Goal: Task Accomplishment & Management: Manage account settings

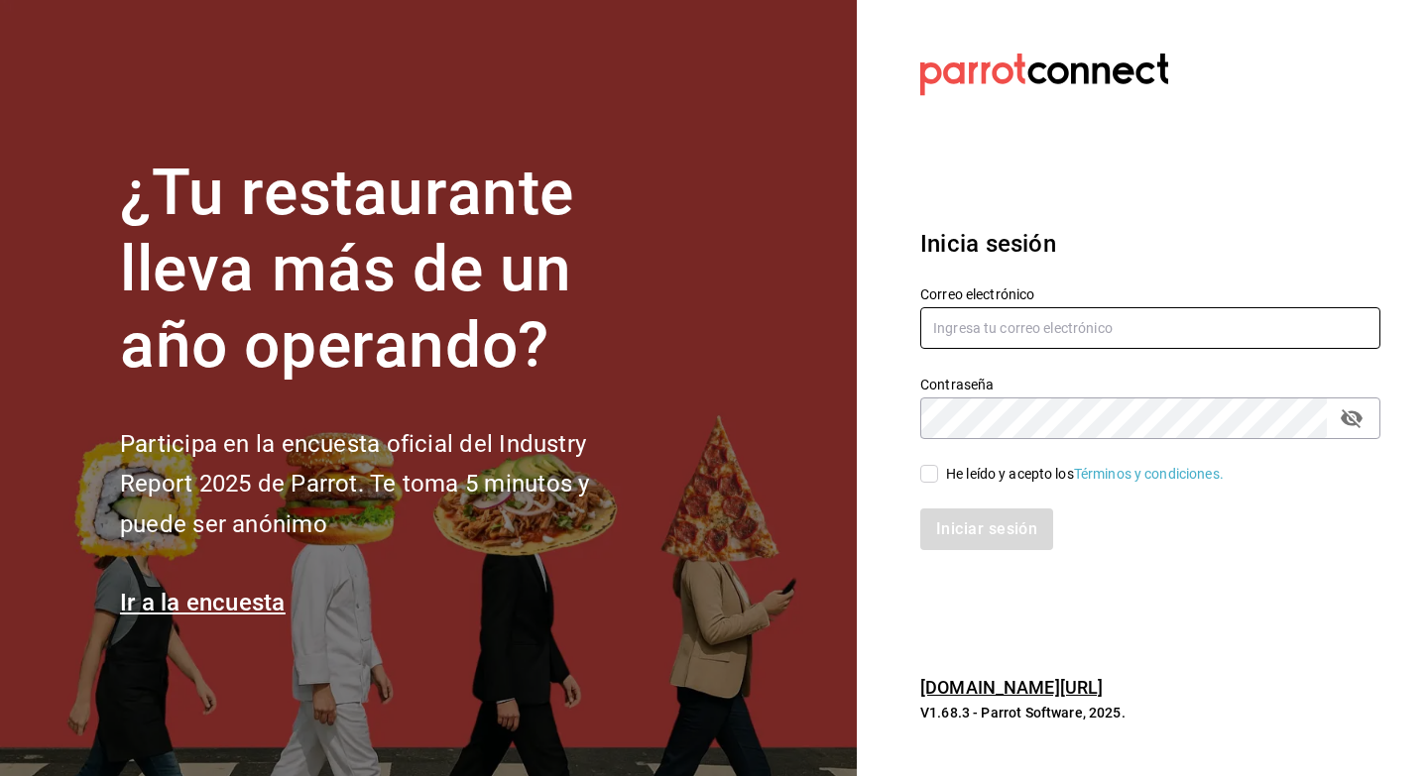
type input "[EMAIL_ADDRESS][DOMAIN_NAME]"
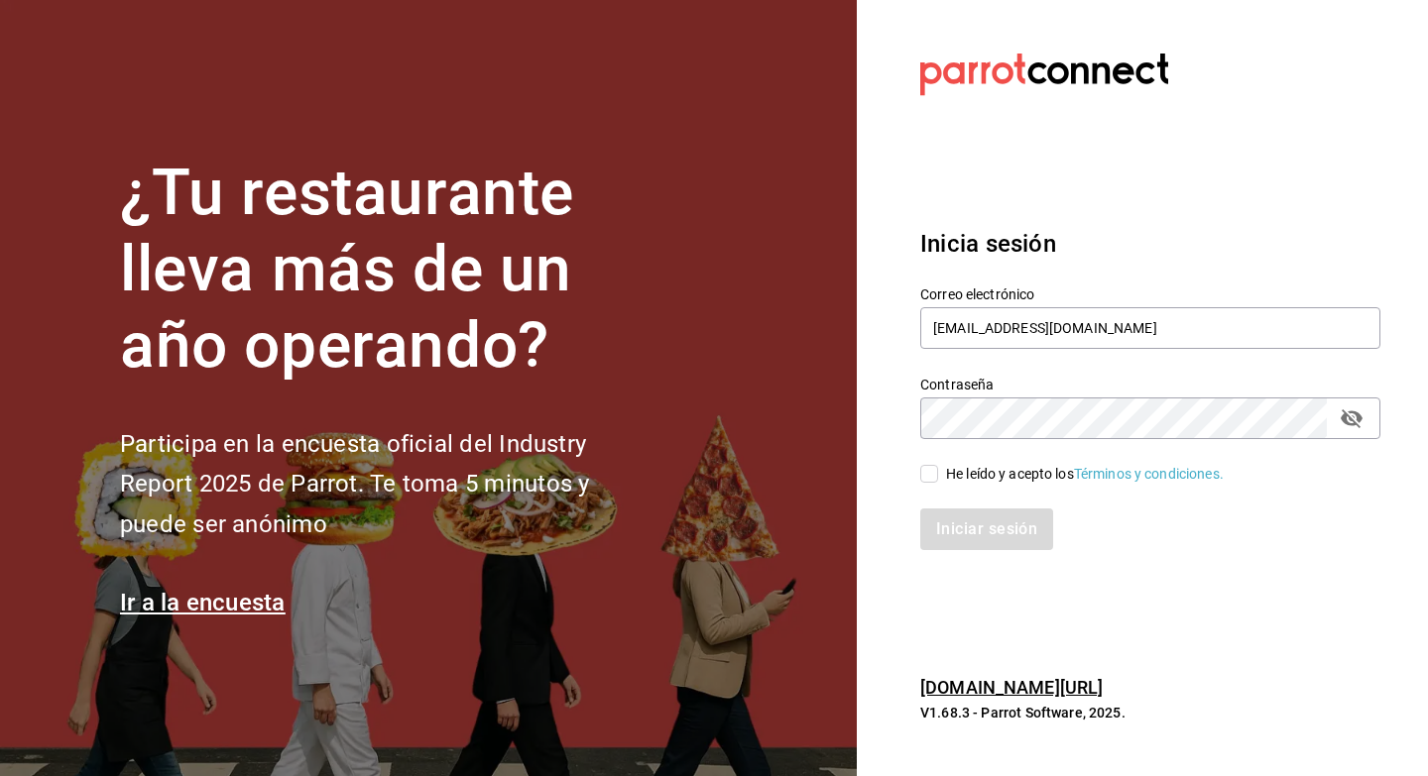
click at [921, 477] on input "He leído y acepto los Términos y condiciones." at bounding box center [929, 474] width 18 height 18
checkbox input "true"
click at [949, 519] on button "Iniciar sesión" at bounding box center [987, 530] width 135 height 42
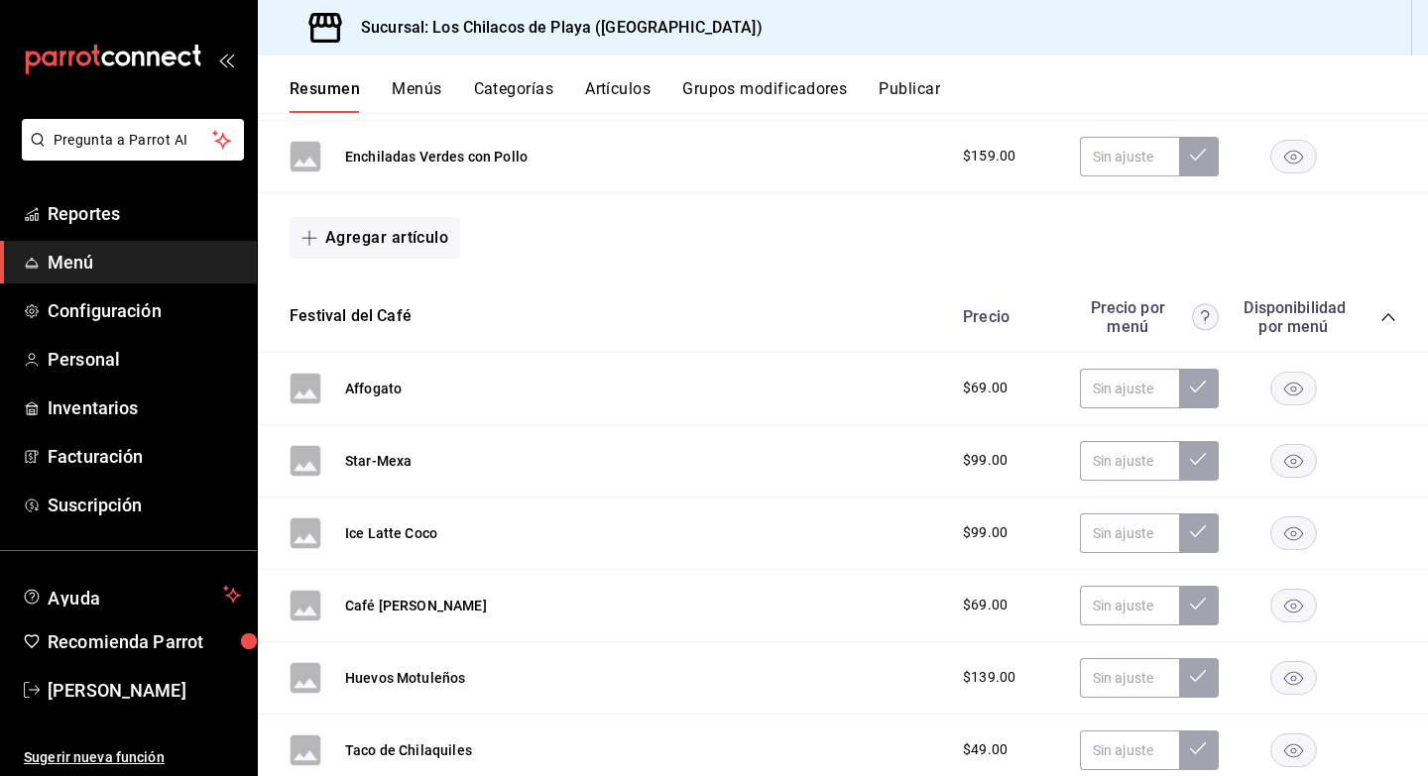
scroll to position [770, 0]
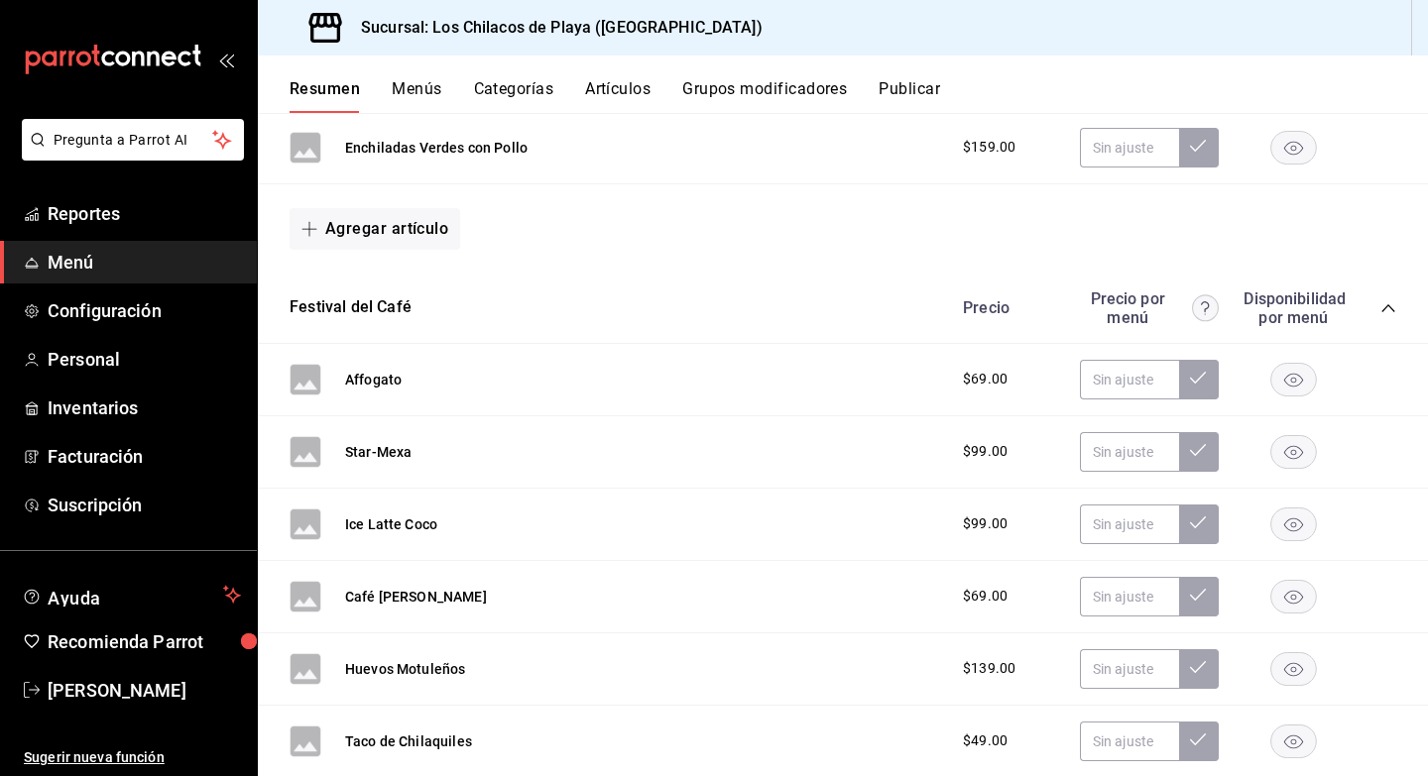
click at [516, 88] on button "Categorías" at bounding box center [514, 96] width 80 height 34
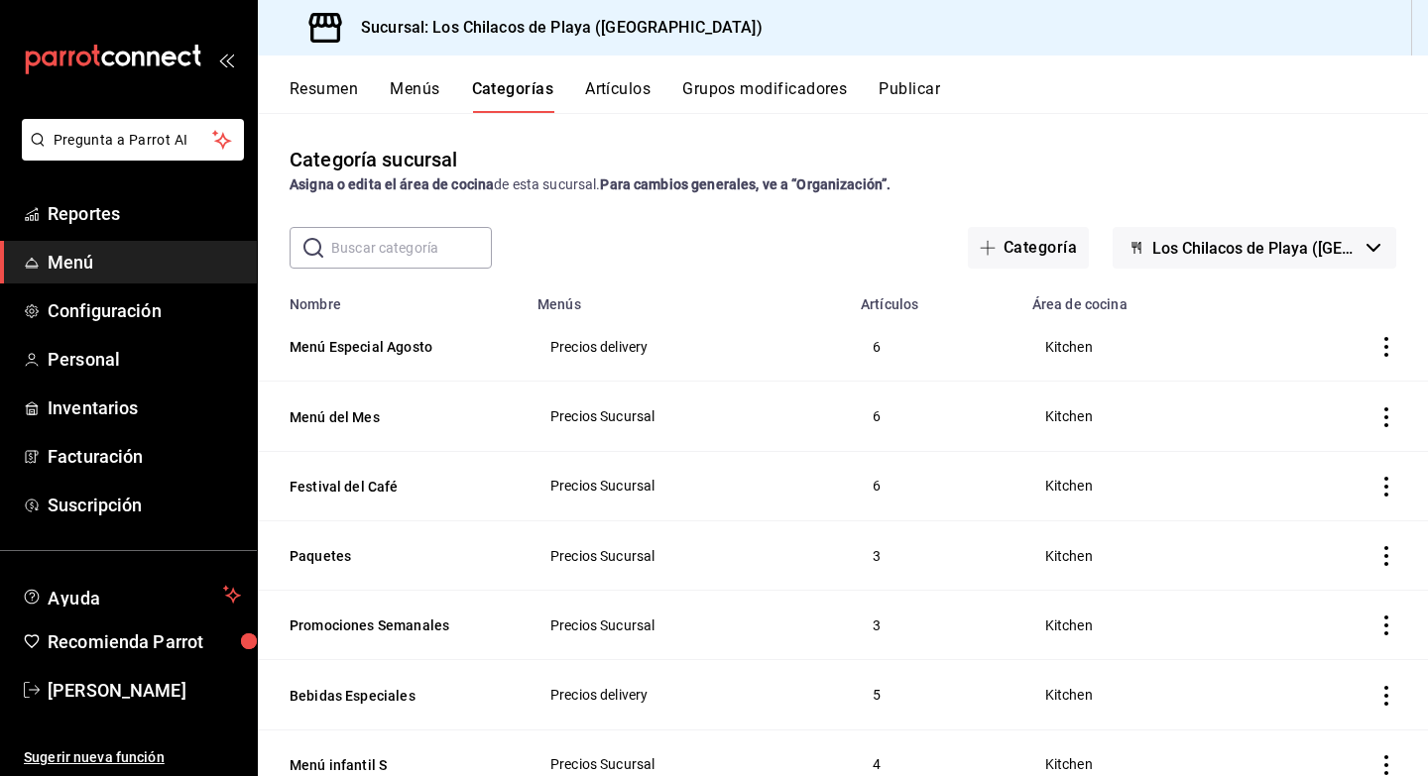
click at [1387, 495] on icon "actions" at bounding box center [1386, 487] width 20 height 20
click at [1322, 616] on span "Eliminar" at bounding box center [1326, 614] width 51 height 16
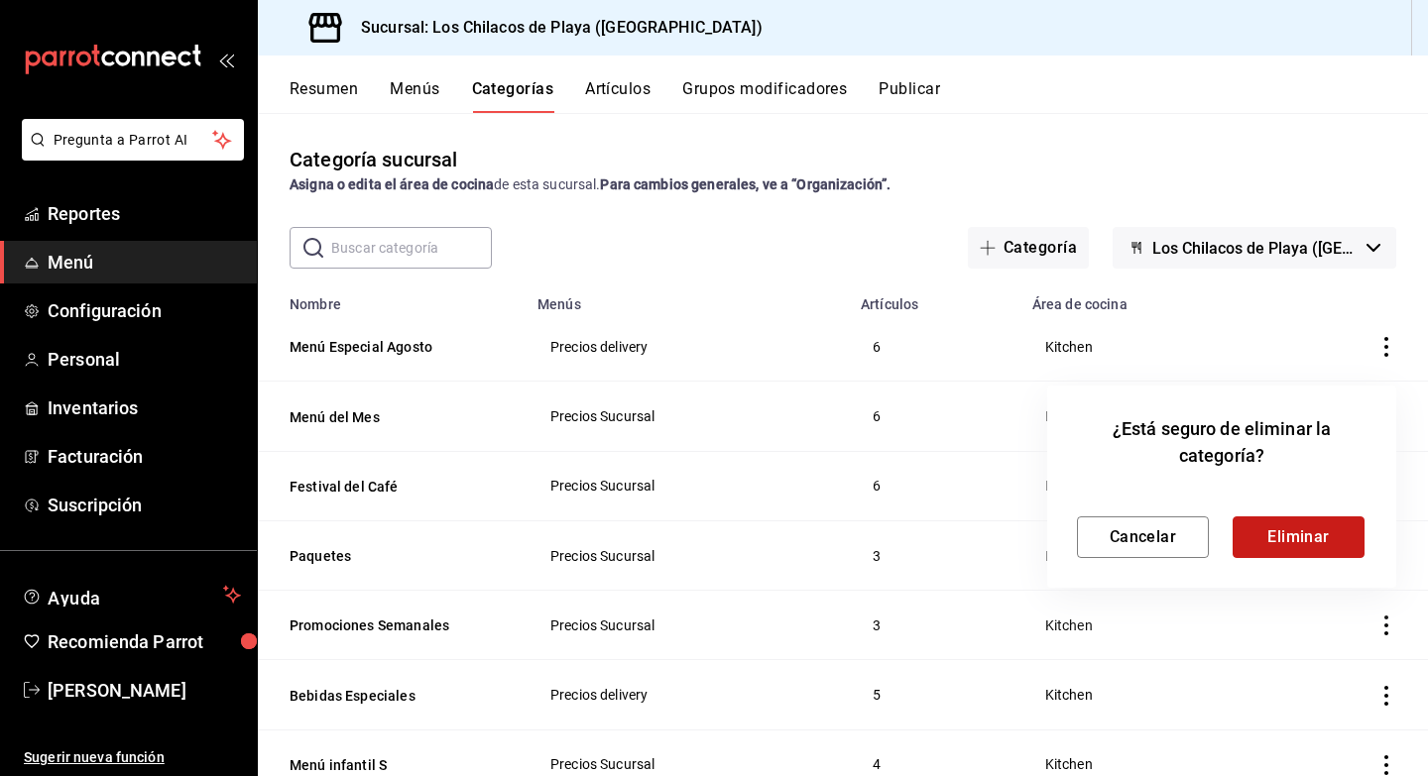
click at [1309, 542] on button "Eliminar" at bounding box center [1298, 538] width 132 height 42
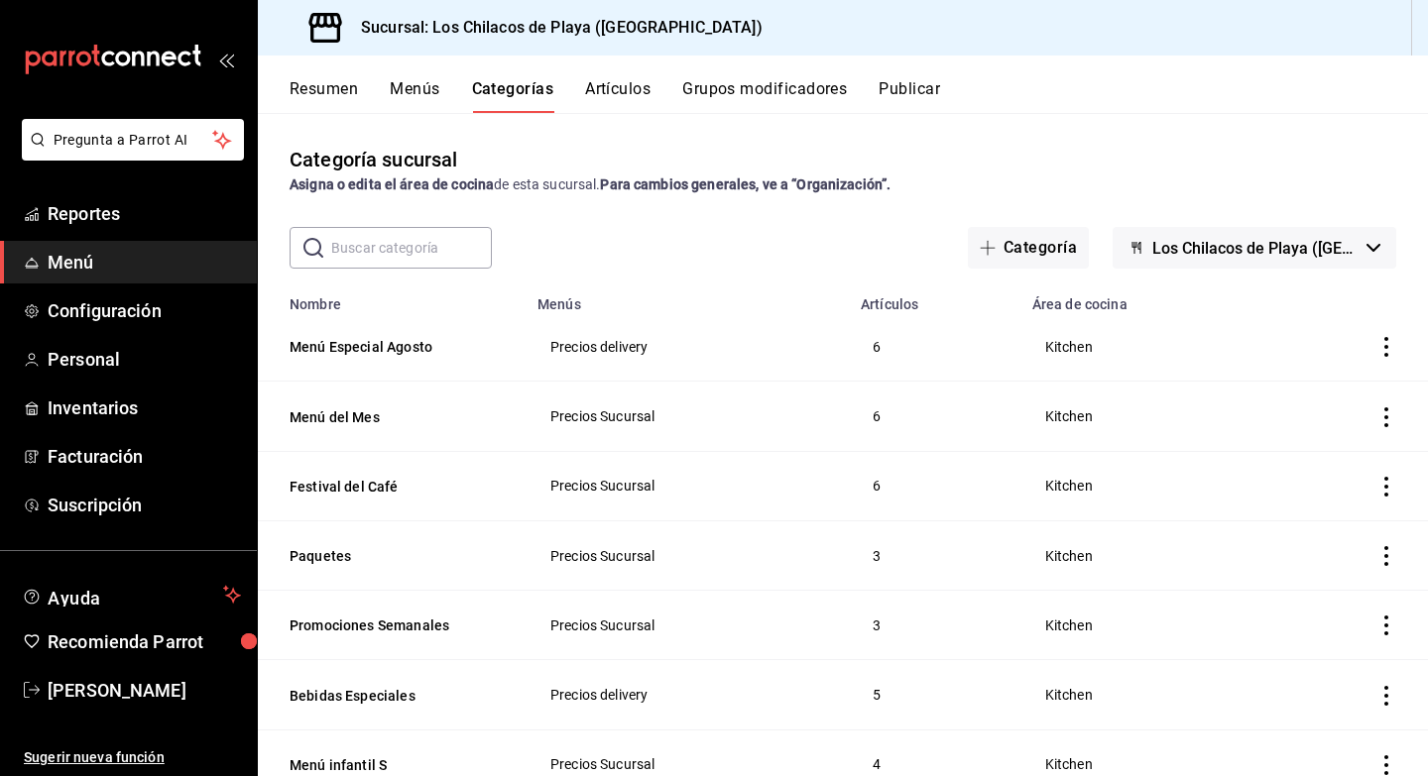
click at [615, 89] on button "Artículos" at bounding box center [617, 96] width 65 height 34
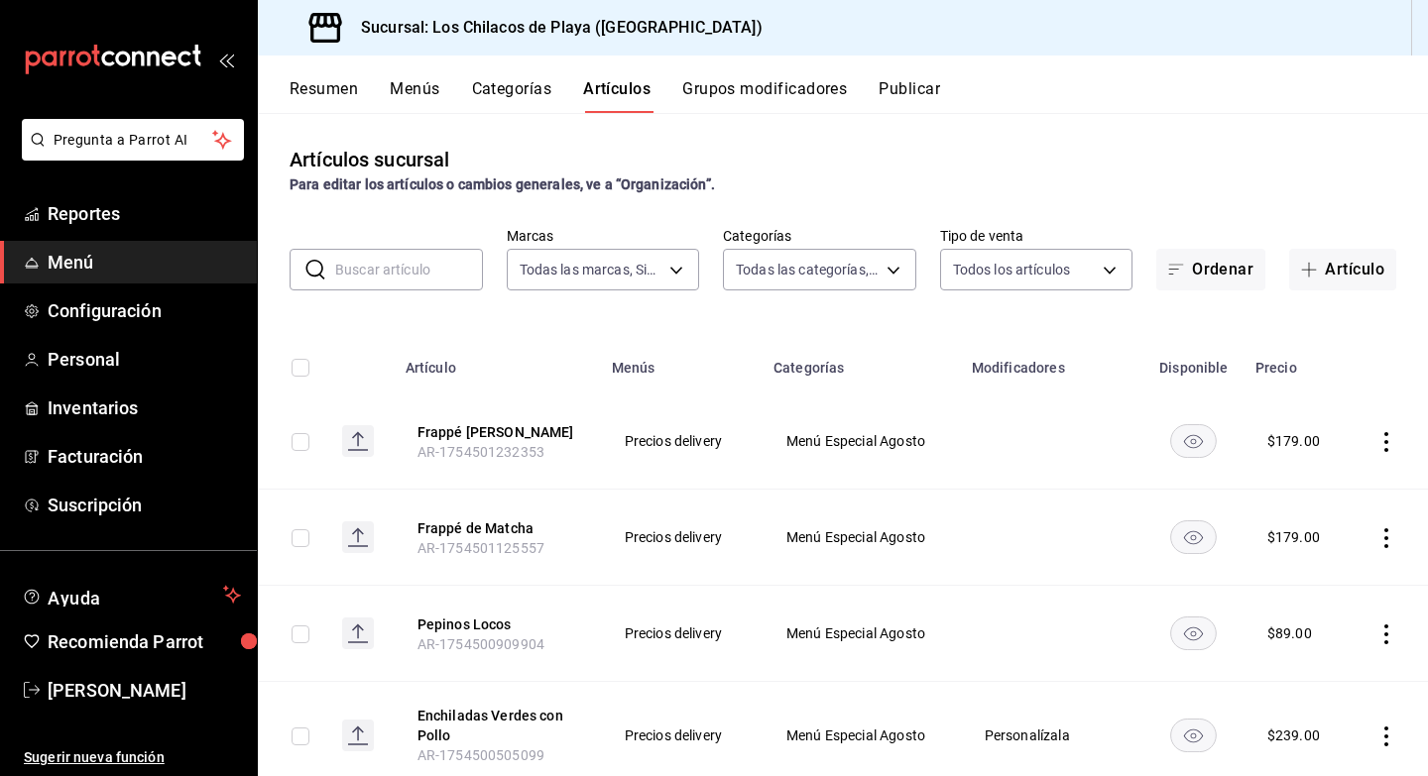
type input "91d25c58-648a-463d-a979-f5e2375c2f61,2d0bd24b-83c2-44e7-93b3-1c0c5cf44f94"
type input "44b398f4-3689-460b-8598-d19269261b8e,0c2c88a6-0333-439d-af16-fd52d9677250,fd914…"
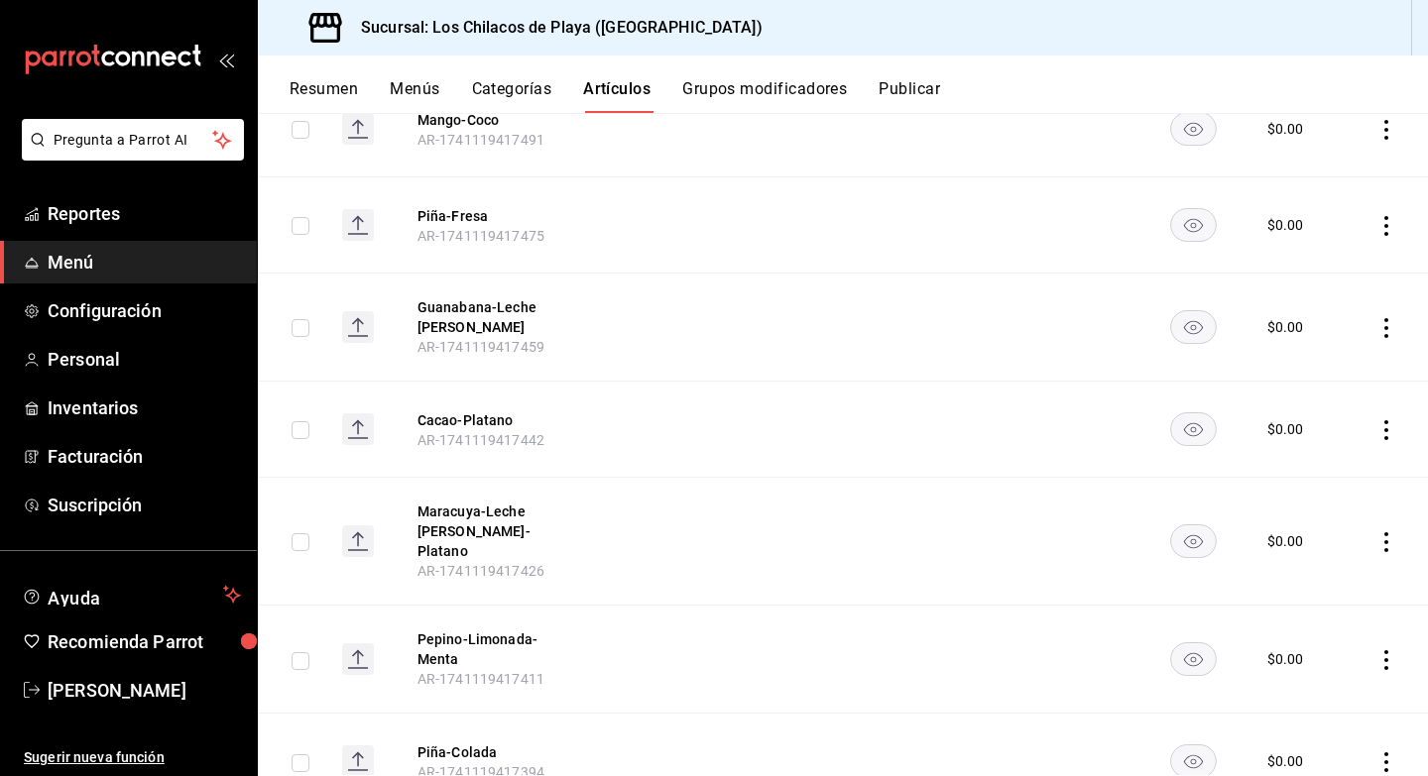
scroll to position [2730, 0]
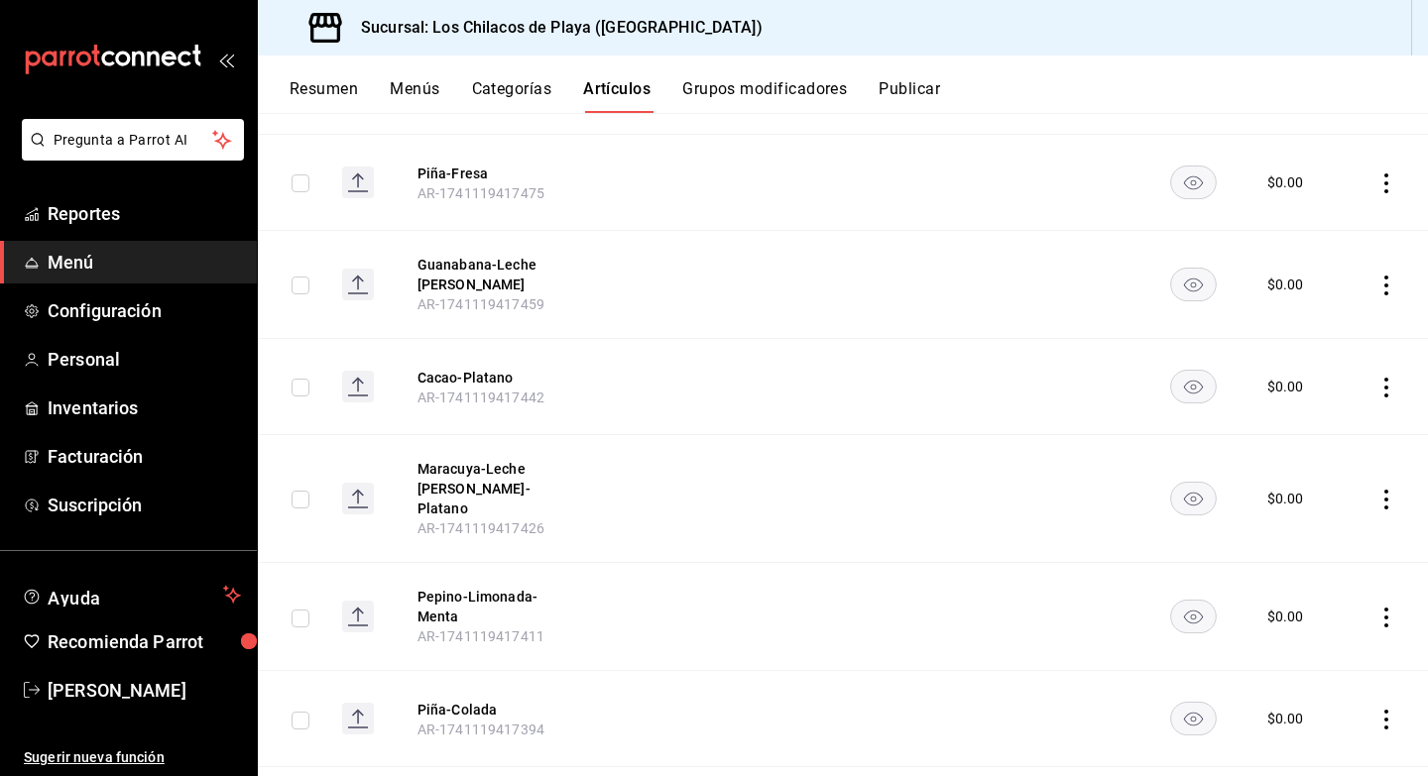
click at [301, 277] on input "checkbox" at bounding box center [301, 286] width 18 height 18
checkbox input "true"
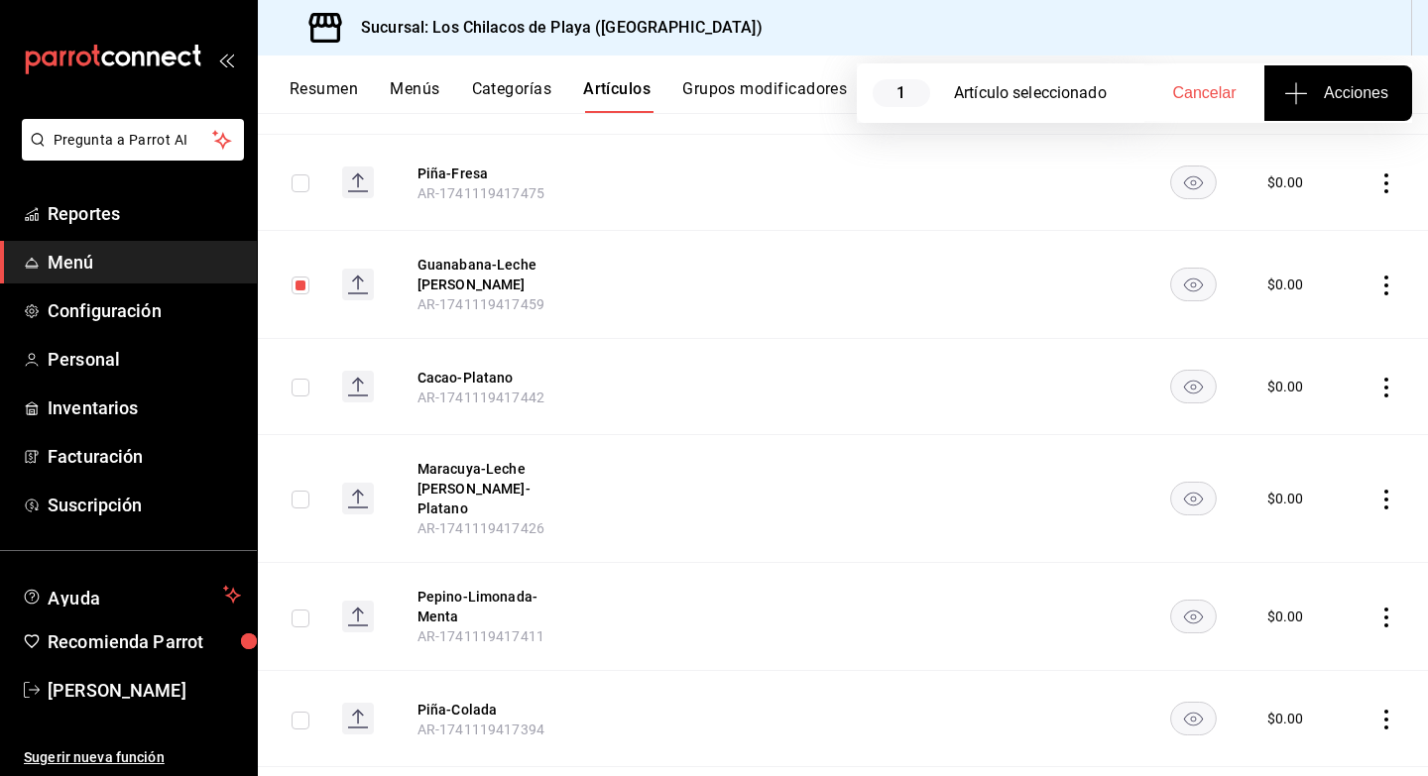
click at [306, 379] on input "checkbox" at bounding box center [301, 388] width 18 height 18
checkbox input "true"
click at [300, 491] on input "checkbox" at bounding box center [301, 500] width 18 height 18
checkbox input "true"
click at [301, 610] on input "checkbox" at bounding box center [301, 619] width 18 height 18
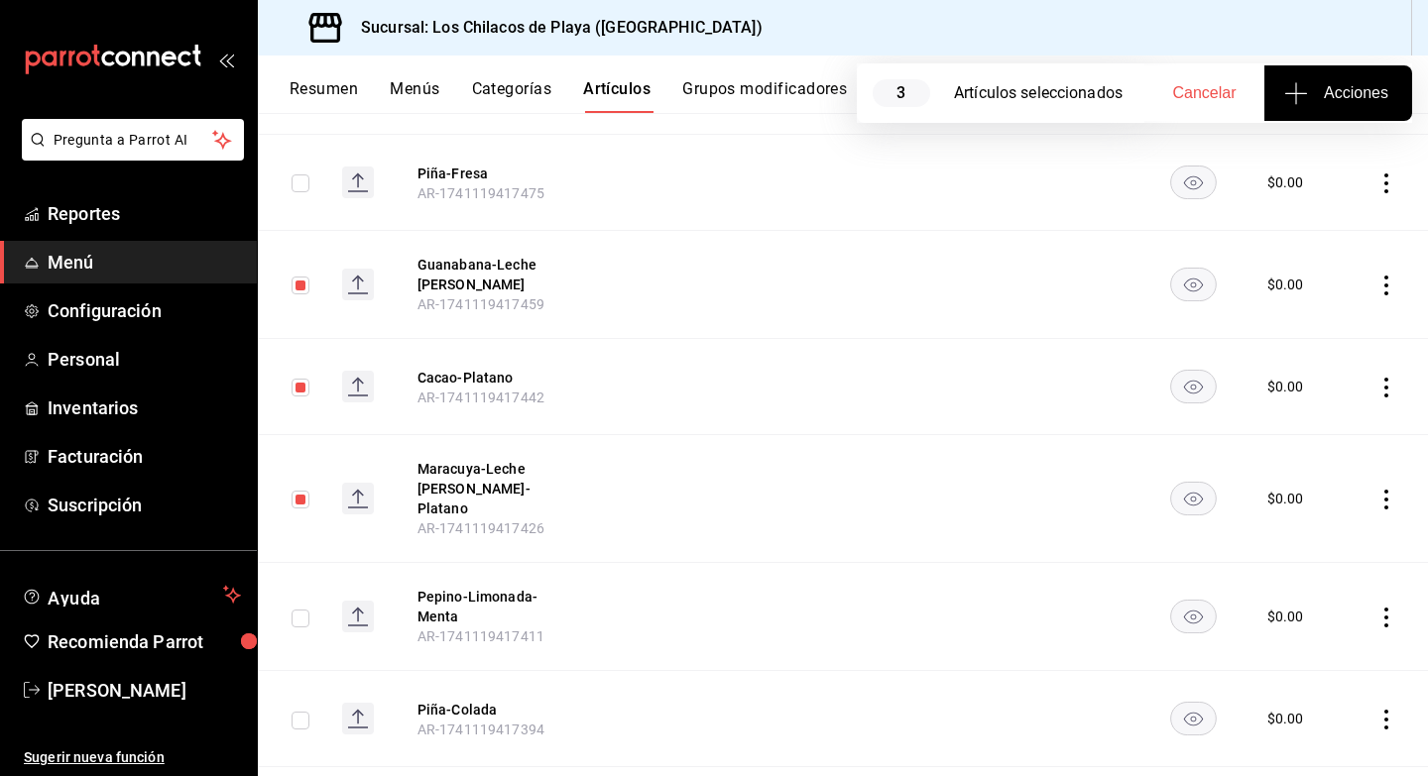
checkbox input "true"
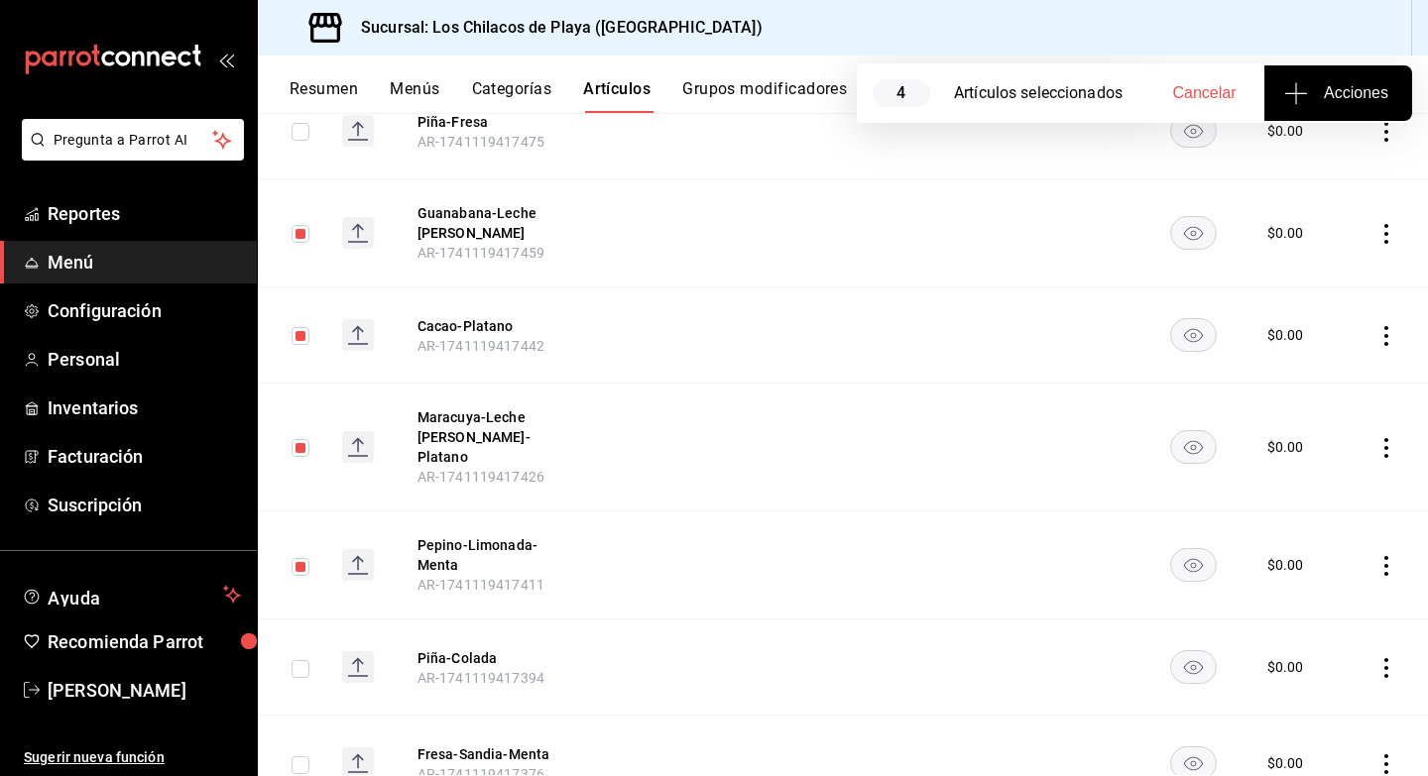
click at [304, 660] on input "checkbox" at bounding box center [301, 669] width 18 height 18
checkbox input "true"
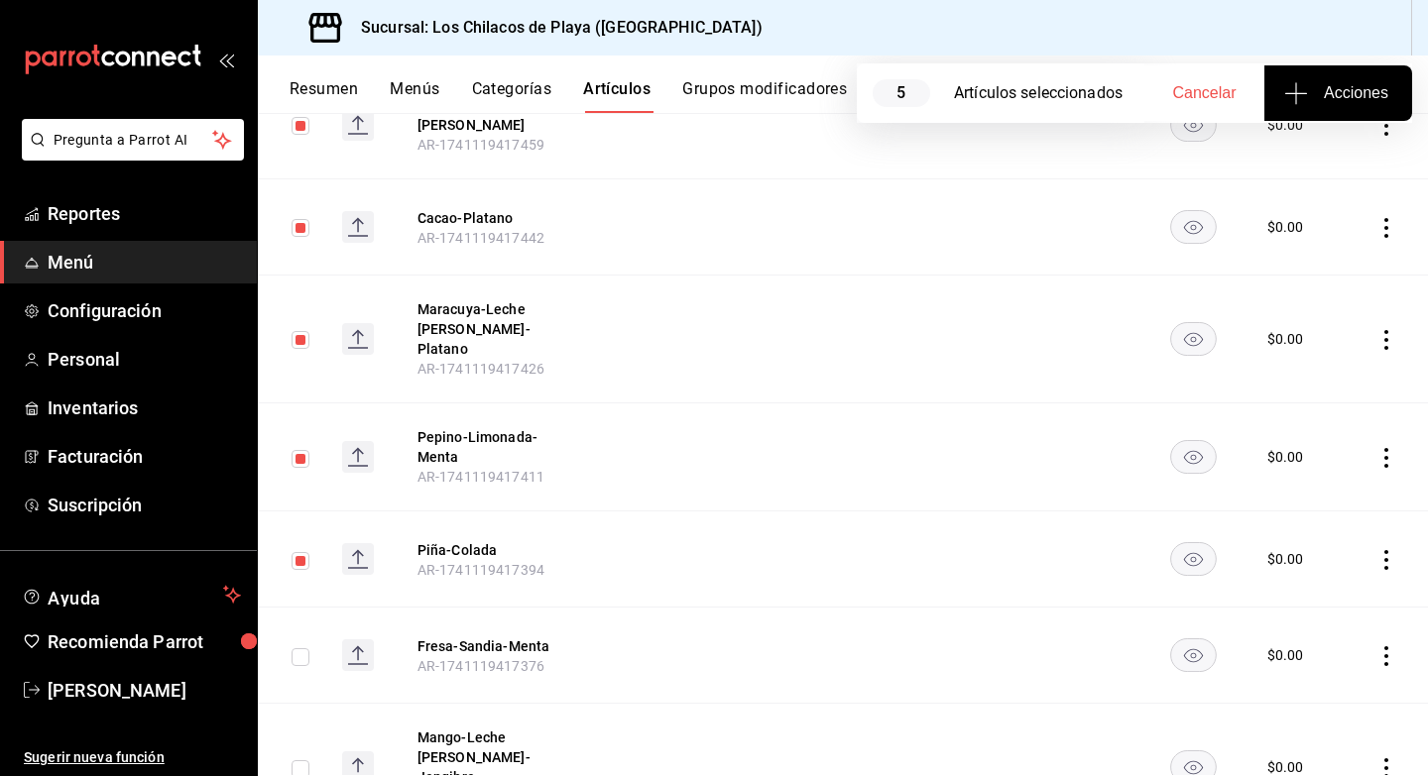
scroll to position [2903, 0]
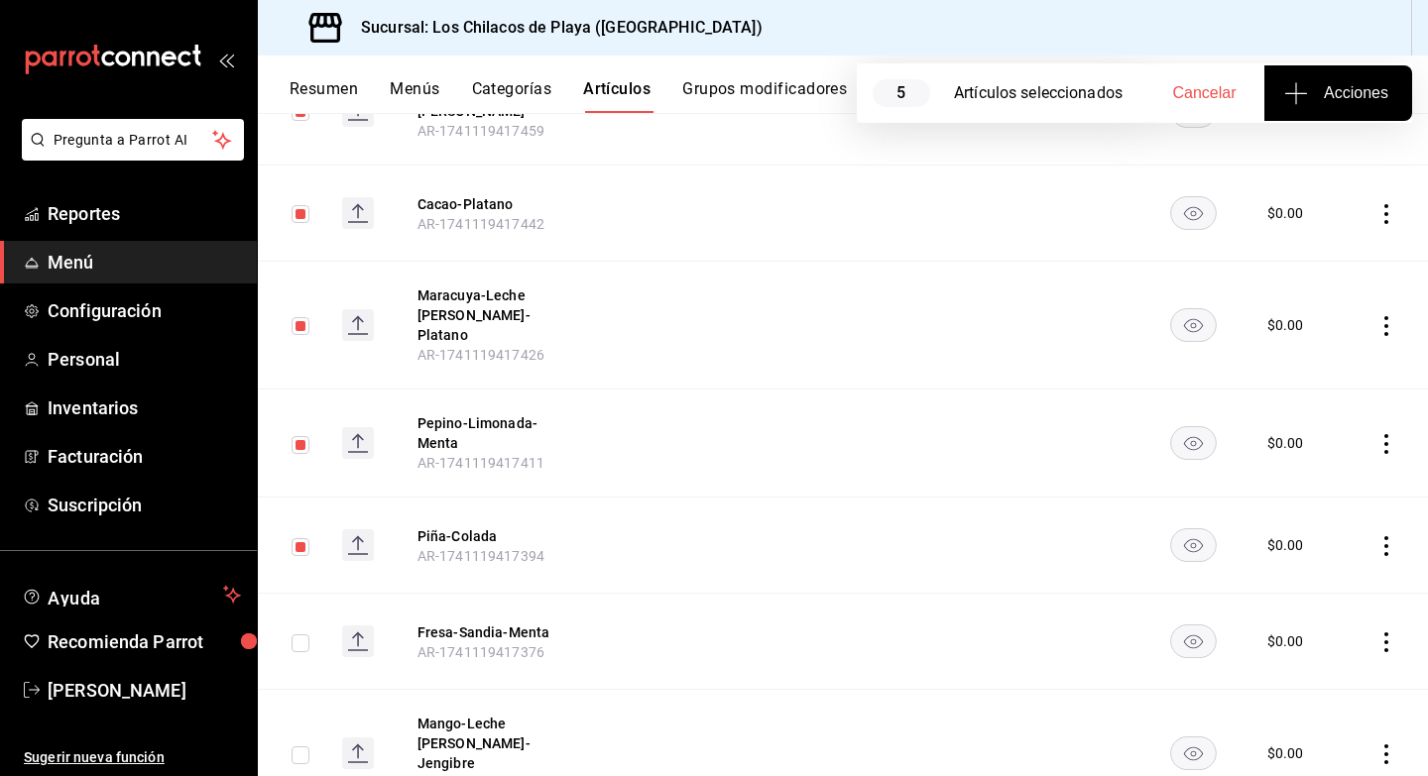
click at [296, 635] on input "checkbox" at bounding box center [301, 644] width 18 height 18
checkbox input "true"
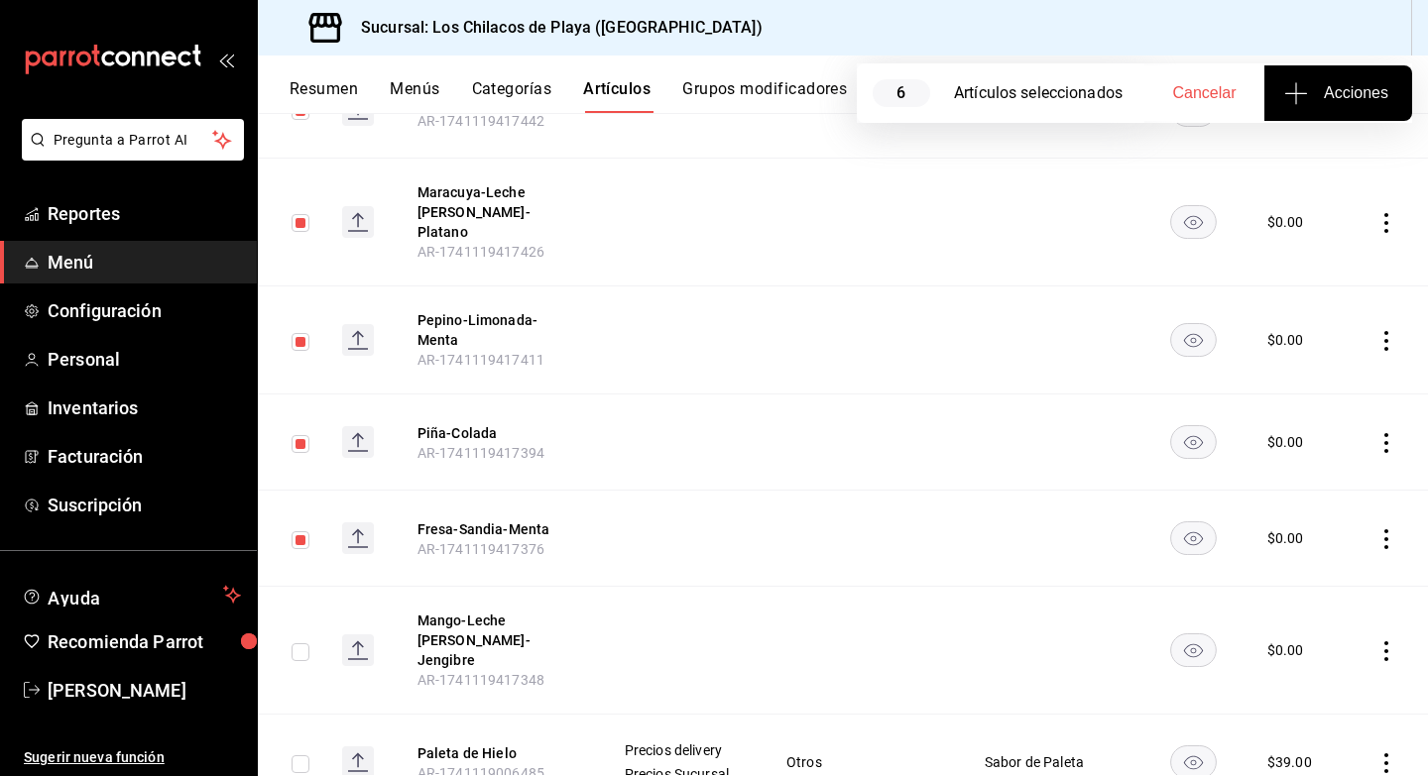
scroll to position [3052, 0]
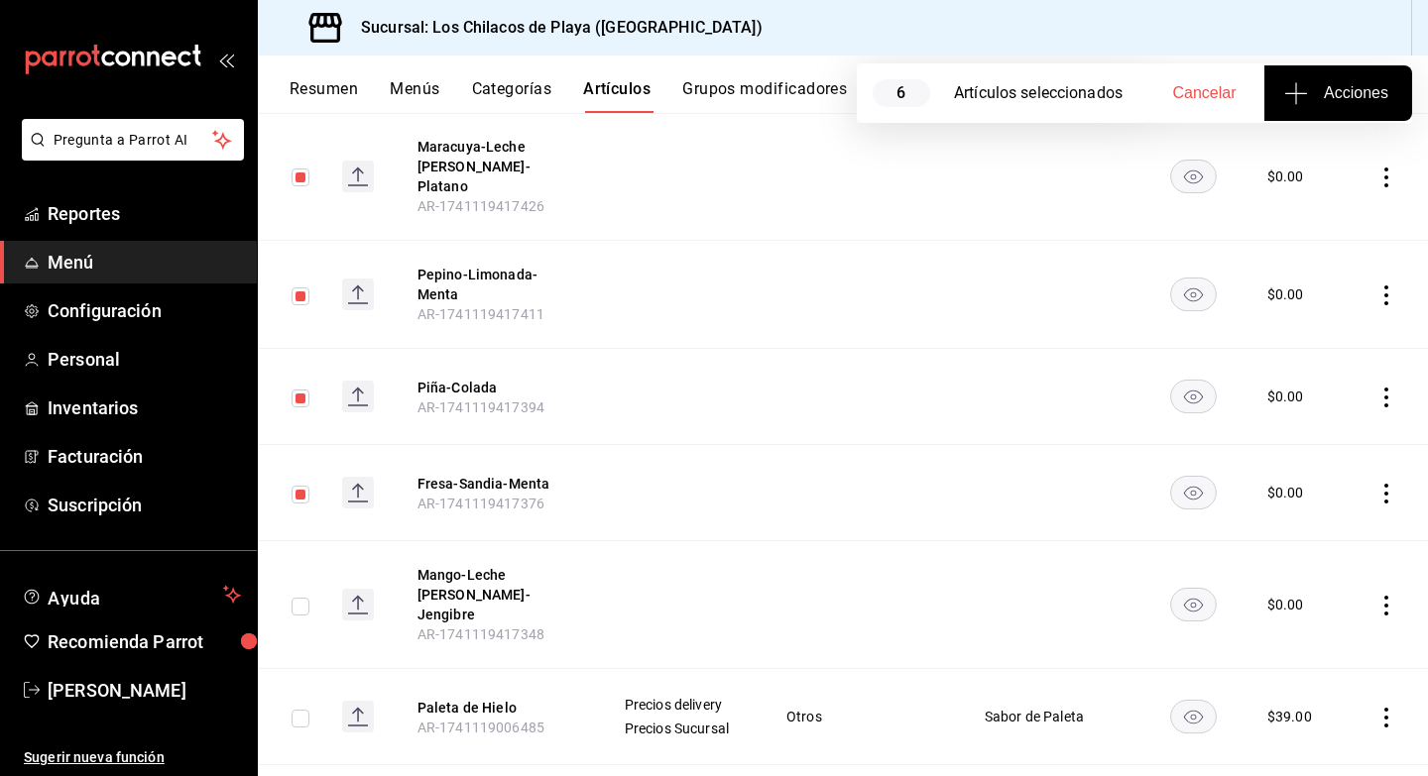
click at [302, 598] on input "checkbox" at bounding box center [301, 607] width 18 height 18
checkbox input "true"
click at [302, 710] on input "checkbox" at bounding box center [301, 719] width 18 height 18
checkbox input "true"
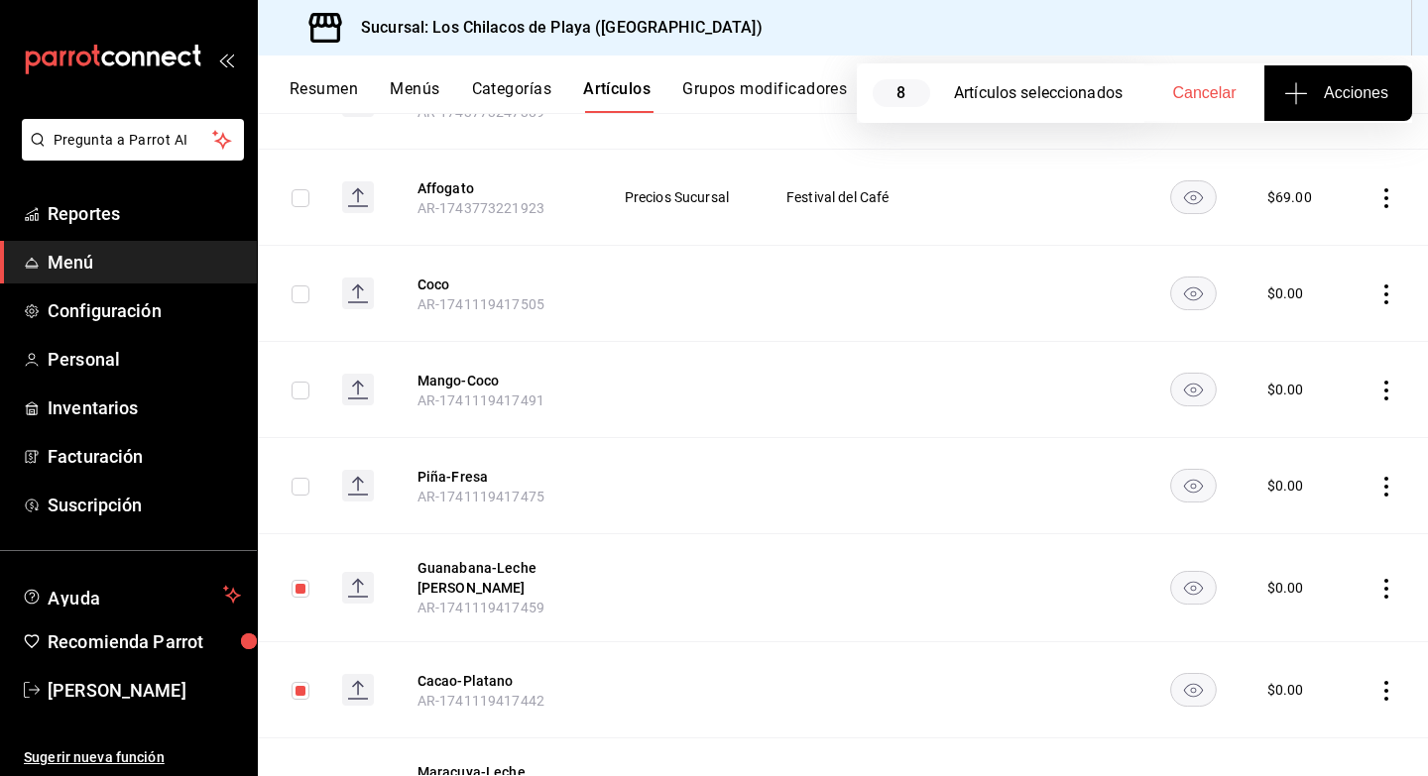
scroll to position [2425, 0]
click at [301, 479] on input "checkbox" at bounding box center [301, 488] width 18 height 18
checkbox input "true"
click at [297, 383] on input "checkbox" at bounding box center [301, 392] width 18 height 18
checkbox input "true"
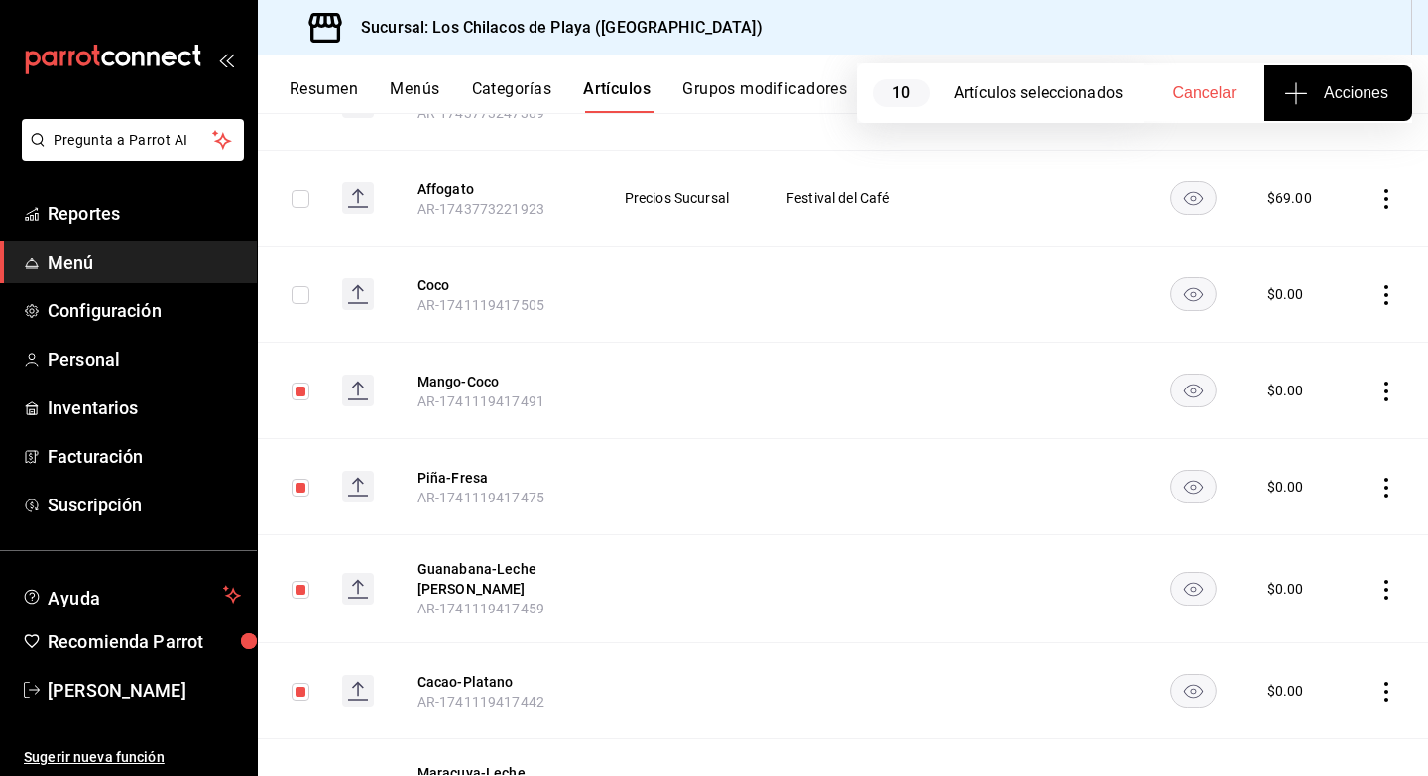
click at [308, 262] on td at bounding box center [292, 295] width 68 height 96
click at [304, 287] on input "checkbox" at bounding box center [301, 296] width 18 height 18
checkbox input "true"
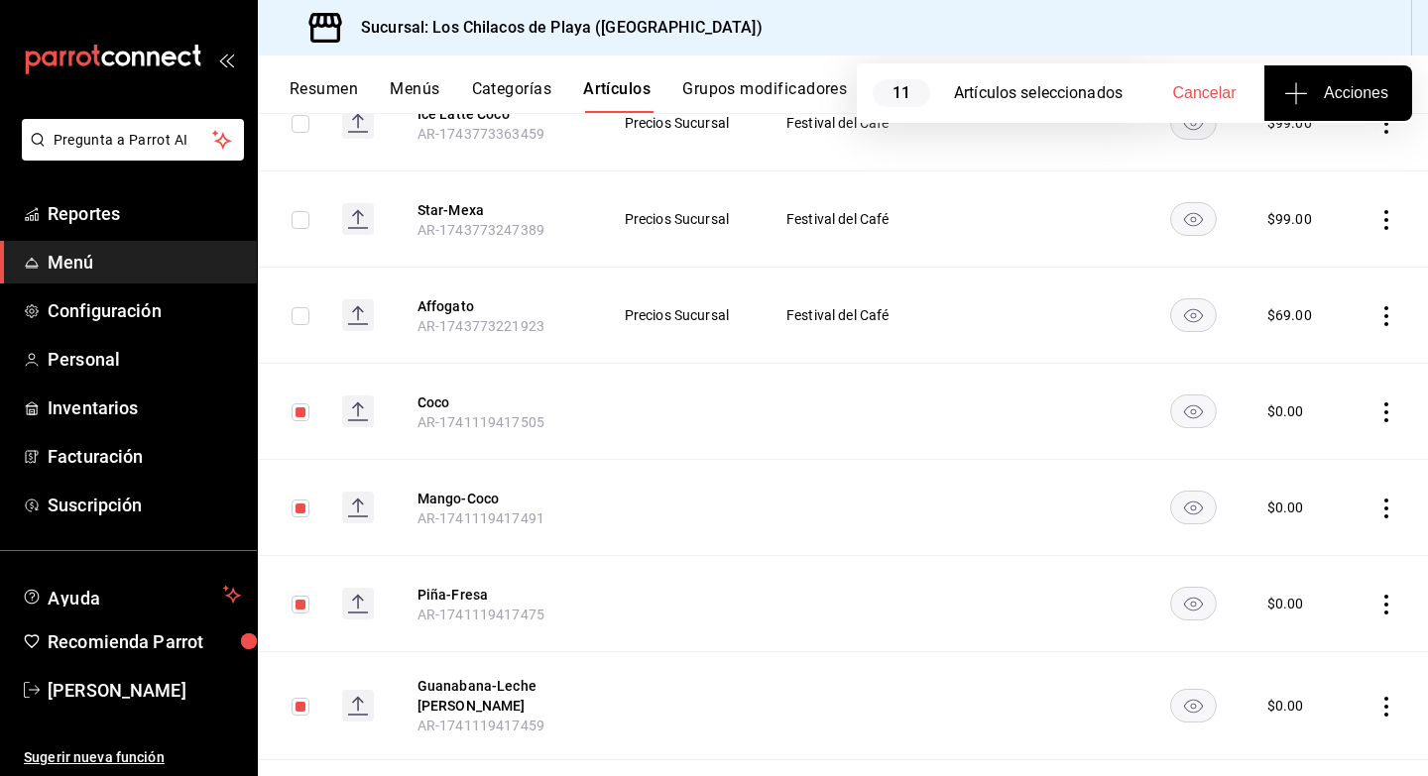
scroll to position [2305, 0]
click at [299, 310] on input "checkbox" at bounding box center [301, 319] width 18 height 18
checkbox input "true"
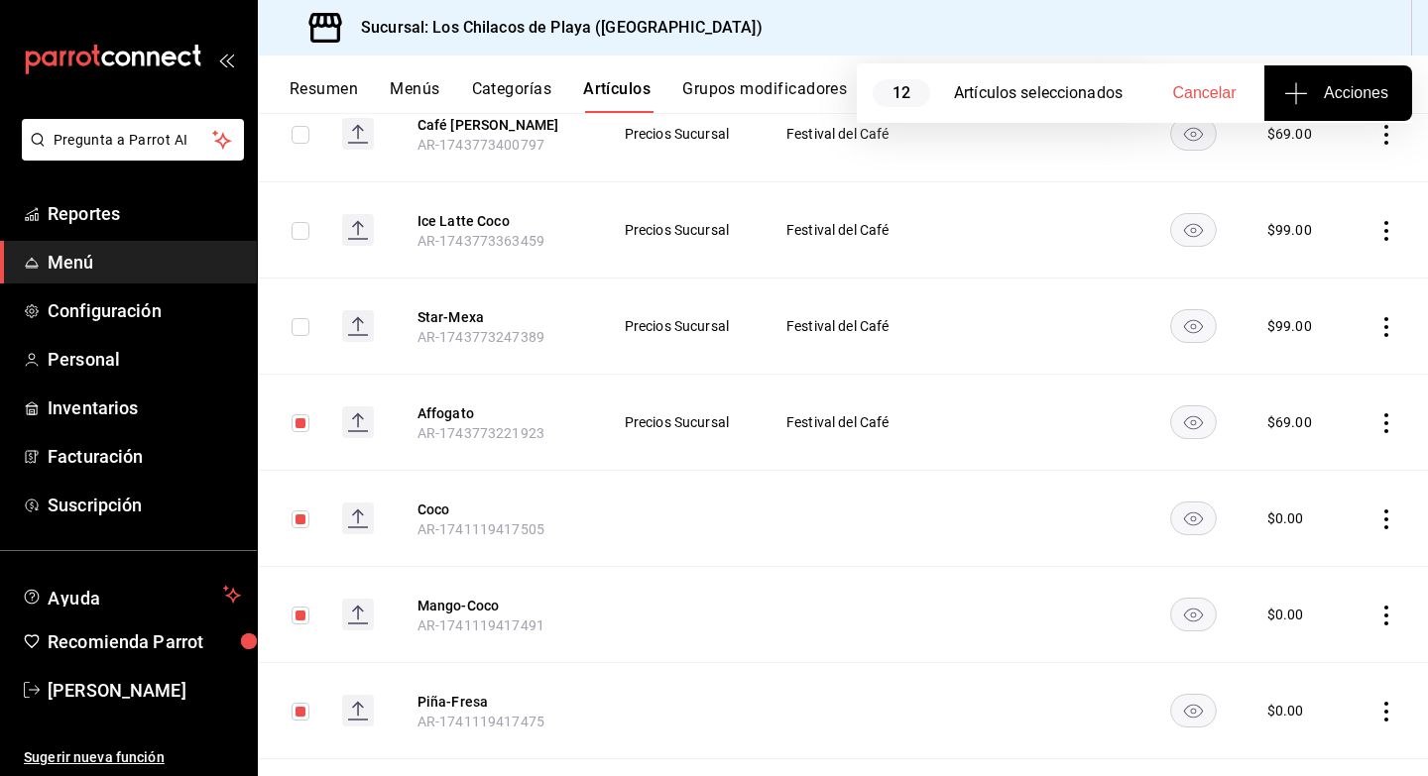
scroll to position [2192, 0]
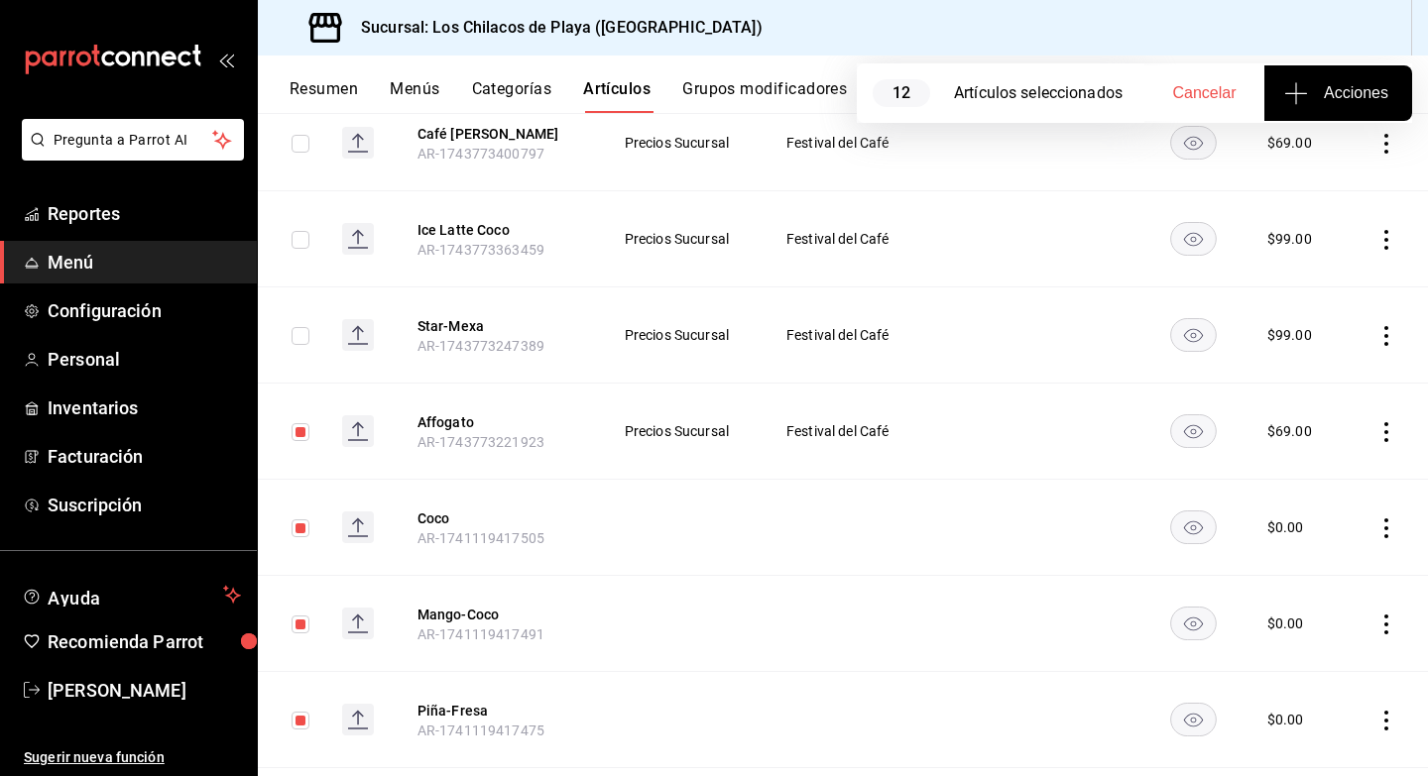
click at [300, 305] on td at bounding box center [292, 336] width 68 height 96
click at [297, 327] on input "checkbox" at bounding box center [301, 336] width 18 height 18
checkbox input "true"
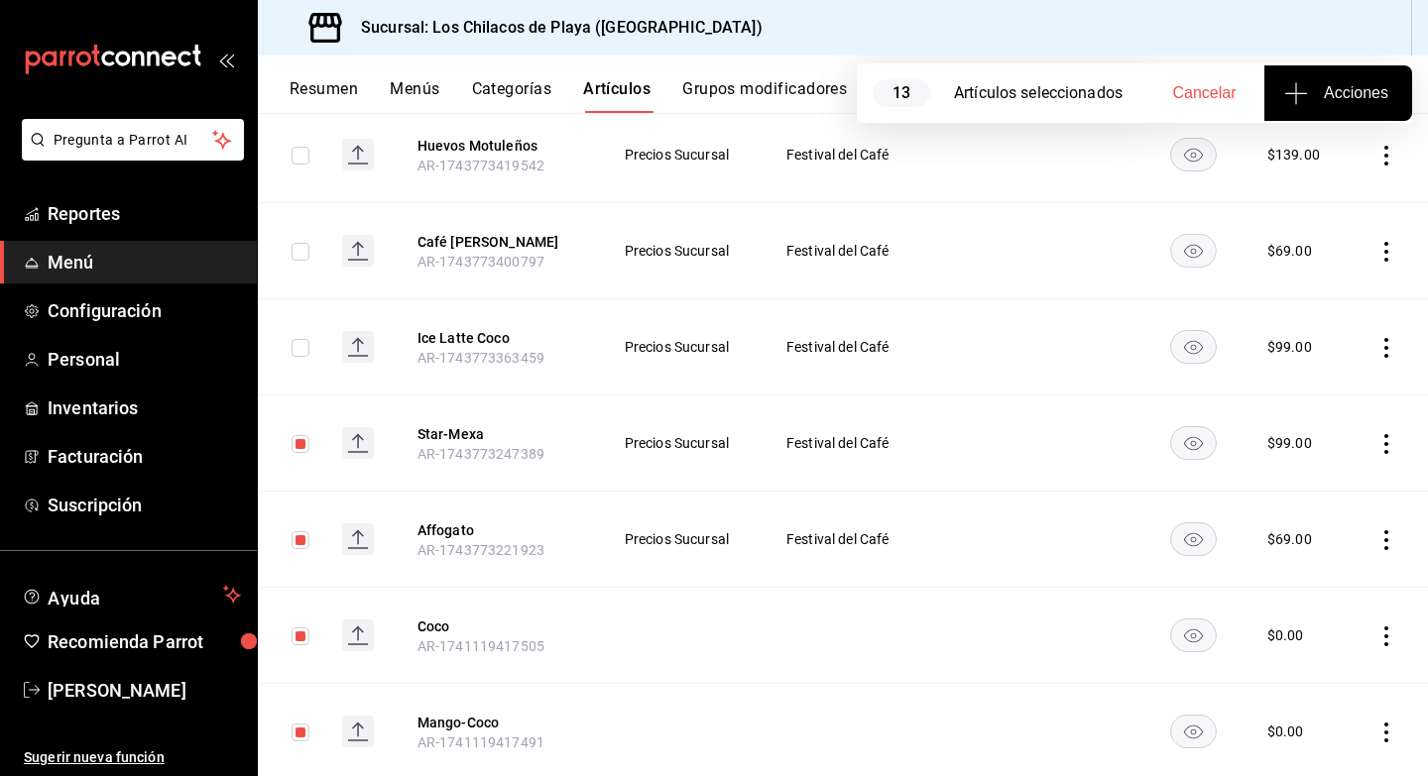
click at [297, 339] on input "checkbox" at bounding box center [301, 348] width 18 height 18
checkbox input "true"
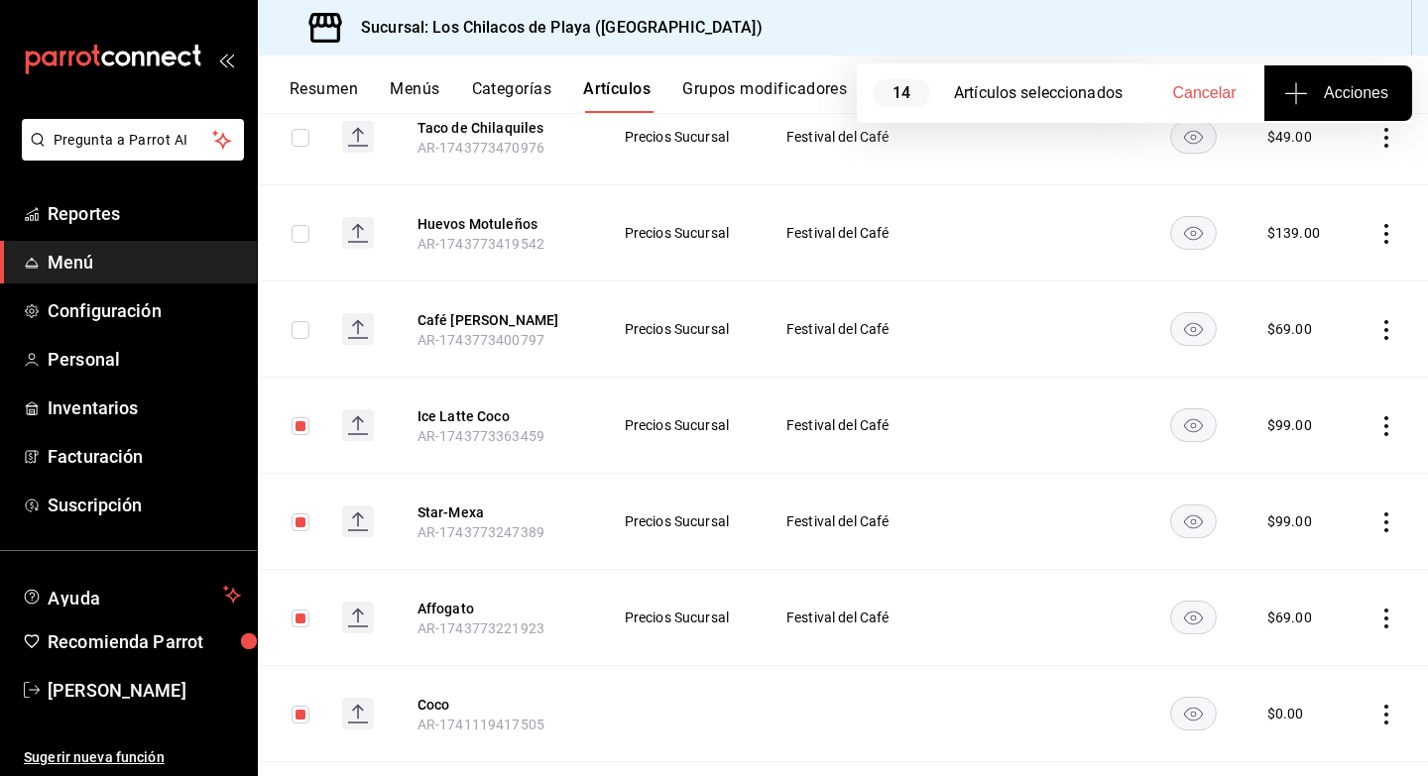
scroll to position [1979, 0]
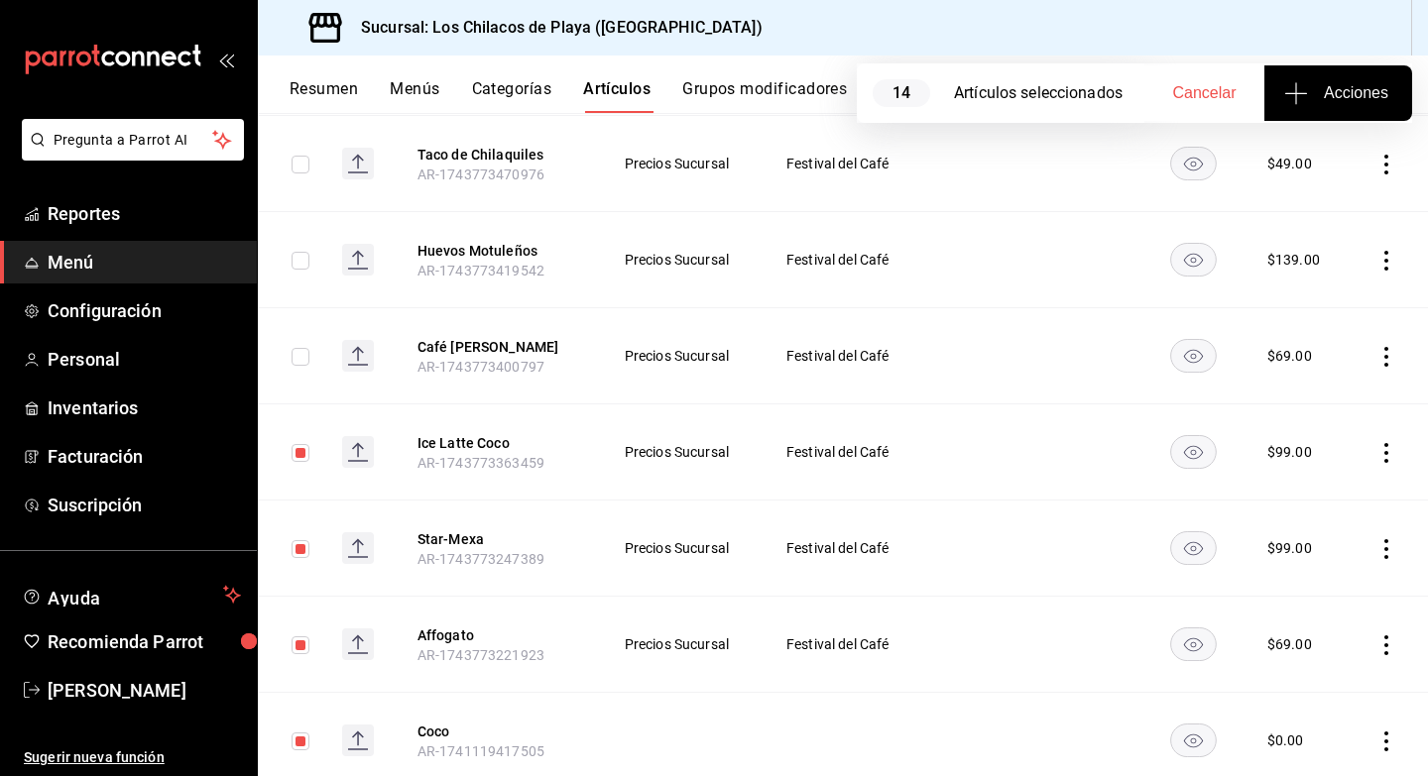
click at [300, 348] on input "checkbox" at bounding box center [301, 357] width 18 height 18
checkbox input "true"
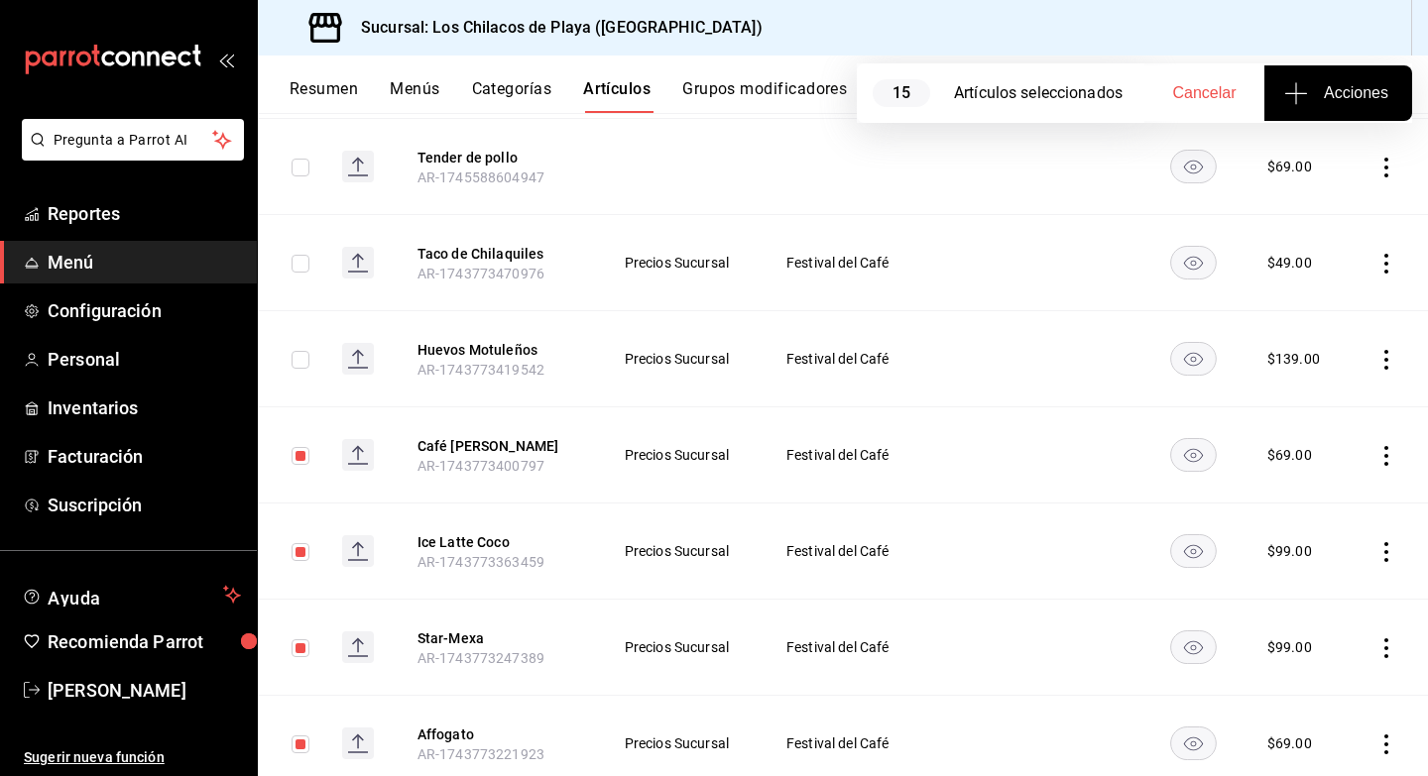
scroll to position [1881, 0]
click at [303, 350] on input "checkbox" at bounding box center [301, 359] width 18 height 18
checkbox input "true"
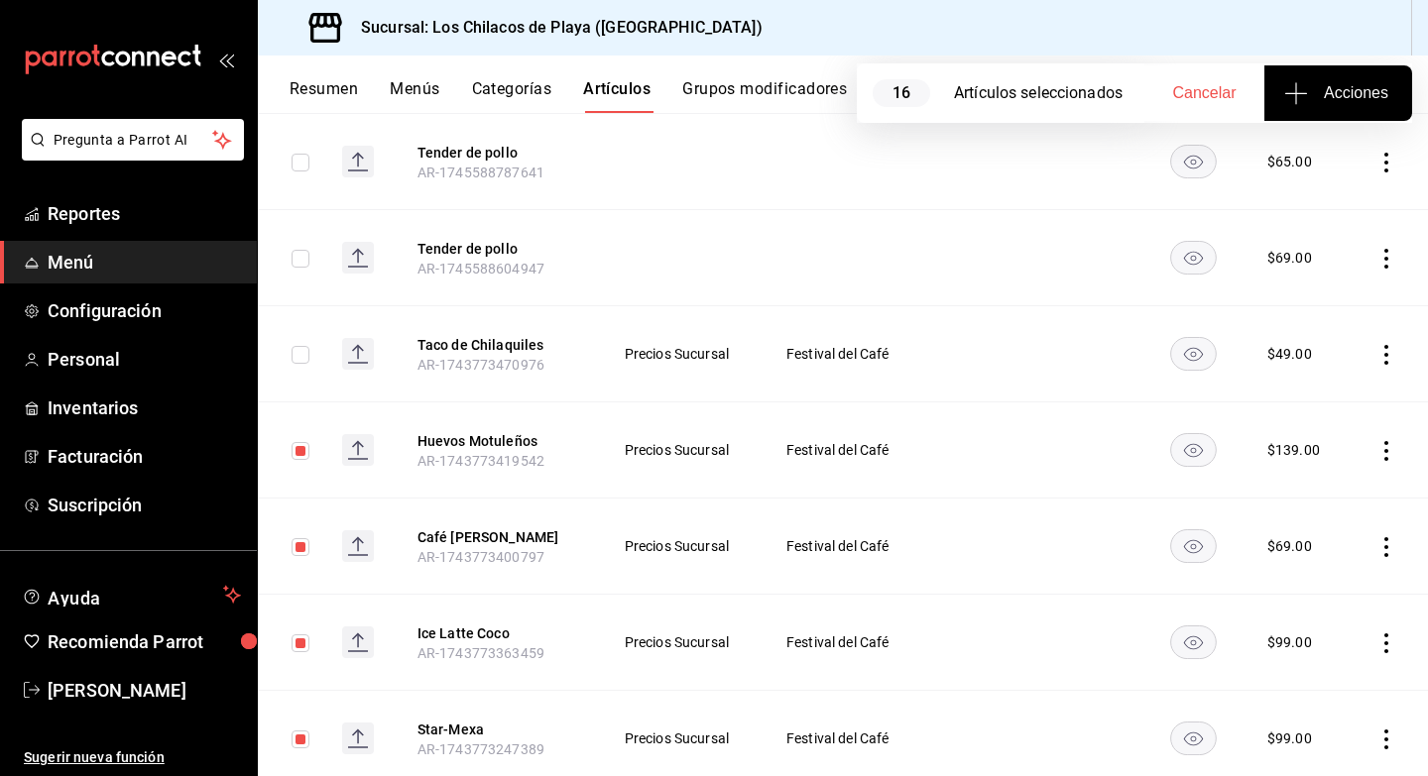
click at [303, 346] on input "checkbox" at bounding box center [301, 355] width 18 height 18
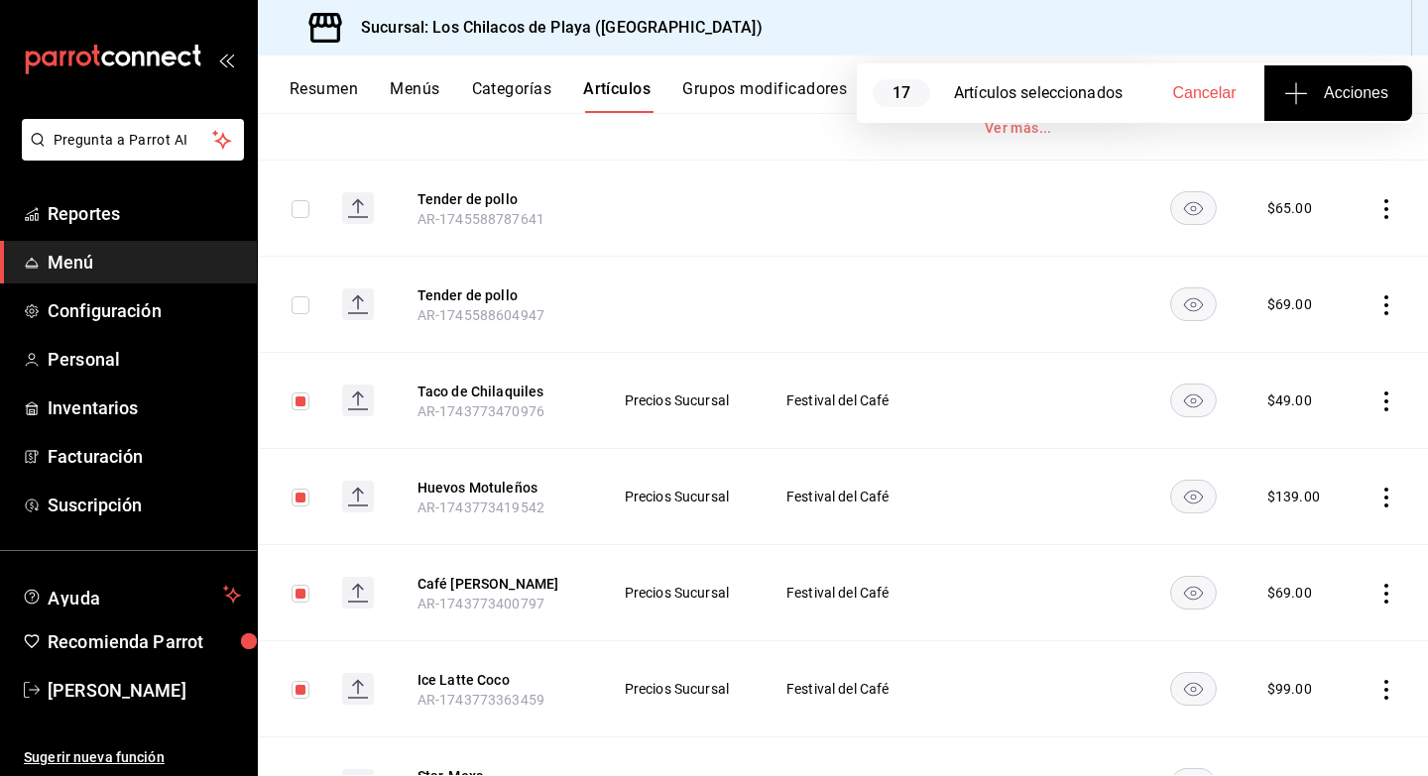
scroll to position [1733, 0]
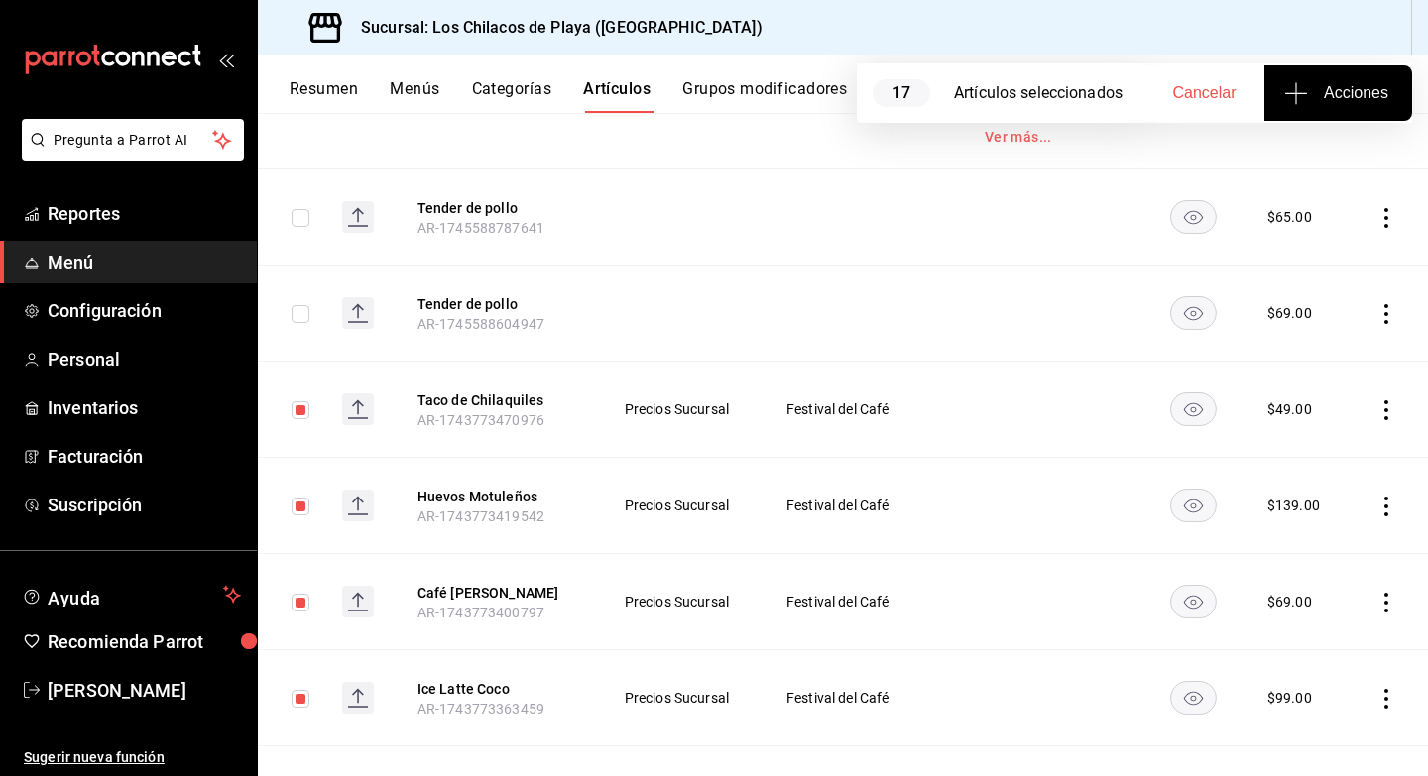
click at [1281, 102] on button "Acciones" at bounding box center [1338, 93] width 148 height 56
click at [1314, 80] on div at bounding box center [714, 388] width 1428 height 776
click at [1314, 81] on span "Acciones" at bounding box center [1338, 93] width 100 height 24
click at [1314, 81] on div at bounding box center [714, 388] width 1428 height 776
click at [1209, 98] on span "Cancelar" at bounding box center [1204, 93] width 63 height 18
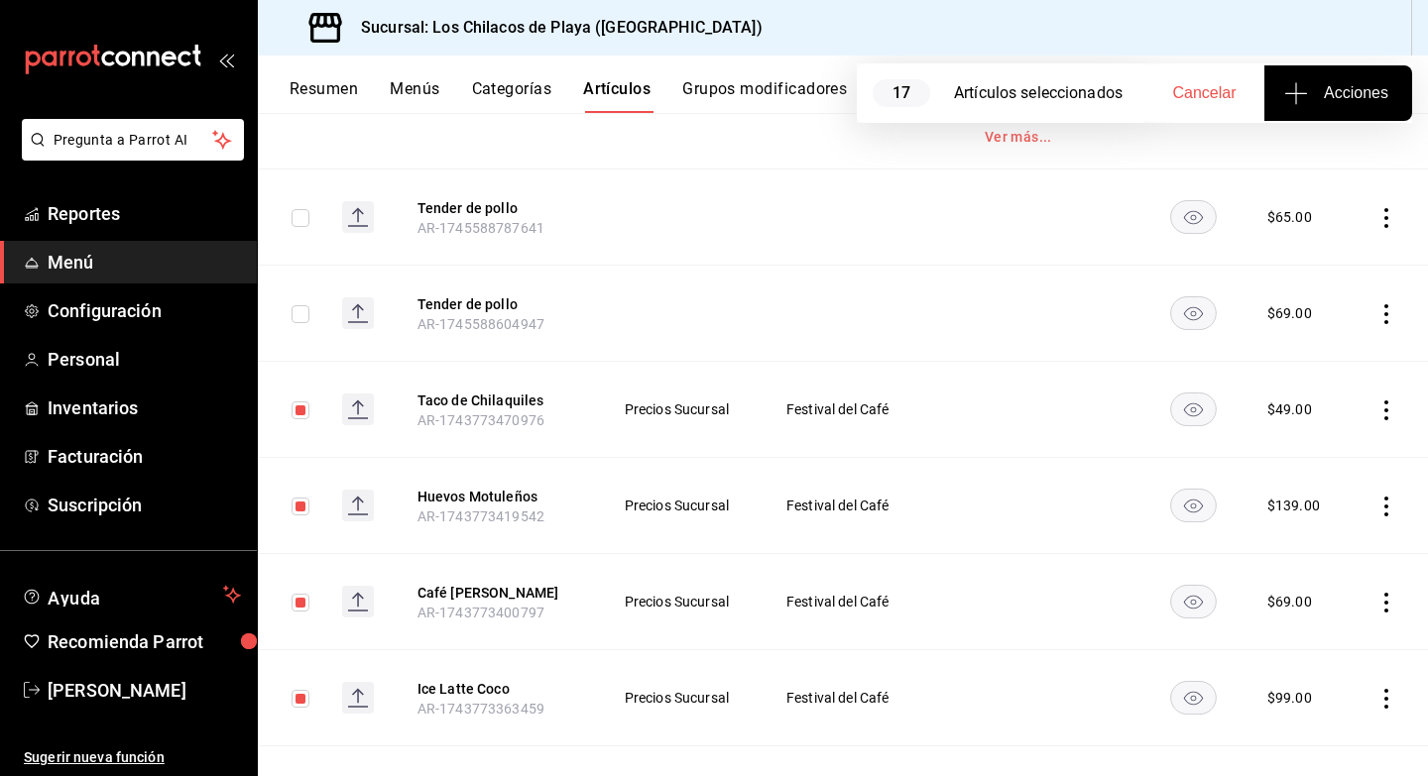
checkbox input "false"
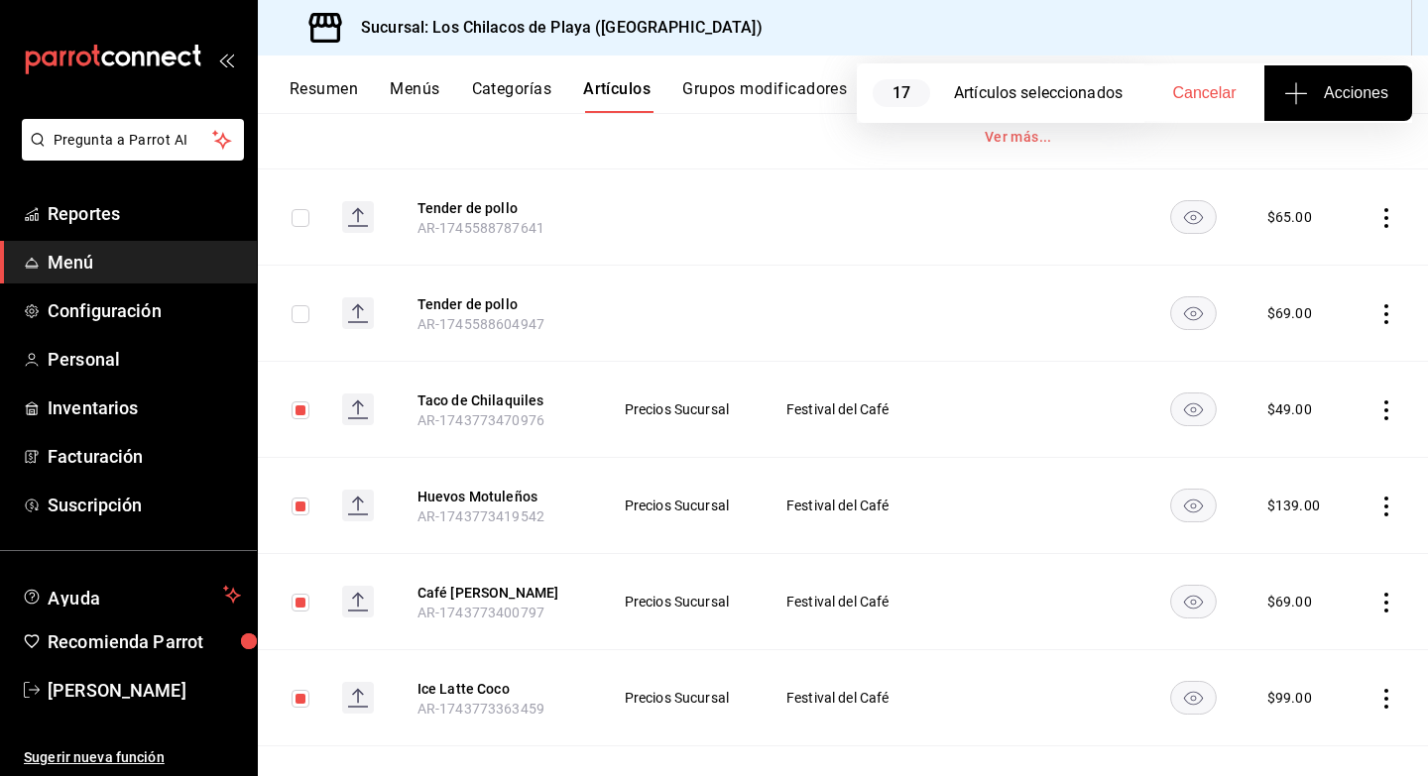
checkbox input "false"
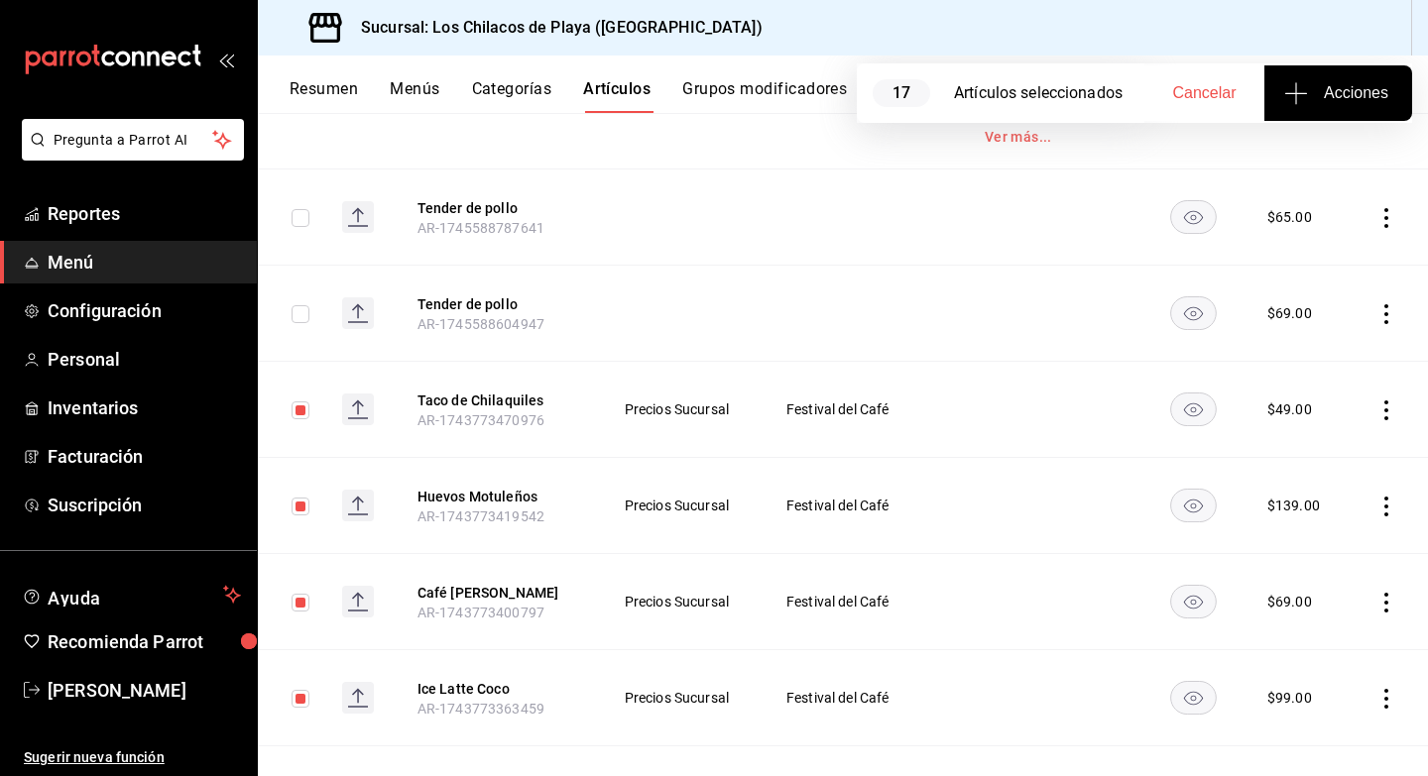
checkbox input "false"
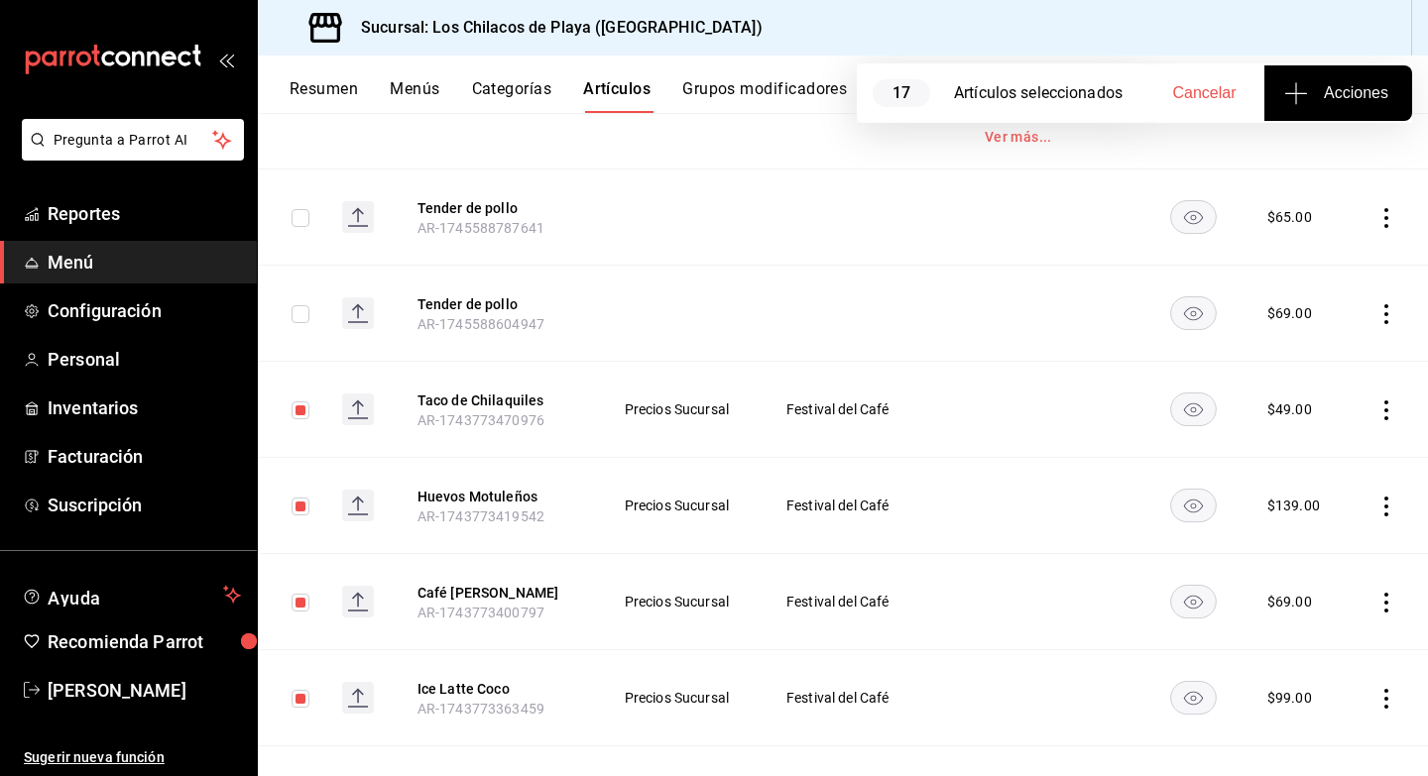
checkbox input "false"
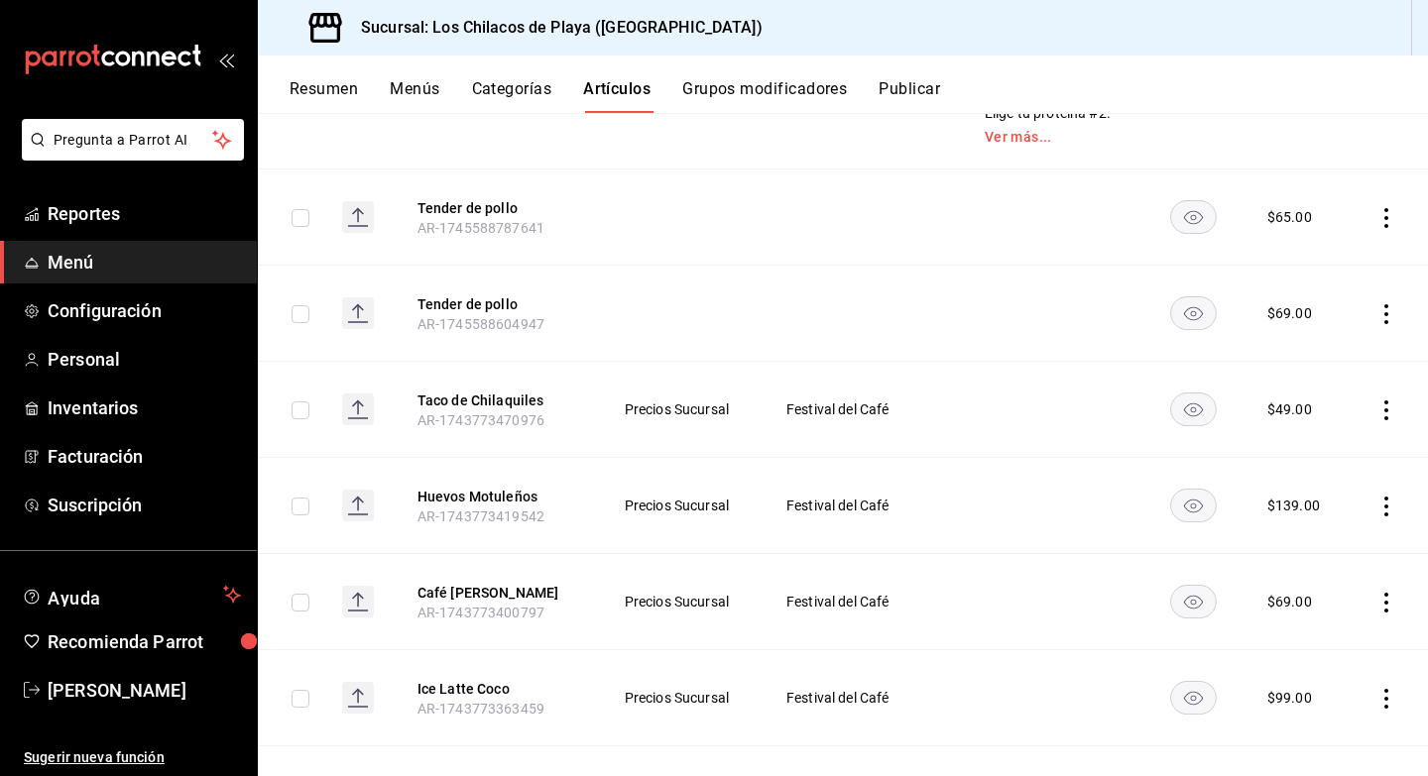
click at [1389, 401] on icon "actions" at bounding box center [1386, 411] width 20 height 20
click at [1316, 492] on span "Eliminar" at bounding box center [1326, 498] width 51 height 16
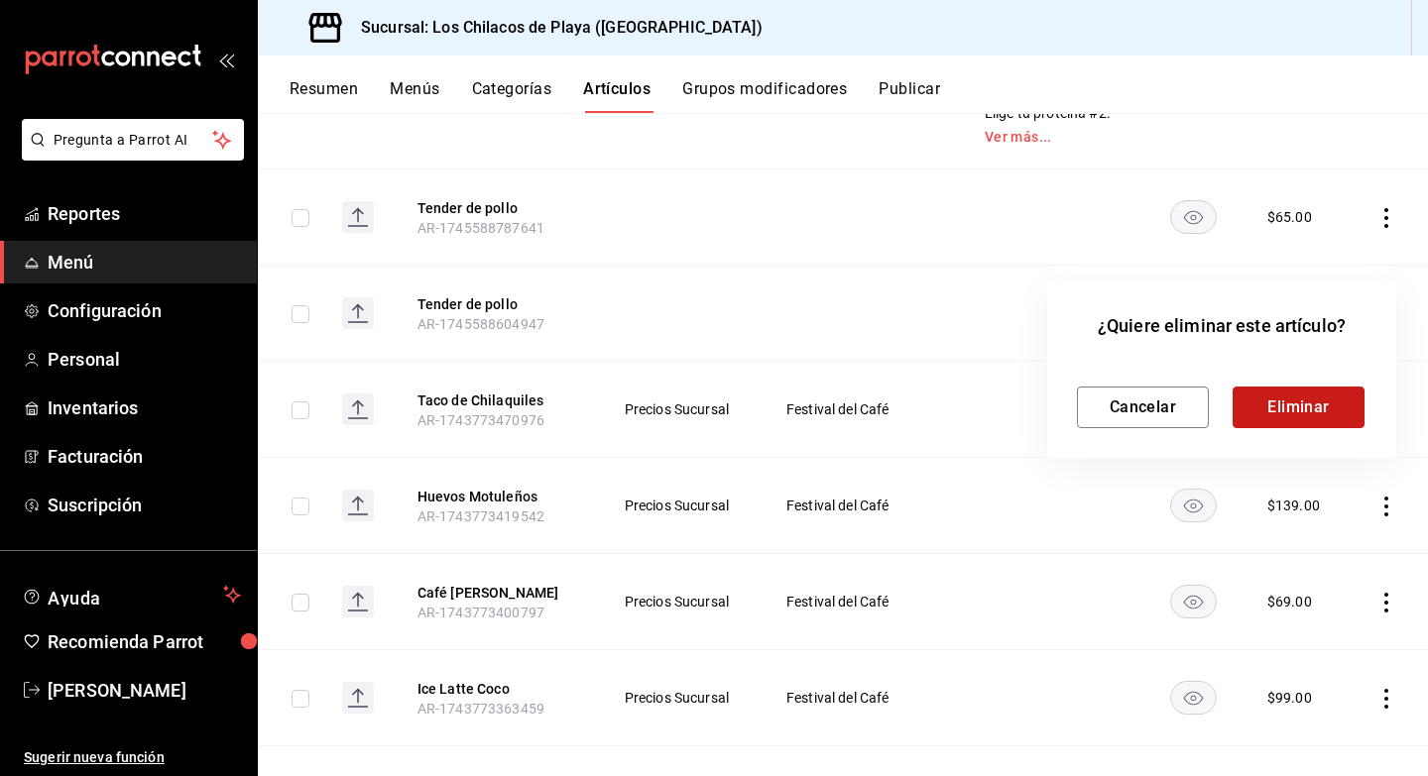
click at [1299, 399] on button "Eliminar" at bounding box center [1298, 408] width 132 height 42
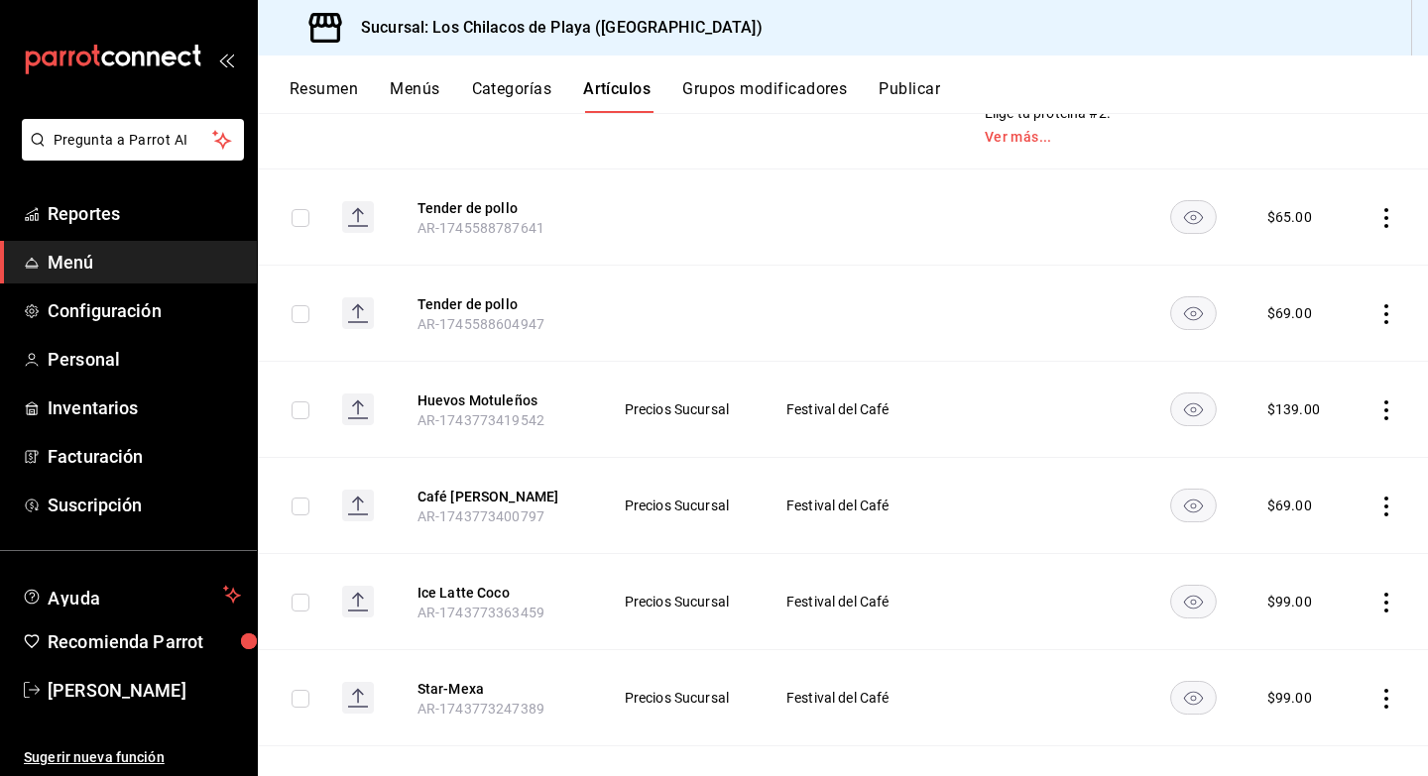
click at [1388, 401] on icon "actions" at bounding box center [1386, 411] width 20 height 20
click at [1330, 490] on span "Eliminar" at bounding box center [1326, 498] width 51 height 16
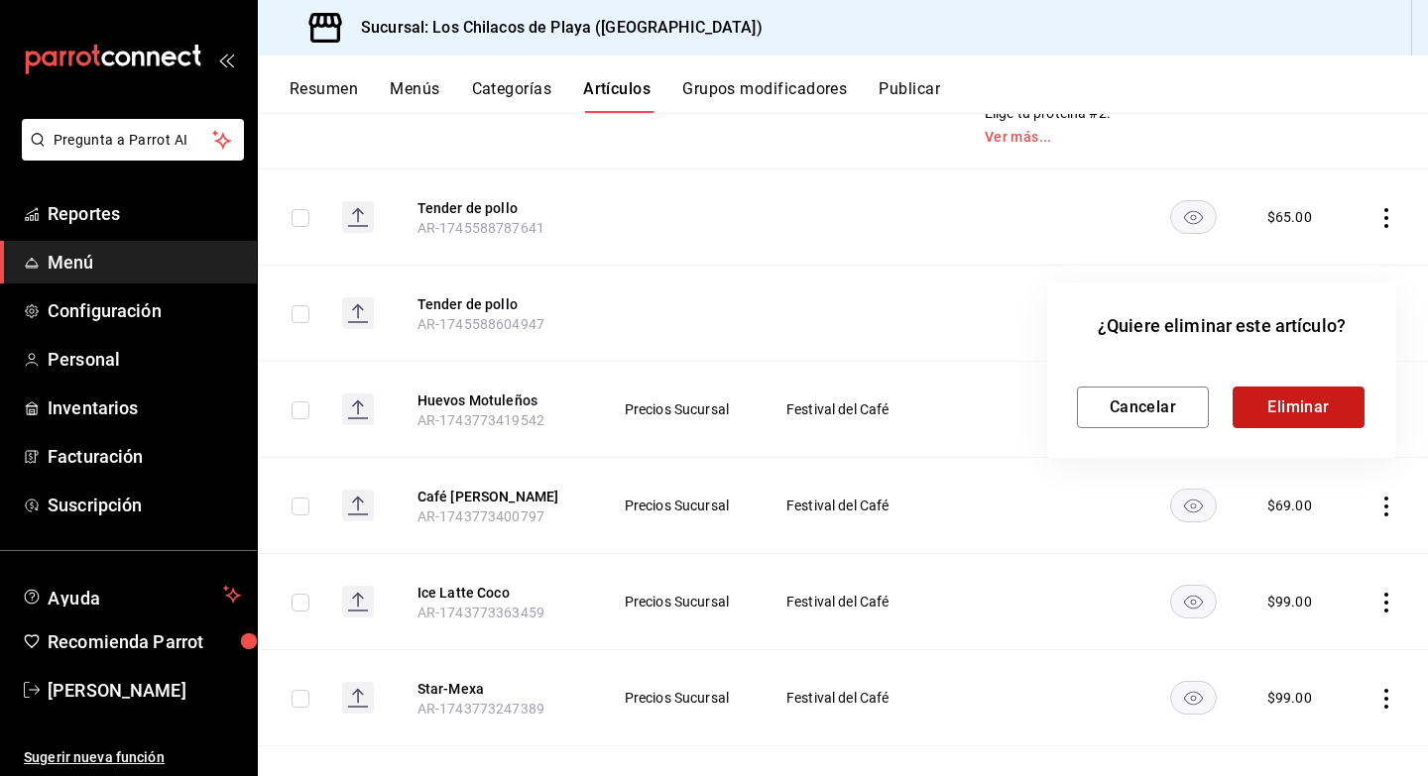
click at [1263, 418] on button "Eliminar" at bounding box center [1298, 408] width 132 height 42
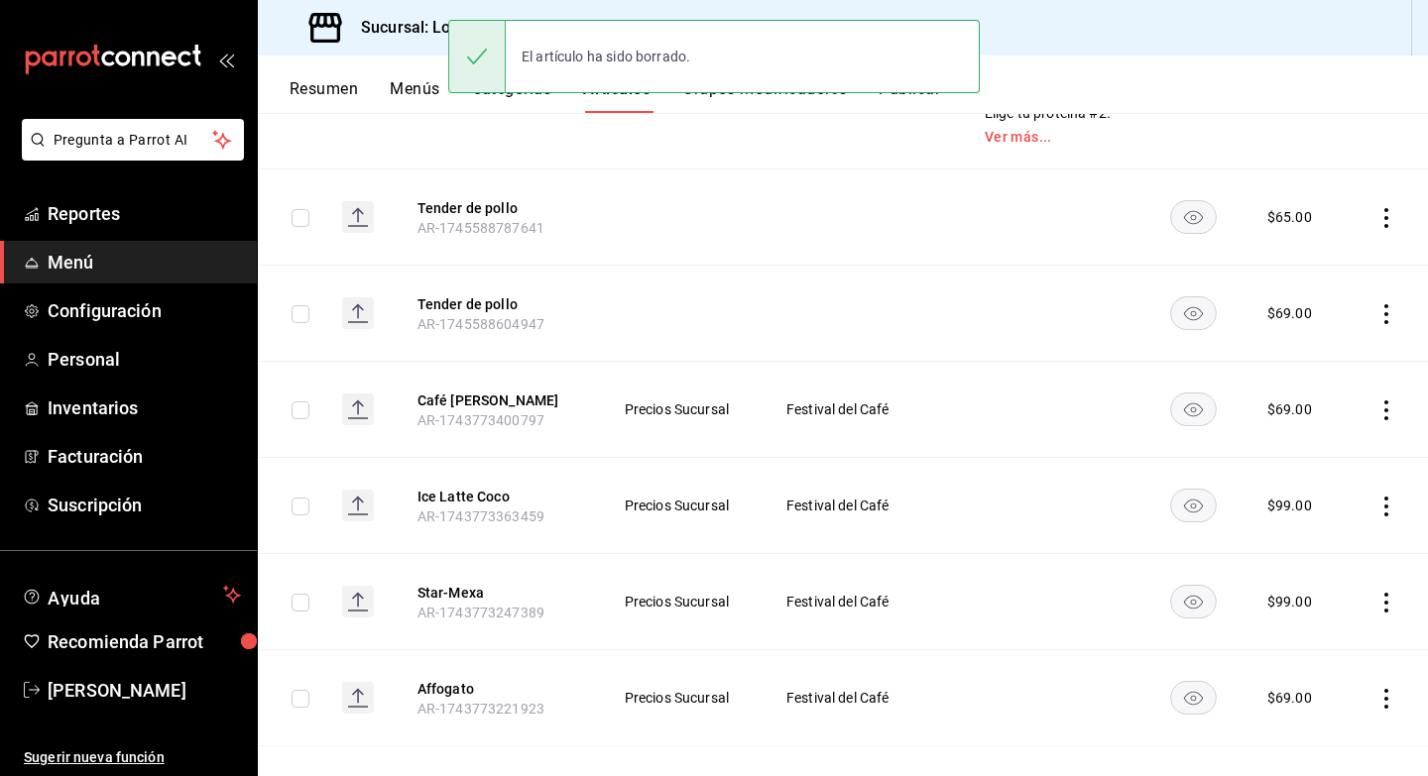
click at [1387, 401] on icon "actions" at bounding box center [1386, 411] width 20 height 20
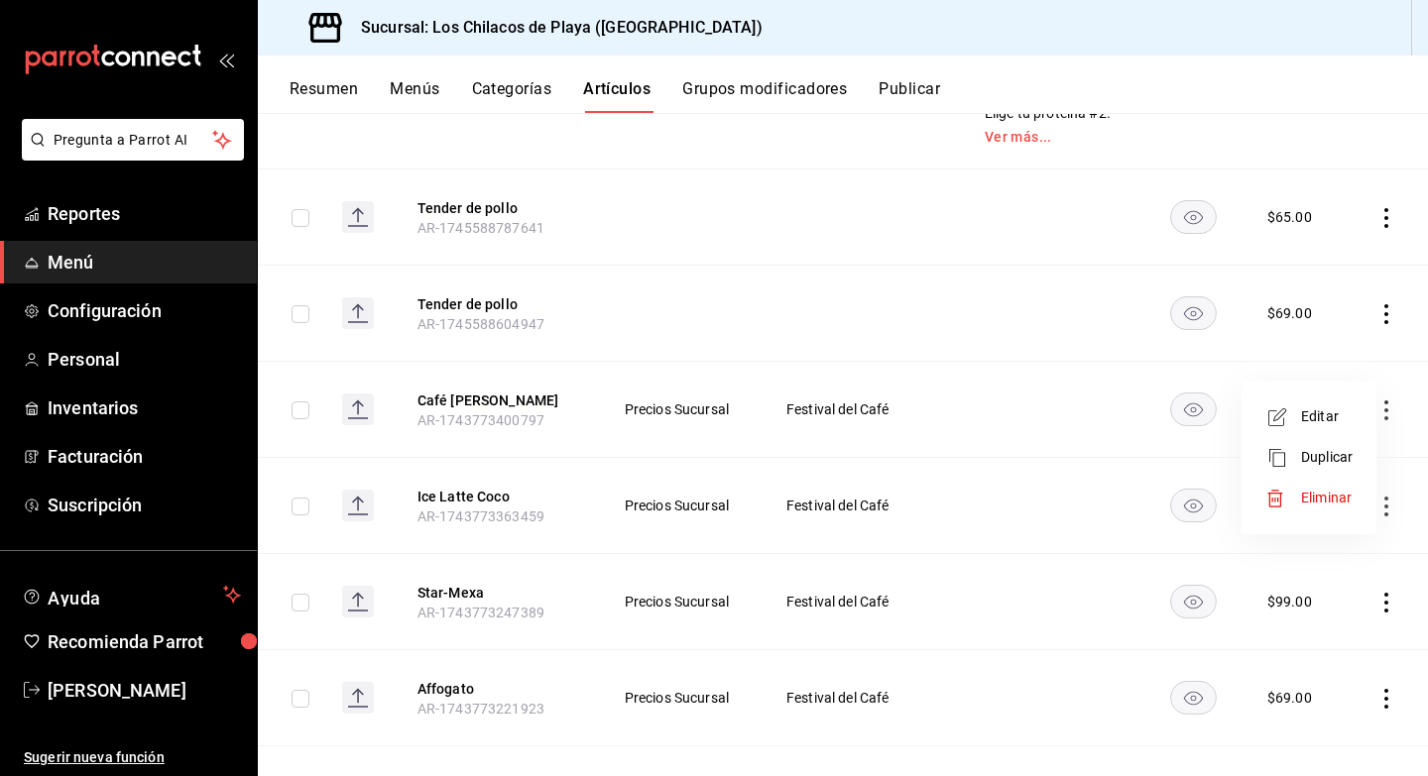
click at [1325, 494] on span "Eliminar" at bounding box center [1326, 498] width 51 height 16
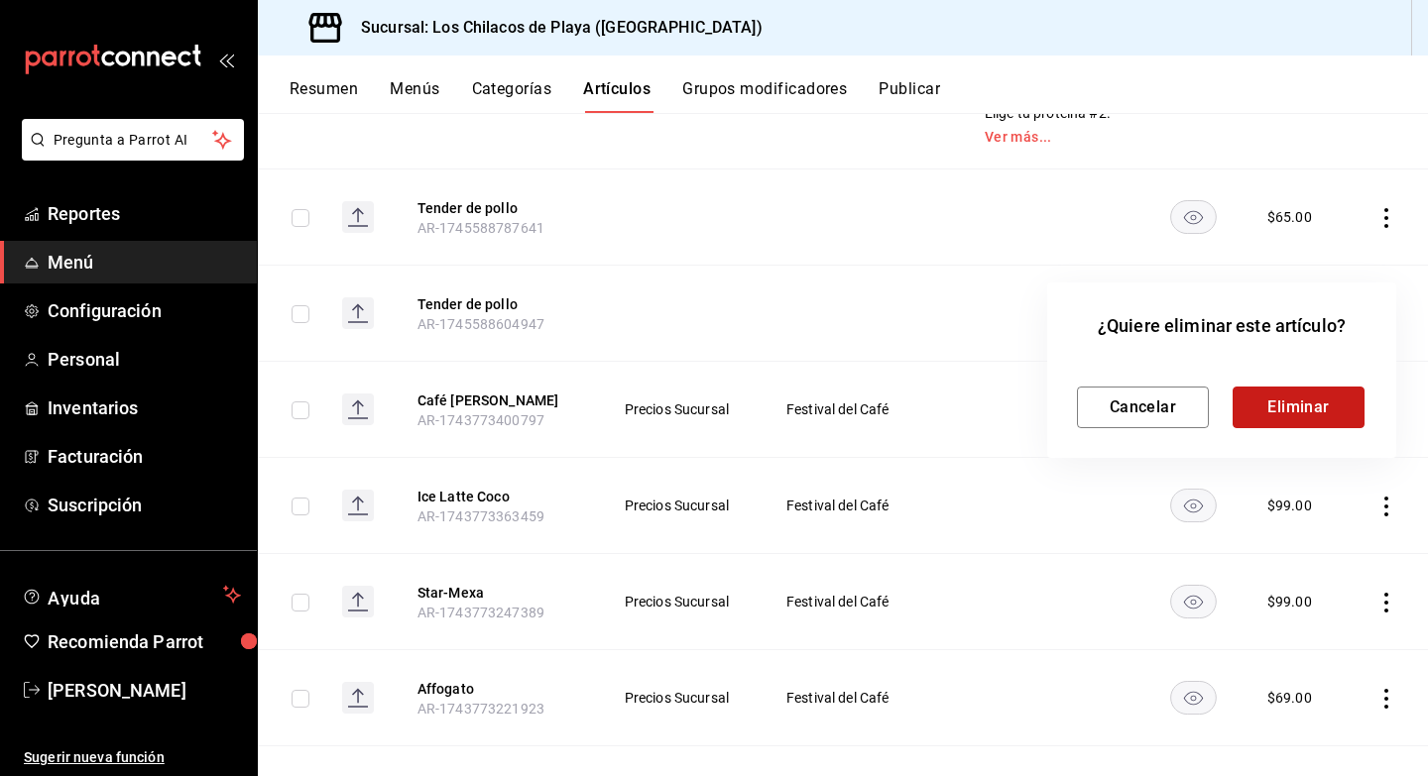
click at [1319, 403] on button "Eliminar" at bounding box center [1298, 408] width 132 height 42
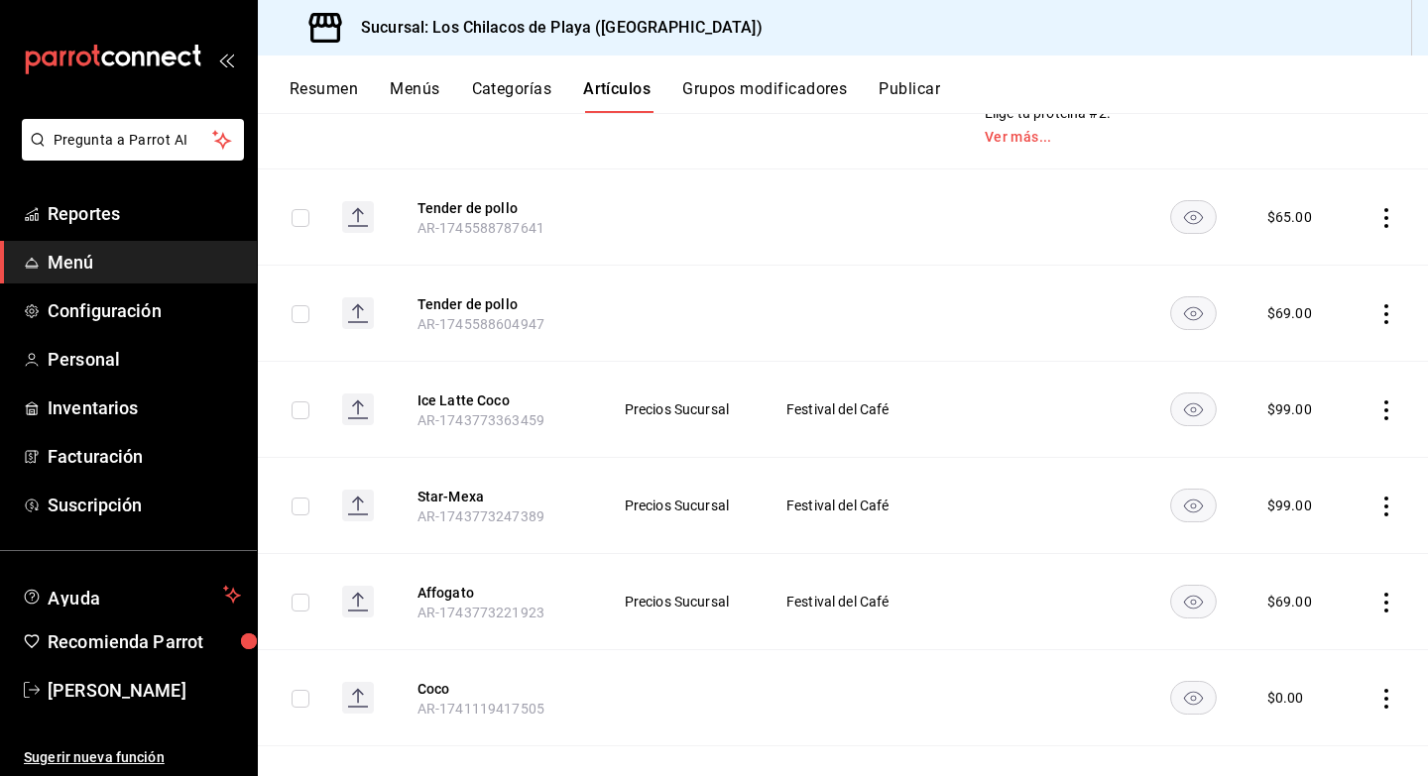
click at [1389, 380] on td at bounding box center [1387, 410] width 79 height 96
click at [1384, 401] on icon "actions" at bounding box center [1386, 411] width 4 height 20
click at [1308, 511] on li "Eliminar" at bounding box center [1308, 498] width 119 height 41
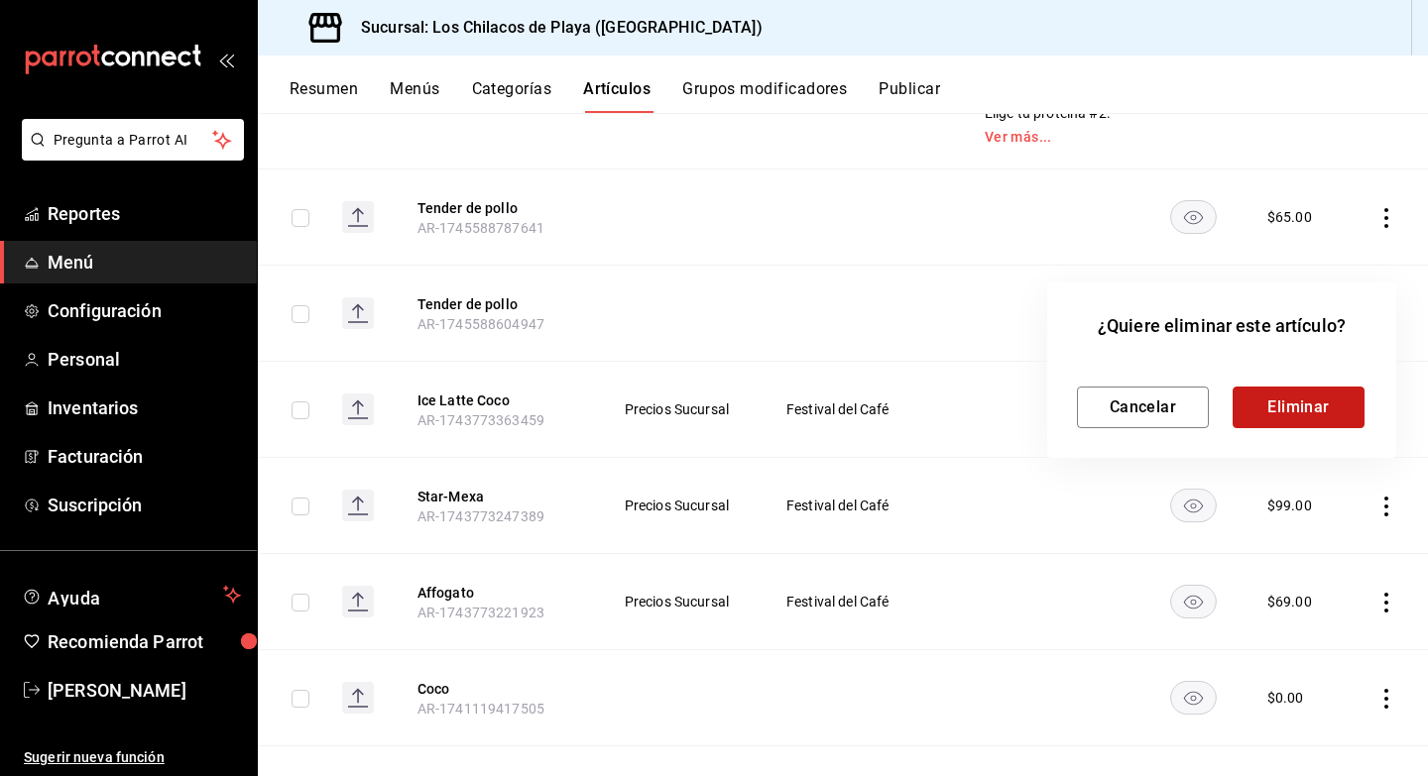
click at [1297, 423] on button "Eliminar" at bounding box center [1298, 408] width 132 height 42
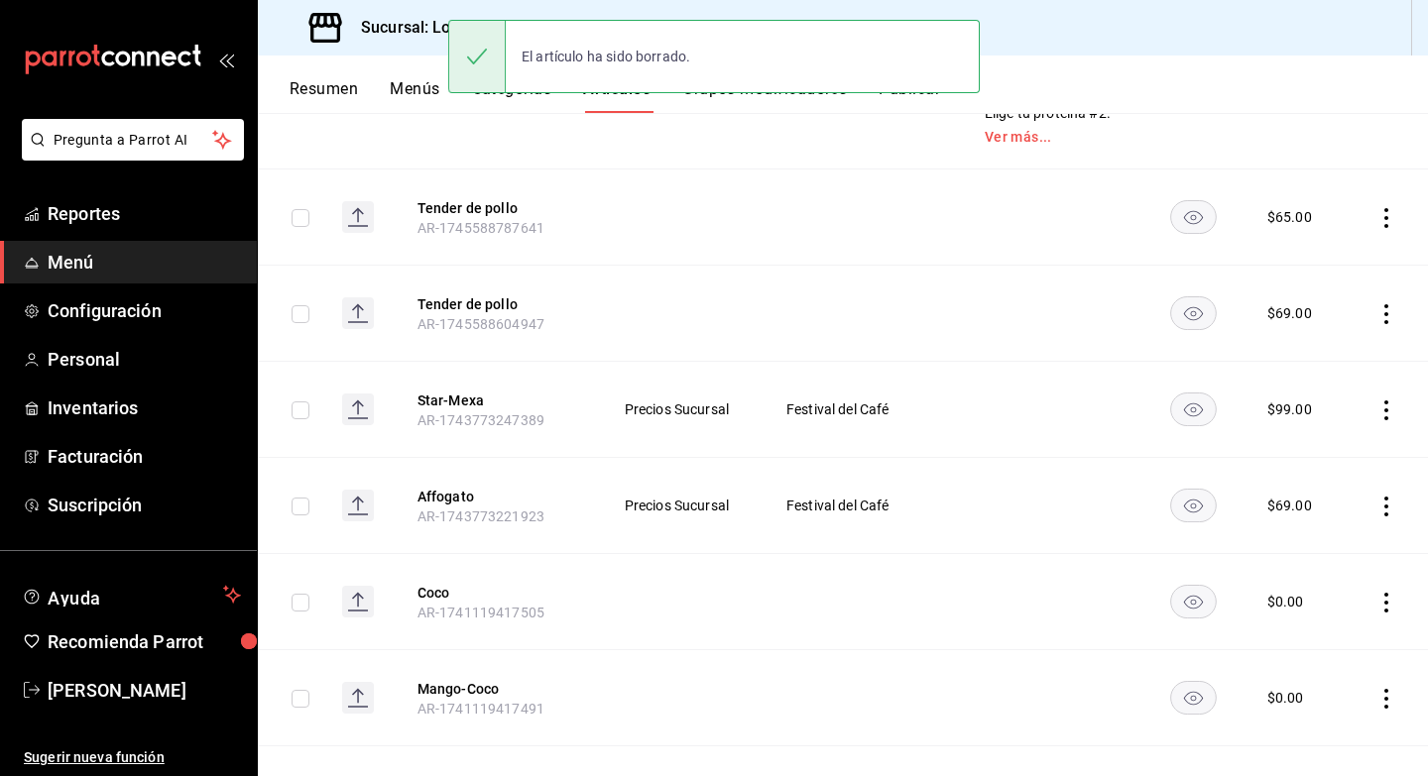
click at [1383, 401] on icon "actions" at bounding box center [1386, 411] width 20 height 20
click at [1315, 493] on span "Eliminar" at bounding box center [1326, 498] width 51 height 16
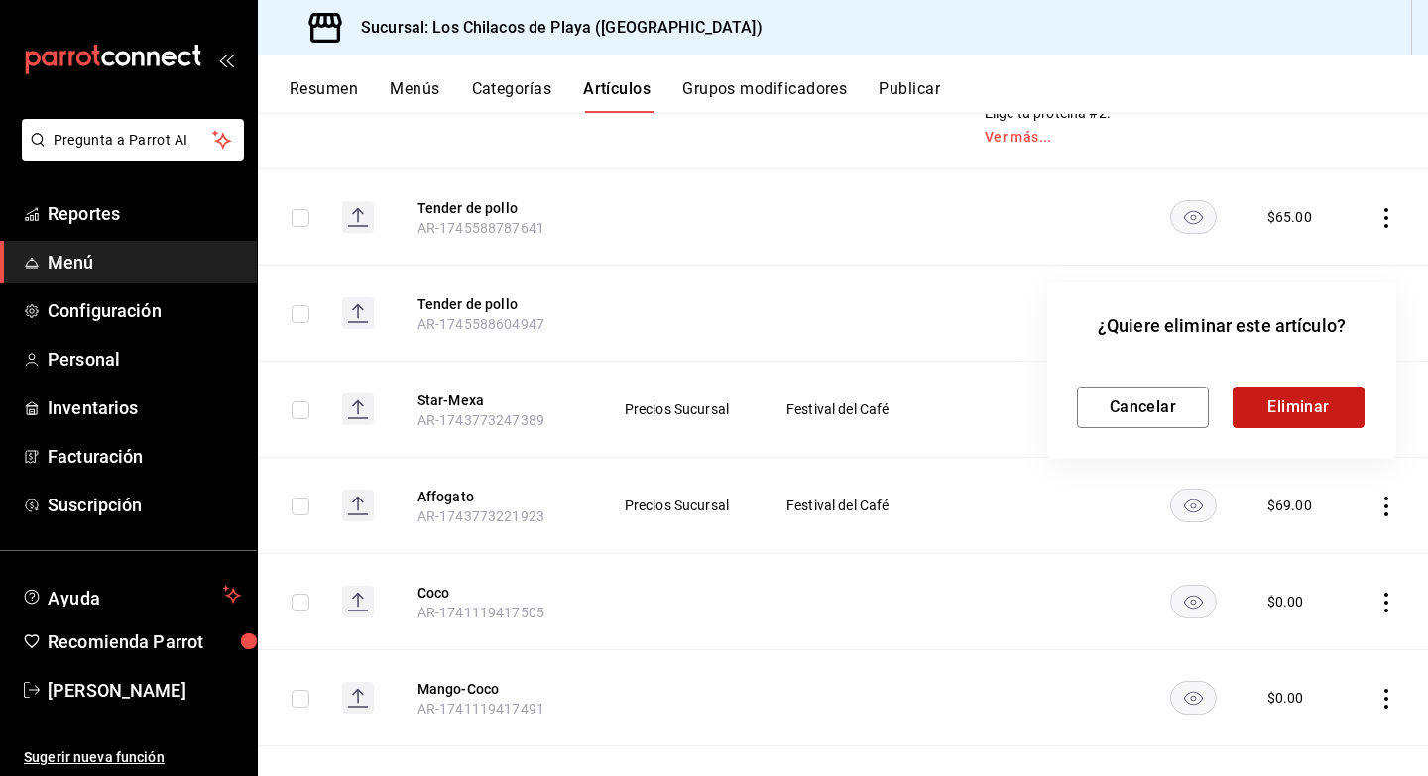
click at [1279, 407] on button "Eliminar" at bounding box center [1298, 408] width 132 height 42
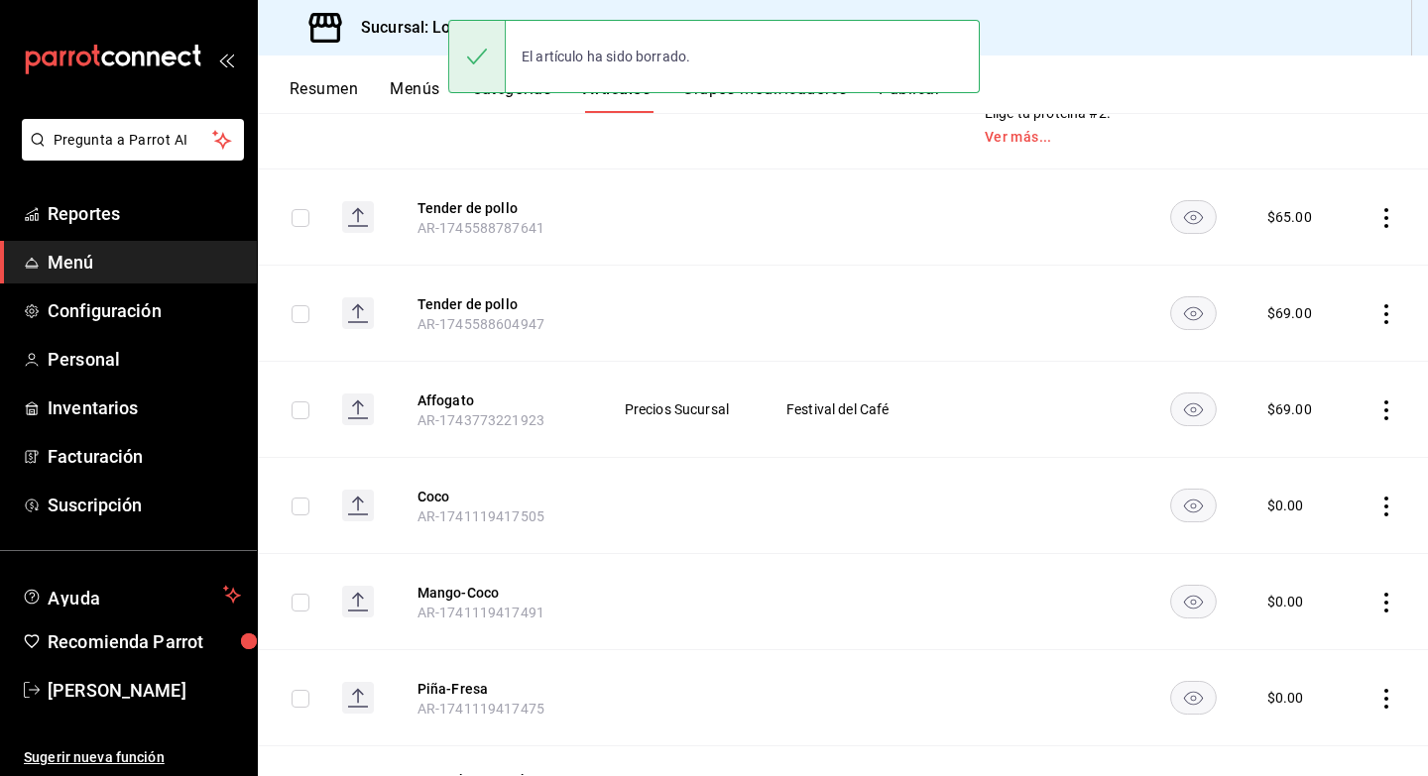
click at [1382, 401] on icon "actions" at bounding box center [1386, 411] width 20 height 20
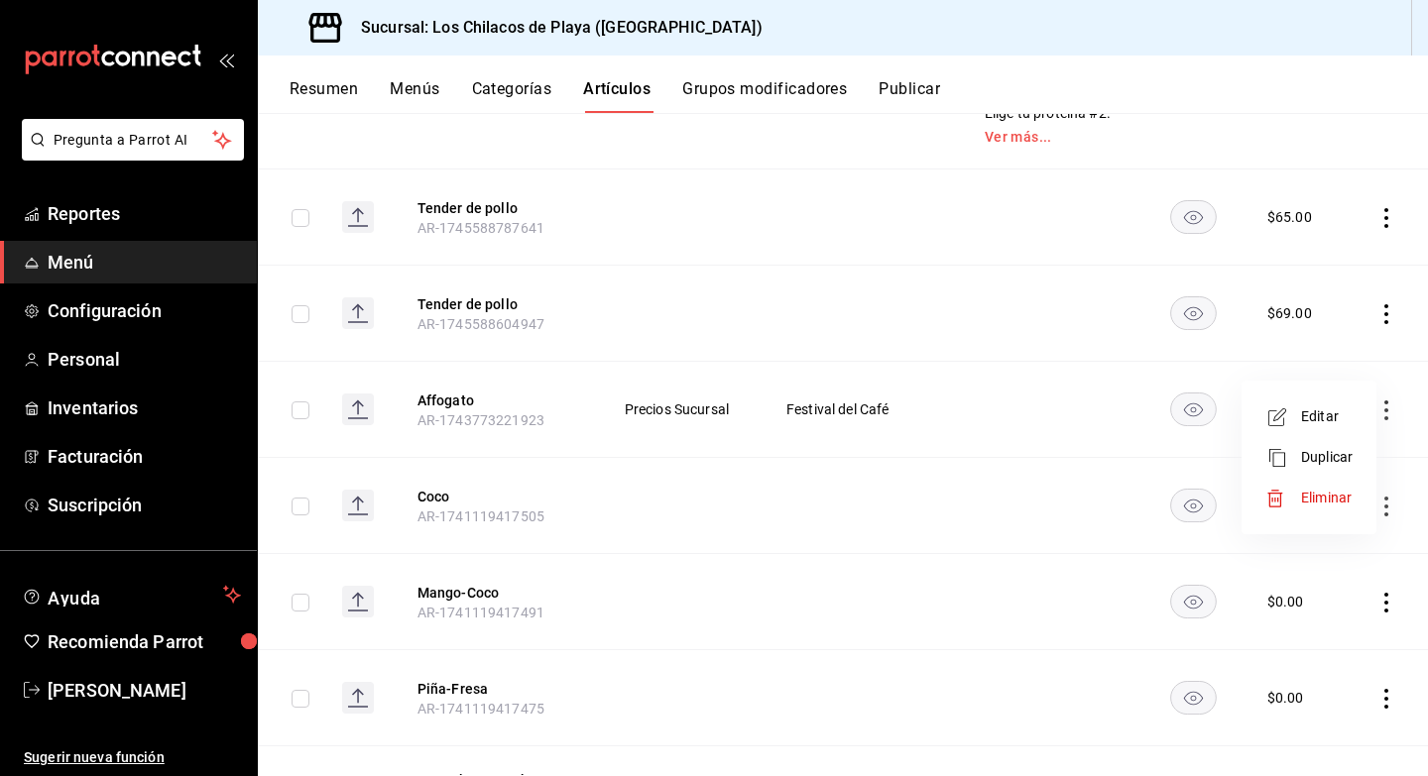
click at [1323, 495] on span "Eliminar" at bounding box center [1326, 498] width 51 height 16
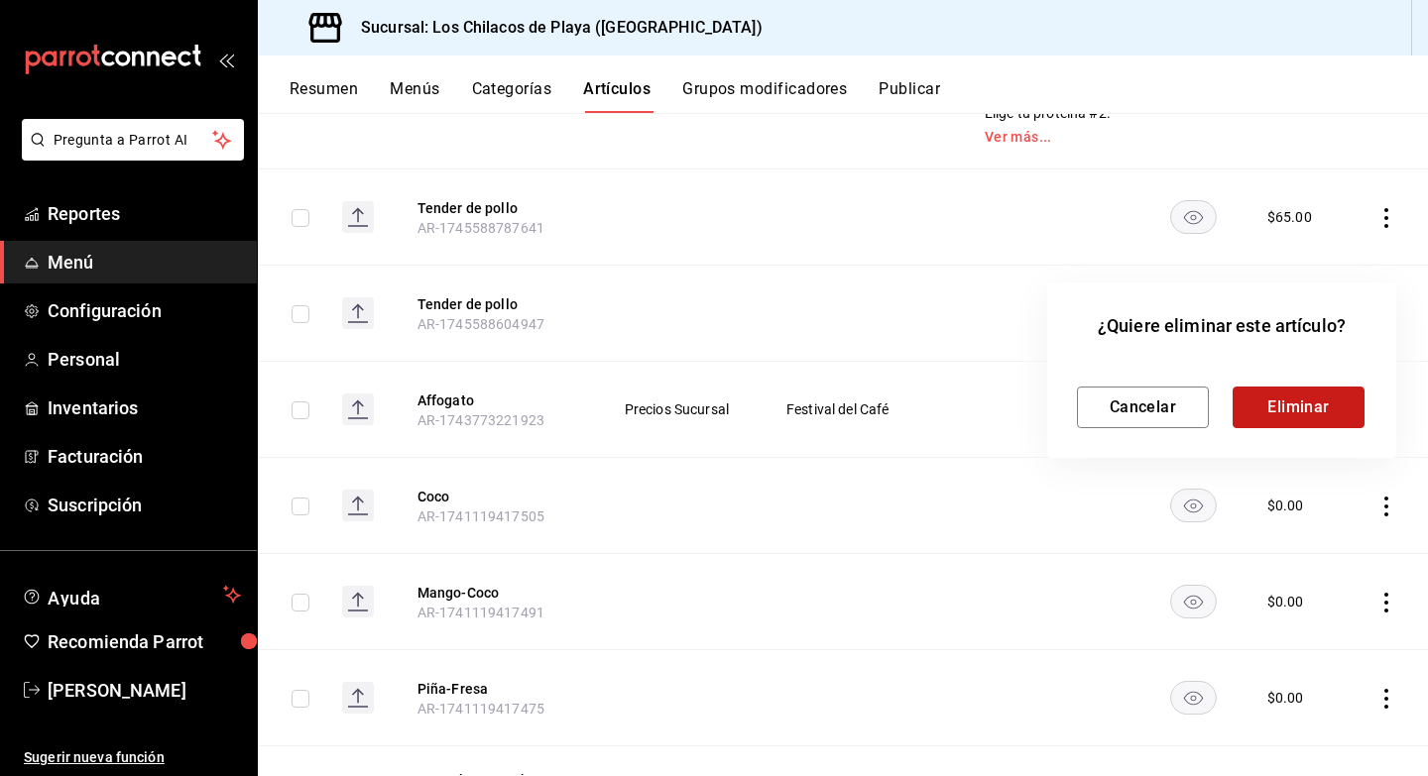
click at [1281, 412] on button "Eliminar" at bounding box center [1298, 408] width 132 height 42
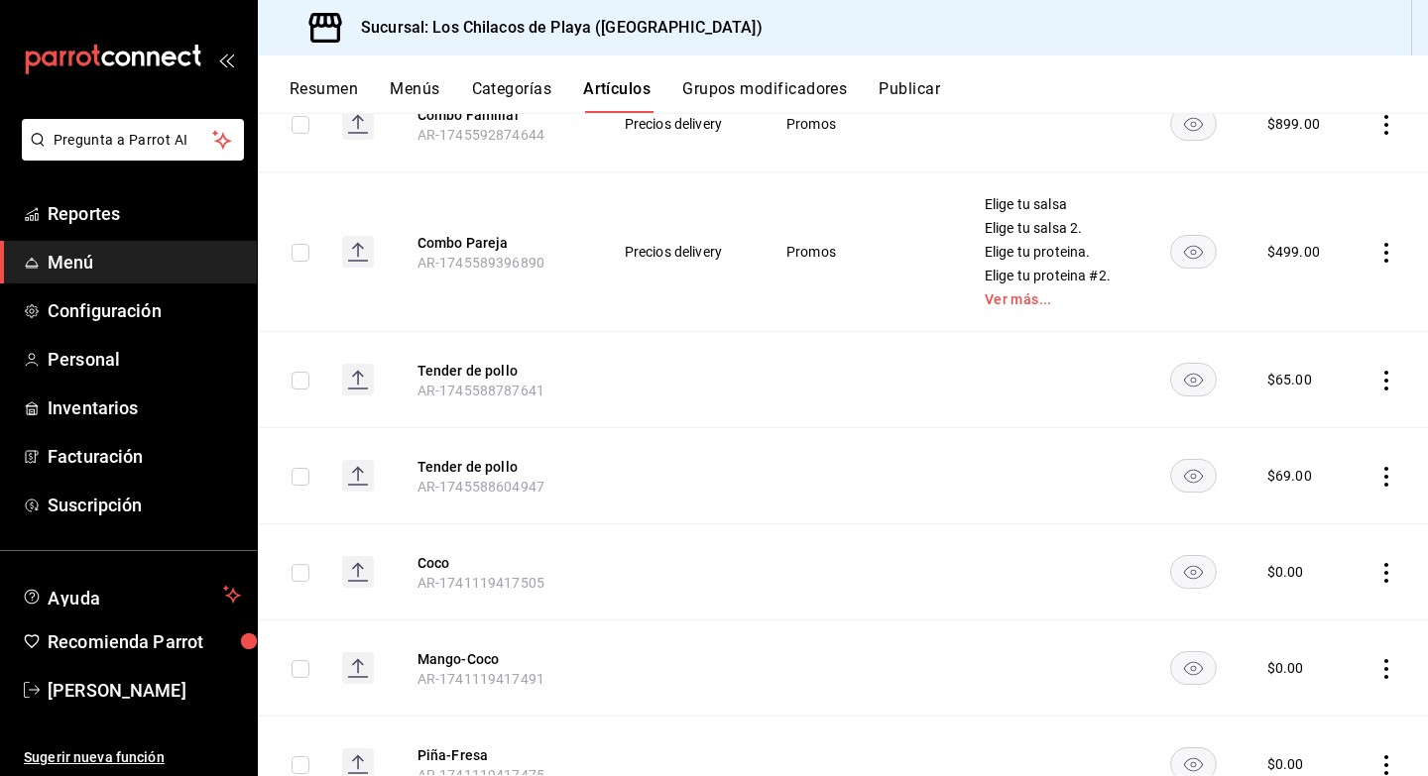
scroll to position [1576, 0]
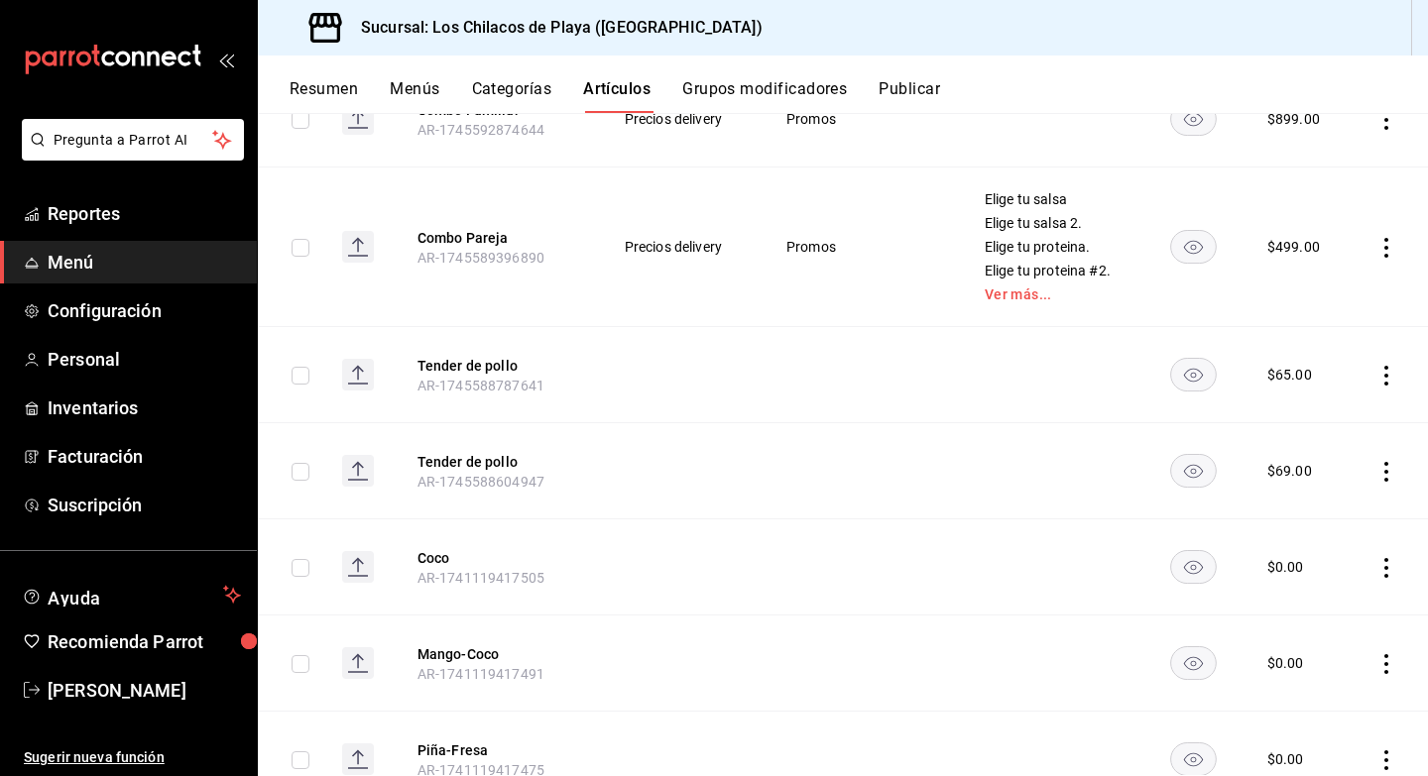
click at [316, 79] on button "Resumen" at bounding box center [324, 96] width 68 height 34
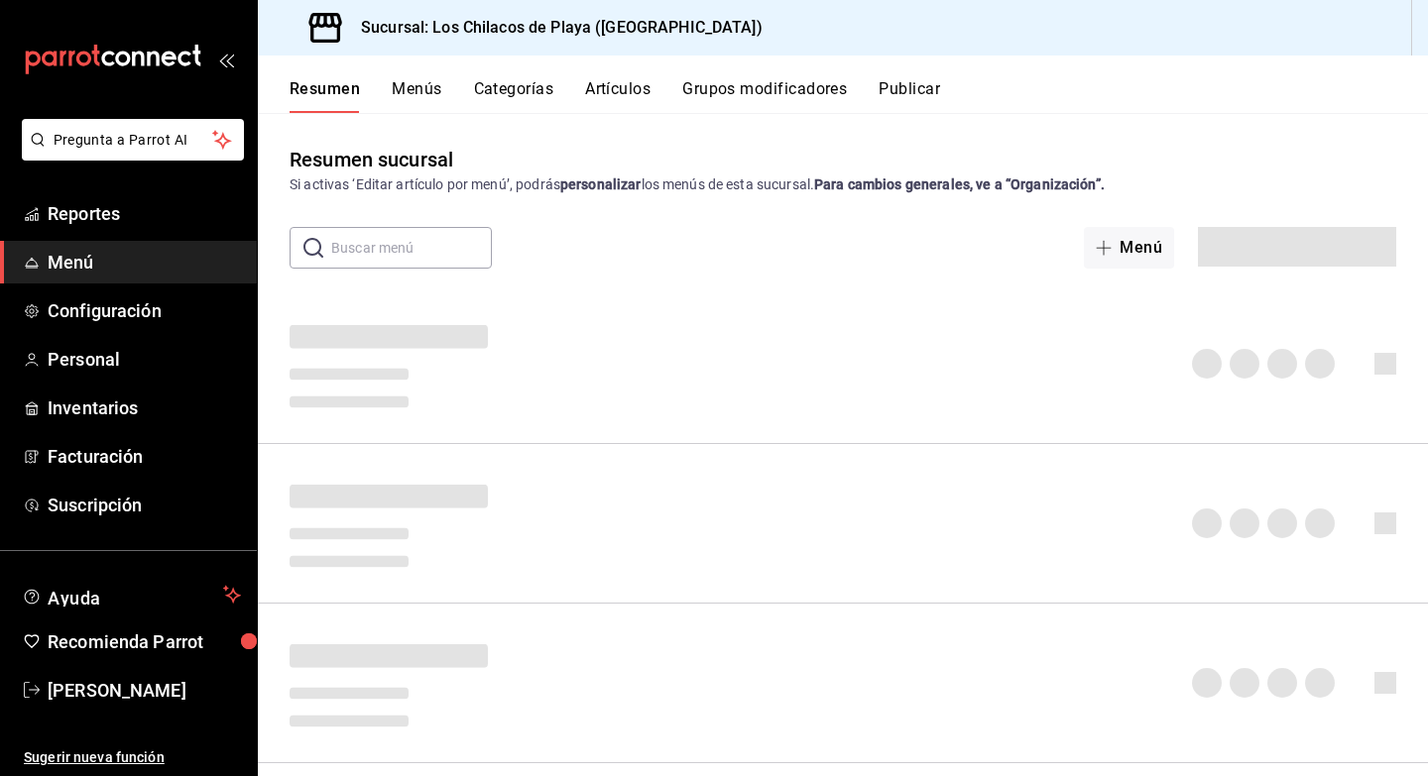
click at [529, 97] on button "Categorías" at bounding box center [514, 96] width 80 height 34
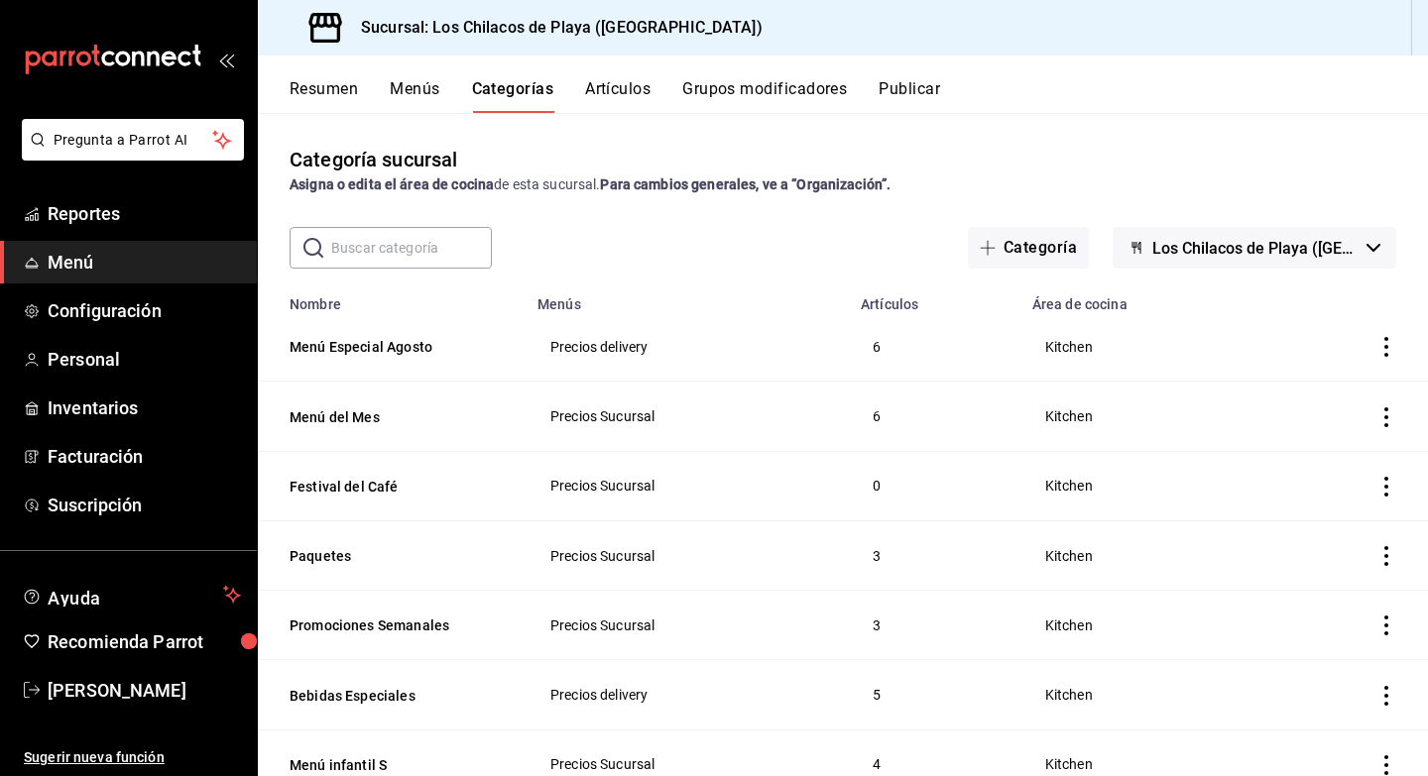
click at [1380, 486] on icon "actions" at bounding box center [1386, 487] width 20 height 20
click at [1332, 612] on span "Eliminar" at bounding box center [1326, 614] width 51 height 16
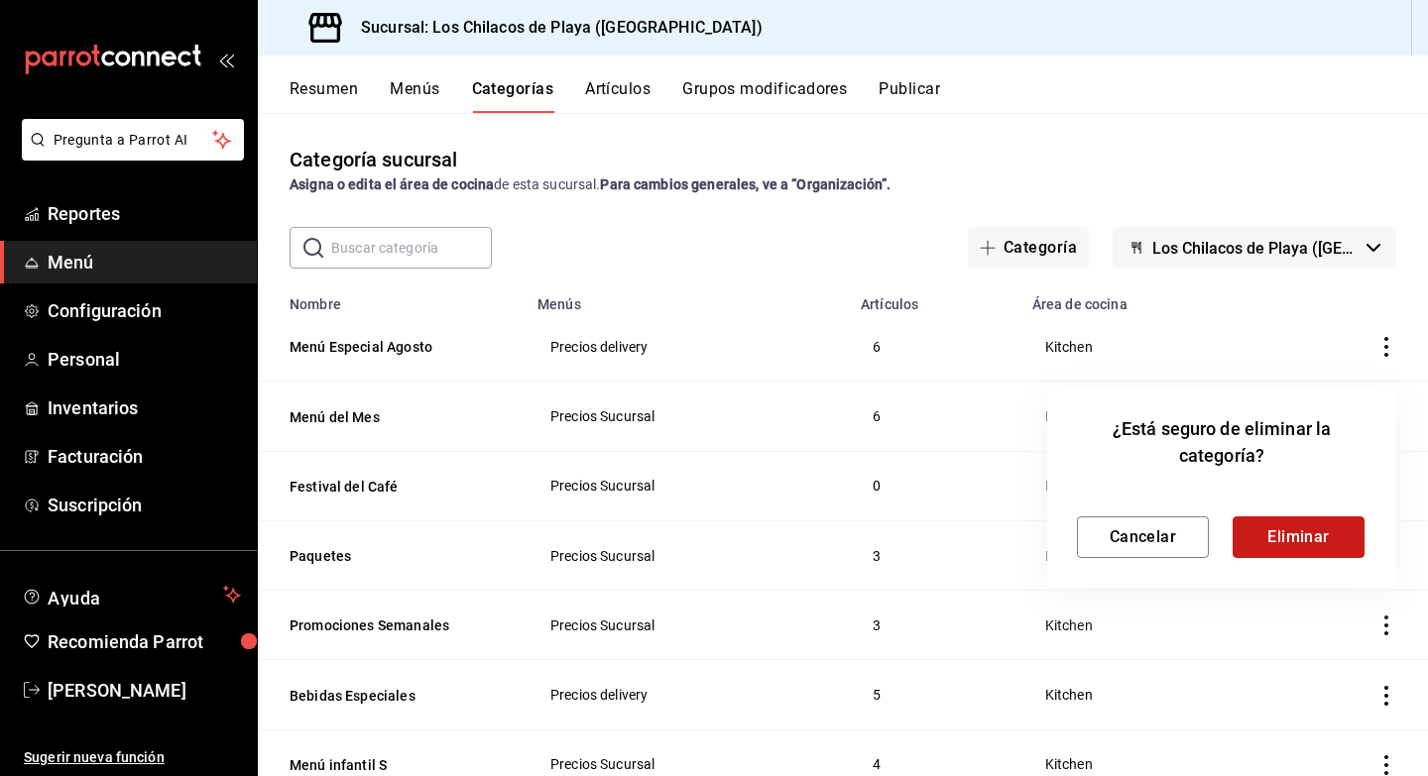
click at [1265, 531] on button "Eliminar" at bounding box center [1298, 538] width 132 height 42
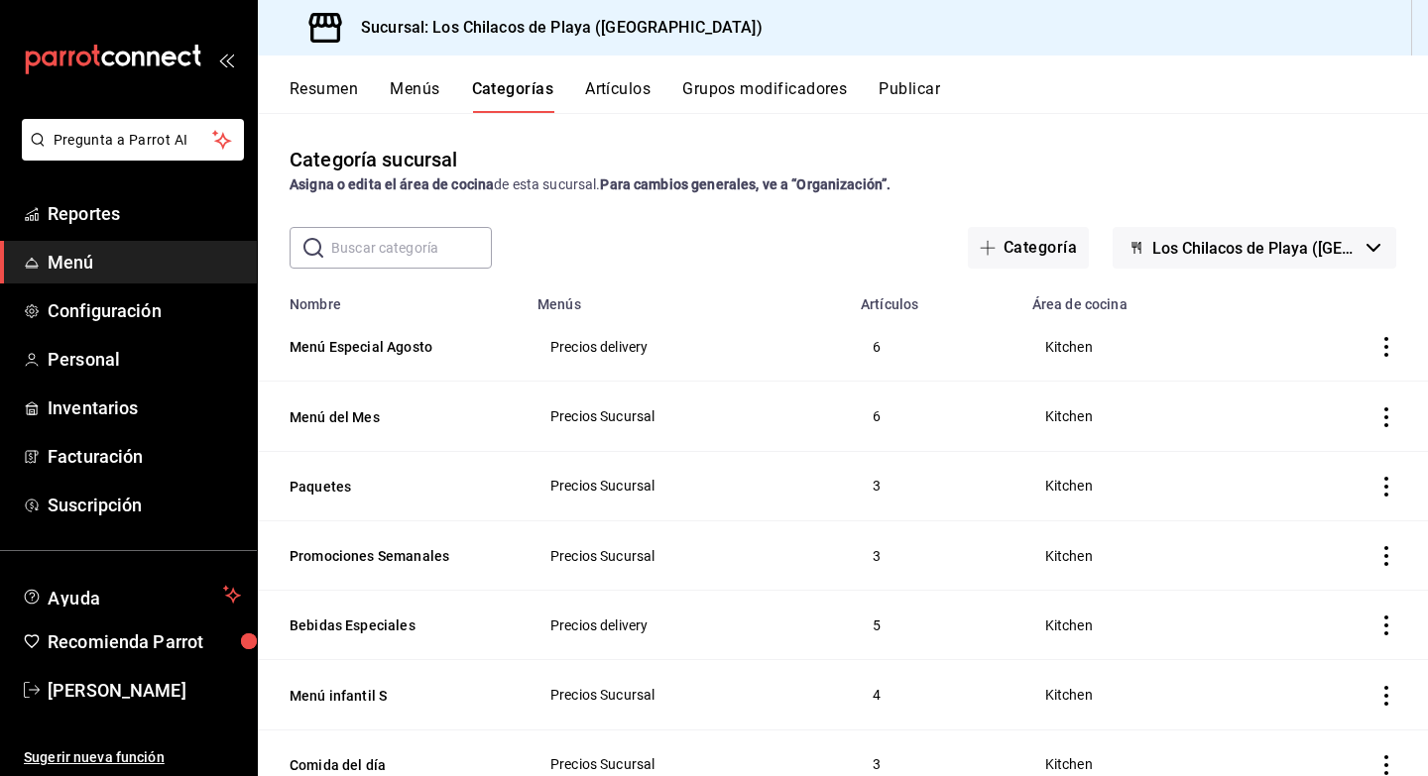
click at [609, 97] on button "Artículos" at bounding box center [617, 96] width 65 height 34
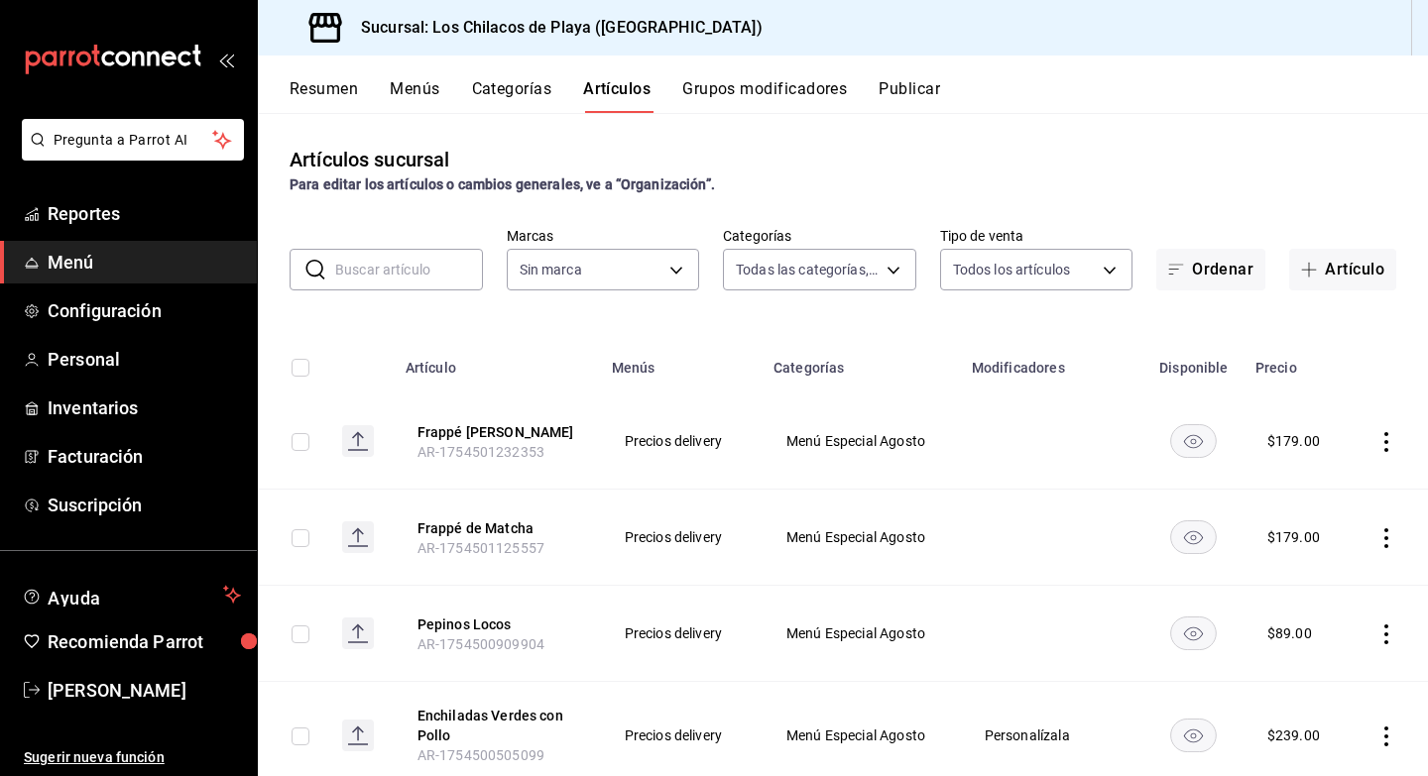
type input "44b398f4-3689-460b-8598-d19269261b8e,0c2c88a6-0333-439d-af16-fd52d9677250,3a85f…"
type input "91d25c58-648a-463d-a979-f5e2375c2f61,2d0bd24b-83c2-44e7-93b3-1c0c5cf44f94"
click at [529, 92] on button "Categorías" at bounding box center [512, 96] width 80 height 34
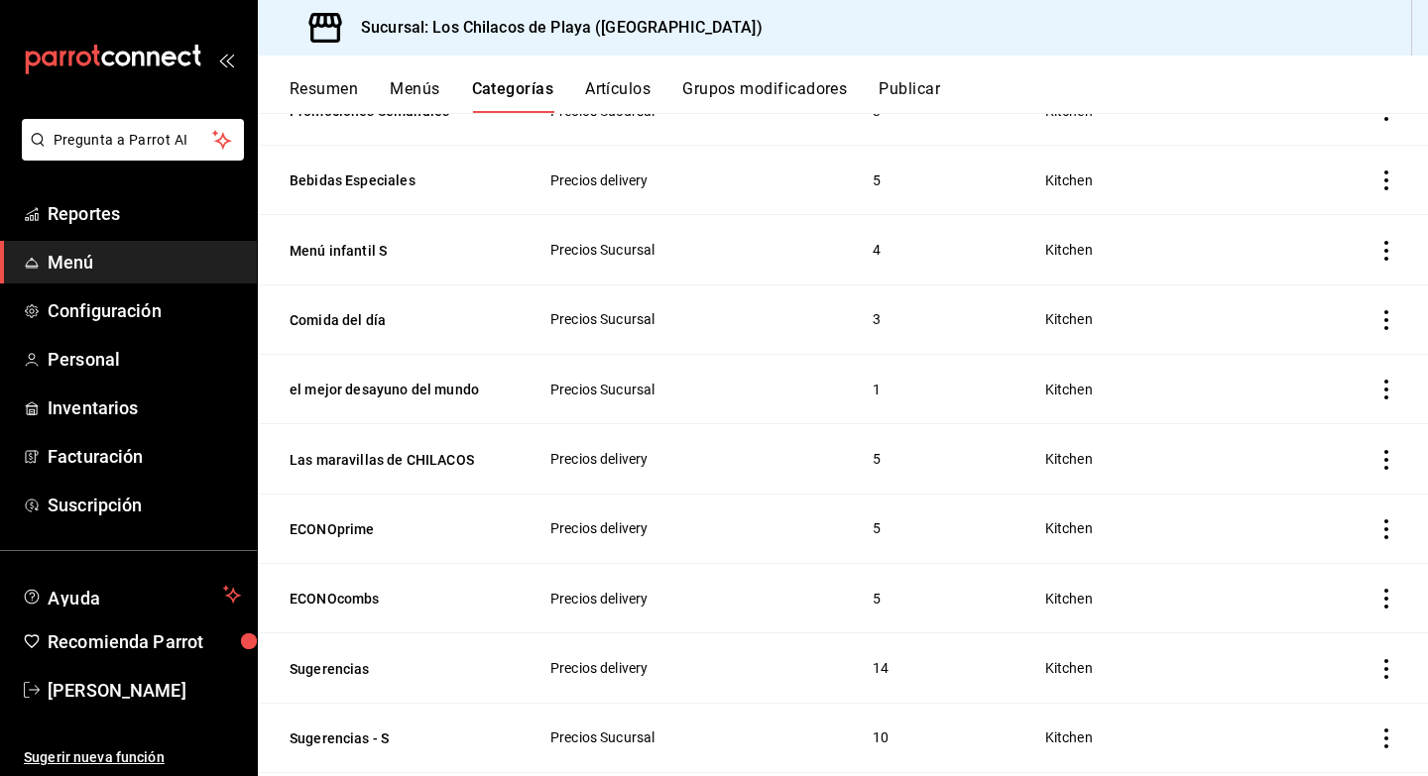
scroll to position [439, 0]
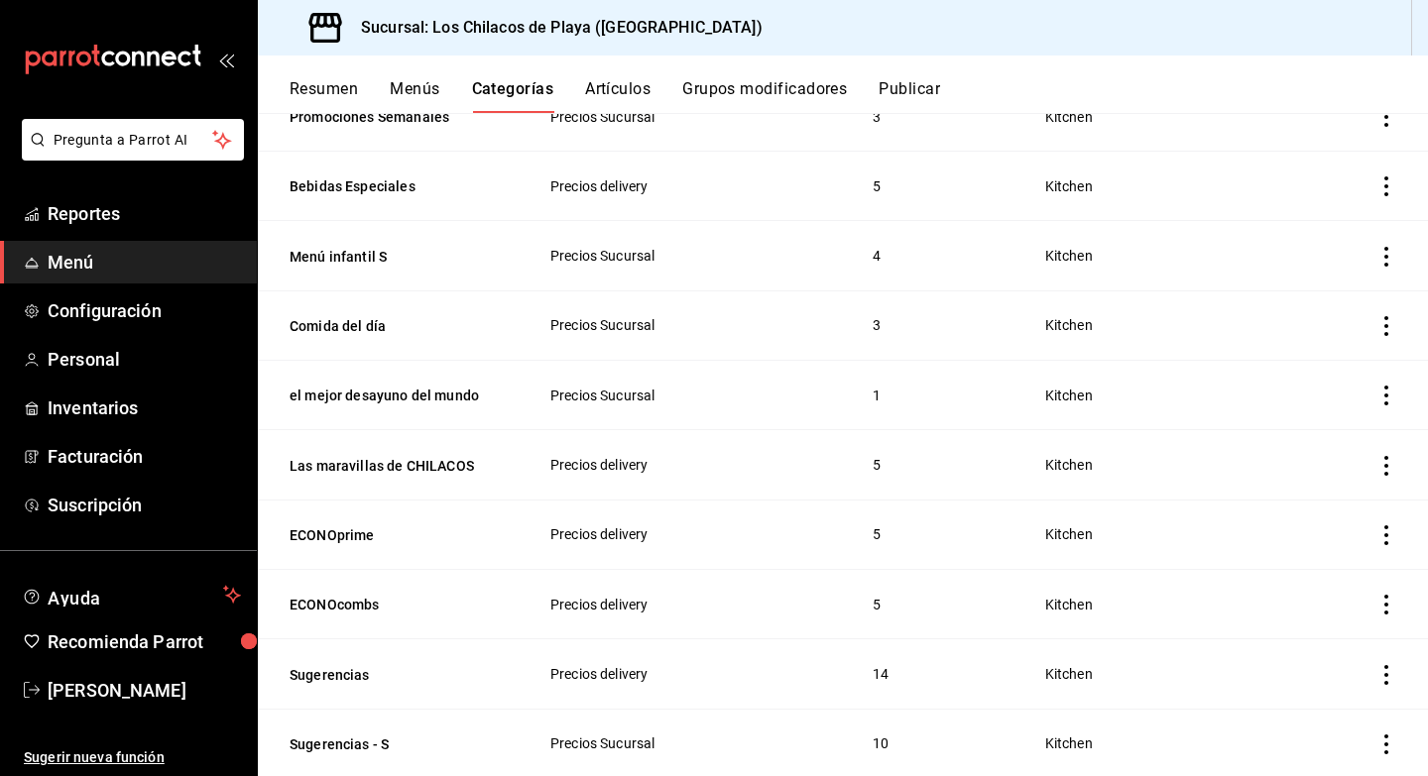
click at [635, 92] on button "Artículos" at bounding box center [617, 96] width 65 height 34
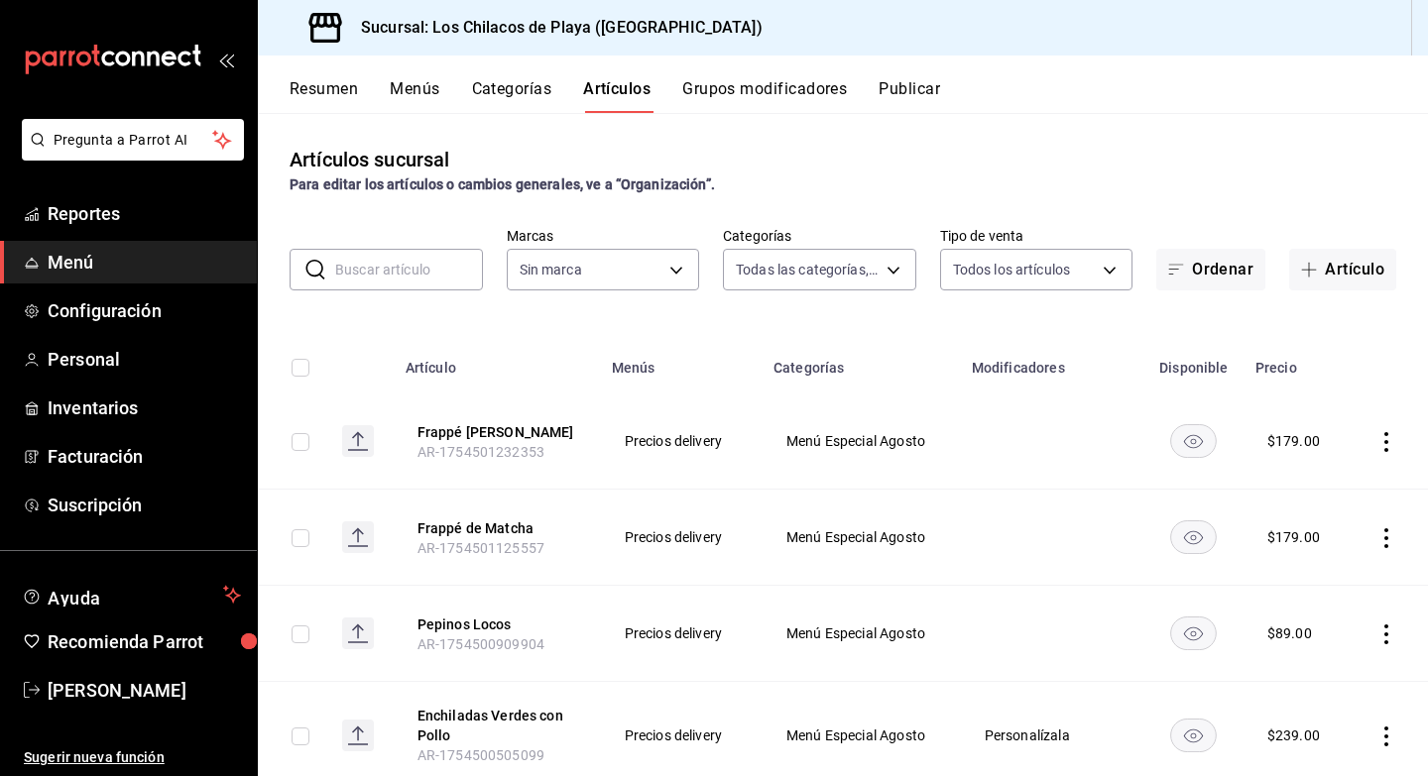
type input "44b398f4-3689-460b-8598-d19269261b8e,0c2c88a6-0333-439d-af16-fd52d9677250,3a85f…"
type input "91d25c58-648a-463d-a979-f5e2375c2f61,2d0bd24b-83c2-44e7-93b3-1c0c5cf44f94"
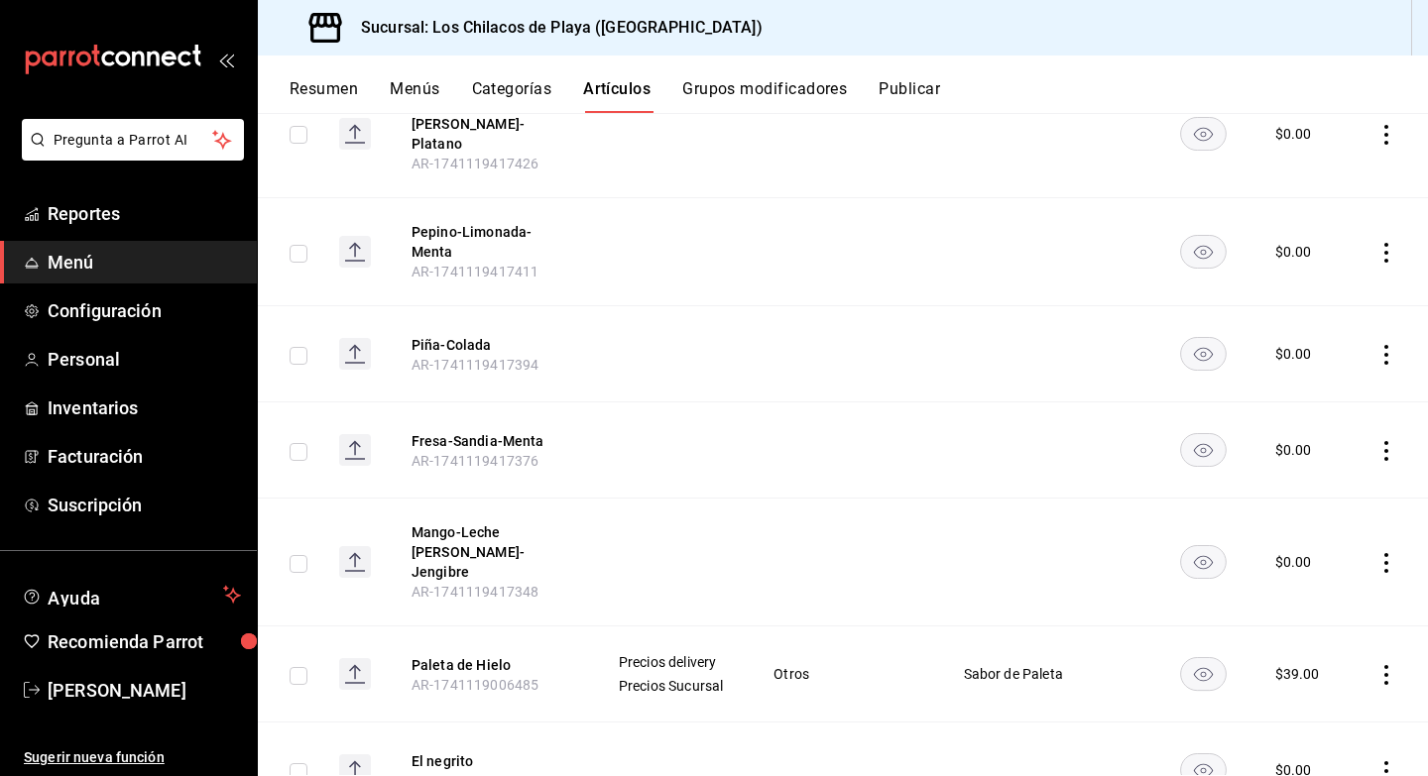
scroll to position [2520, 0]
click at [1388, 662] on icon "actions" at bounding box center [1386, 672] width 20 height 20
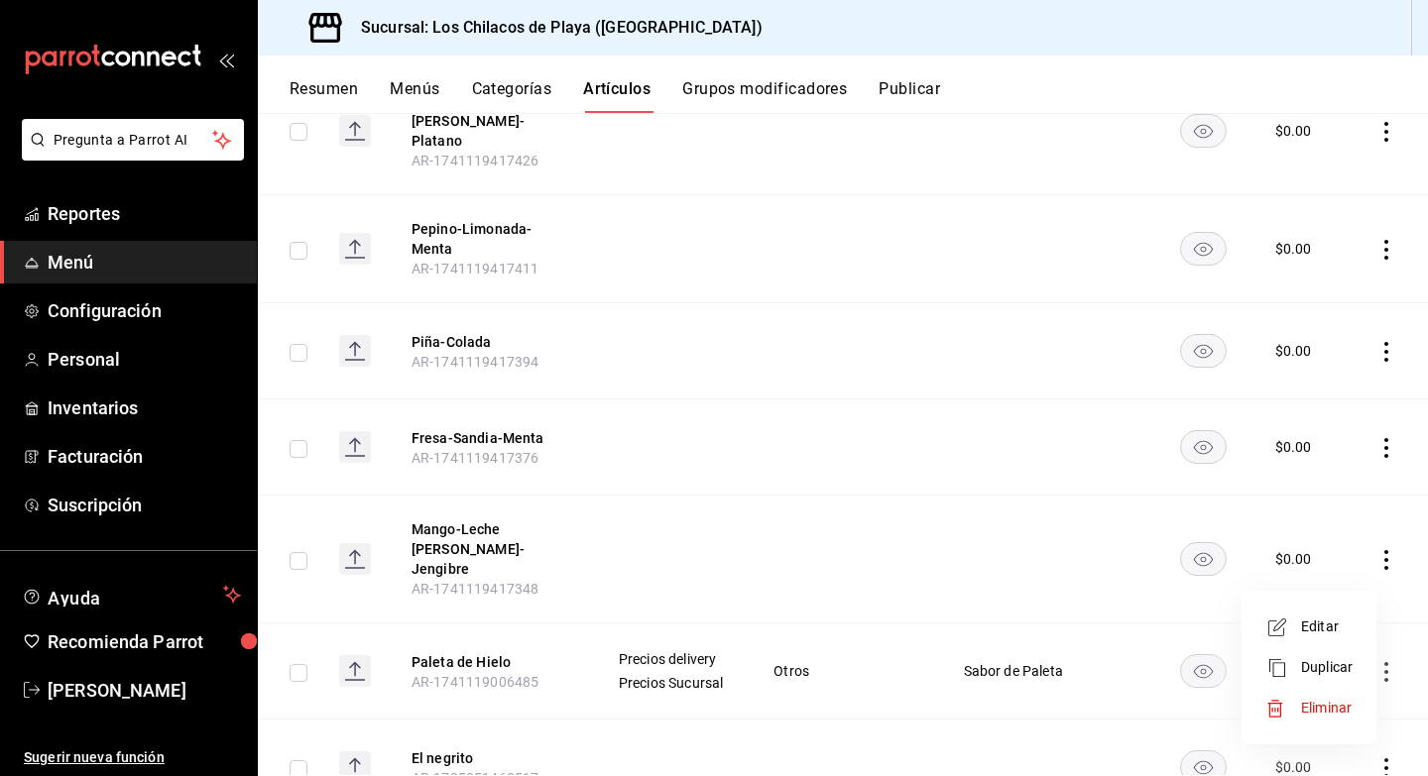
click at [1323, 696] on li "Eliminar" at bounding box center [1308, 708] width 119 height 41
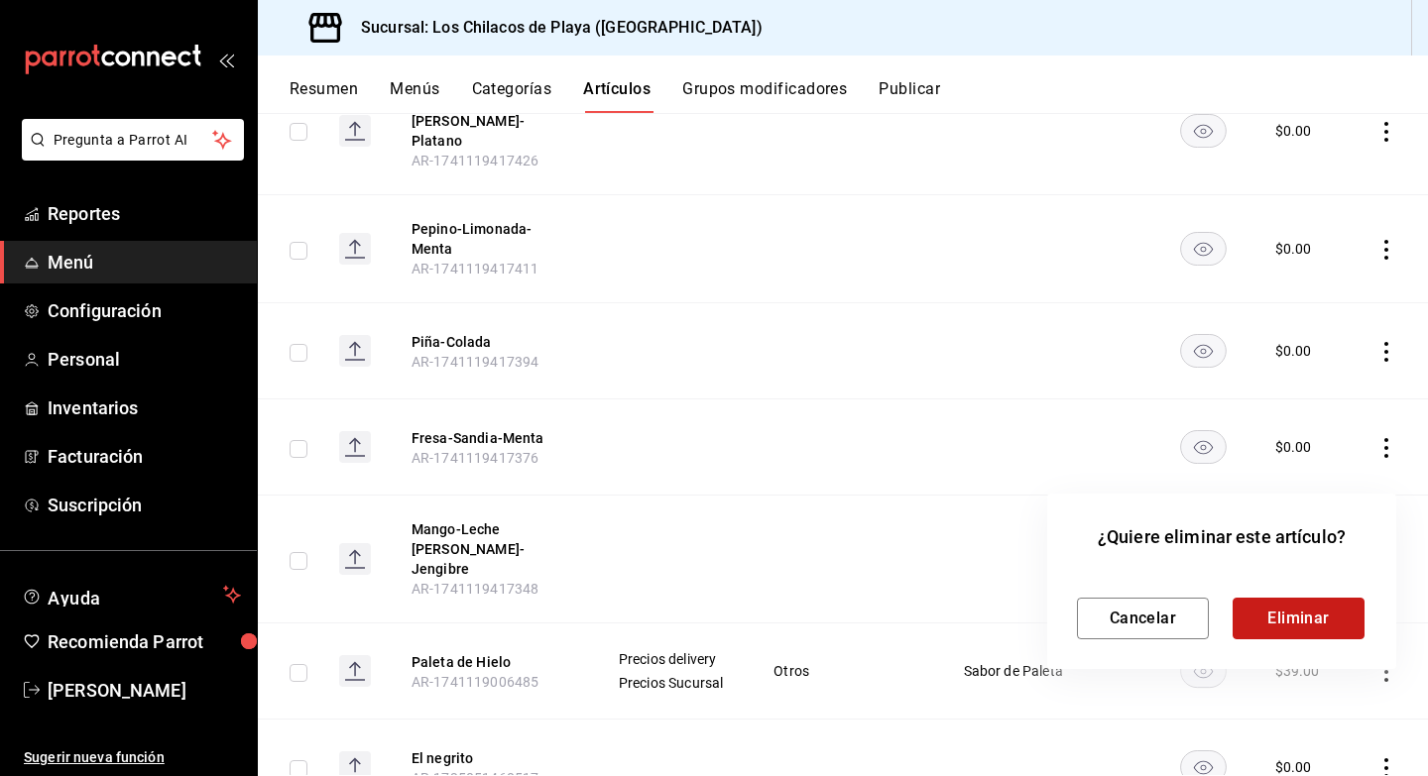
click at [1287, 610] on button "Eliminar" at bounding box center [1298, 619] width 132 height 42
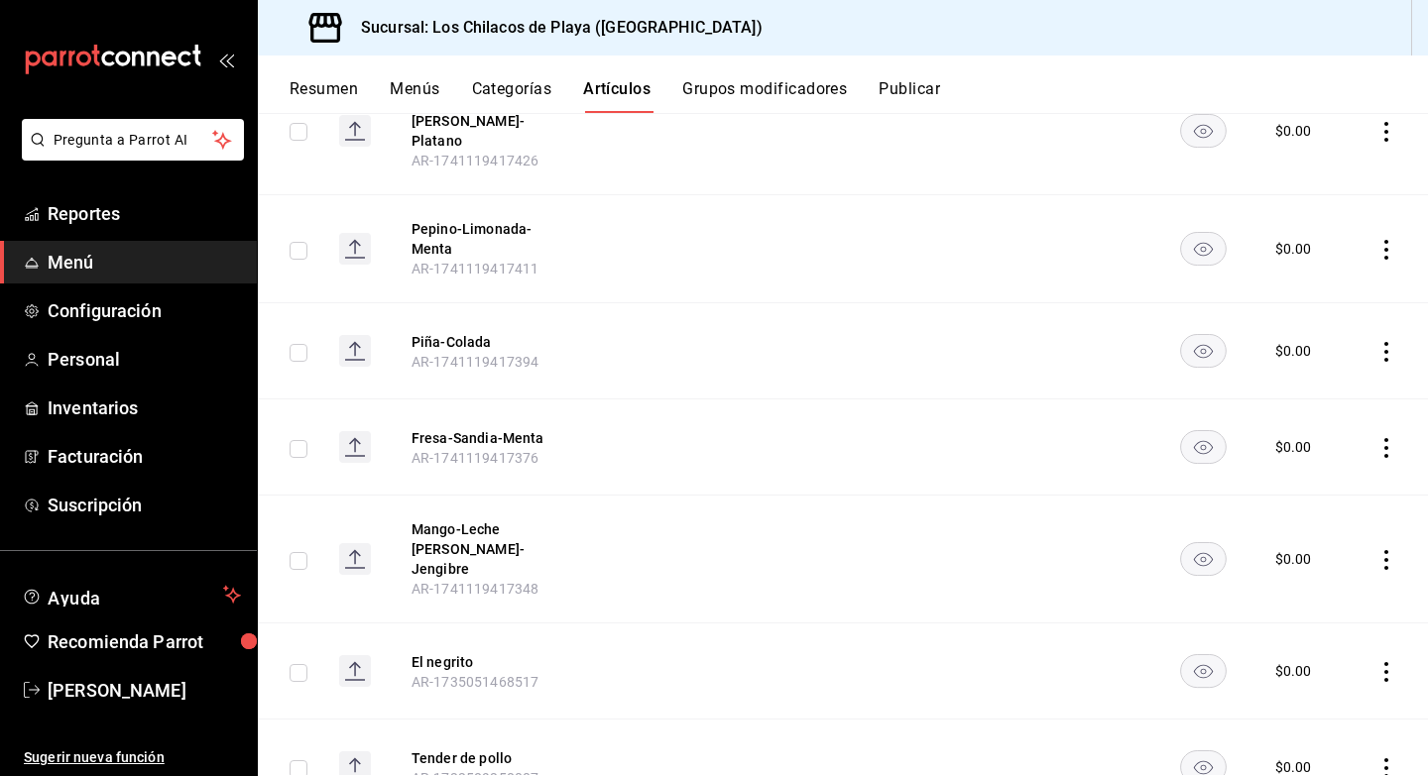
click at [295, 552] on input "checkbox" at bounding box center [299, 561] width 18 height 18
checkbox input "true"
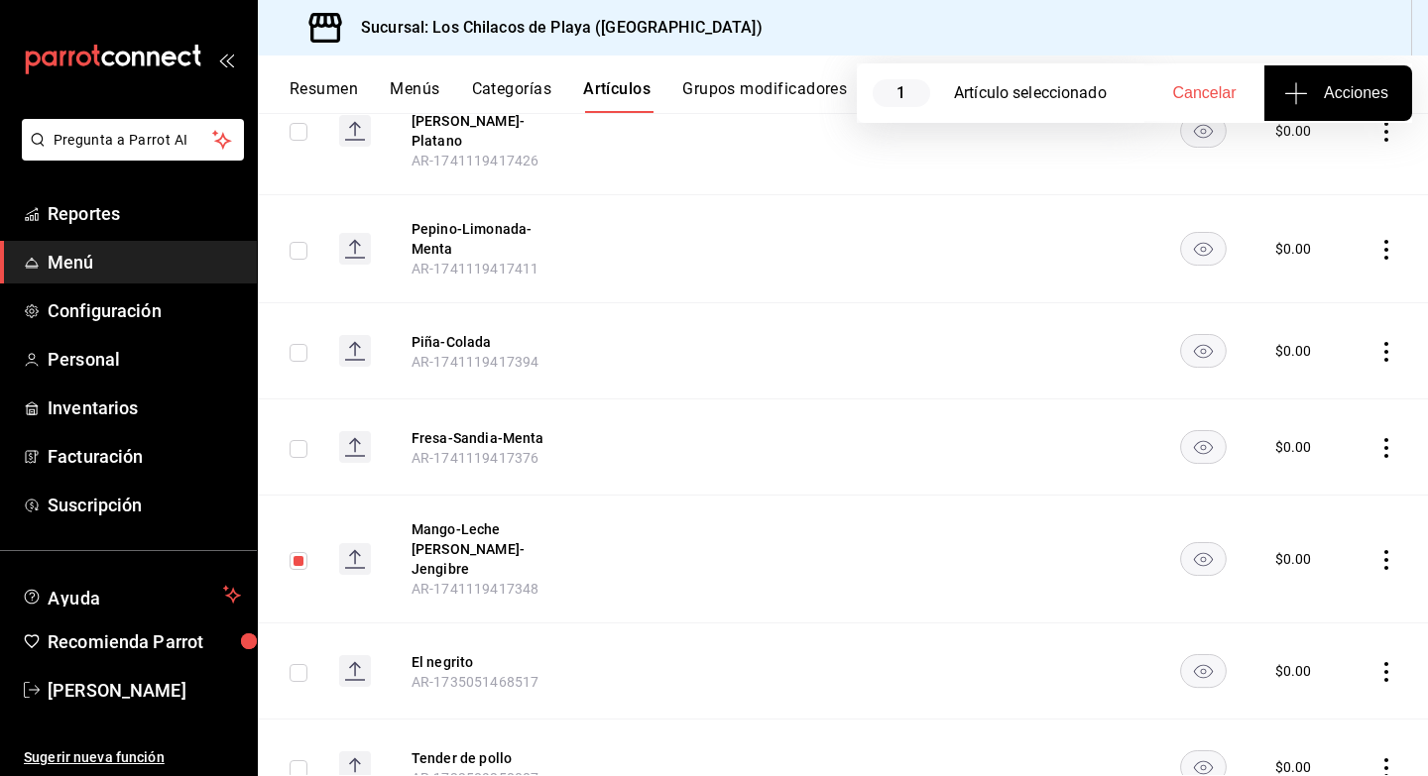
click at [299, 440] on input "checkbox" at bounding box center [299, 449] width 18 height 18
click at [1332, 86] on span "Acciones" at bounding box center [1338, 93] width 100 height 24
click at [861, 374] on div at bounding box center [714, 388] width 1428 height 776
click at [293, 440] on input "checkbox" at bounding box center [299, 449] width 18 height 18
checkbox input "false"
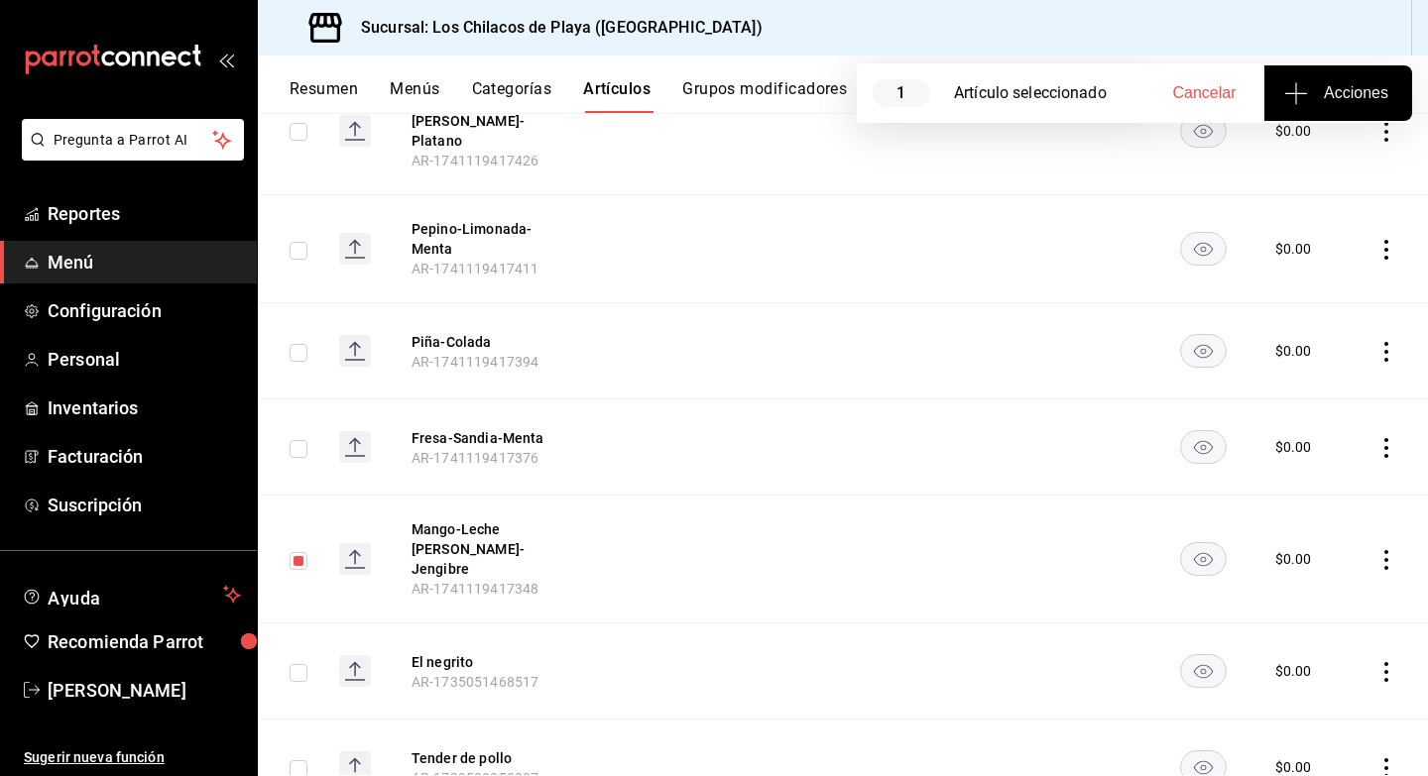
click at [1204, 100] on span "Cancelar" at bounding box center [1204, 93] width 63 height 18
checkbox input "false"
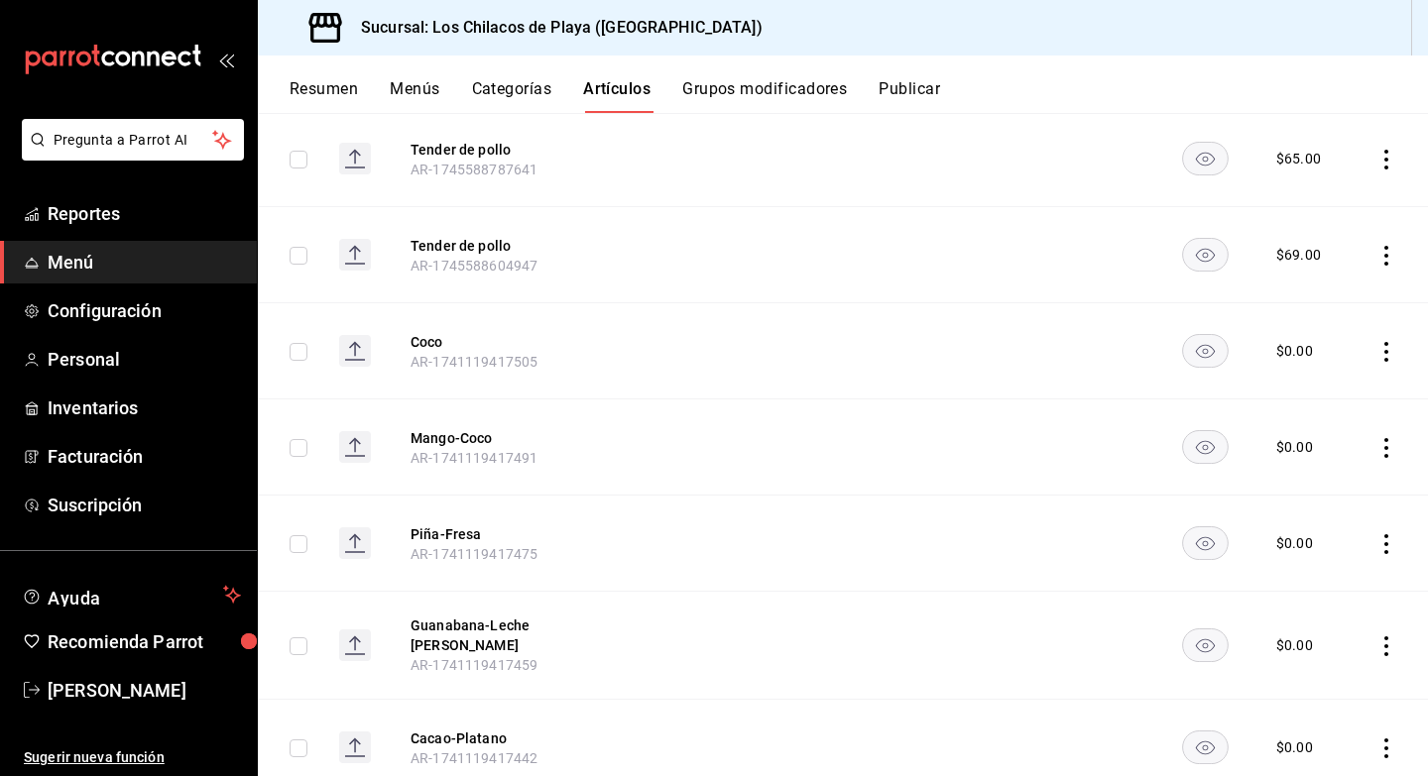
scroll to position [1795, 0]
click at [1382, 339] on icon "actions" at bounding box center [1386, 349] width 20 height 20
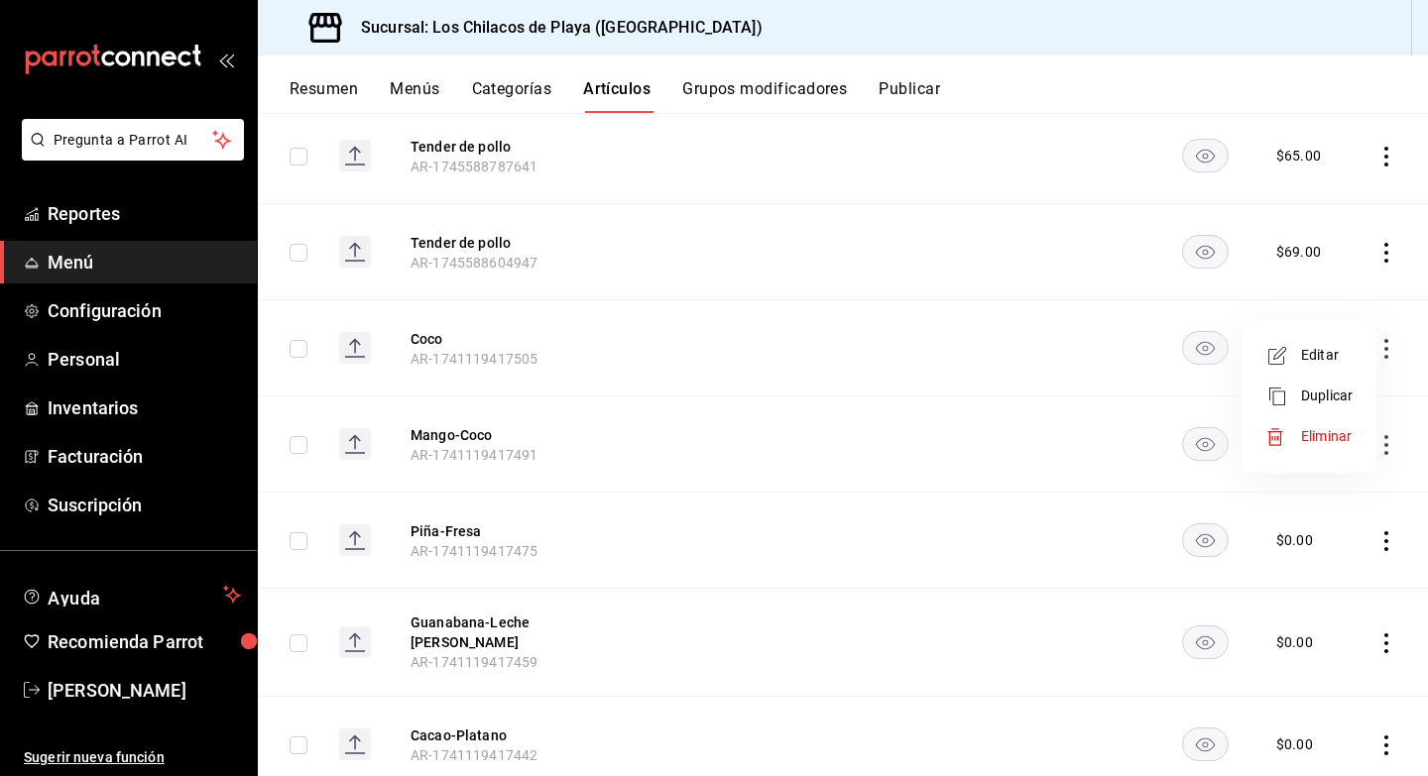
click at [1333, 434] on span "Eliminar" at bounding box center [1326, 436] width 51 height 16
click at [488, 70] on div at bounding box center [714, 388] width 1428 height 776
click at [509, 89] on div at bounding box center [714, 388] width 1428 height 776
click at [509, 89] on button "Categorías" at bounding box center [512, 96] width 80 height 34
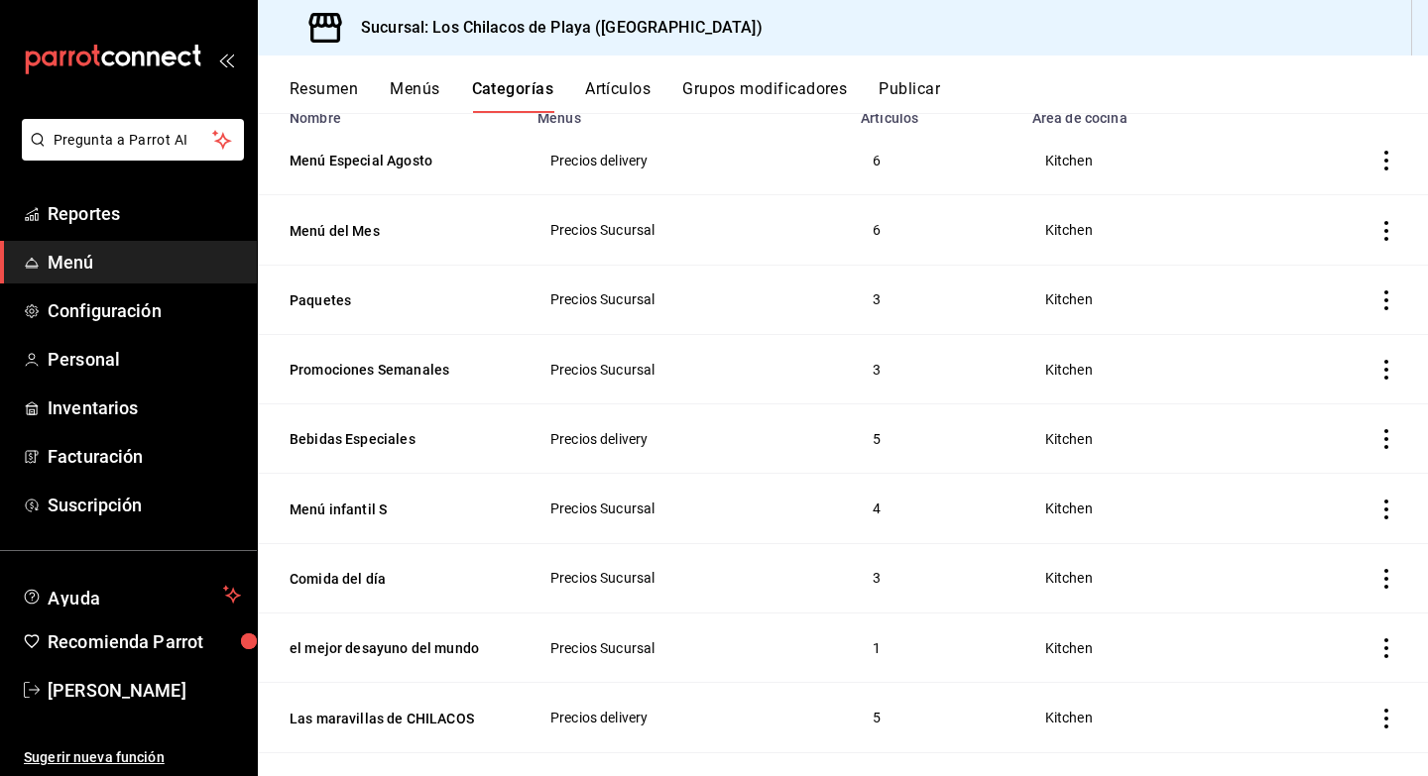
scroll to position [234, 0]
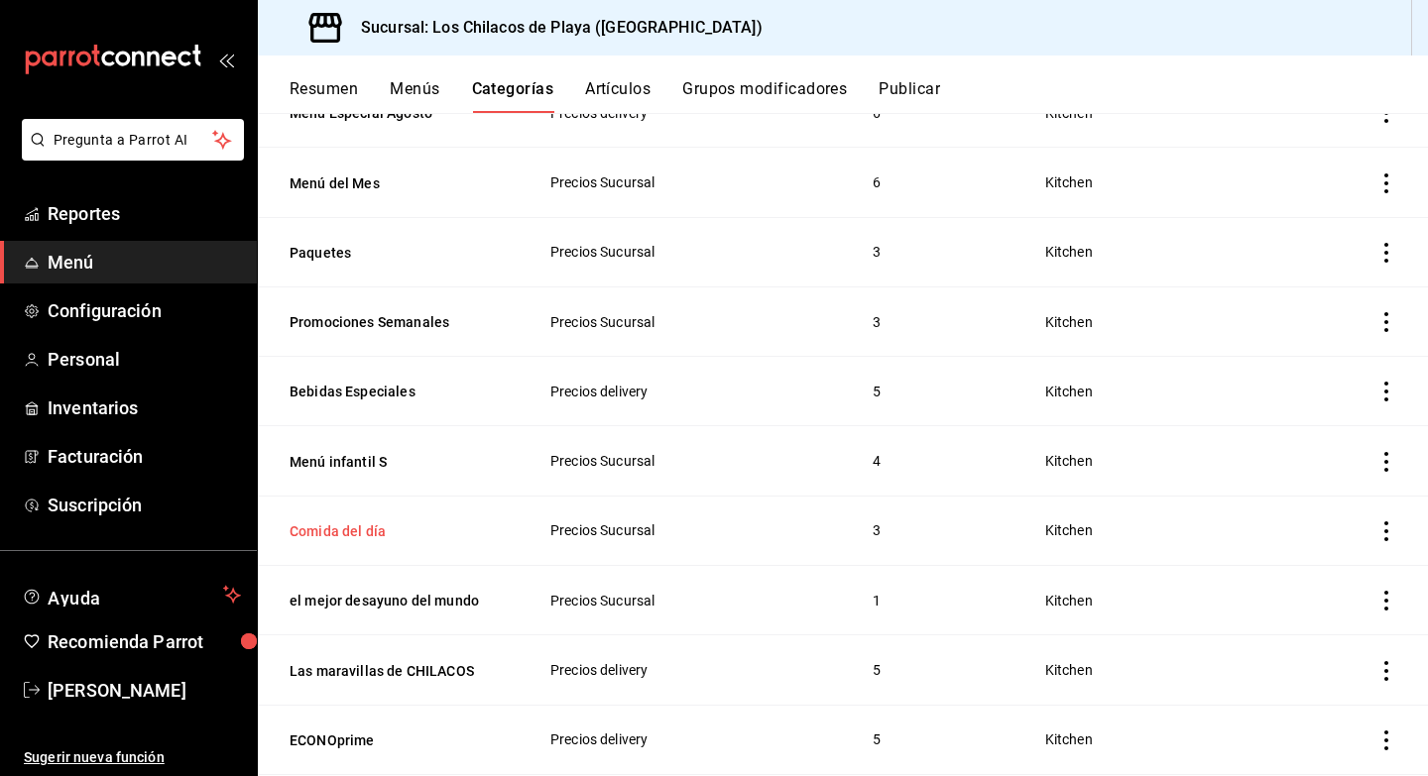
click at [345, 526] on button "Comida del día" at bounding box center [389, 532] width 198 height 20
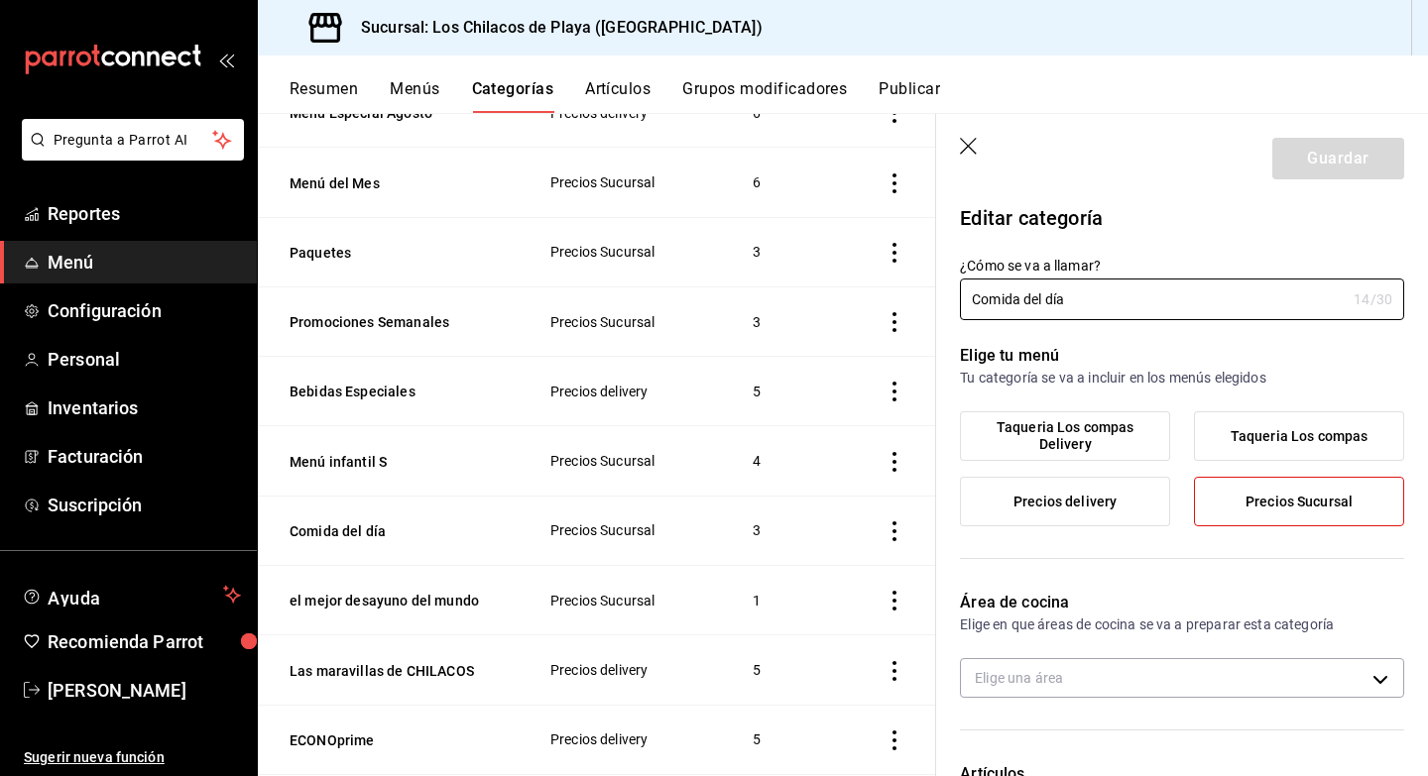
type input "6340cd36-2820-412b-a913-4bea90f164dc"
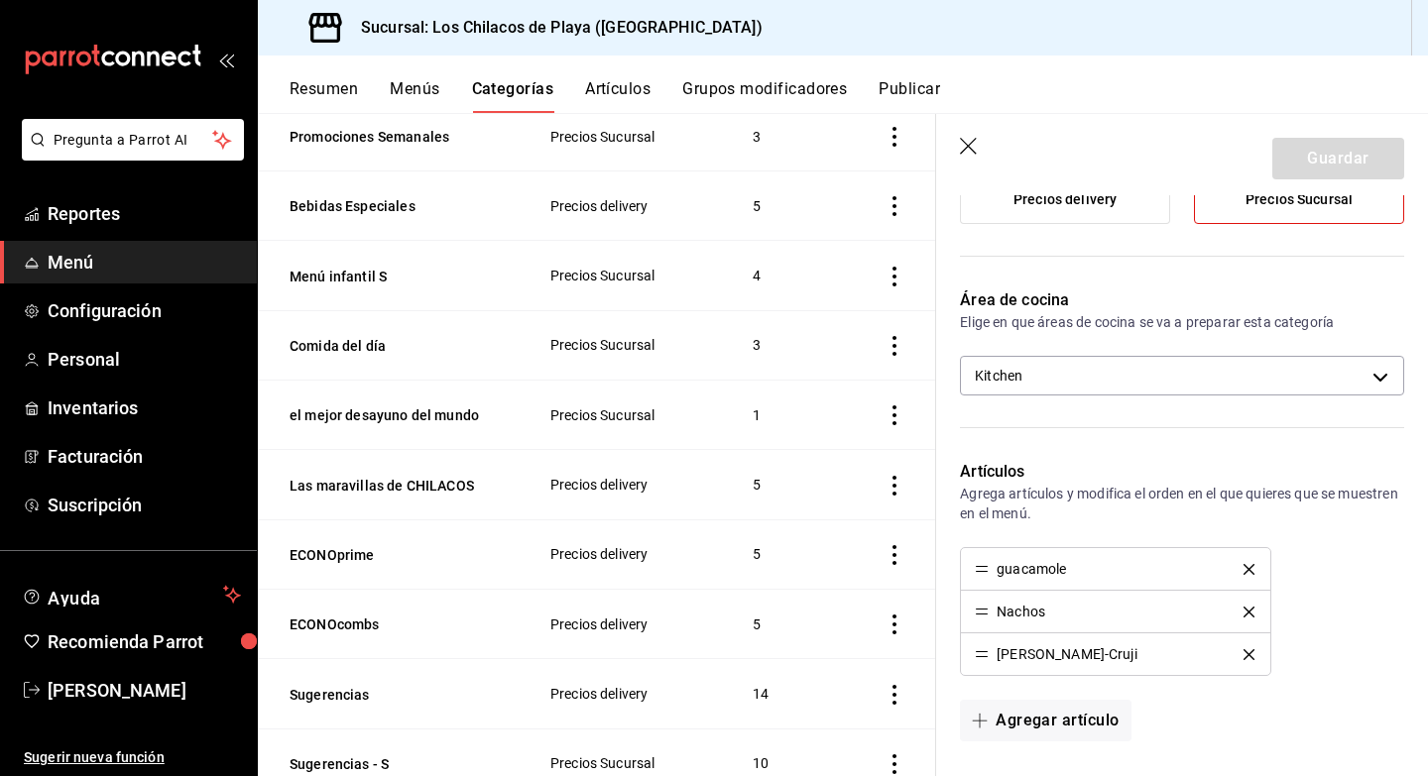
scroll to position [298, 0]
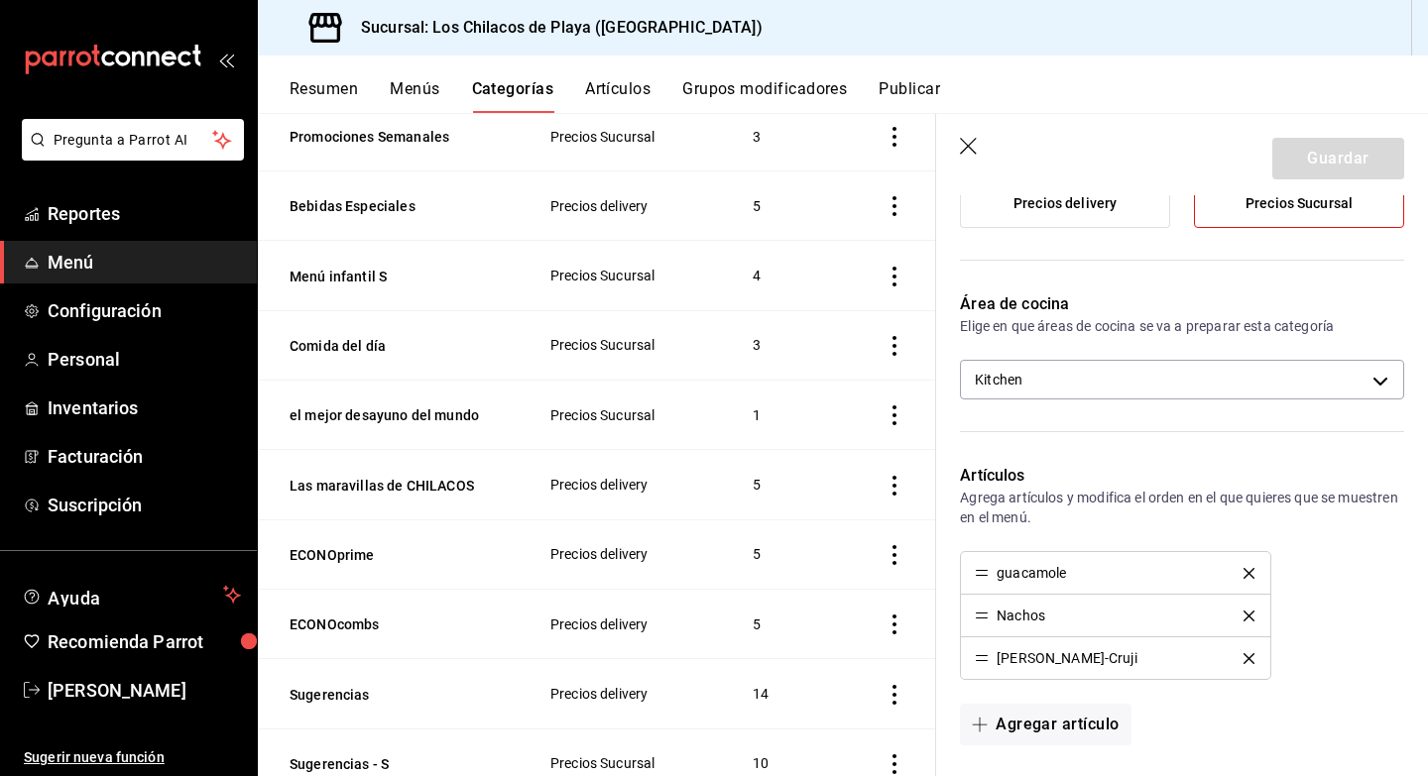
click at [962, 145] on icon "button" at bounding box center [970, 148] width 20 height 20
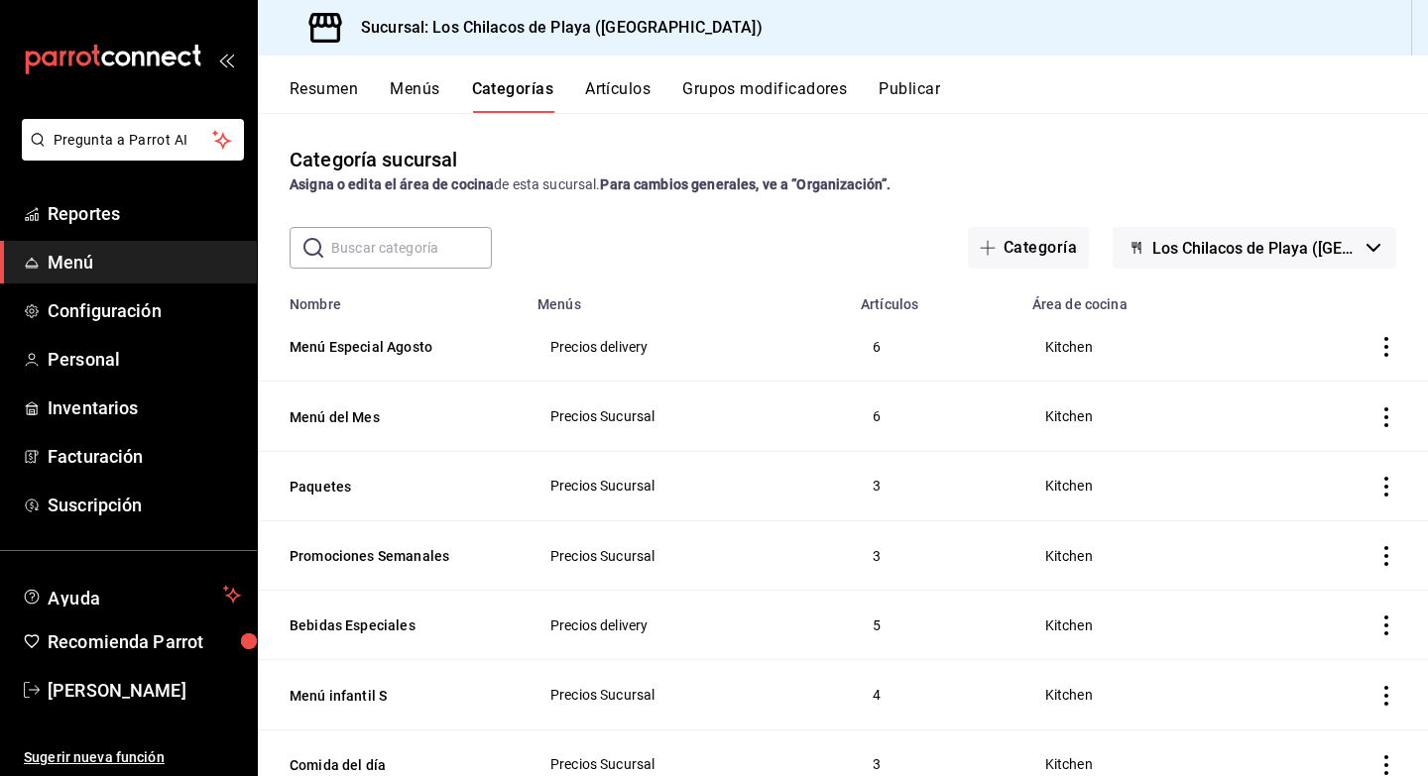
click at [335, 91] on button "Resumen" at bounding box center [324, 96] width 68 height 34
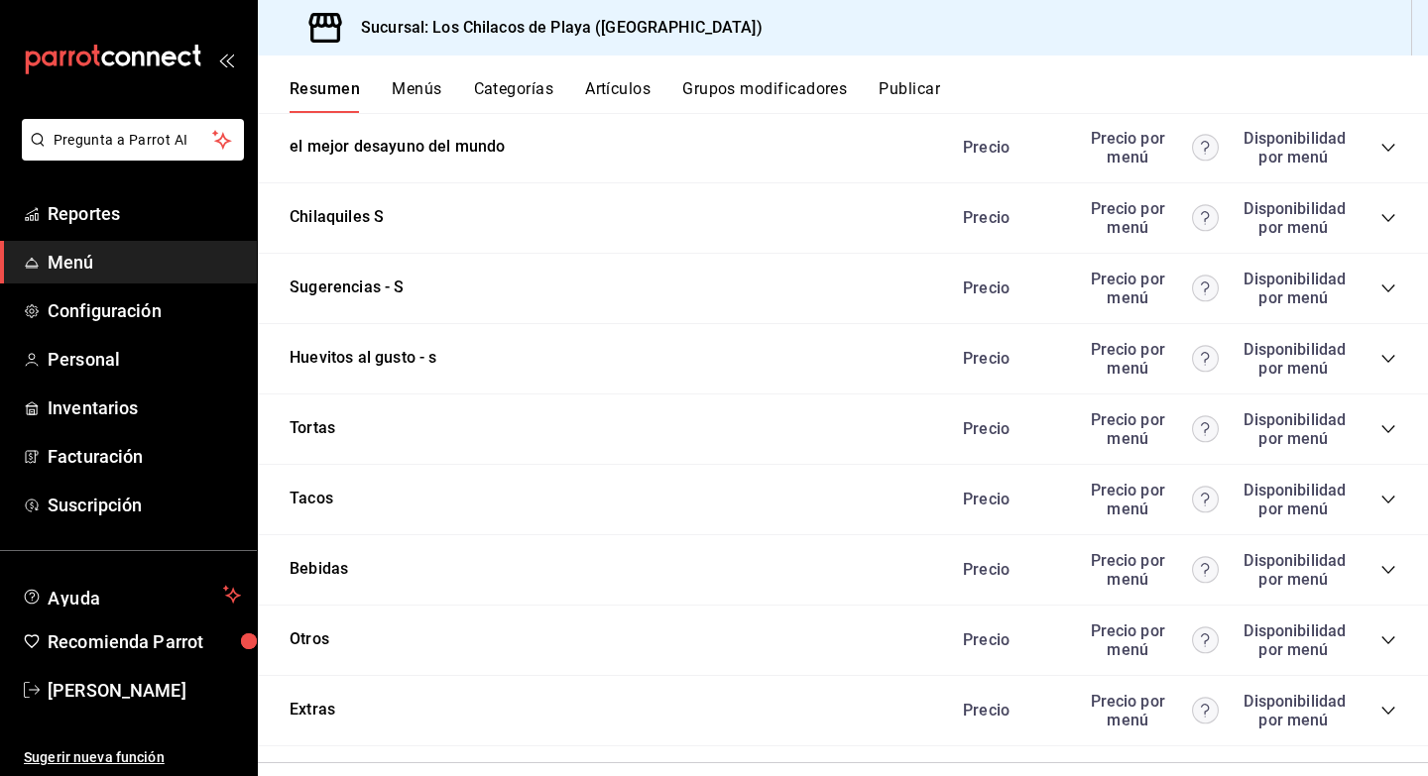
scroll to position [1699, 0]
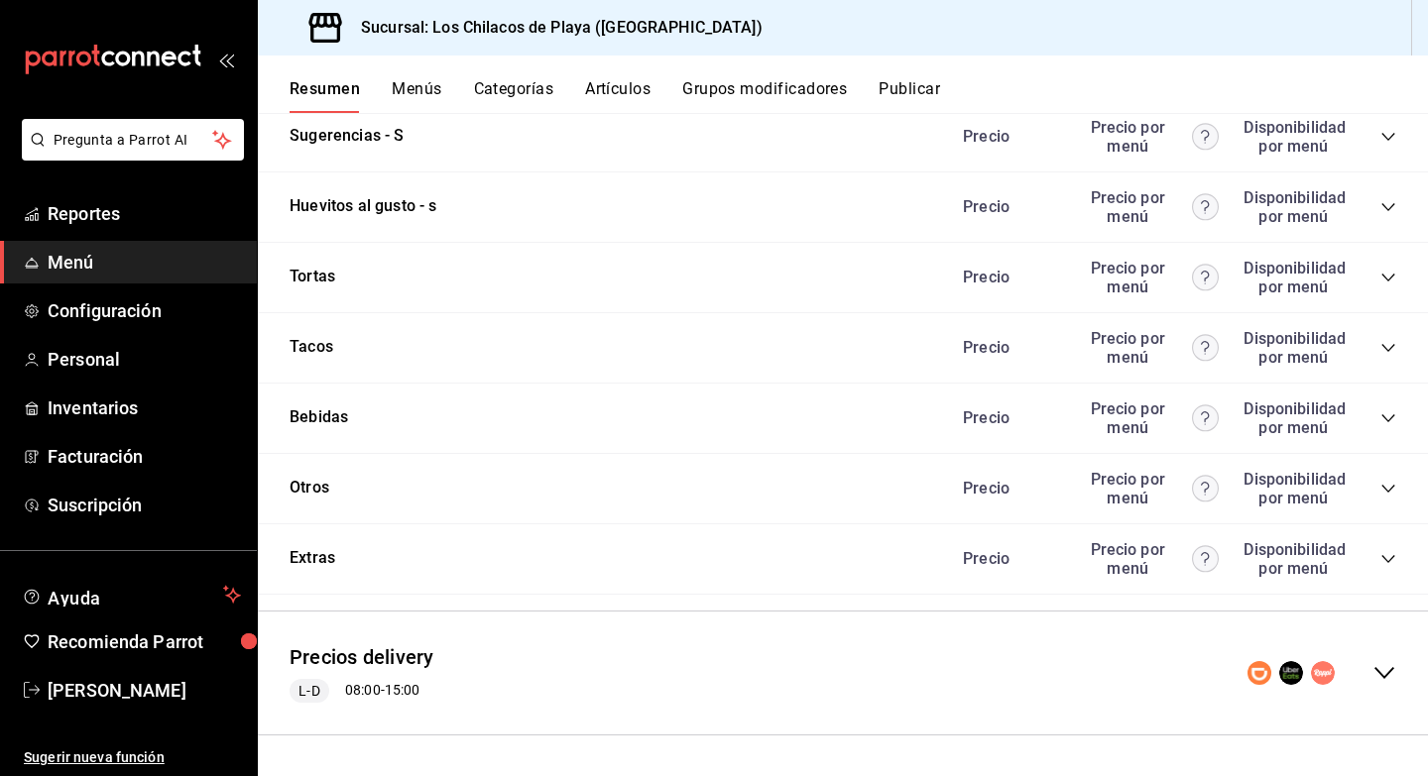
click at [1388, 487] on icon "collapse-category-row" at bounding box center [1388, 489] width 16 height 16
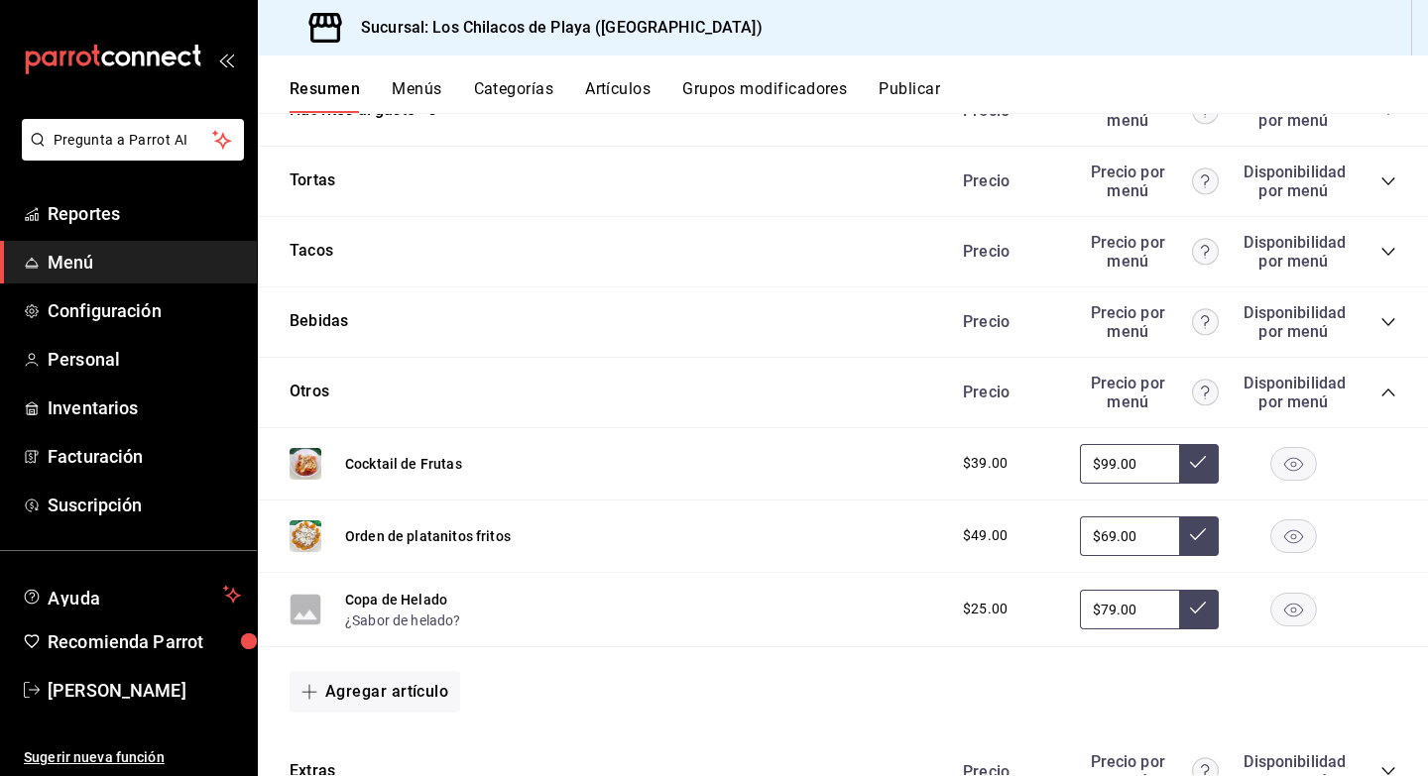
scroll to position [1804, 0]
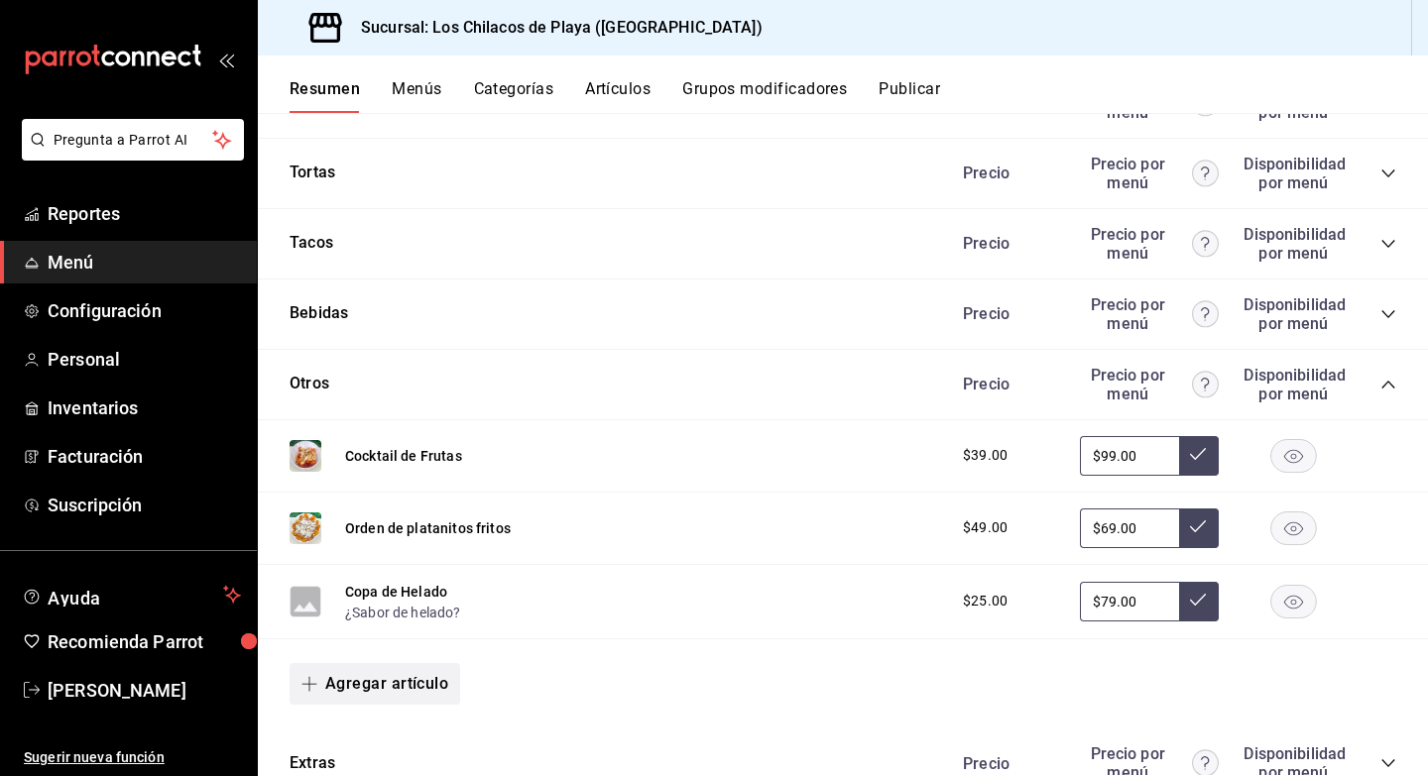
click at [376, 687] on button "Agregar artículo" at bounding box center [375, 684] width 171 height 42
click at [371, 728] on li "Artículo nuevo" at bounding box center [368, 728] width 156 height 49
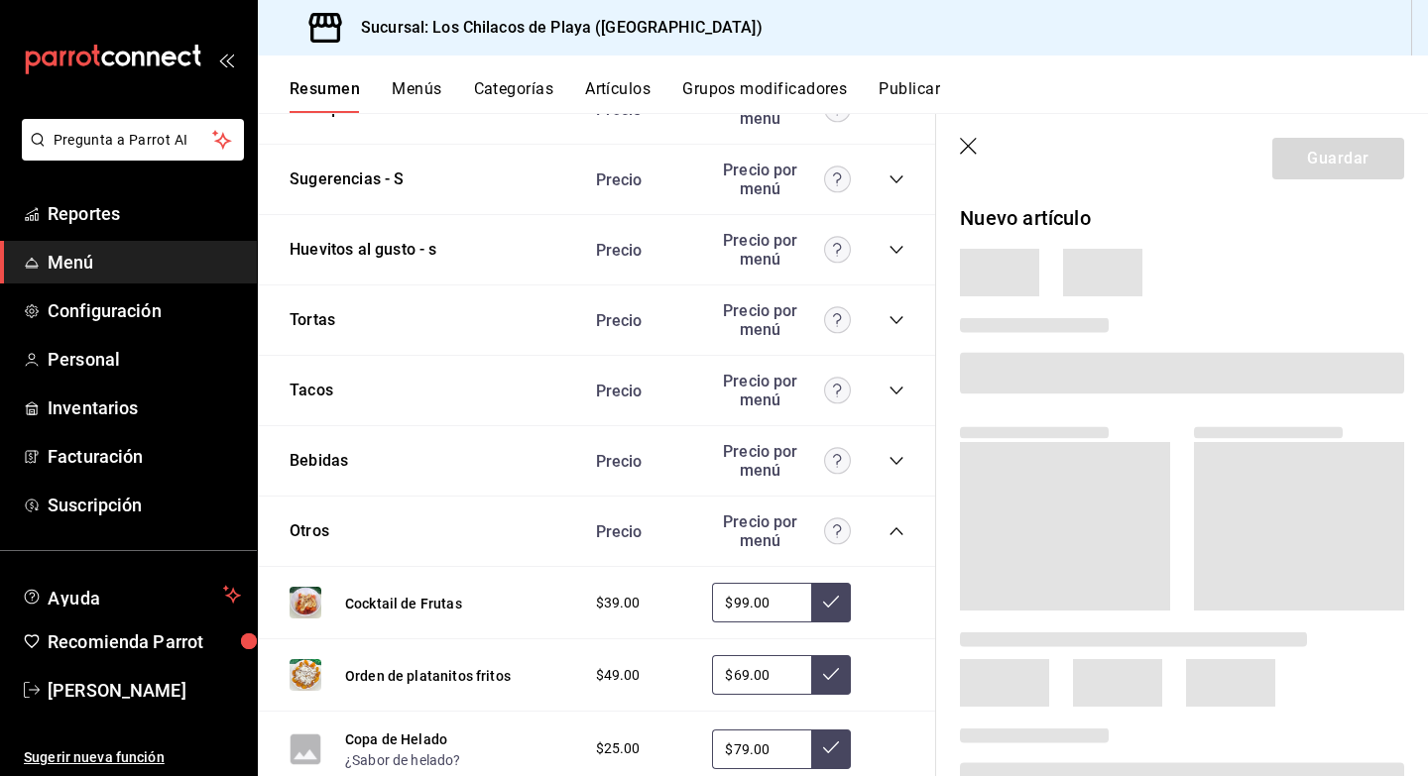
scroll to position [1783, 0]
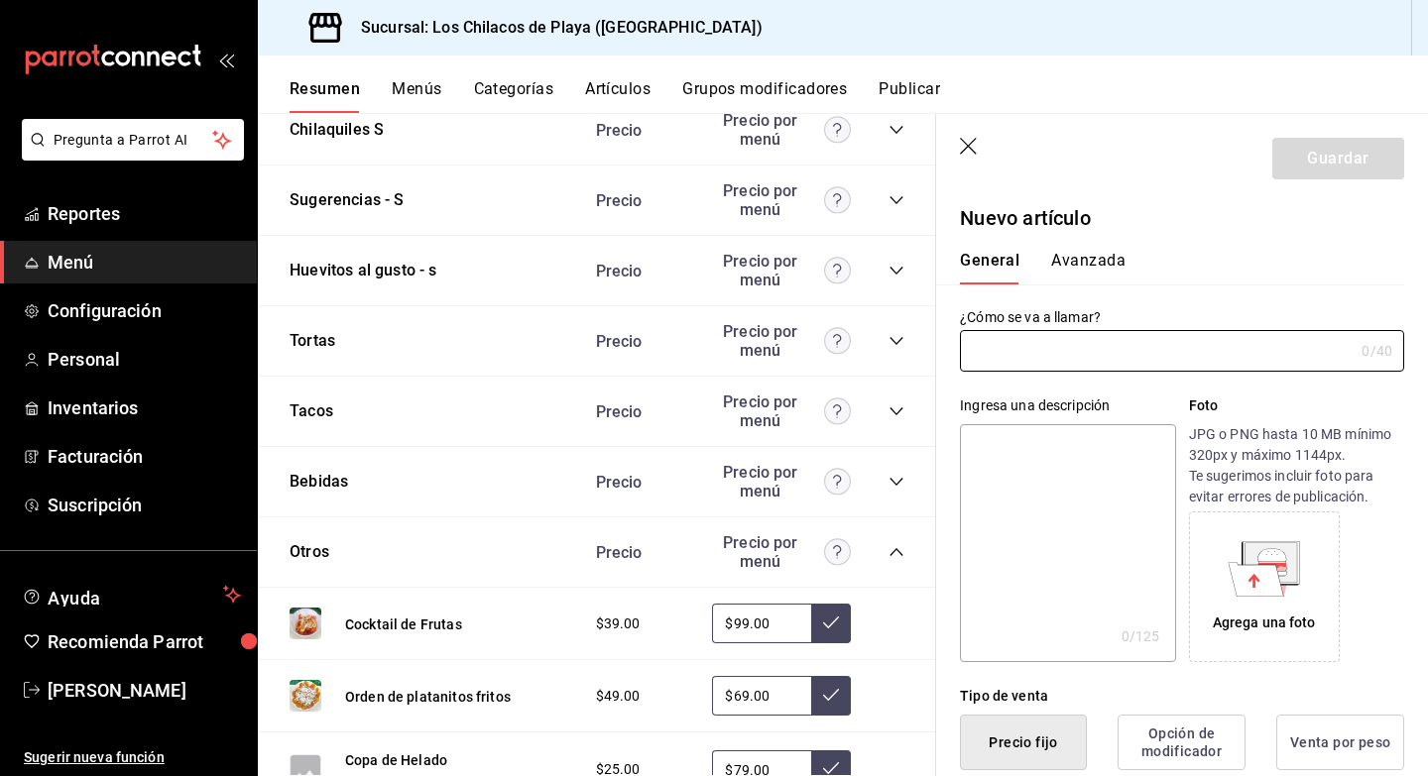
type input "AR-1756218194862"
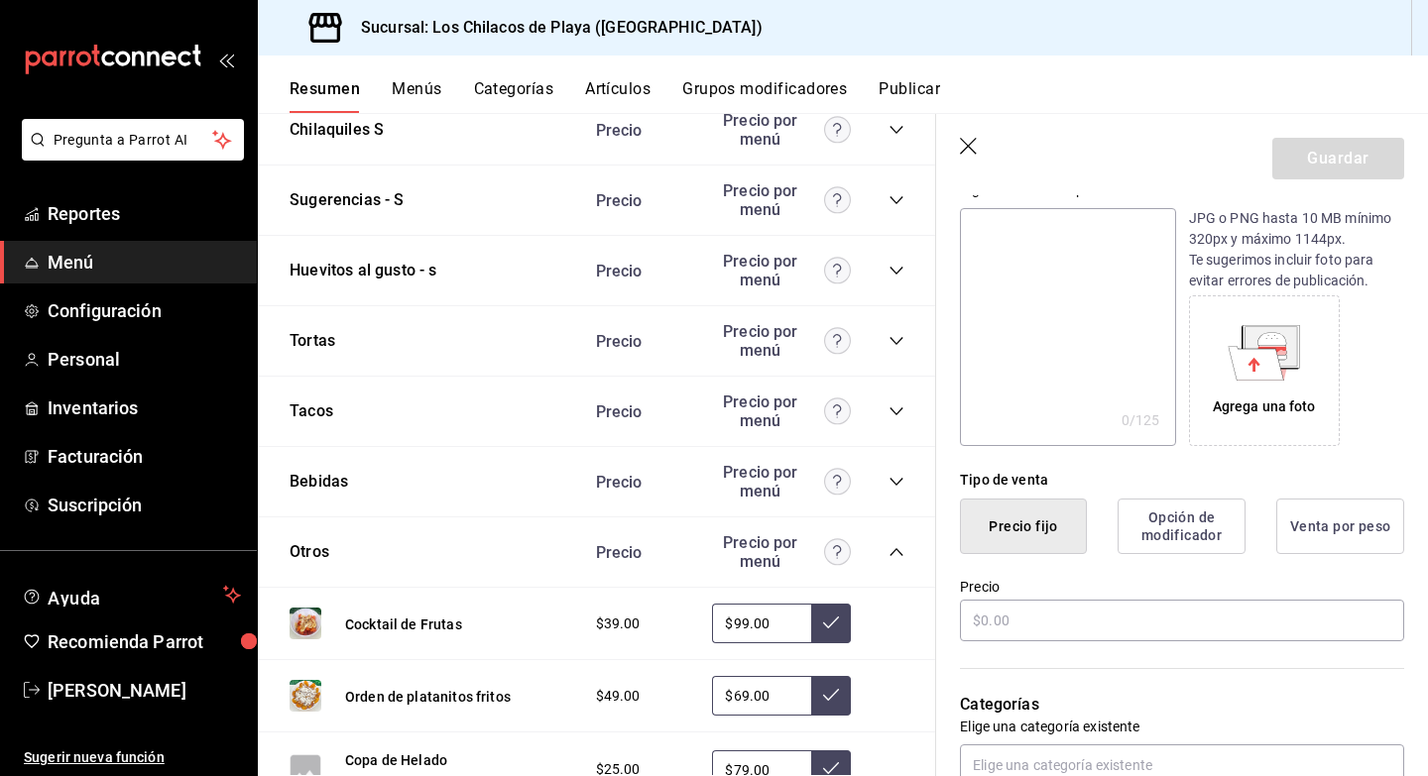
scroll to position [223, 0]
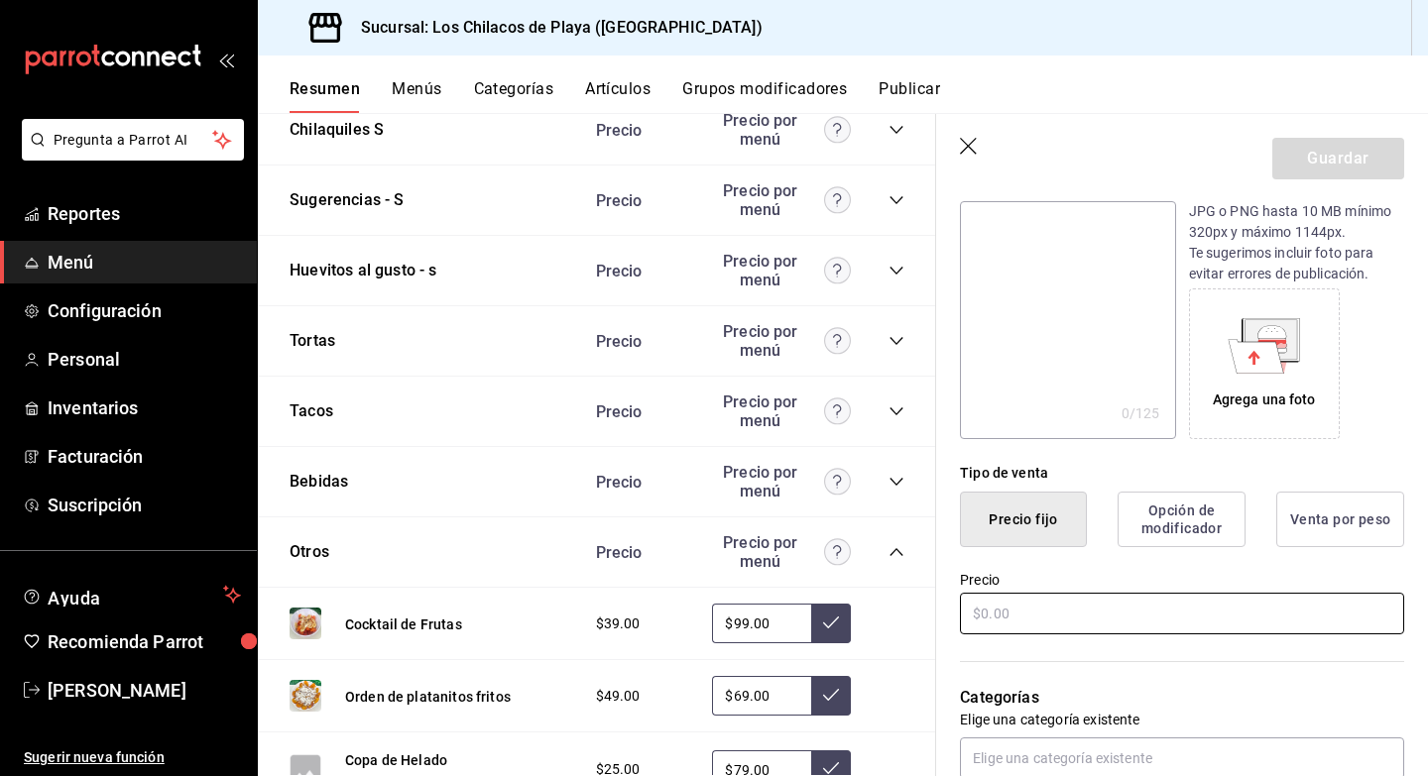
type input "Desayuno de Colaborador"
click at [1031, 611] on input "text" at bounding box center [1182, 614] width 444 height 42
type input "$0.00"
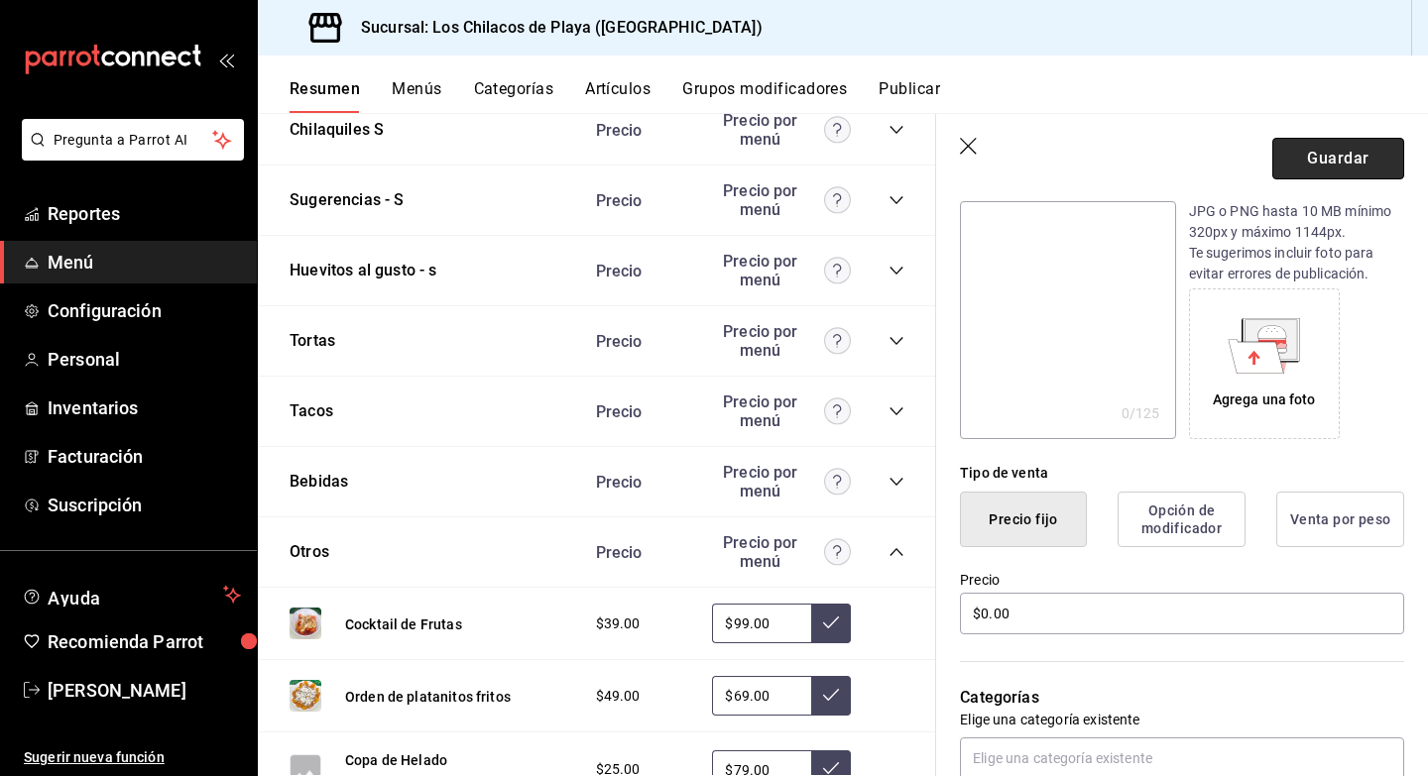
click at [1324, 161] on button "Guardar" at bounding box center [1338, 159] width 132 height 42
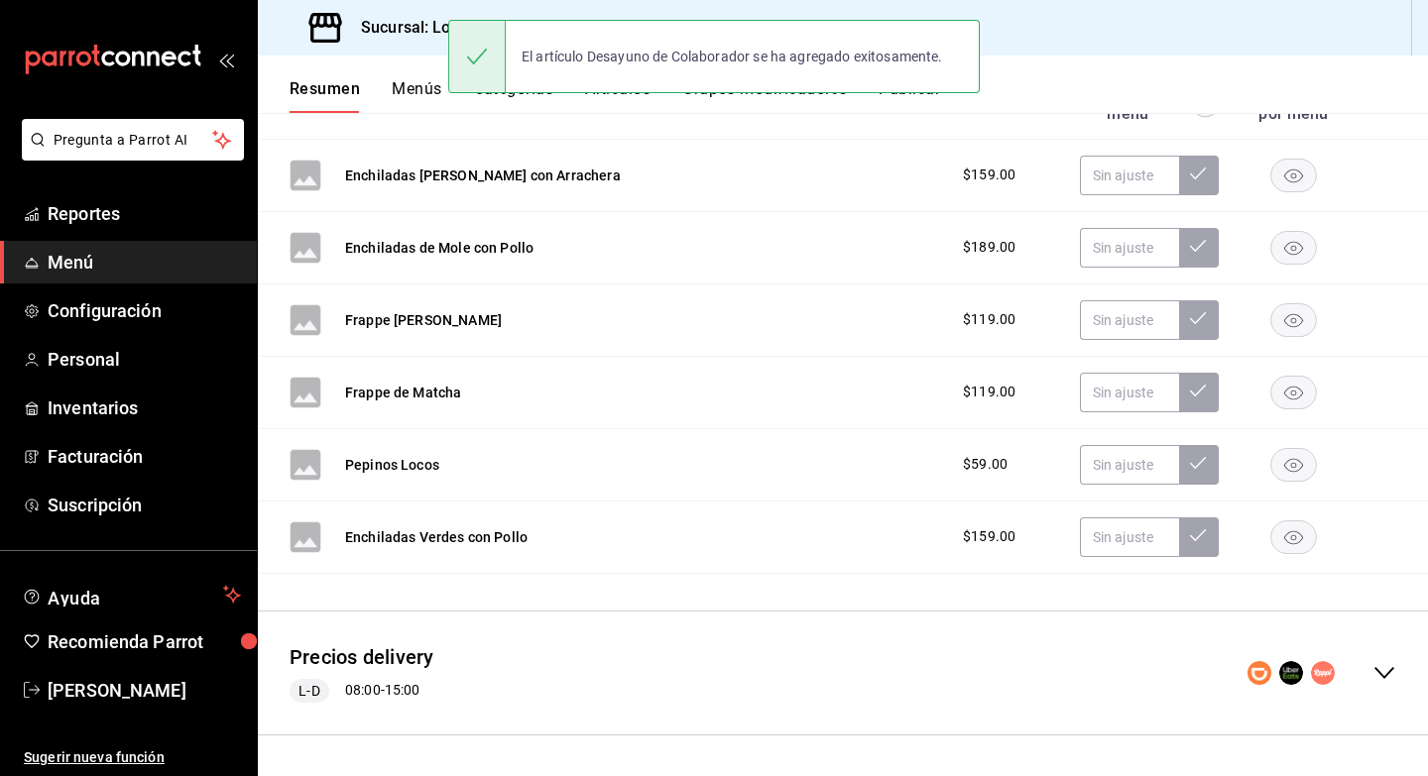
scroll to position [381, 0]
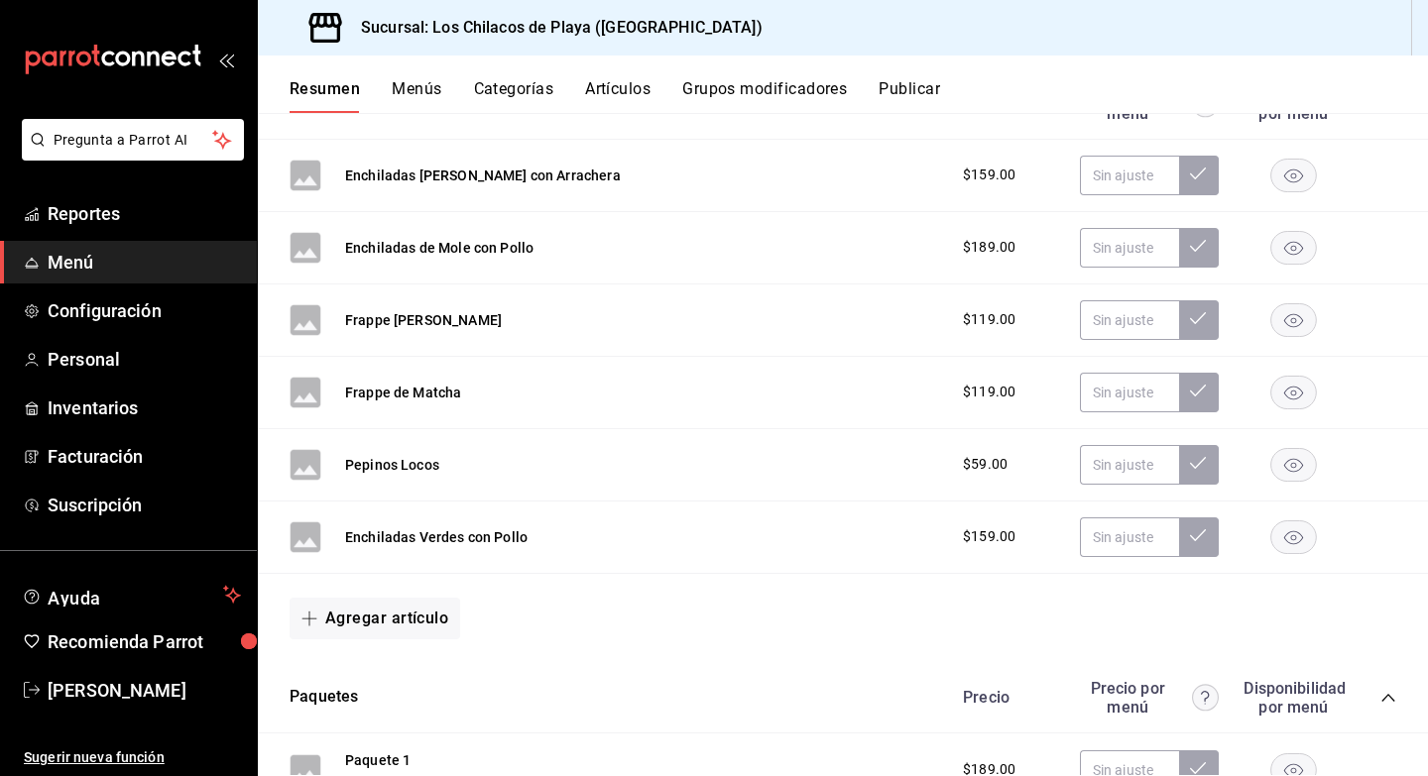
click at [739, 87] on button "Grupos modificadores" at bounding box center [764, 96] width 165 height 34
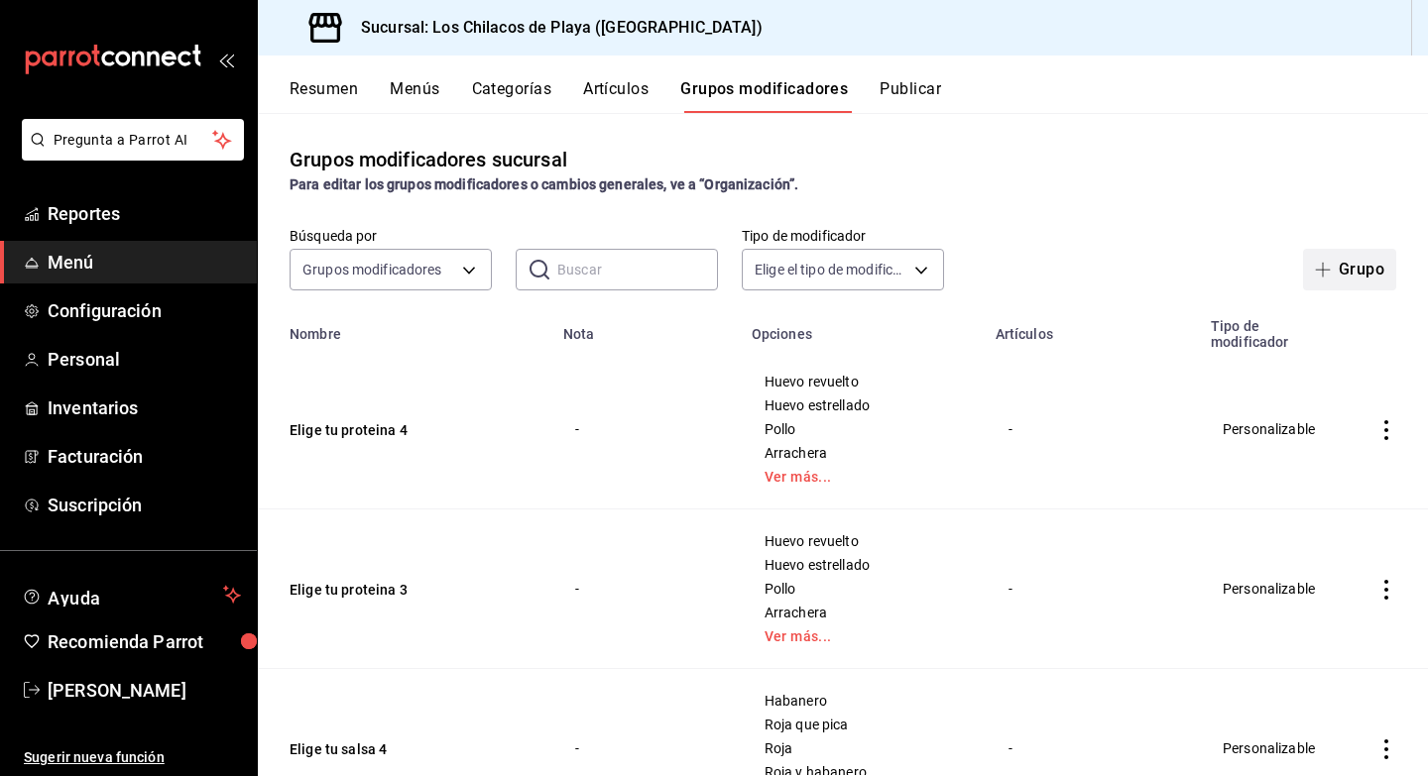
click at [1323, 274] on icon "button" at bounding box center [1322, 270] width 1 height 15
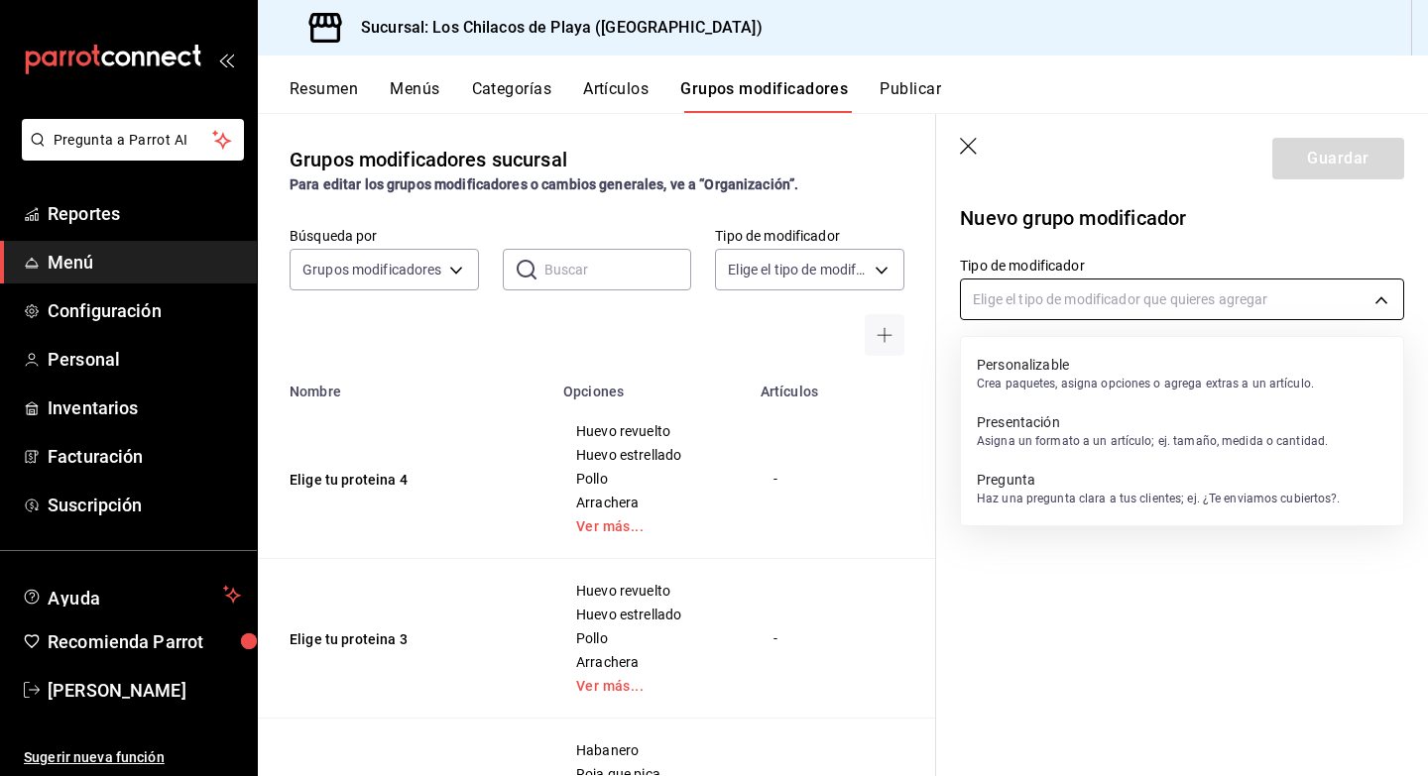
click at [1185, 305] on body "Pregunta a Parrot AI Reportes Menú Configuración Personal Inventarios Facturaci…" at bounding box center [714, 388] width 1428 height 776
click at [1130, 360] on p "Personalizable" at bounding box center [1145, 365] width 337 height 20
type input "CUSTOMIZABLE"
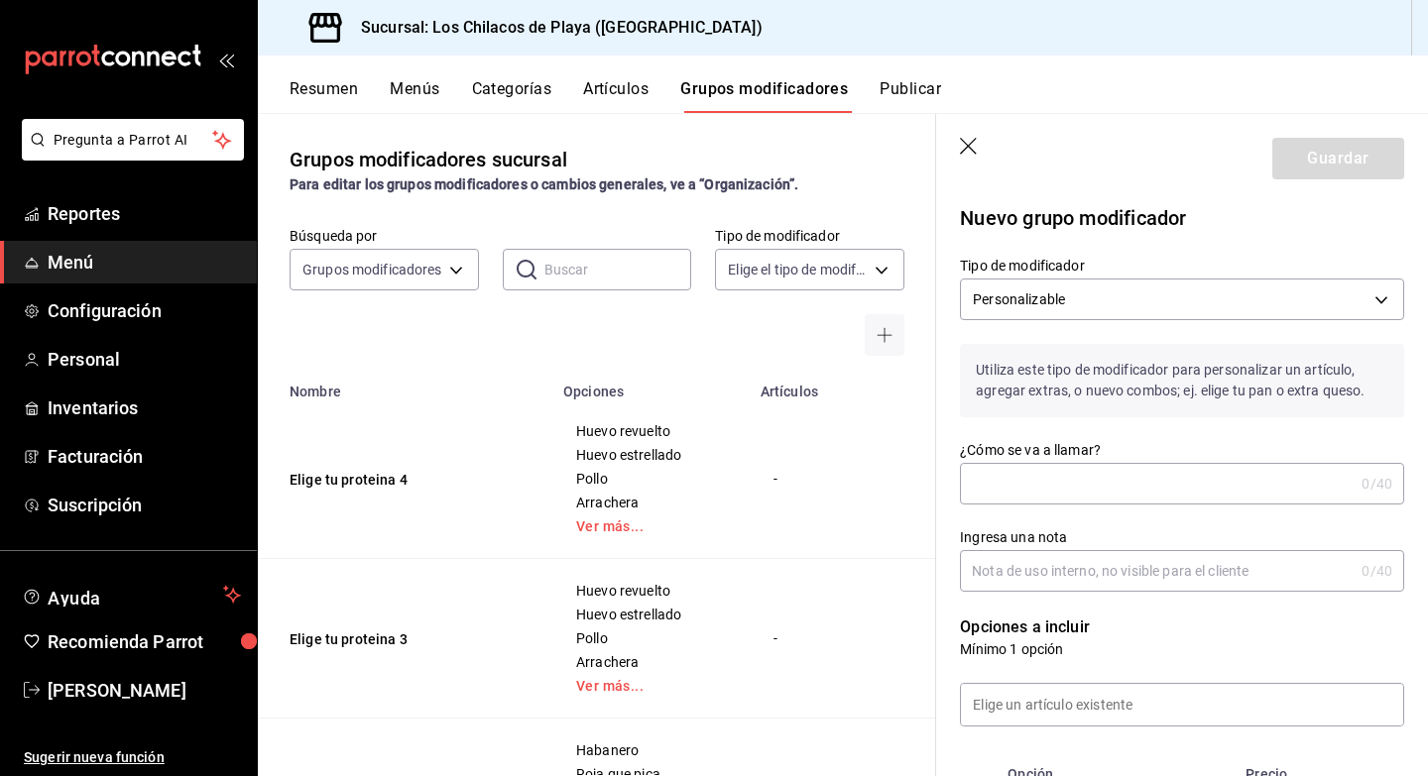
click at [1037, 493] on input "¿Cómo se va a llamar?" at bounding box center [1157, 484] width 394 height 40
type input "c"
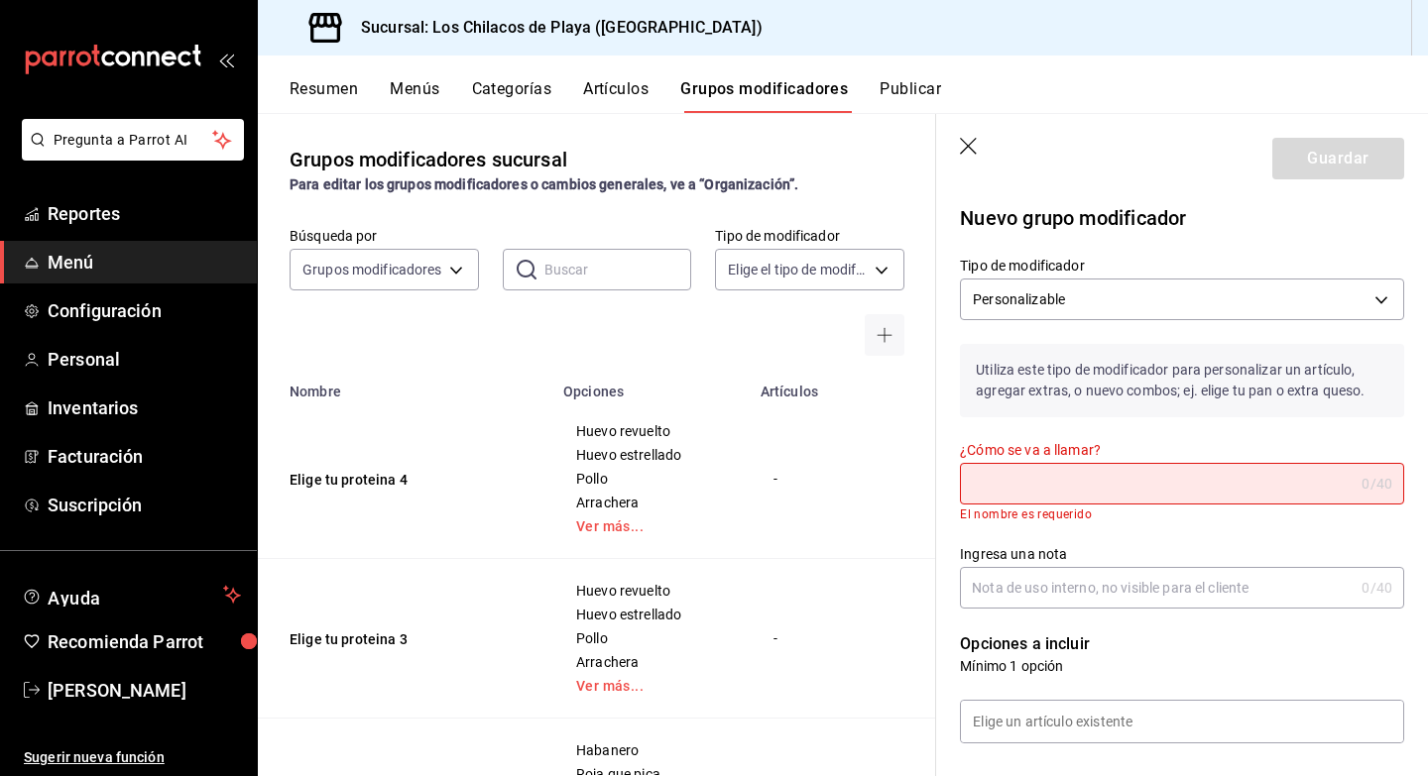
type input "c"
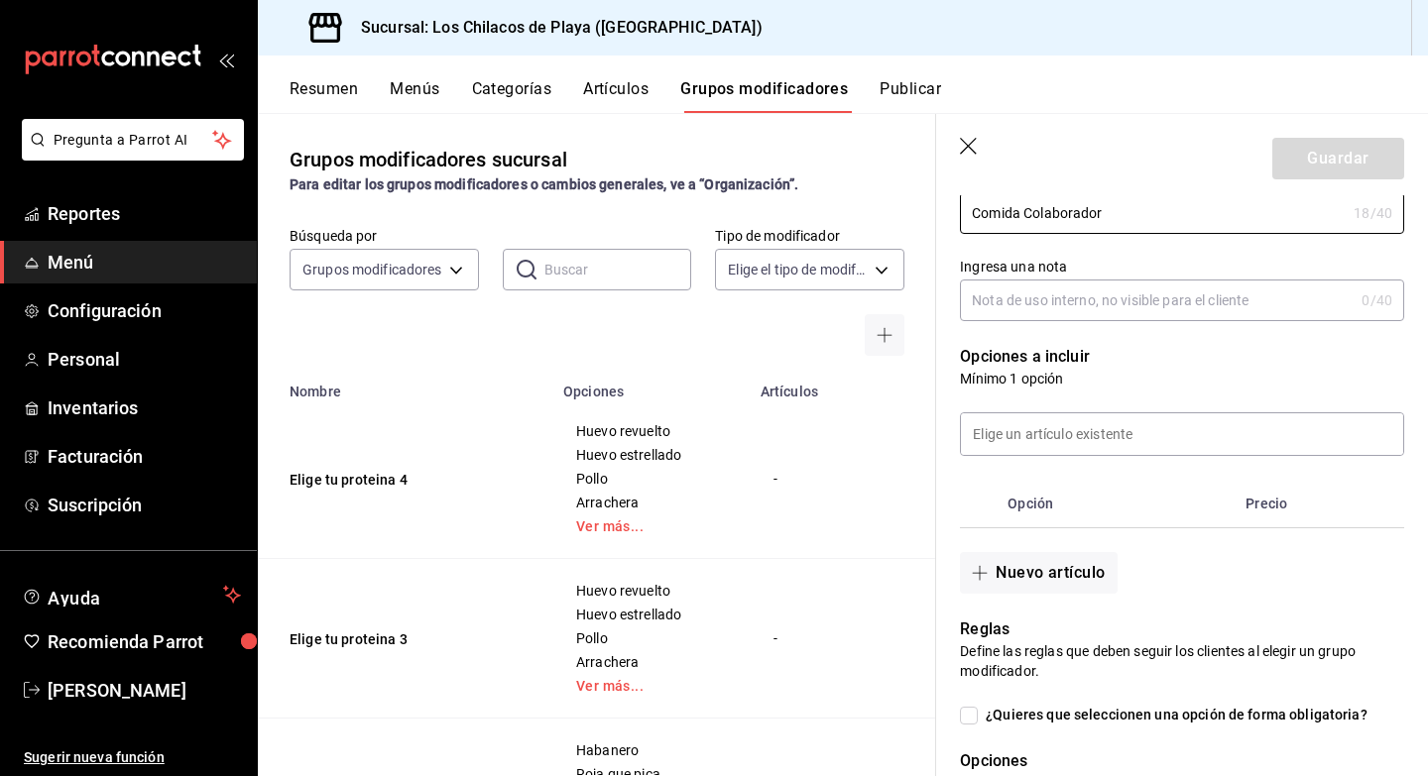
scroll to position [303, 0]
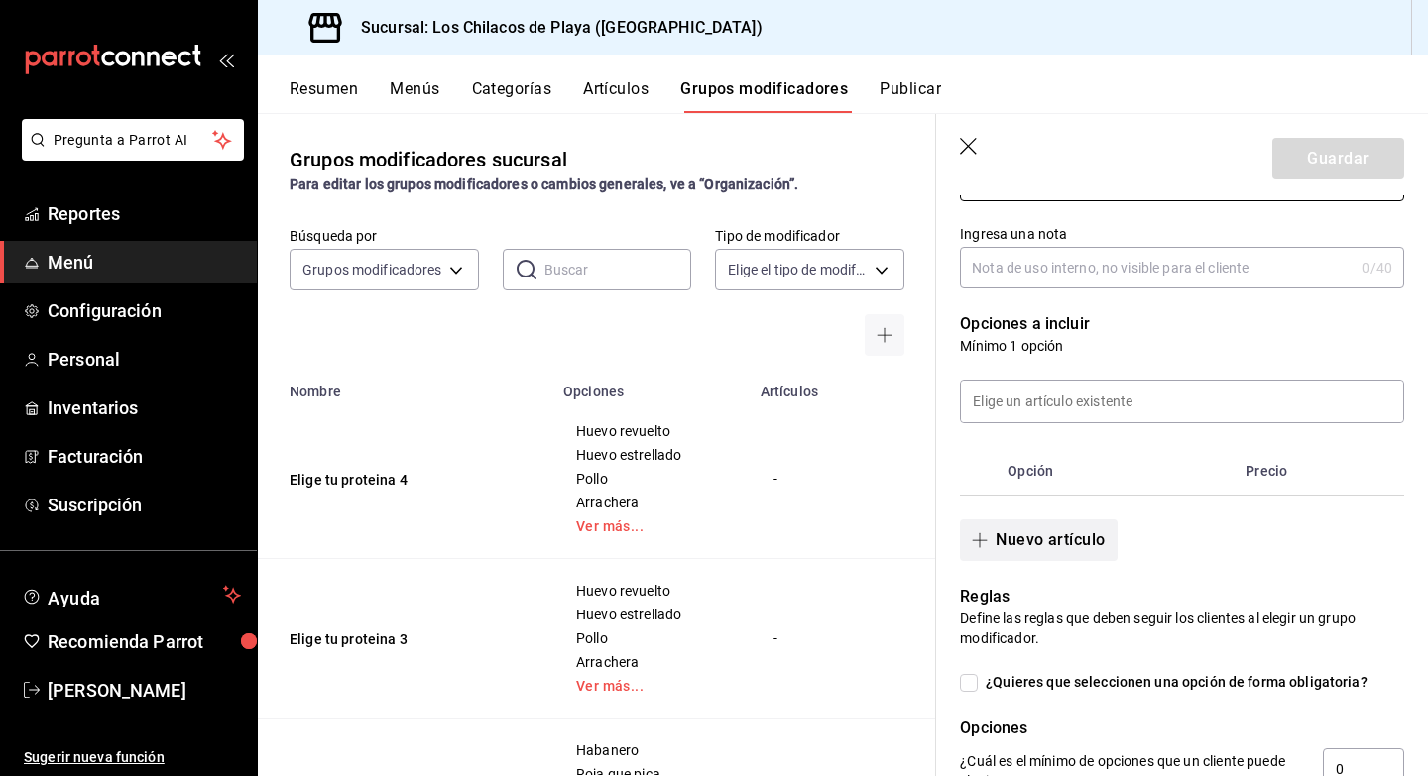
type input "Comida Colaborador"
click at [1038, 528] on button "Nuevo artículo" at bounding box center [1038, 541] width 157 height 42
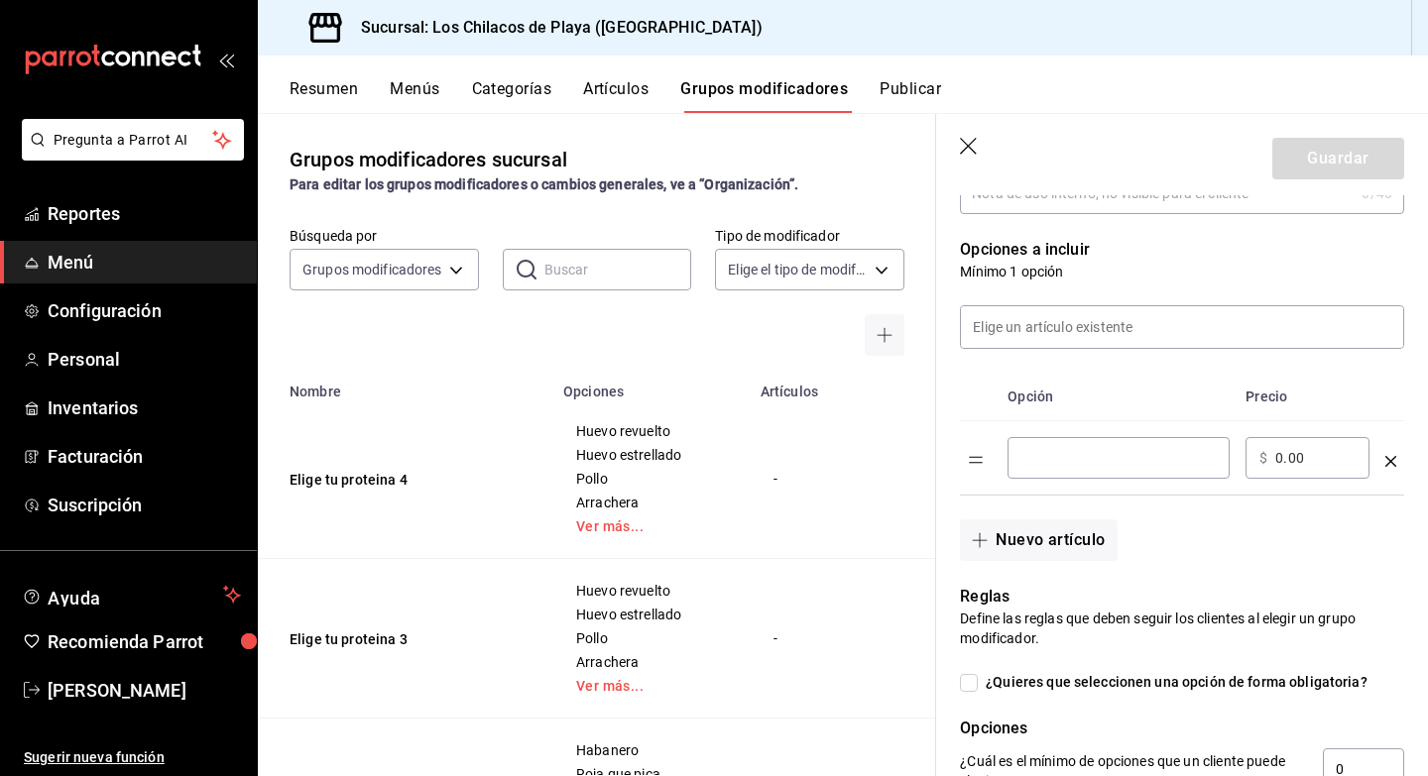
scroll to position [381, 0]
click at [1043, 534] on button "Nuevo artículo" at bounding box center [1038, 538] width 157 height 42
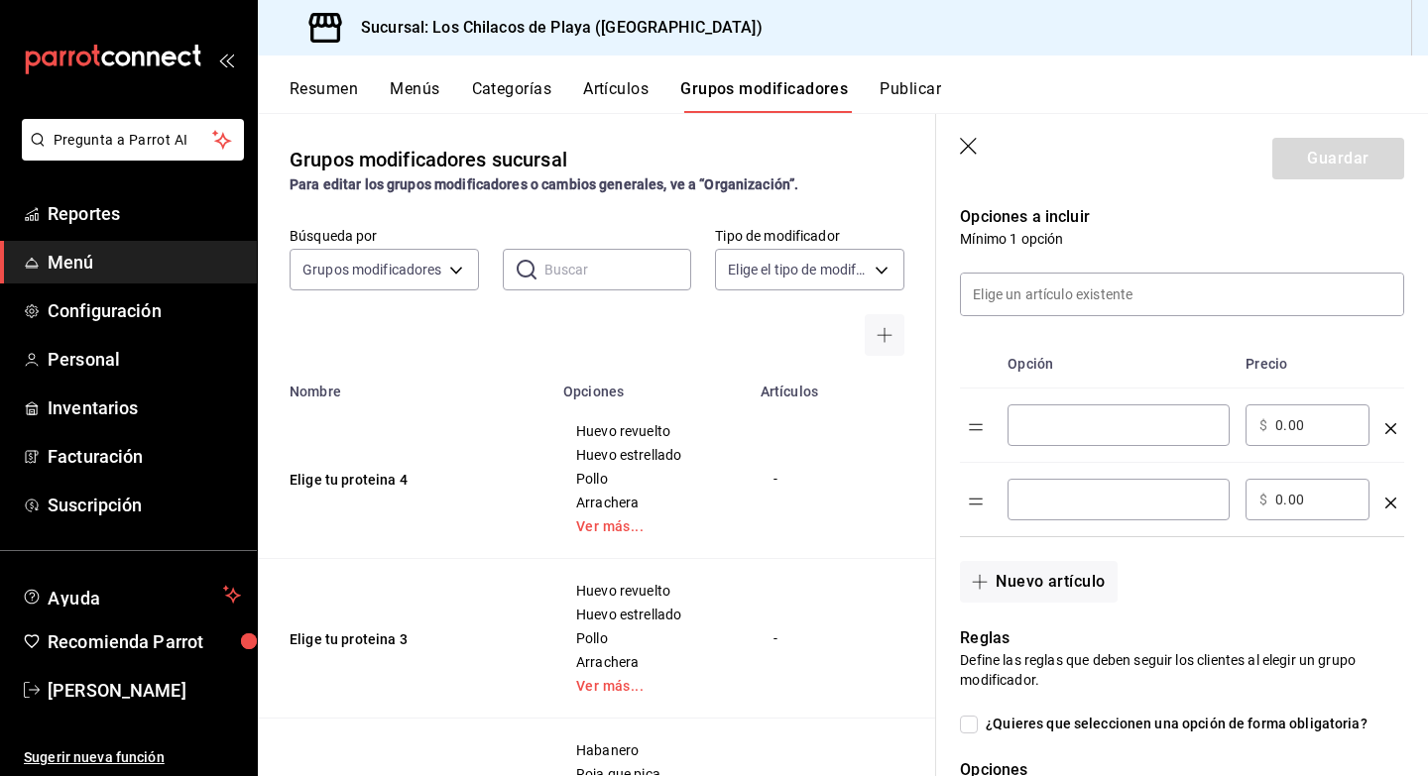
scroll to position [421, 0]
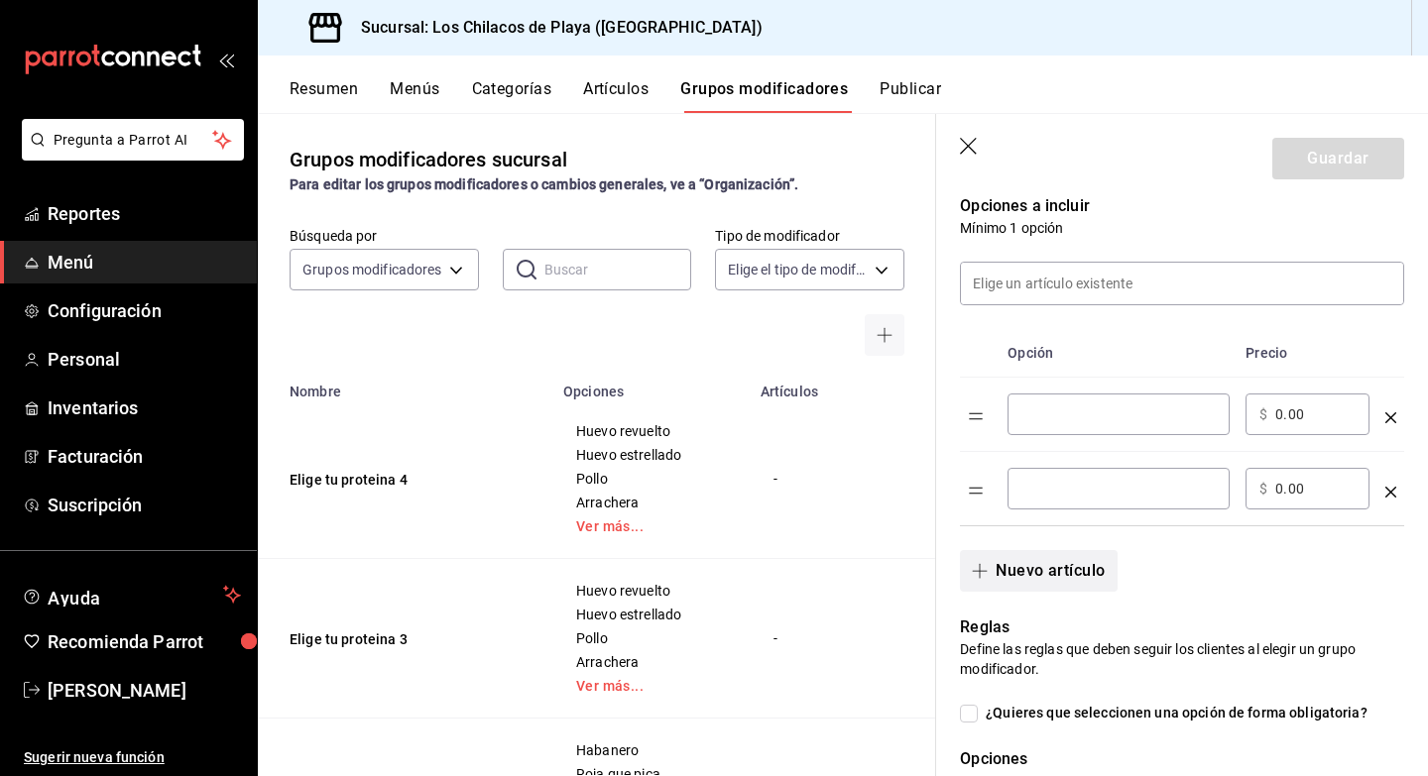
click at [1030, 567] on button "Nuevo artículo" at bounding box center [1038, 571] width 157 height 42
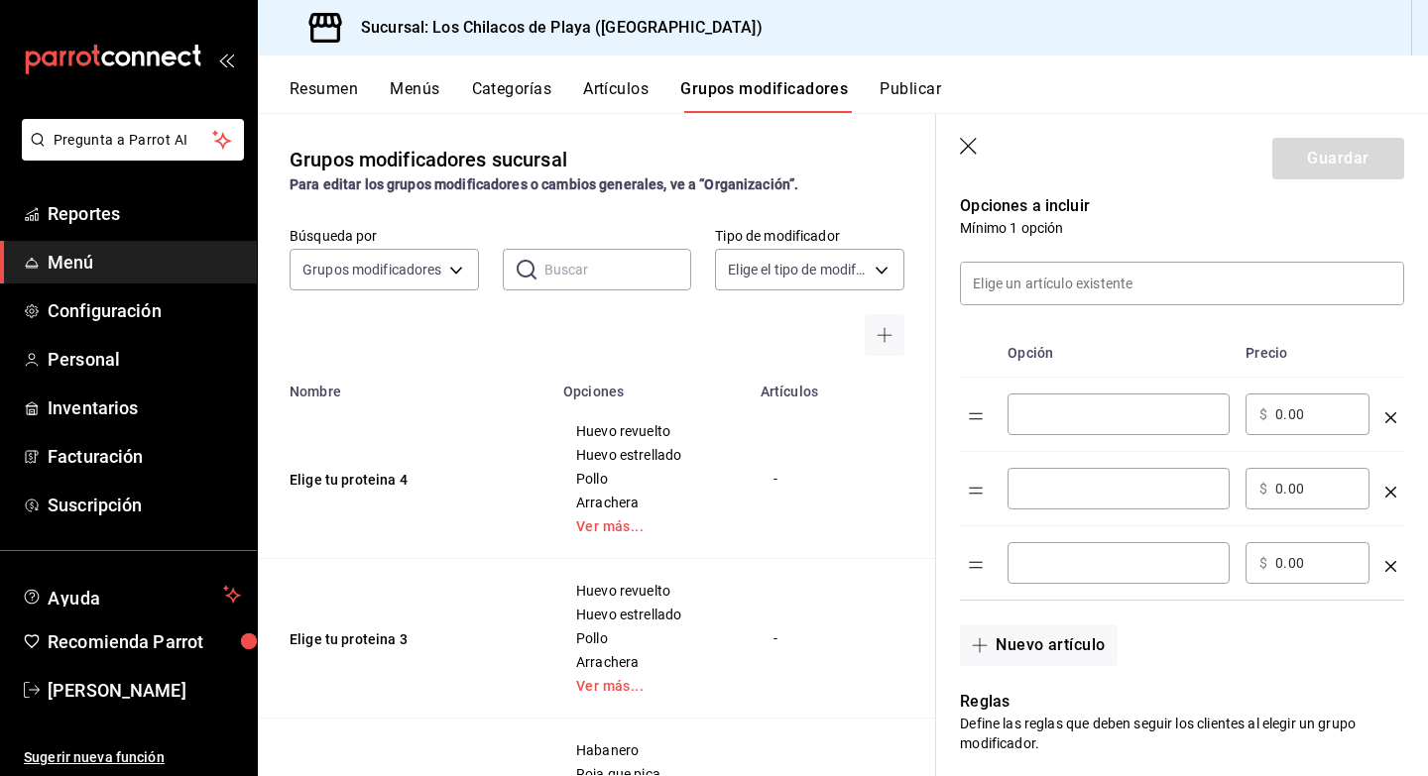
click at [1044, 416] on input "optionsTable" at bounding box center [1118, 415] width 194 height 20
type input "Porción de Salsa"
click at [1290, 407] on input "0.00" at bounding box center [1315, 415] width 80 height 20
type input "0.00"
type input "10.00"
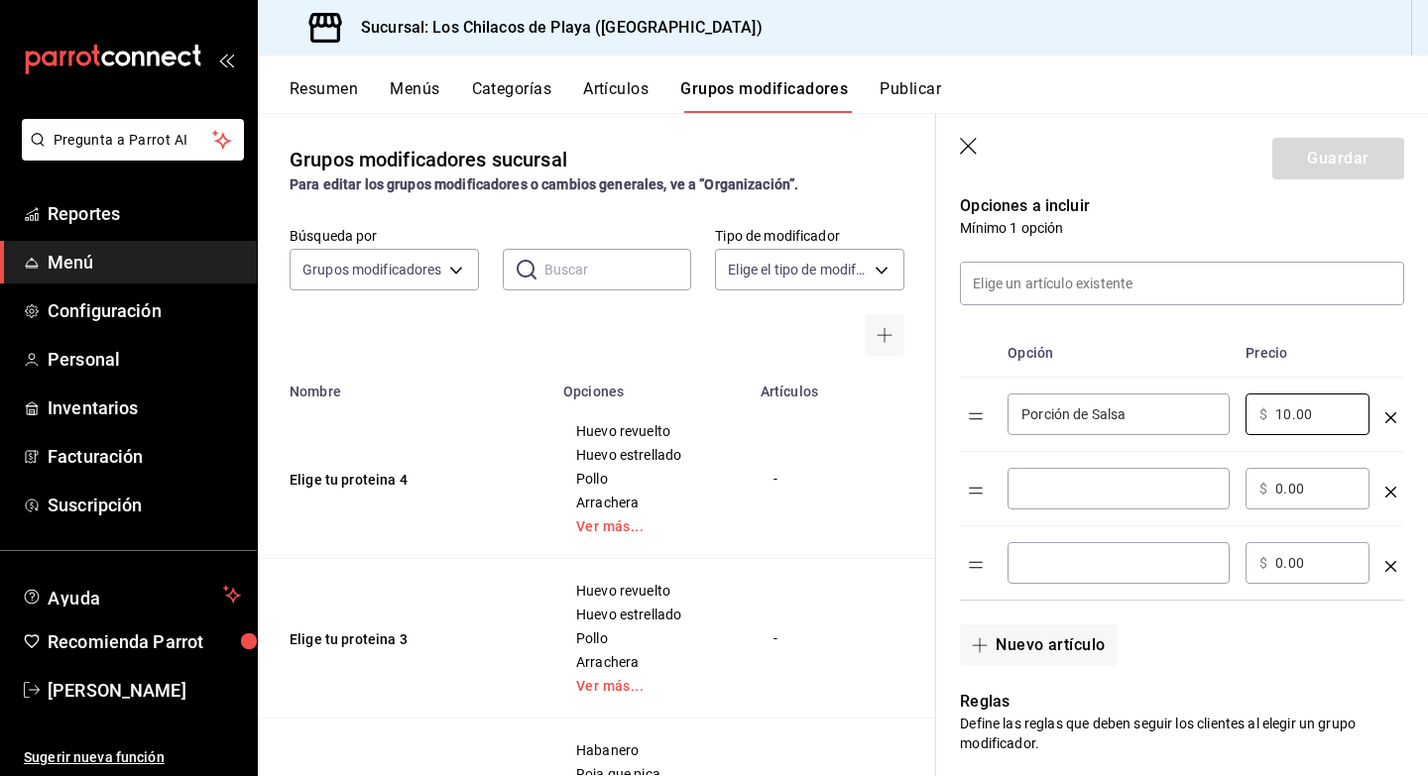
click at [1115, 482] on input "optionsTable" at bounding box center [1118, 489] width 194 height 20
type input "Porción de Frijoles"
click at [1107, 555] on input "optionsTable" at bounding box center [1118, 563] width 194 height 20
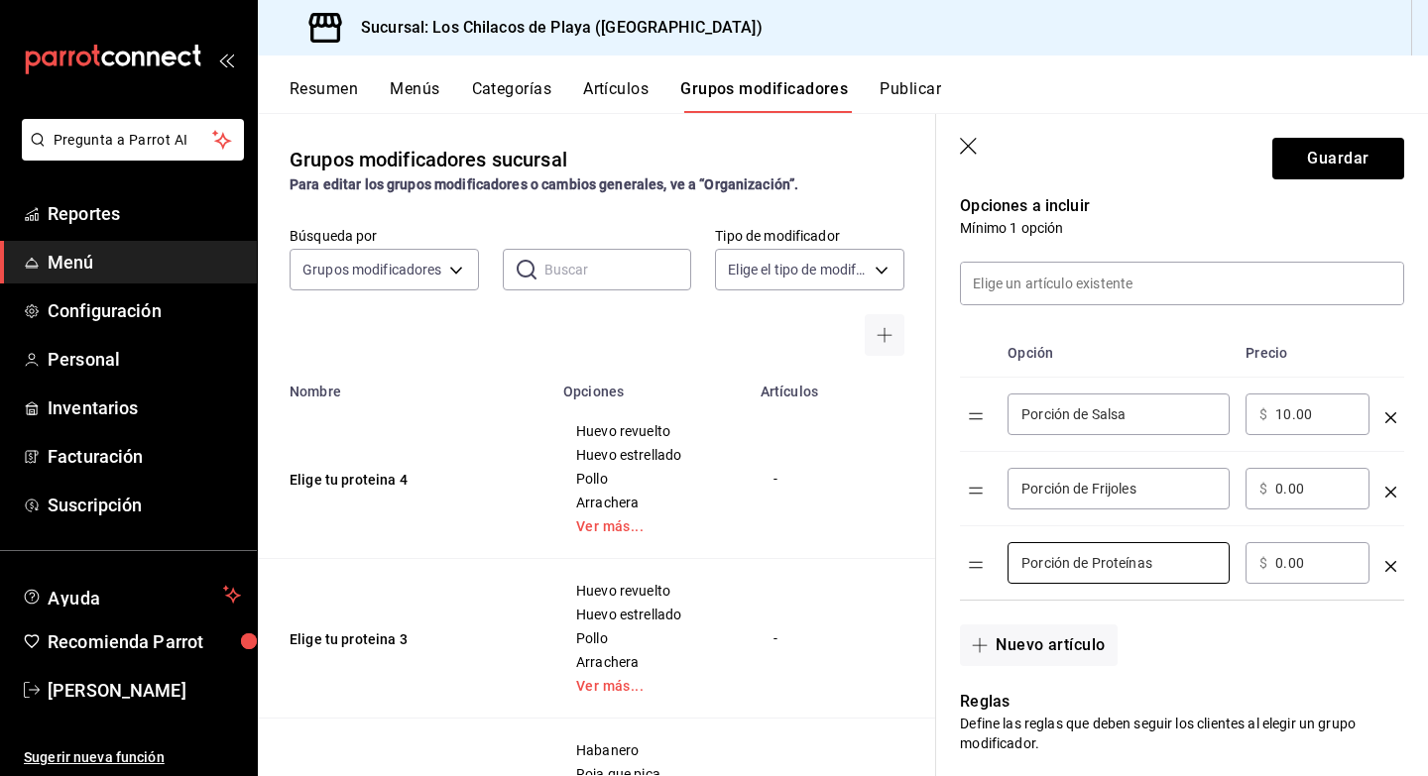
type input "Porción de Proteínas"
click at [1282, 489] on input "0.00" at bounding box center [1315, 489] width 80 height 20
type input "5.00"
click at [1284, 571] on input "0.00" at bounding box center [1315, 563] width 80 height 20
type input "0.00"
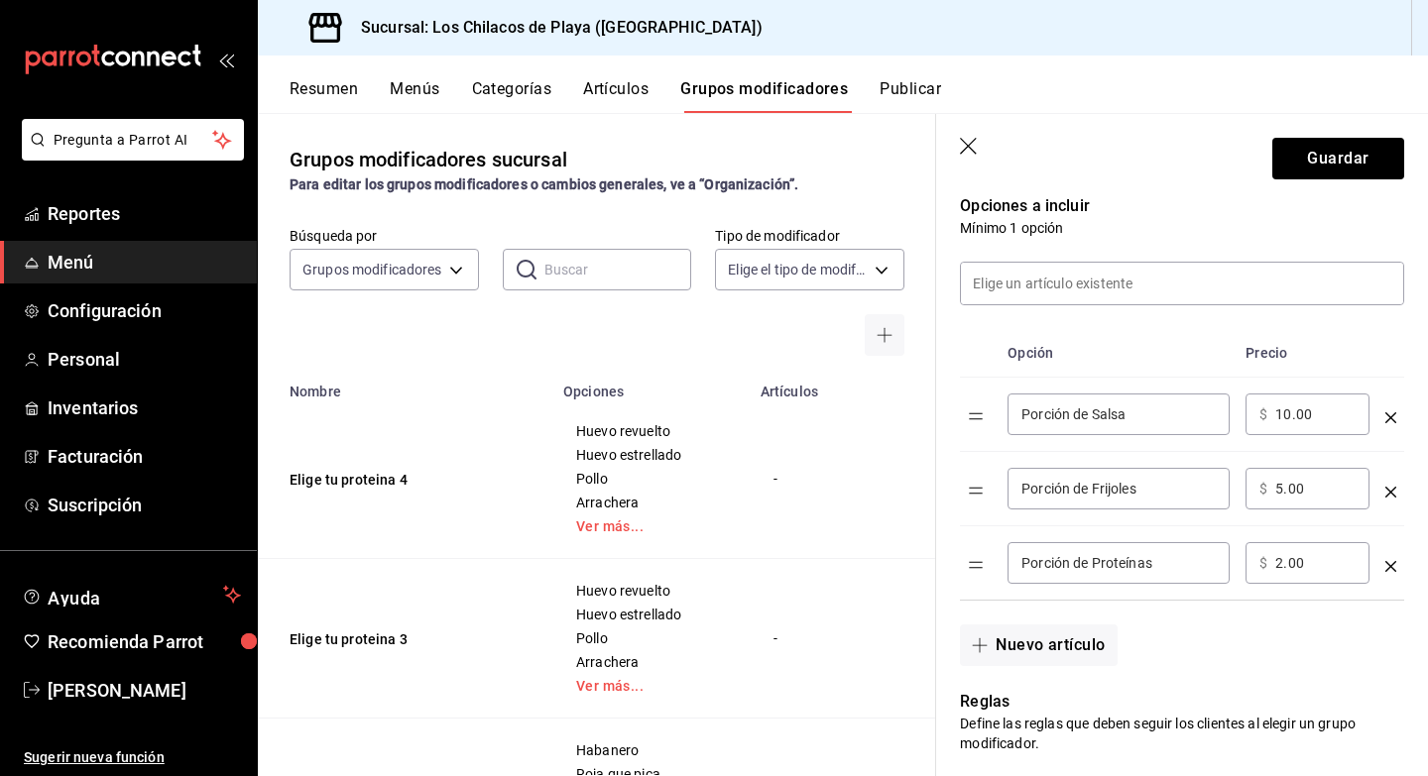
type input "2.00"
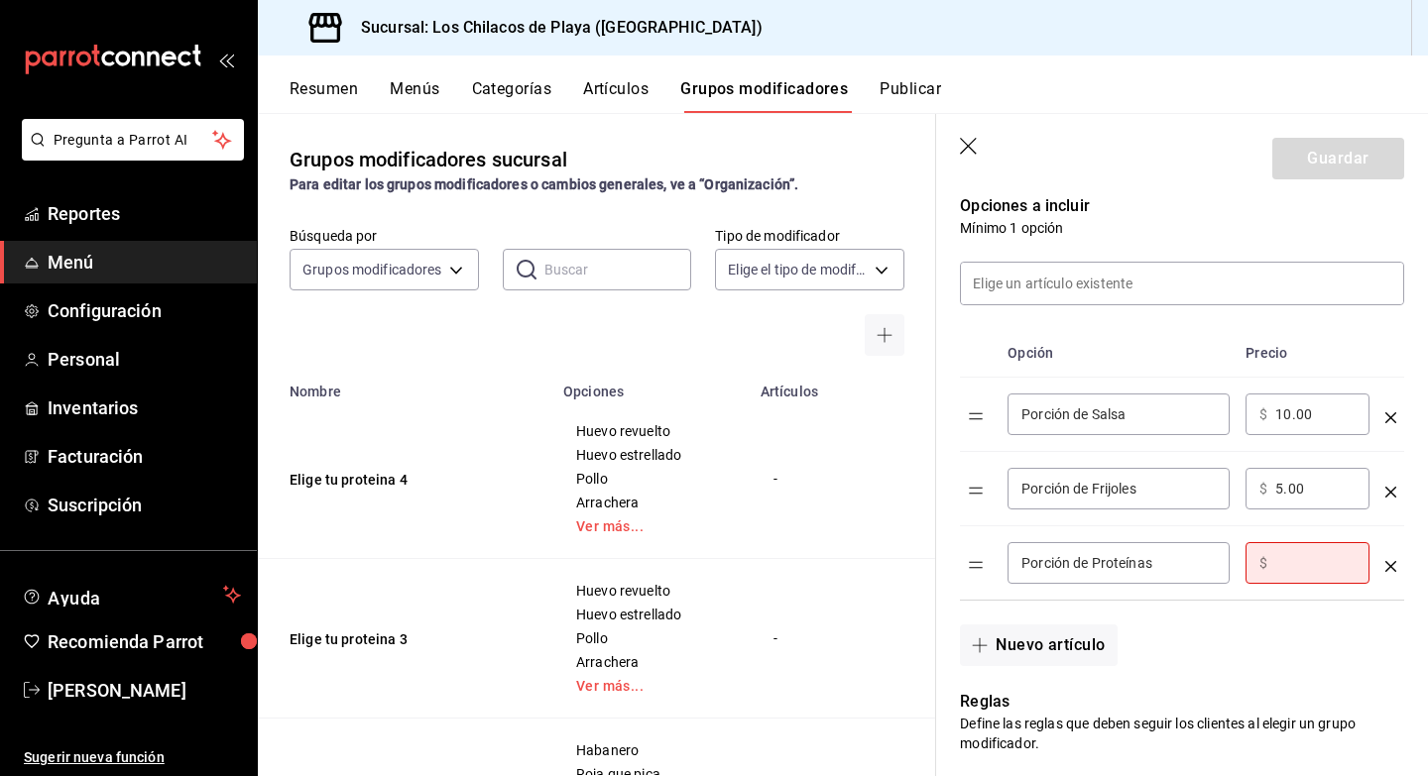
type input "0.00"
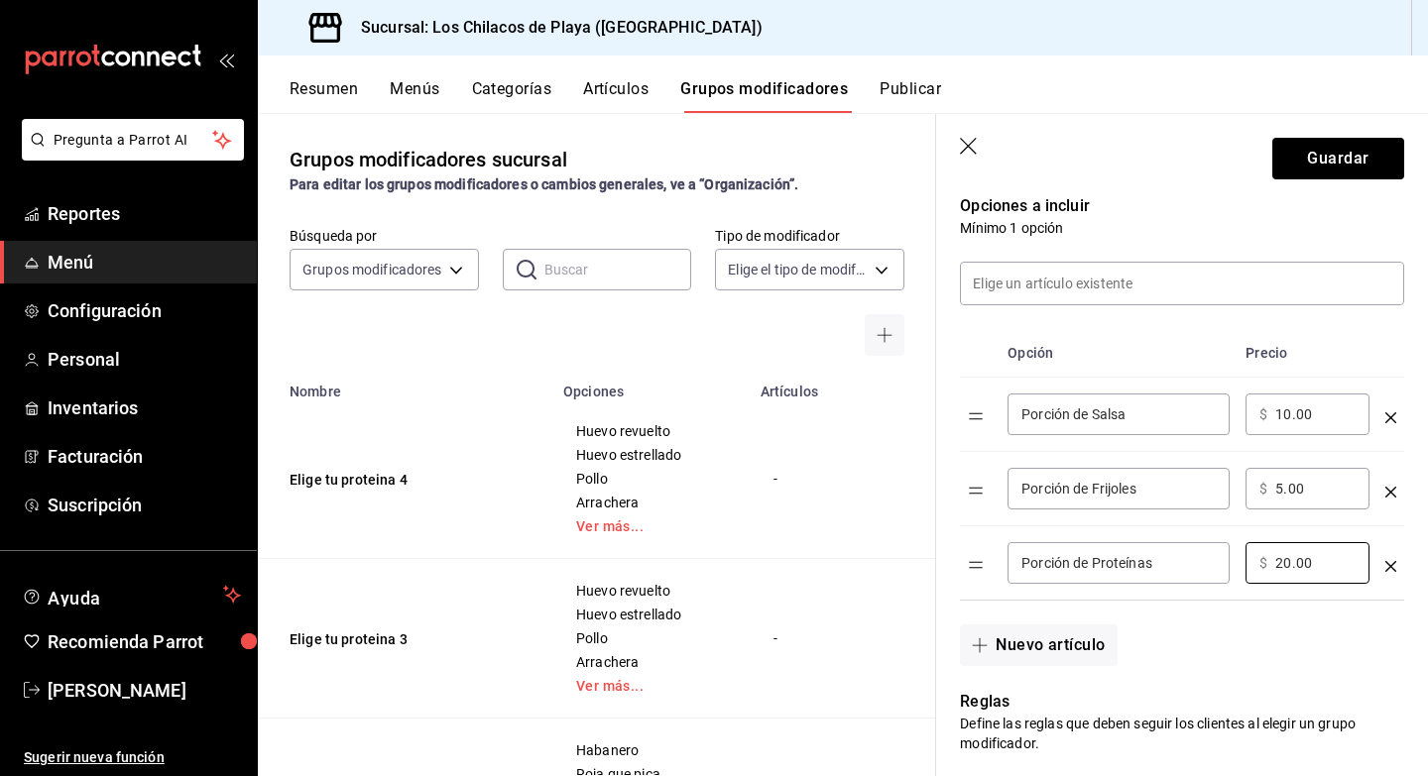
scroll to position [429, 0]
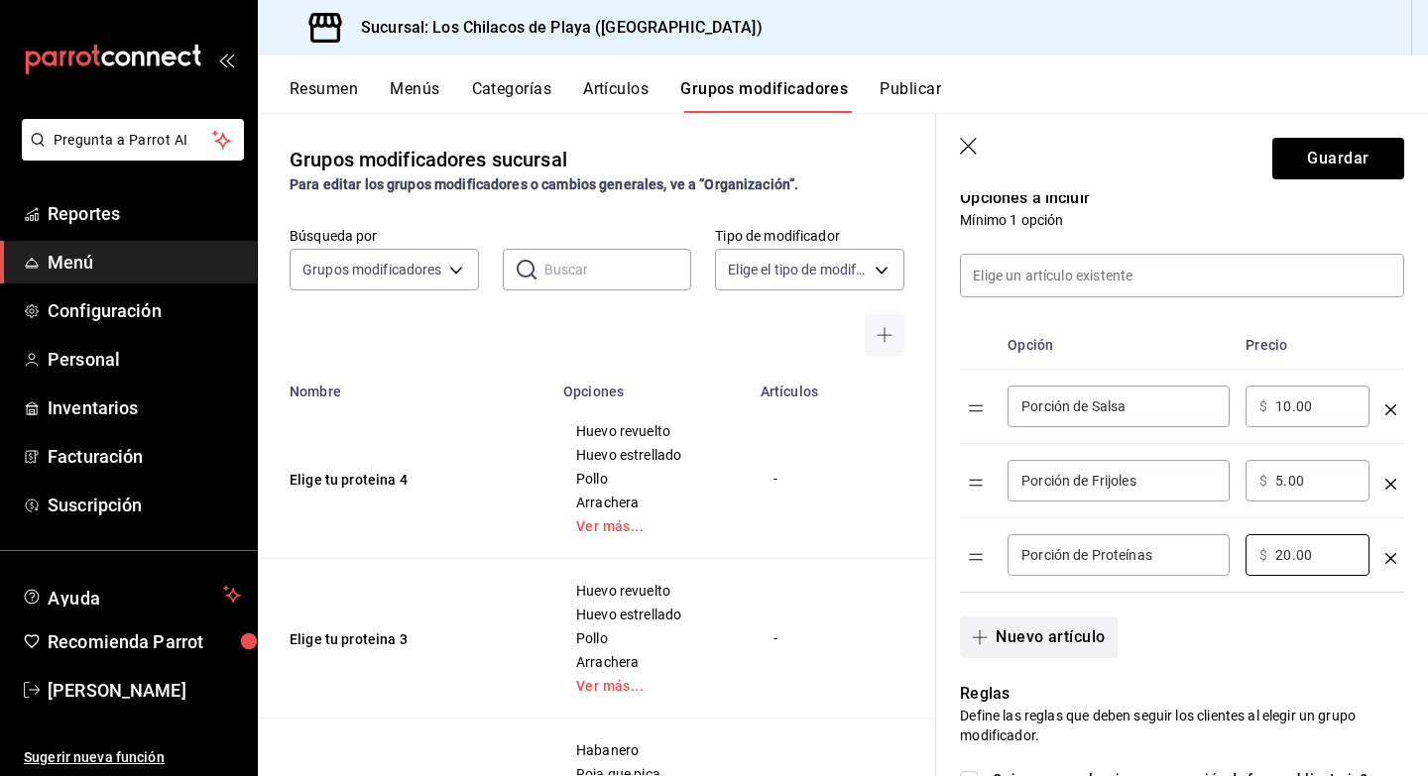
type input "20.00"
click at [1087, 638] on button "Nuevo artículo" at bounding box center [1038, 638] width 157 height 42
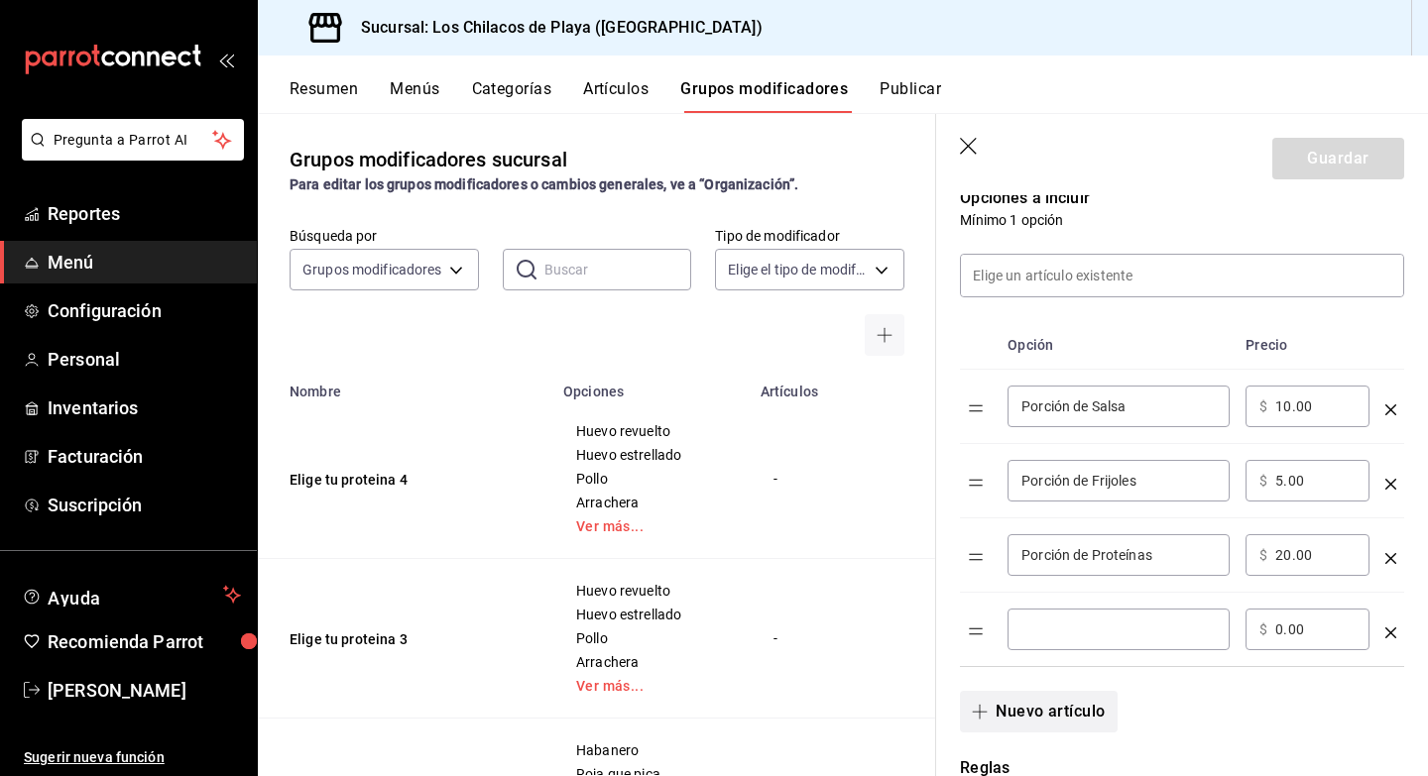
click at [1087, 638] on input "optionsTable" at bounding box center [1118, 630] width 194 height 20
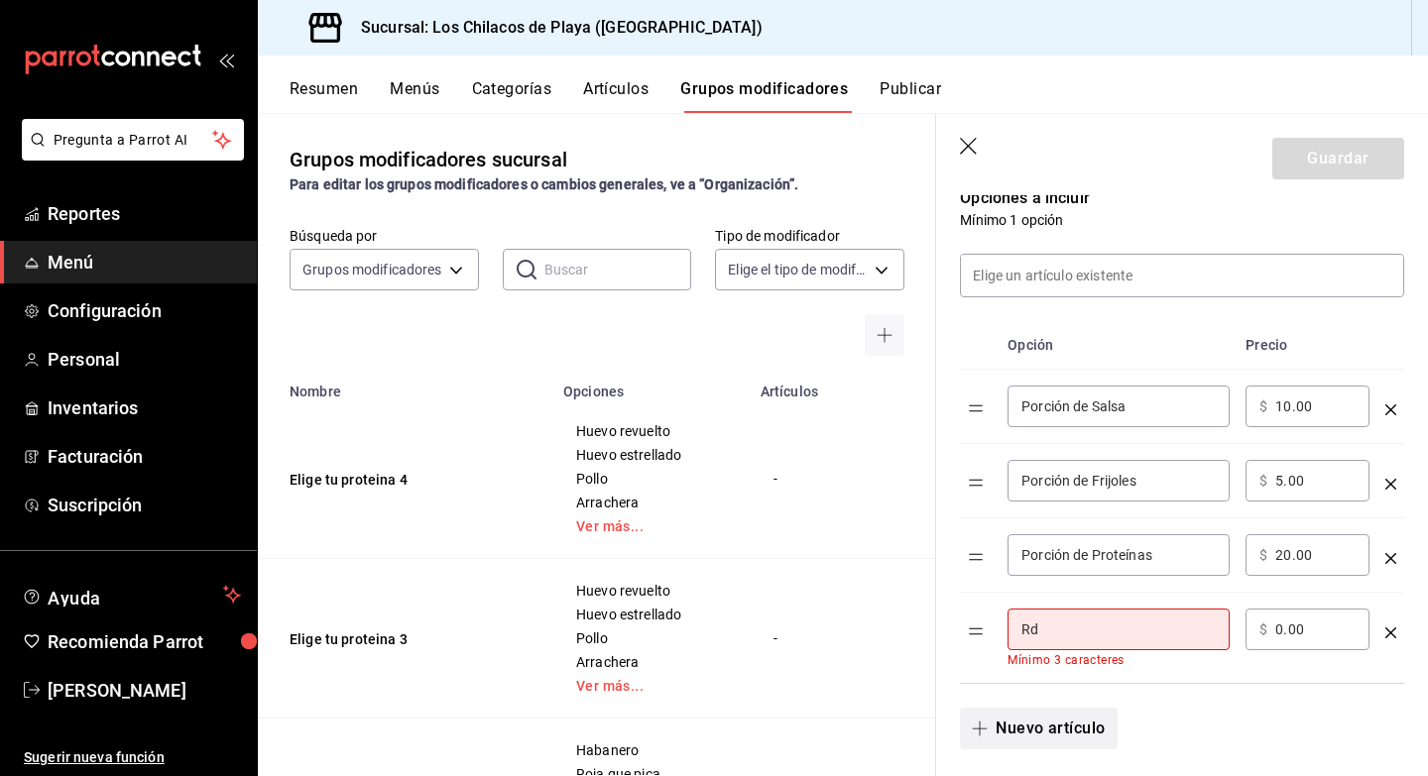
type input "R"
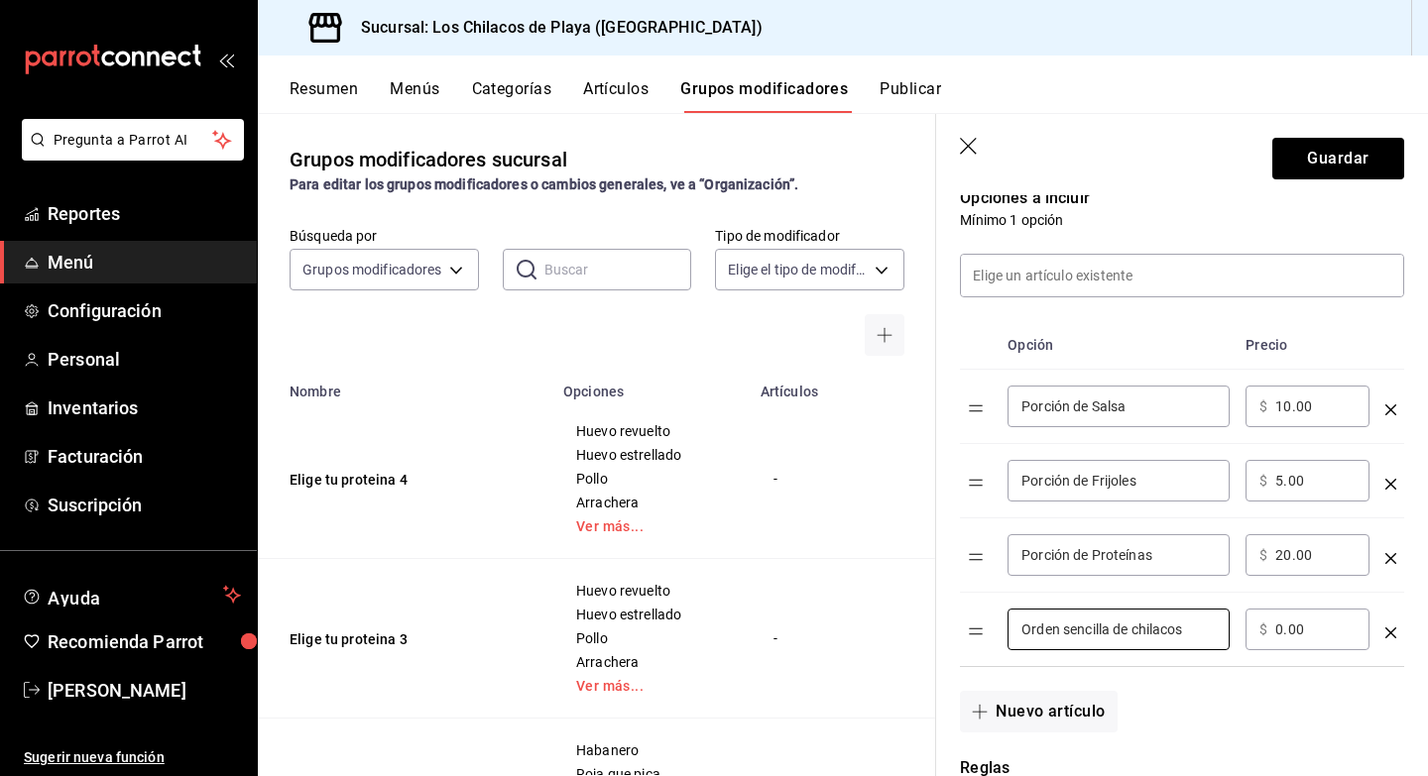
type input "Orden sencilla de chilacos"
click at [1280, 630] on input "0.00" at bounding box center [1315, 630] width 80 height 20
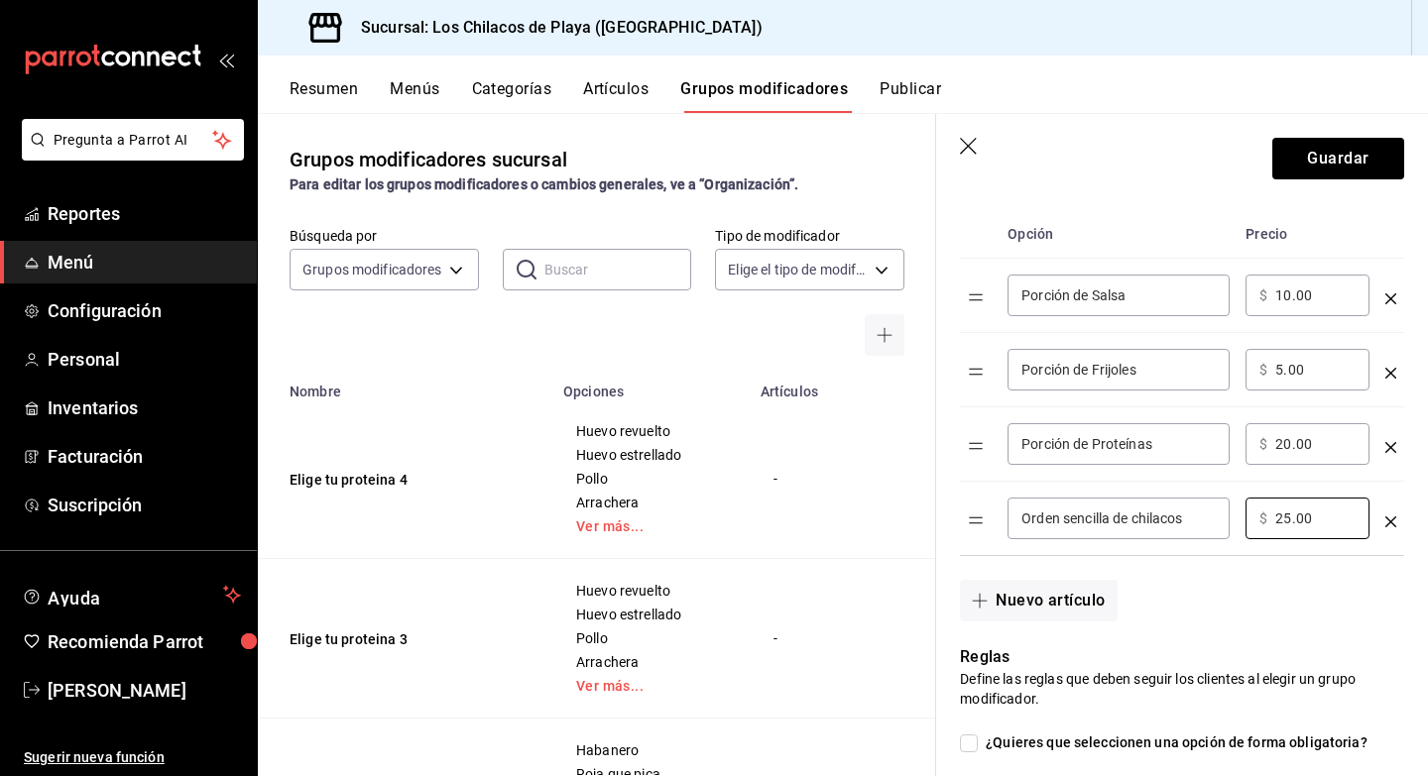
scroll to position [552, 0]
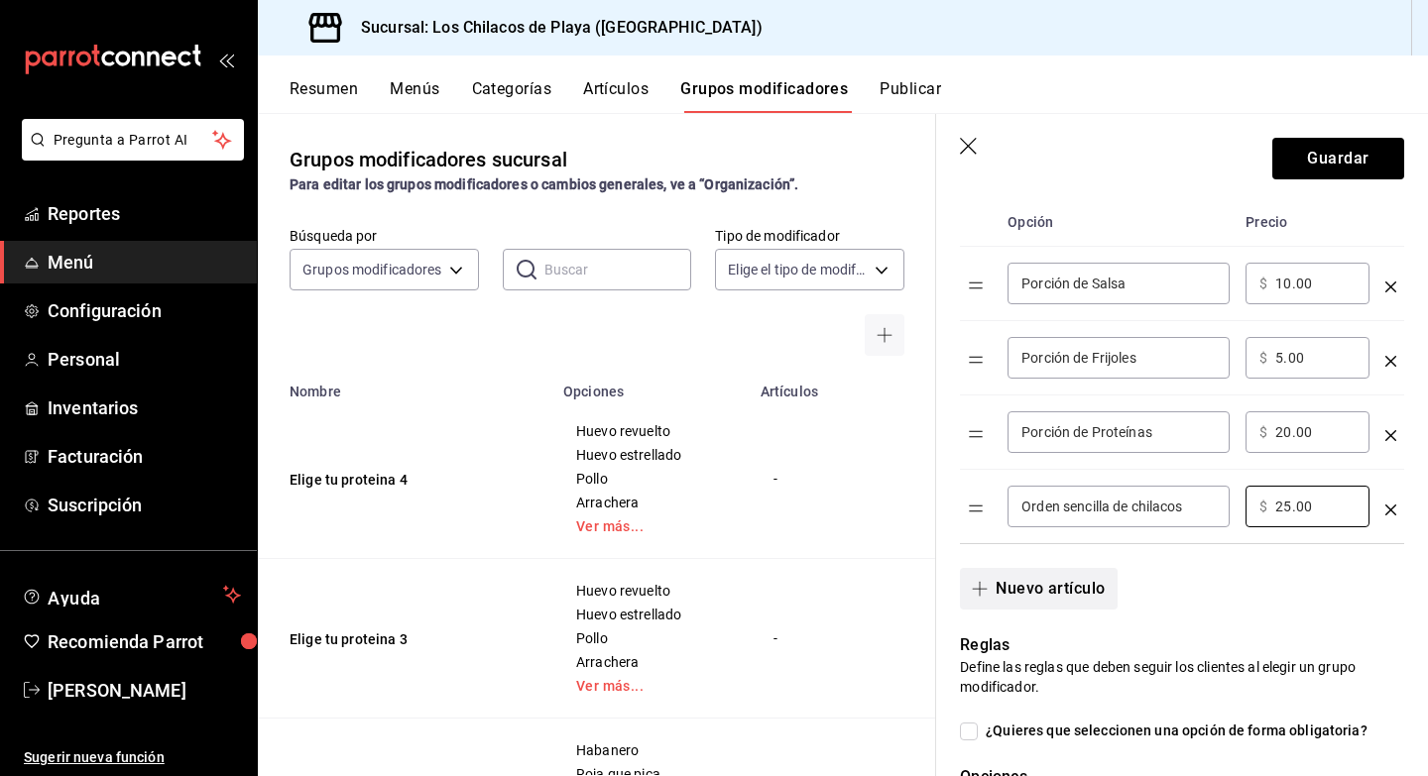
type input "25.00"
click at [1068, 609] on button "Nuevo artículo" at bounding box center [1038, 589] width 157 height 42
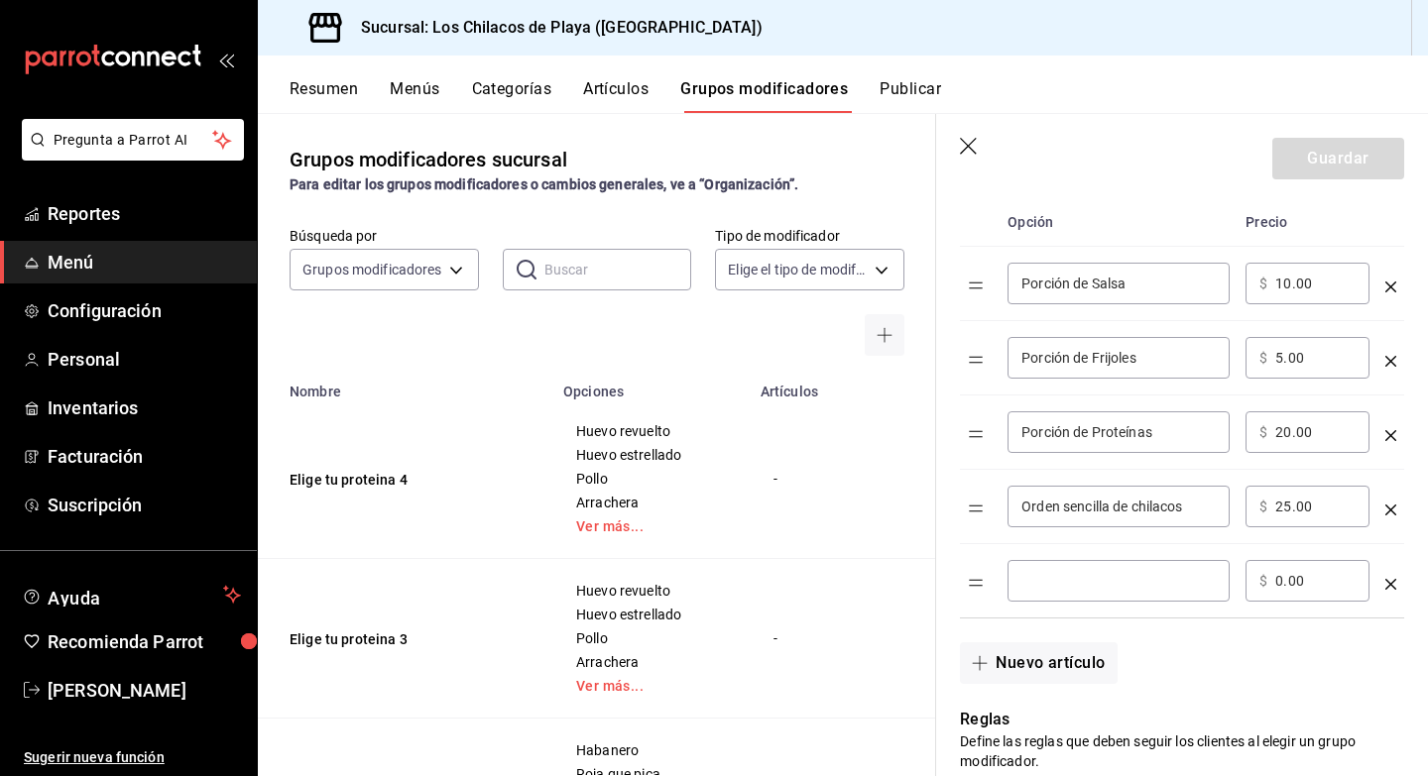
click at [1080, 590] on input "optionsTable" at bounding box center [1118, 581] width 194 height 20
type input "Garrafon de agua"
click at [1281, 581] on input "0.00" at bounding box center [1315, 581] width 80 height 20
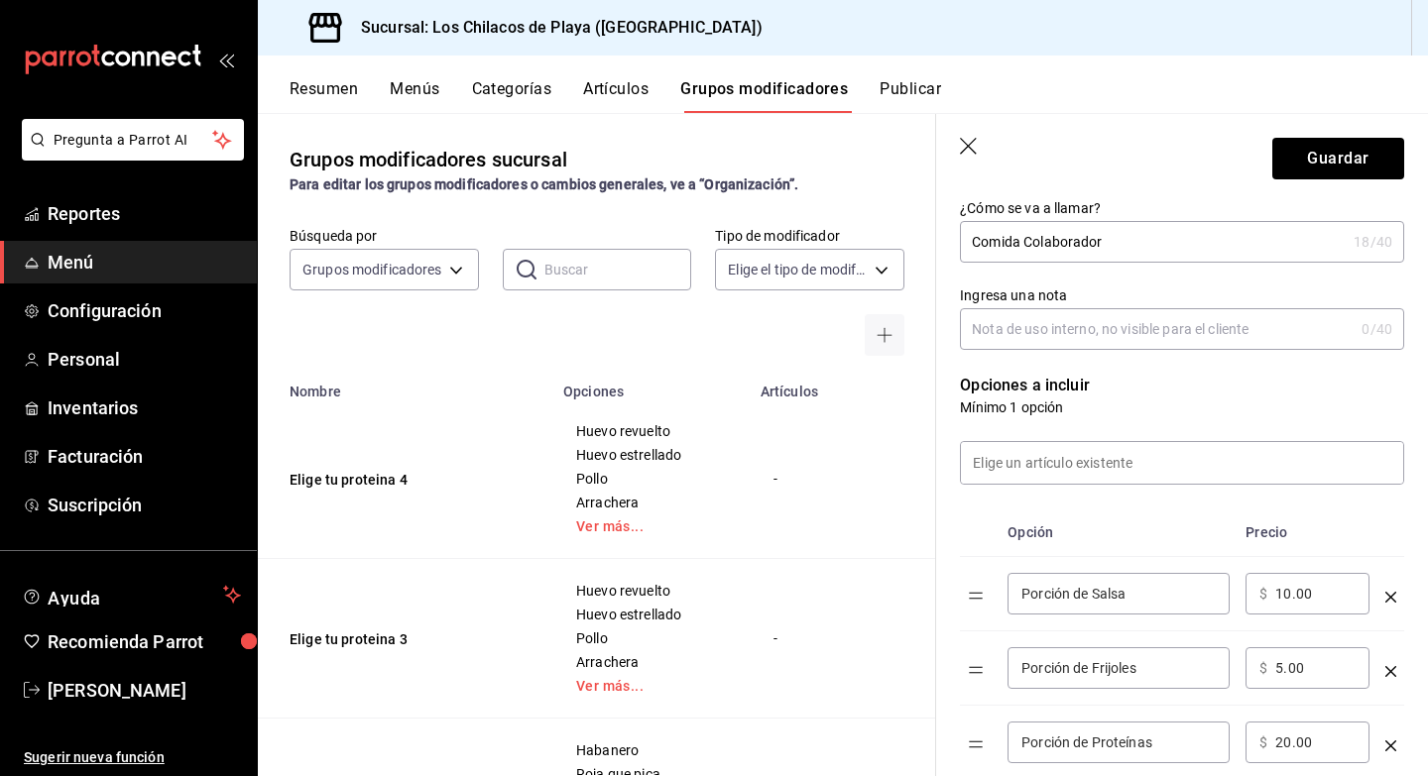
scroll to position [200, 0]
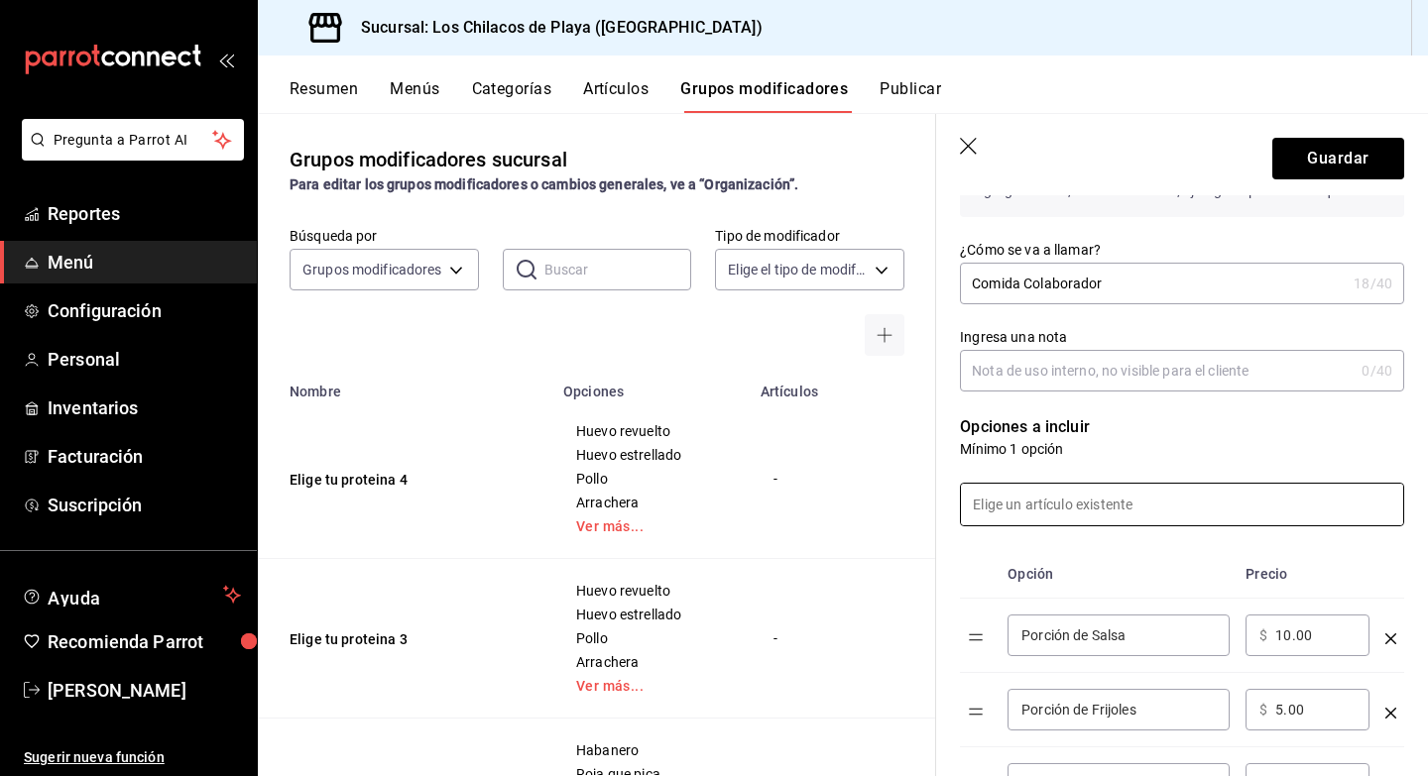
type input "25.00"
click at [1154, 501] on input at bounding box center [1182, 505] width 442 height 42
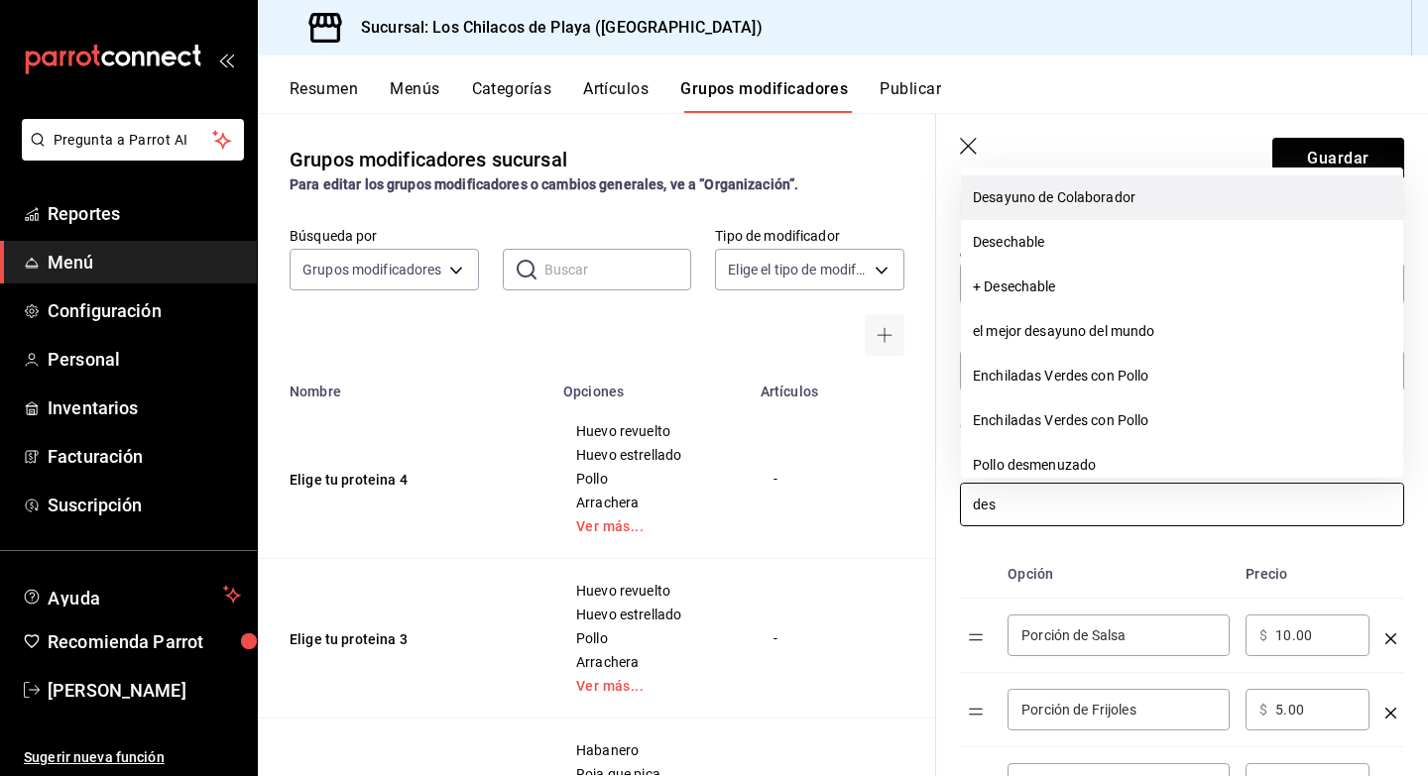
click at [1044, 209] on li "Desayuno de Colaborador" at bounding box center [1182, 197] width 442 height 45
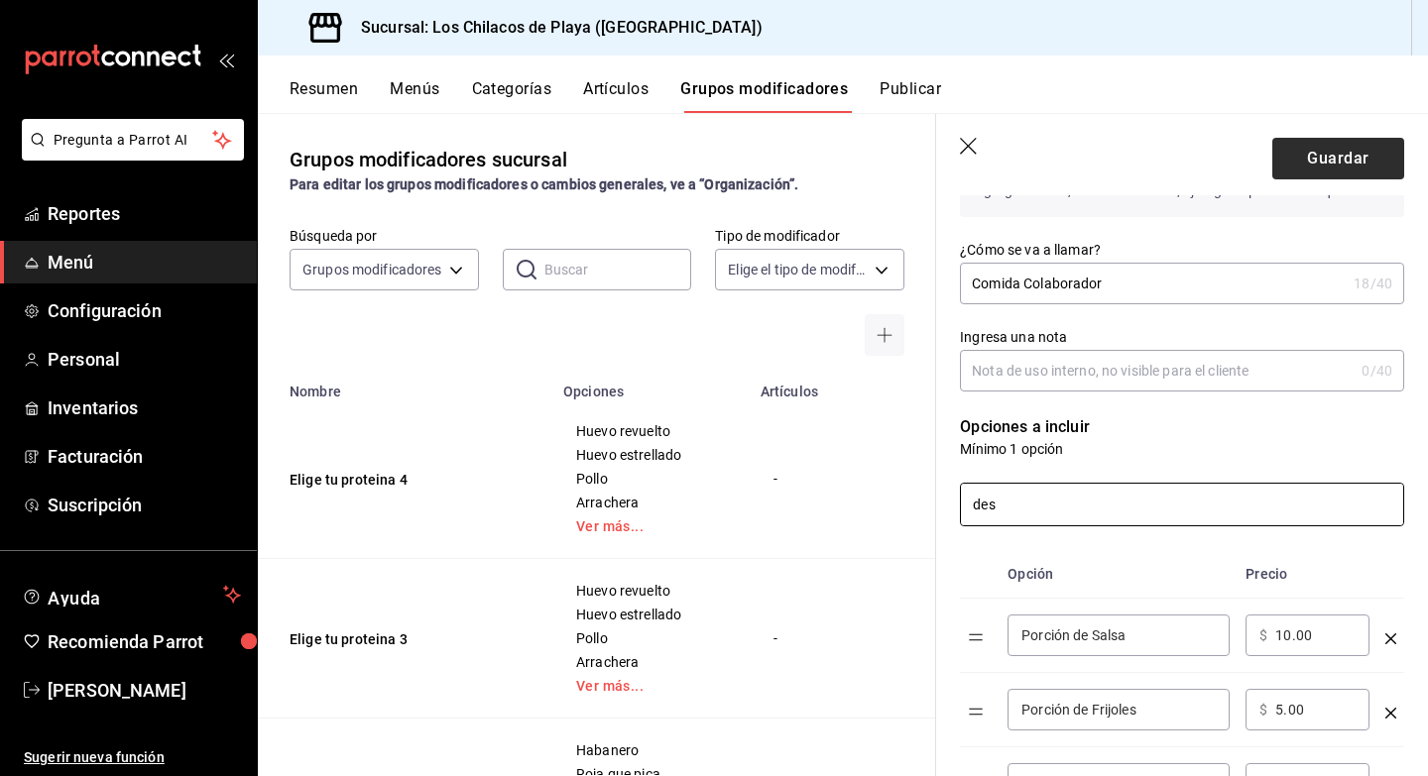
type input "des"
click at [1303, 164] on button "Guardar" at bounding box center [1338, 159] width 132 height 42
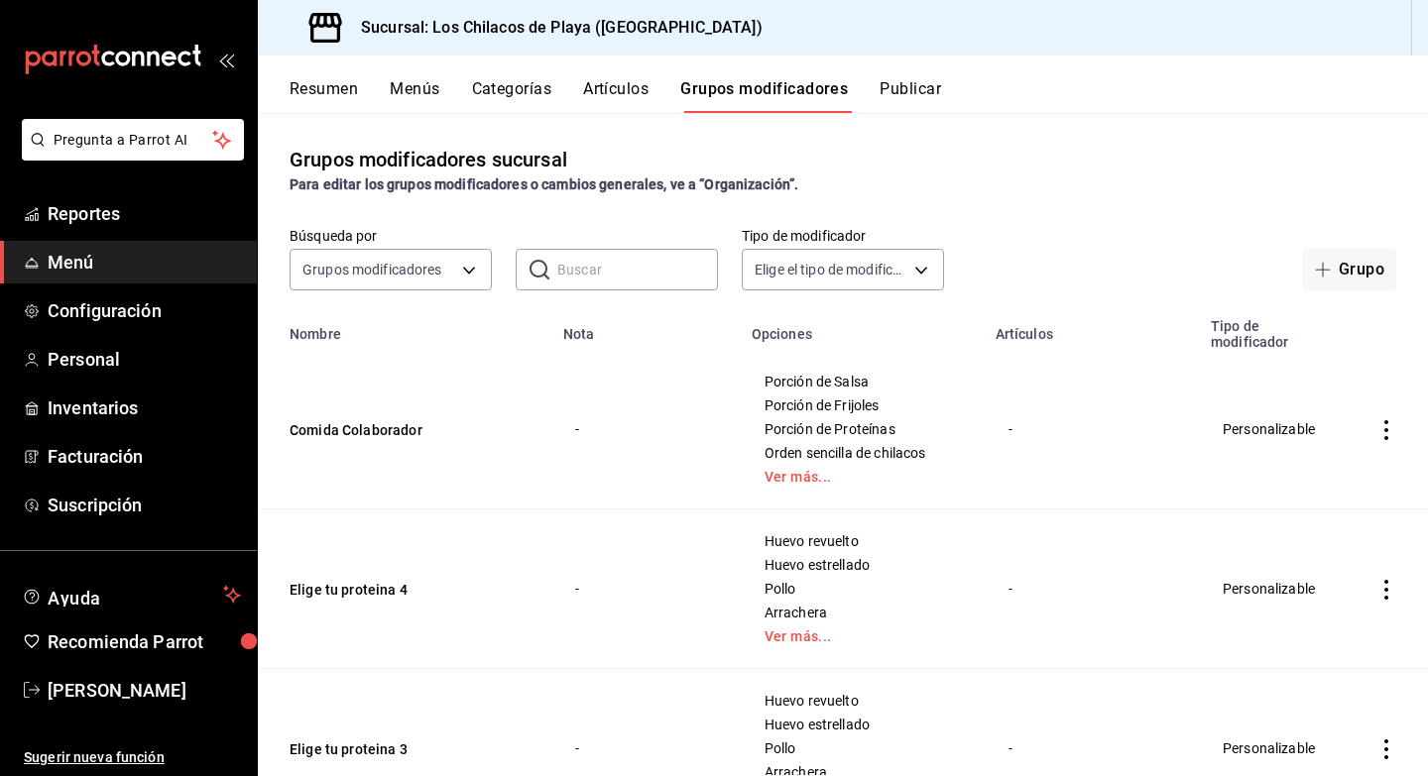
click at [338, 90] on button "Resumen" at bounding box center [324, 96] width 68 height 34
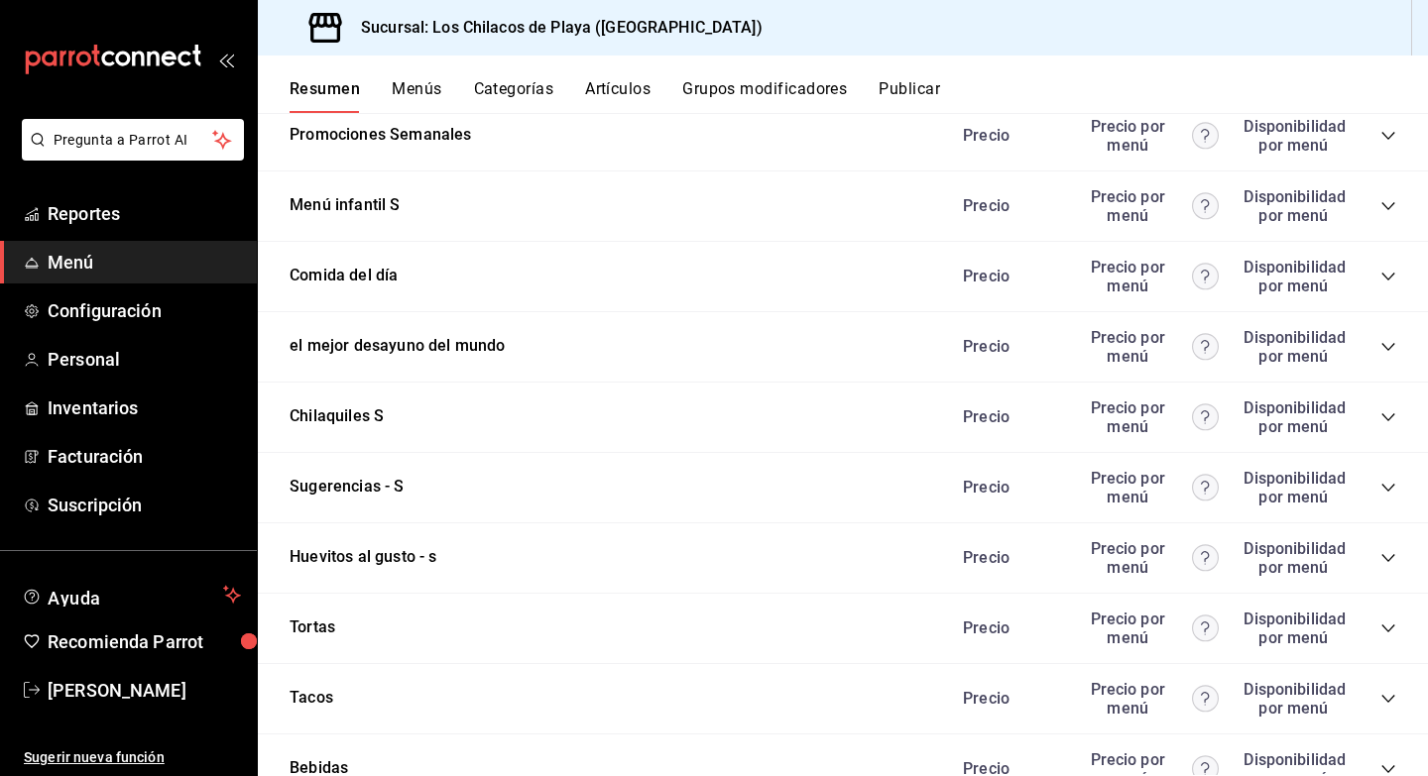
scroll to position [1699, 0]
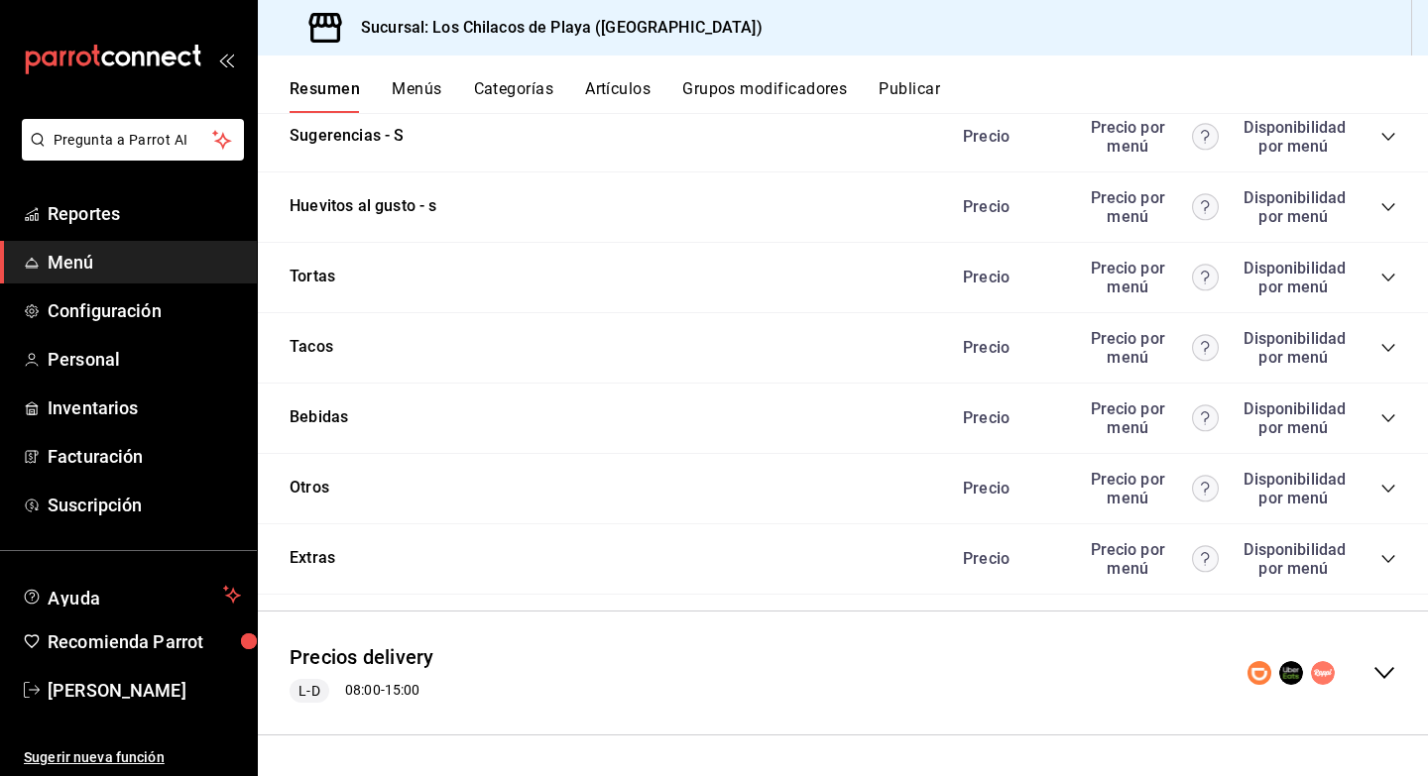
click at [1390, 486] on icon "collapse-category-row" at bounding box center [1388, 489] width 16 height 16
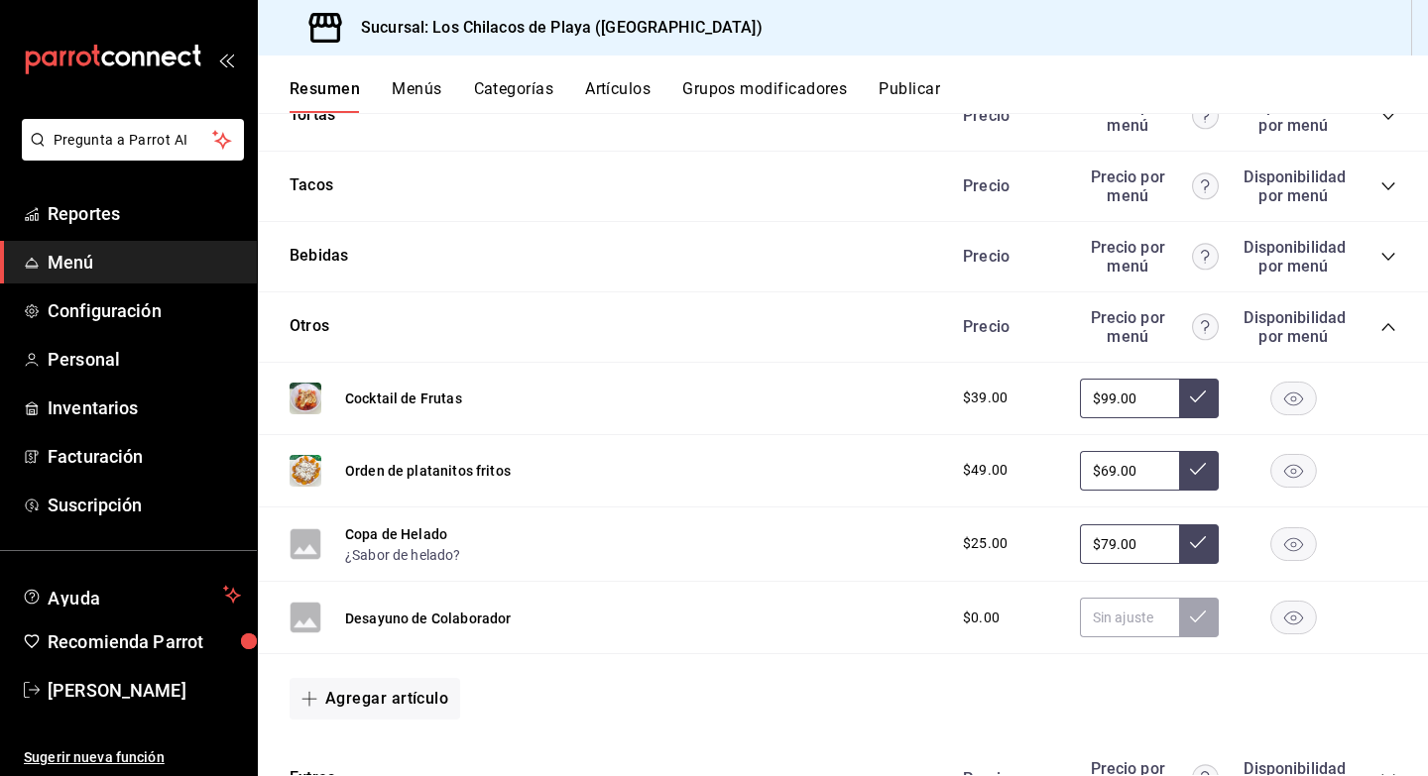
scroll to position [1885, 0]
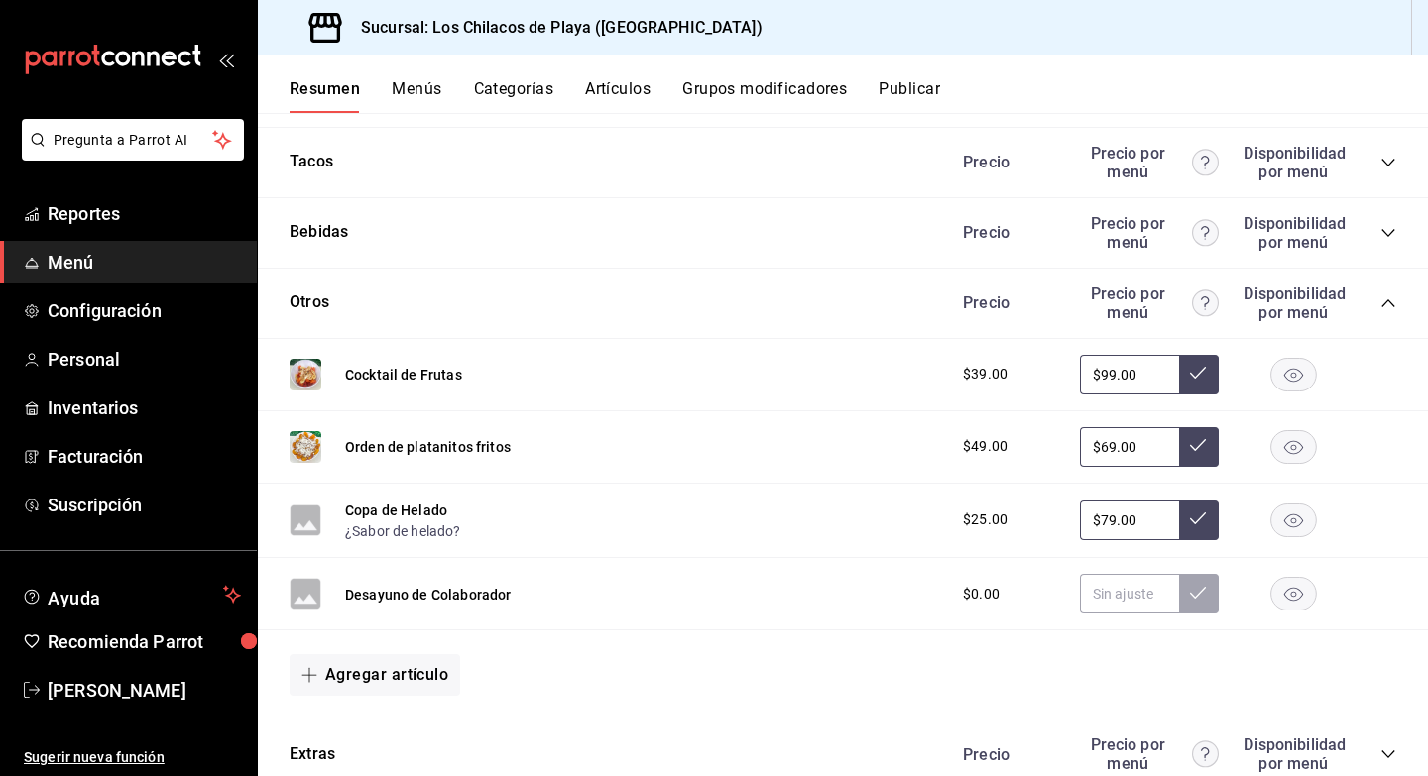
click at [793, 86] on button "Grupos modificadores" at bounding box center [764, 96] width 165 height 34
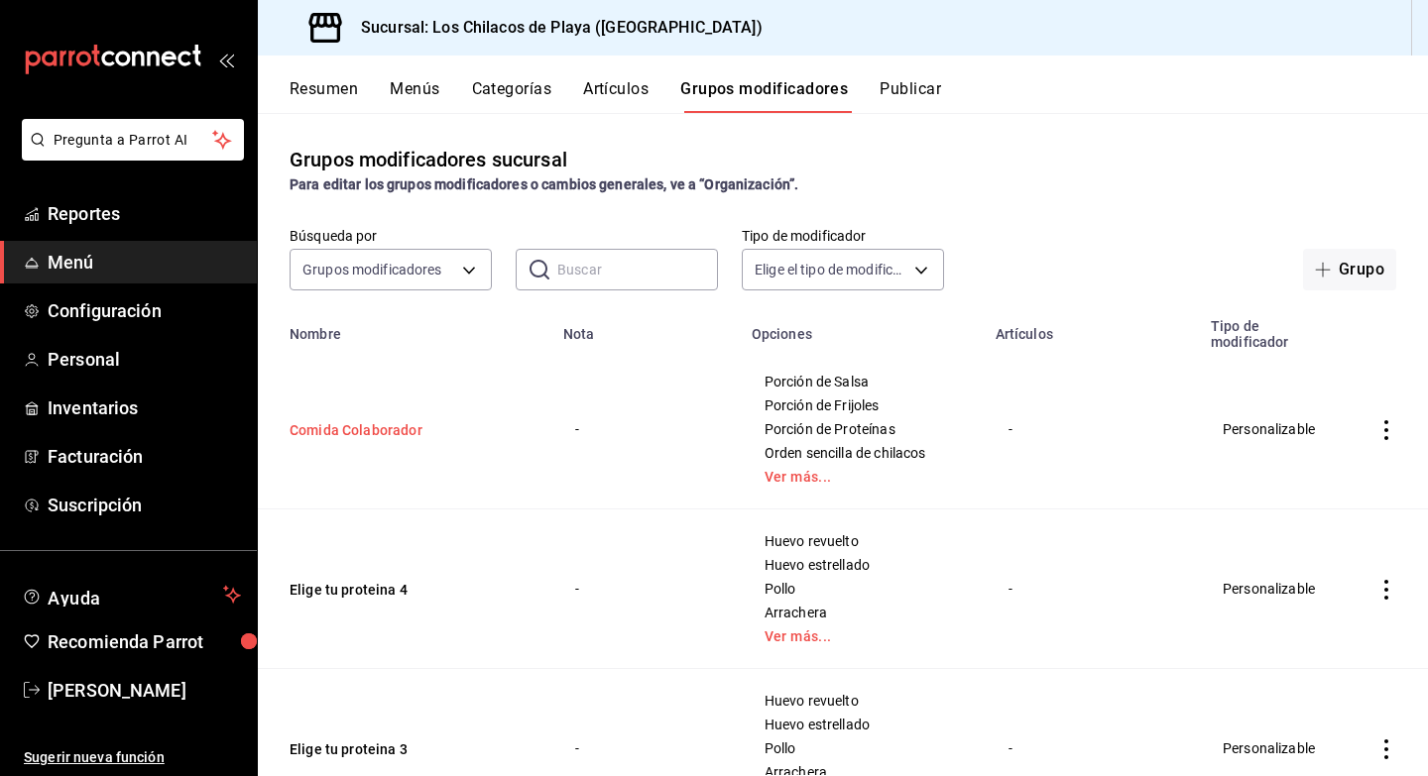
click at [414, 440] on button "Comida Colaborador" at bounding box center [409, 430] width 238 height 20
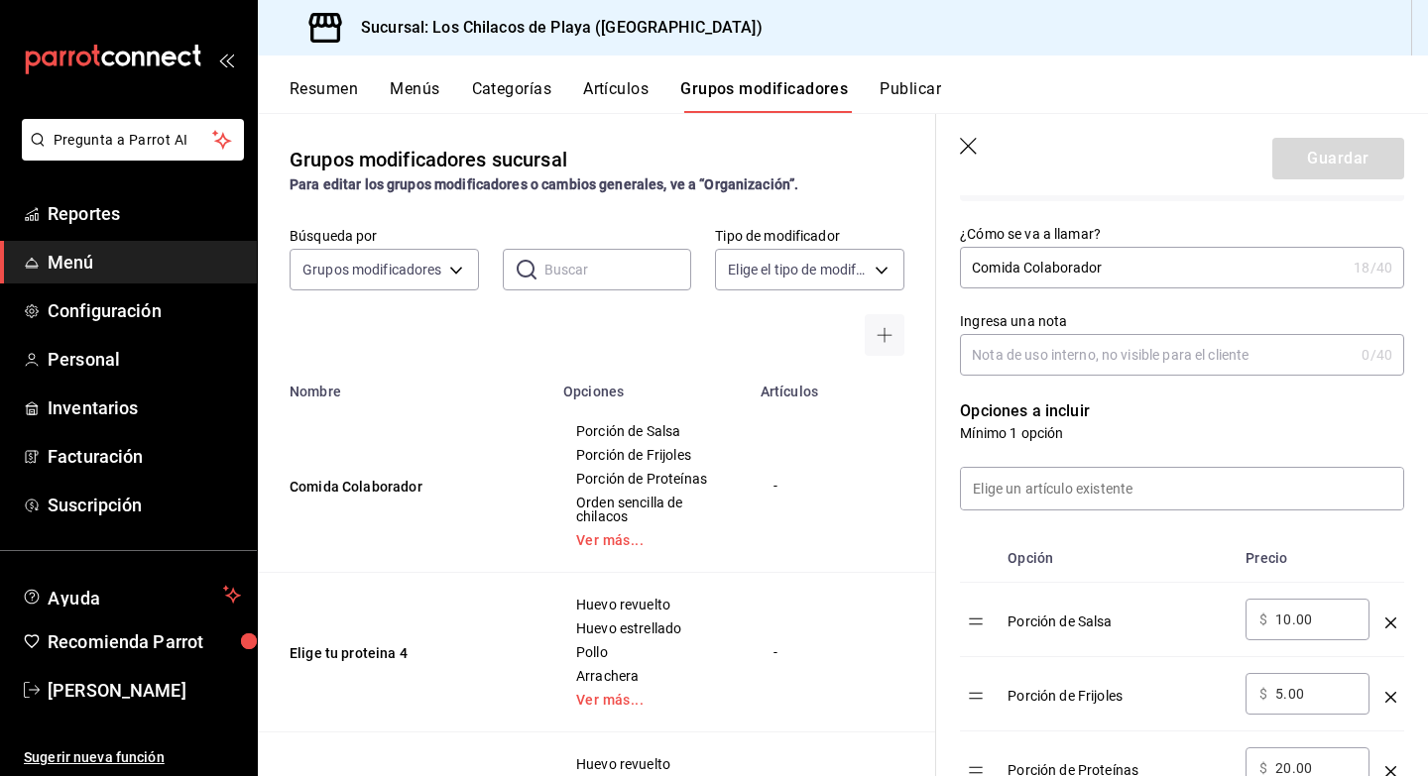
scroll to position [351, 0]
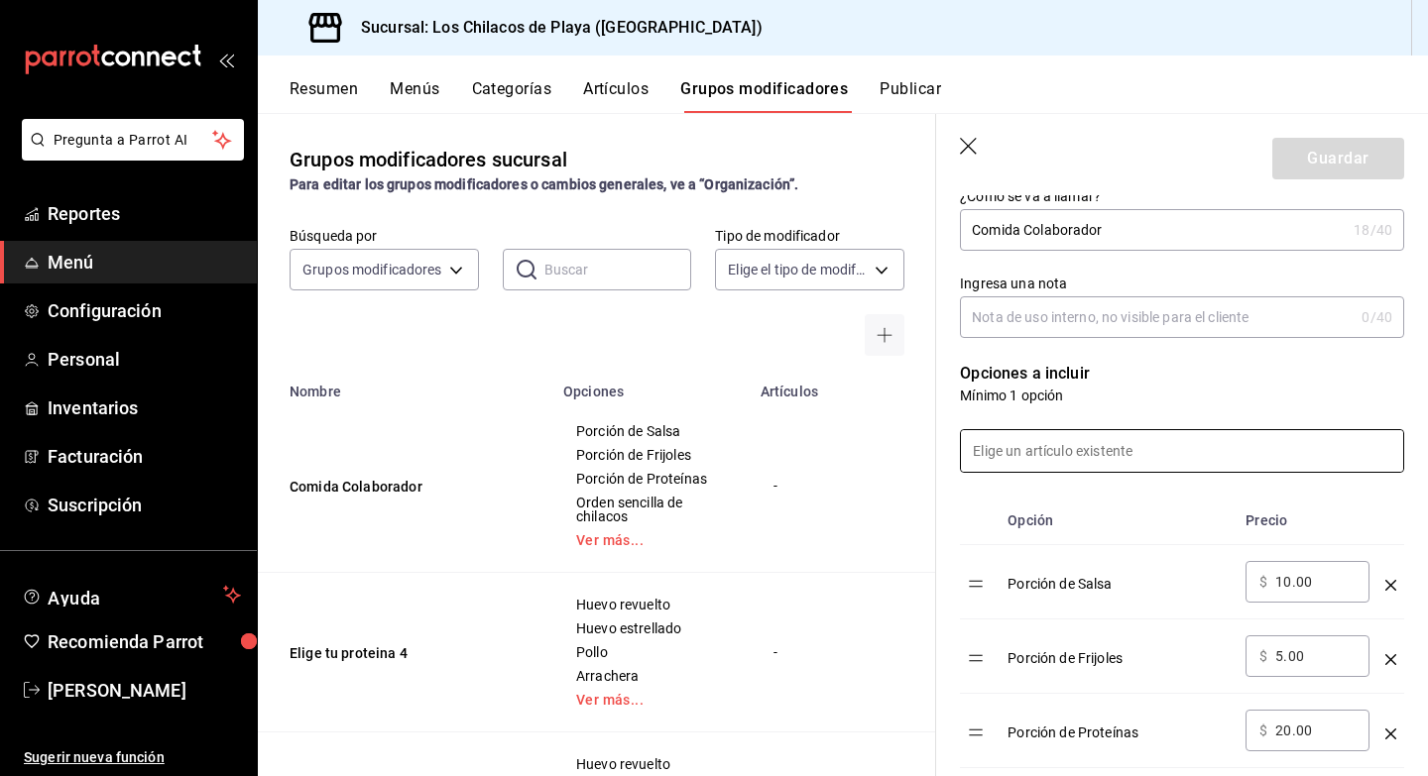
click at [1024, 457] on input at bounding box center [1182, 451] width 442 height 42
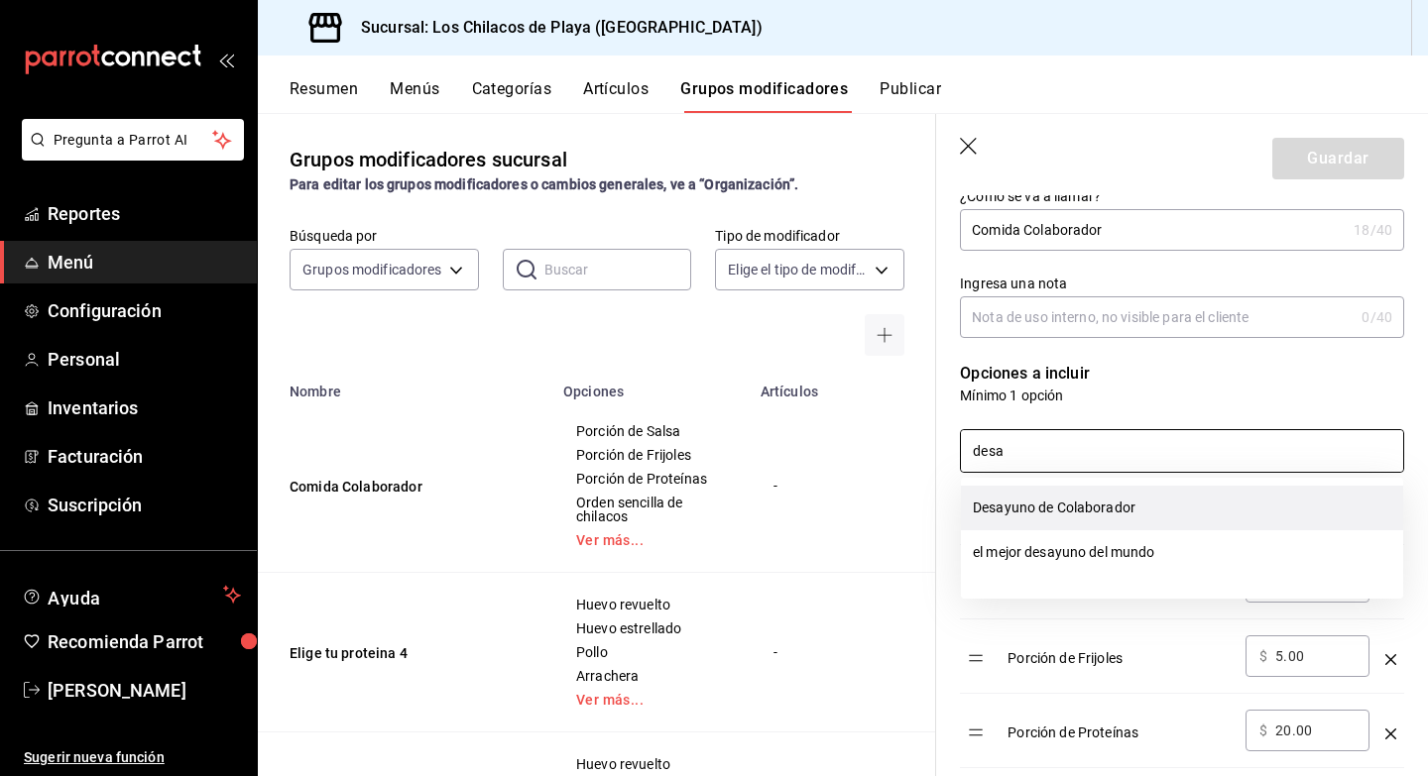
click at [1057, 510] on li "Desayuno de Colaborador" at bounding box center [1182, 508] width 442 height 45
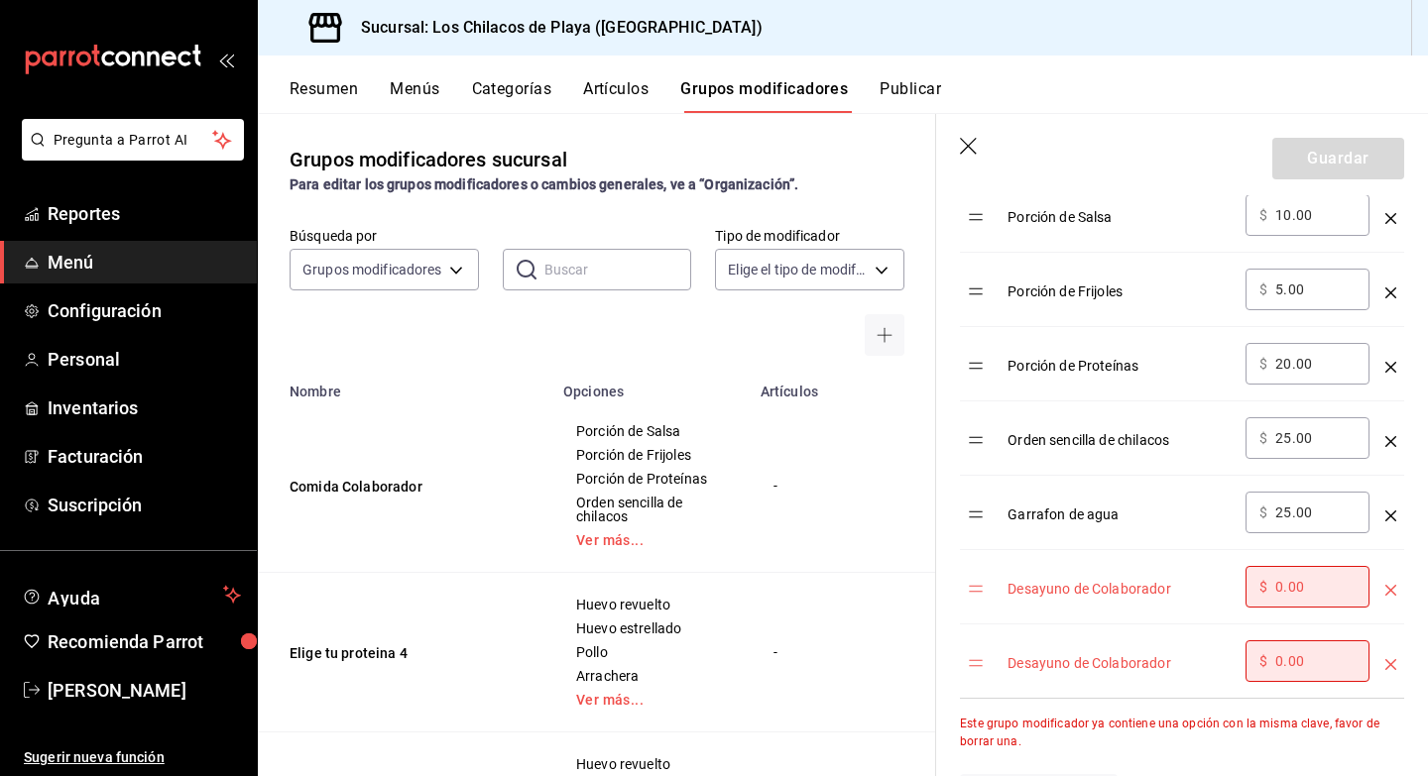
scroll to position [744, 0]
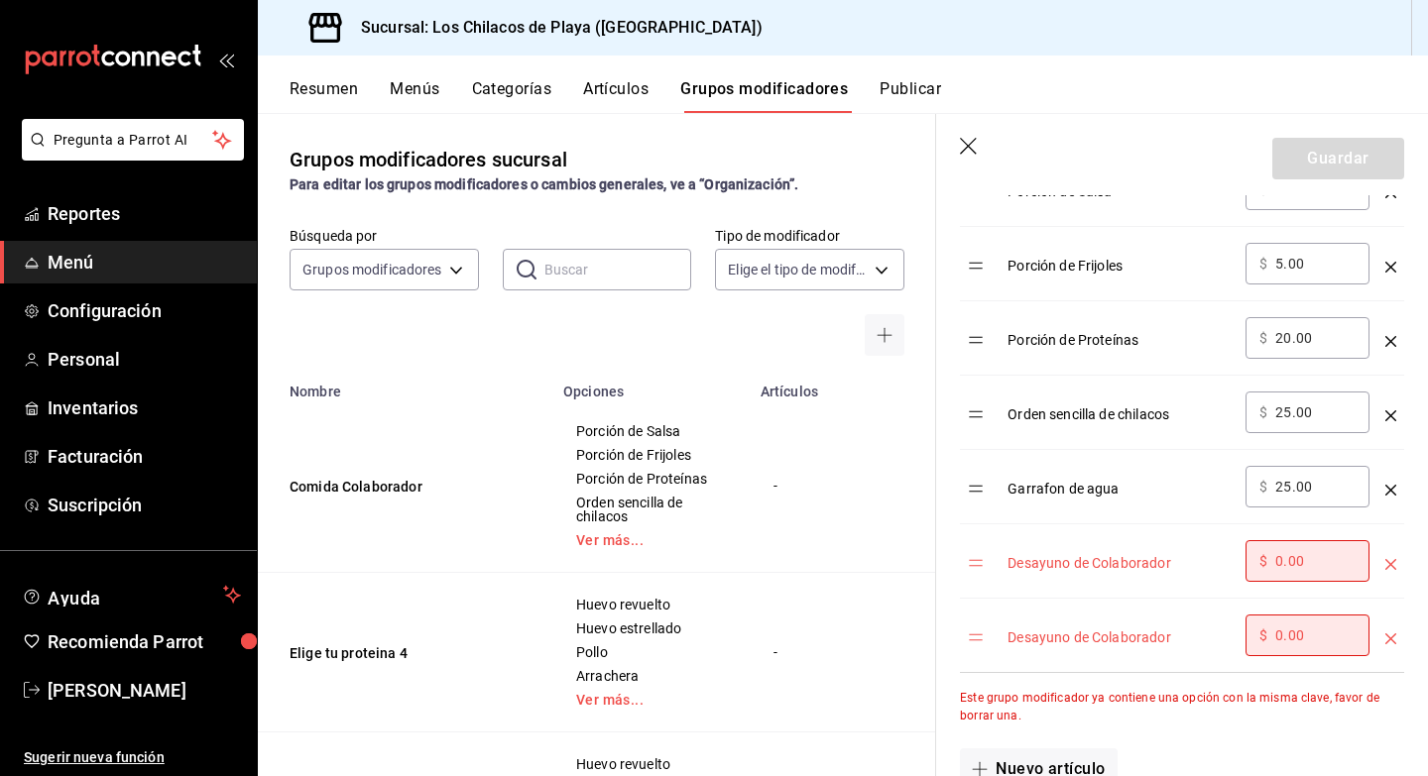
type input "desa"
click at [1393, 568] on icon "optionsTable" at bounding box center [1390, 564] width 11 height 11
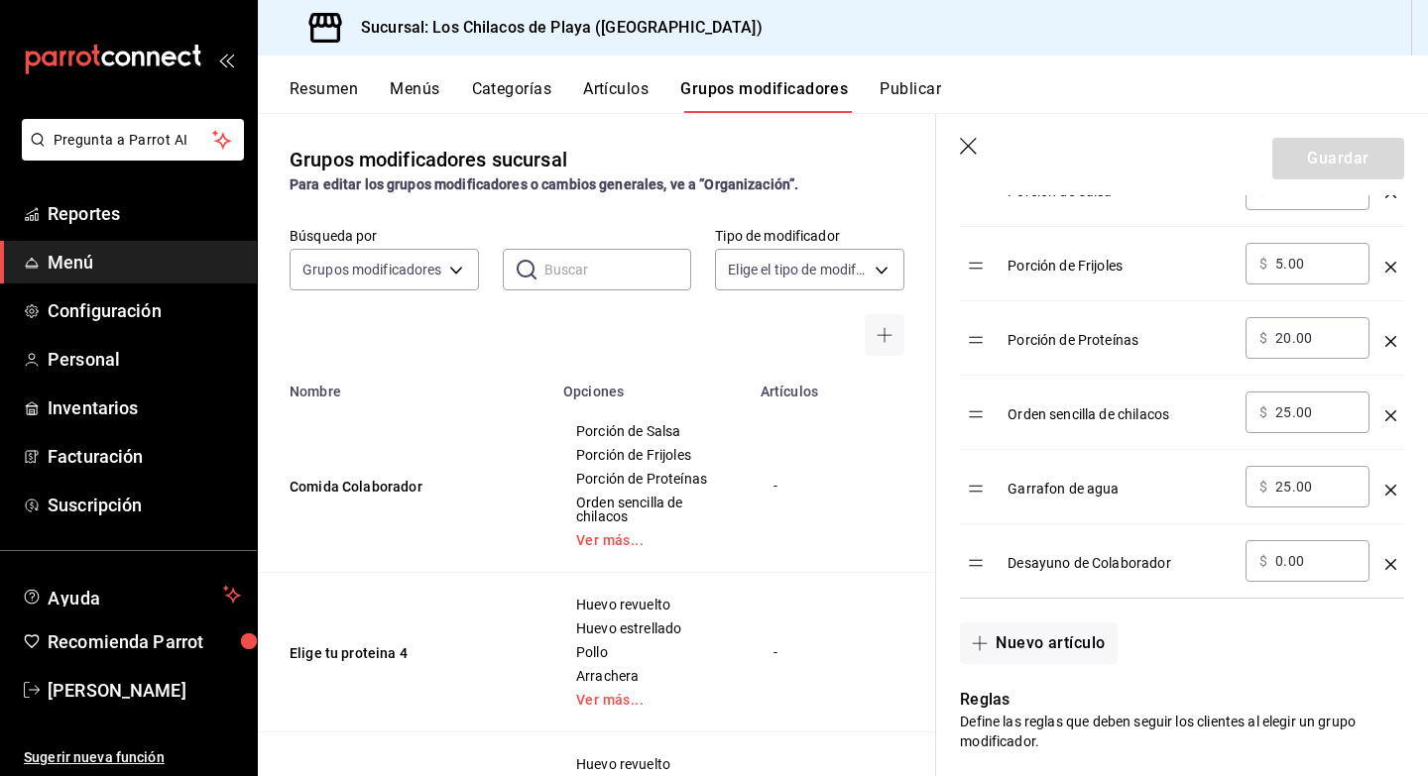
click at [1391, 564] on icon "optionsTable" at bounding box center [1390, 564] width 11 height 11
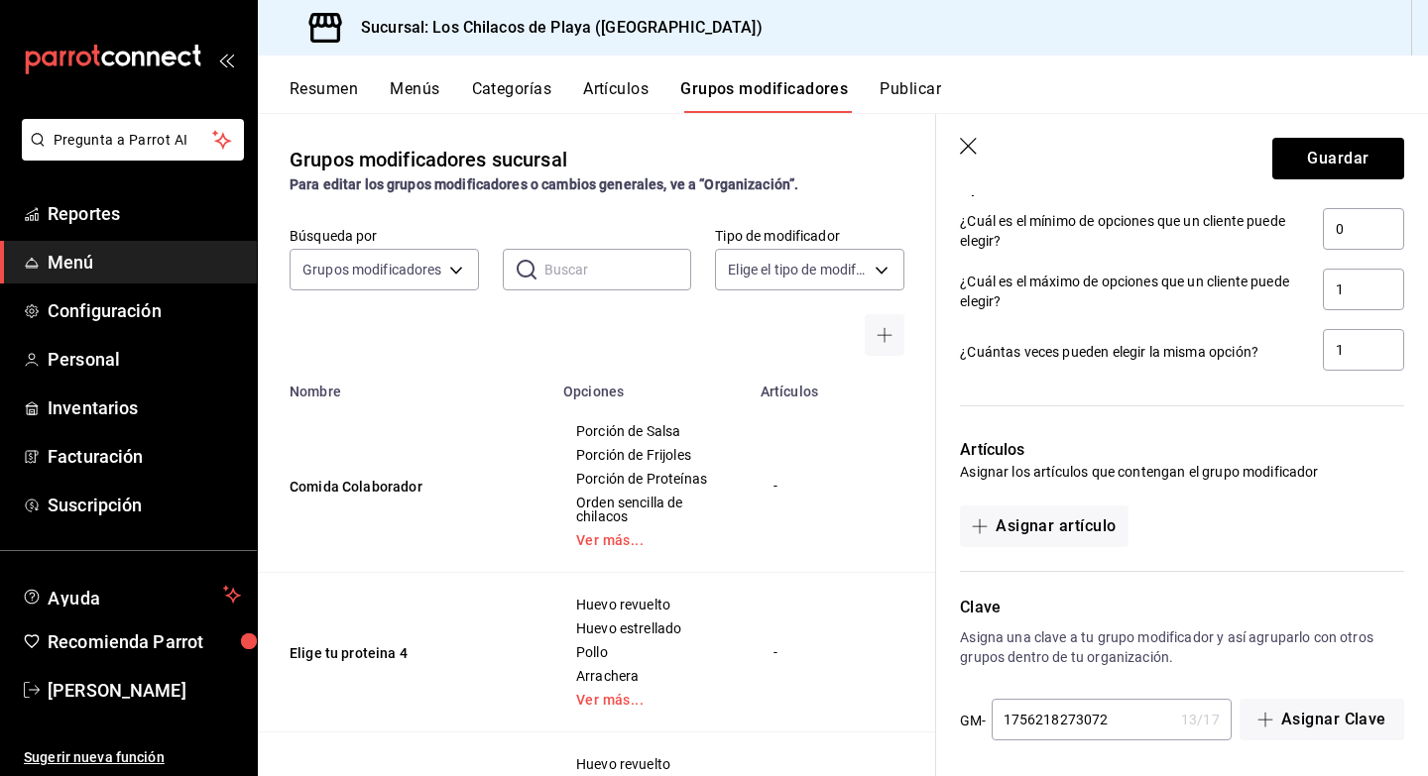
scroll to position [1319, 0]
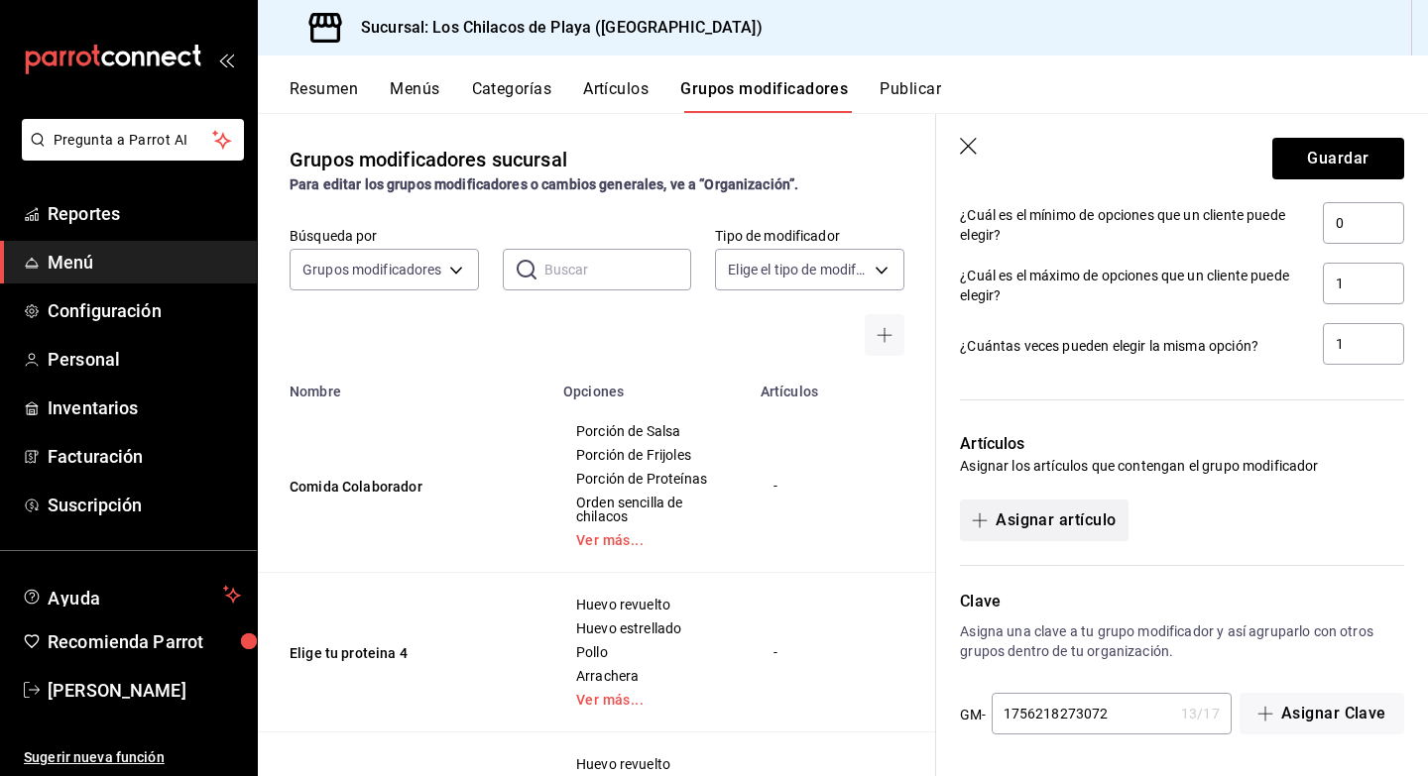
click at [1084, 519] on button "Asignar artículo" at bounding box center [1044, 521] width 168 height 42
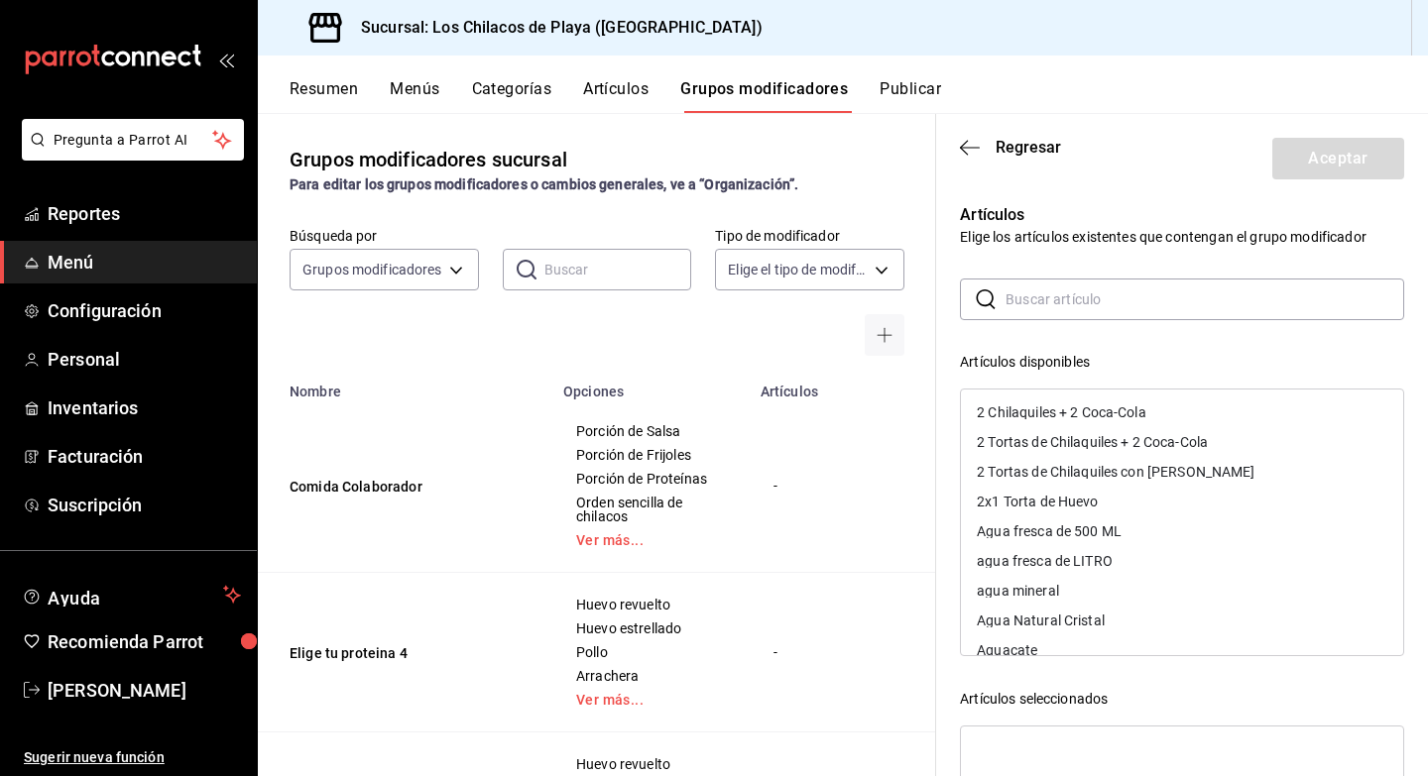
click at [1033, 299] on input "text" at bounding box center [1204, 300] width 399 height 40
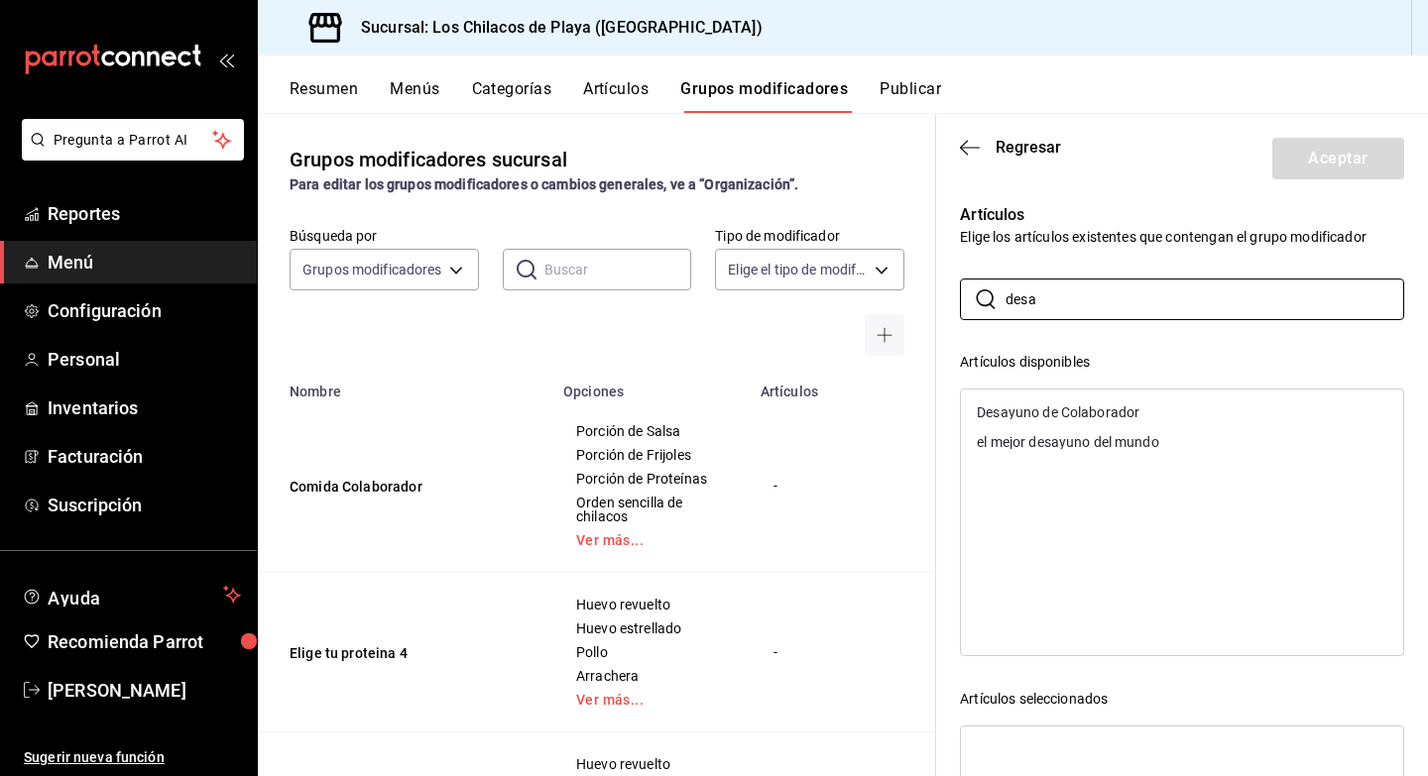
type input "desa"
click at [1096, 415] on div "Desayuno de Colaborador" at bounding box center [1058, 413] width 163 height 14
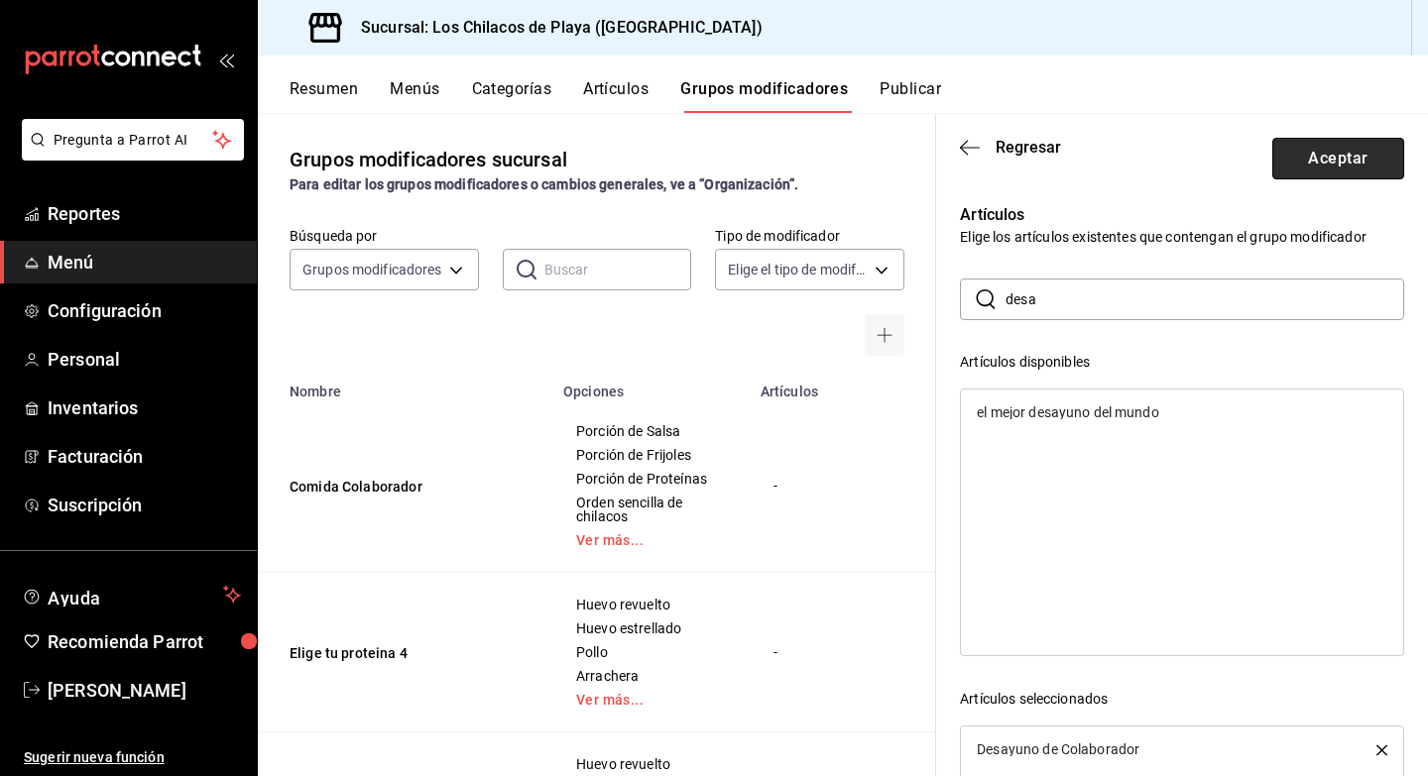
click at [1285, 161] on button "Aceptar" at bounding box center [1338, 159] width 132 height 42
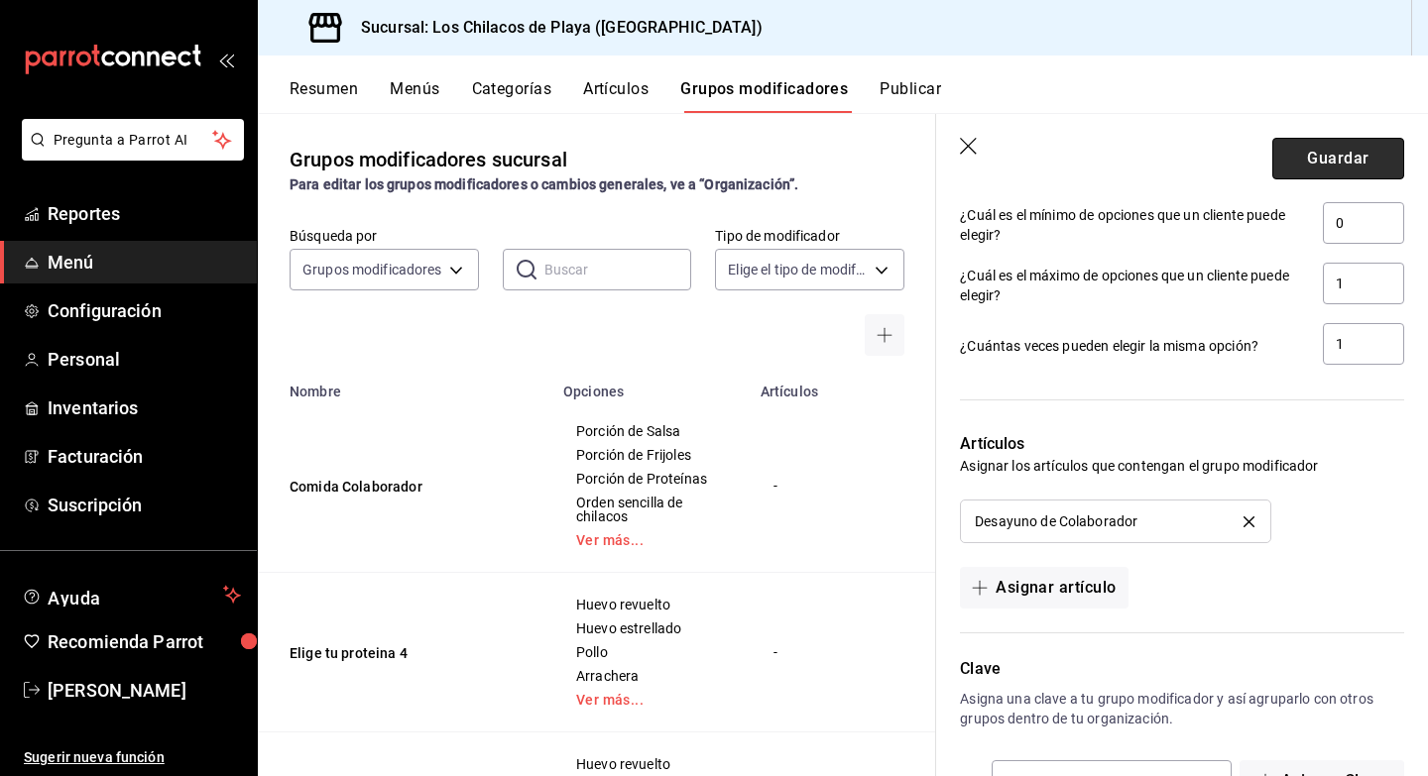
click at [1287, 157] on button "Guardar" at bounding box center [1338, 159] width 132 height 42
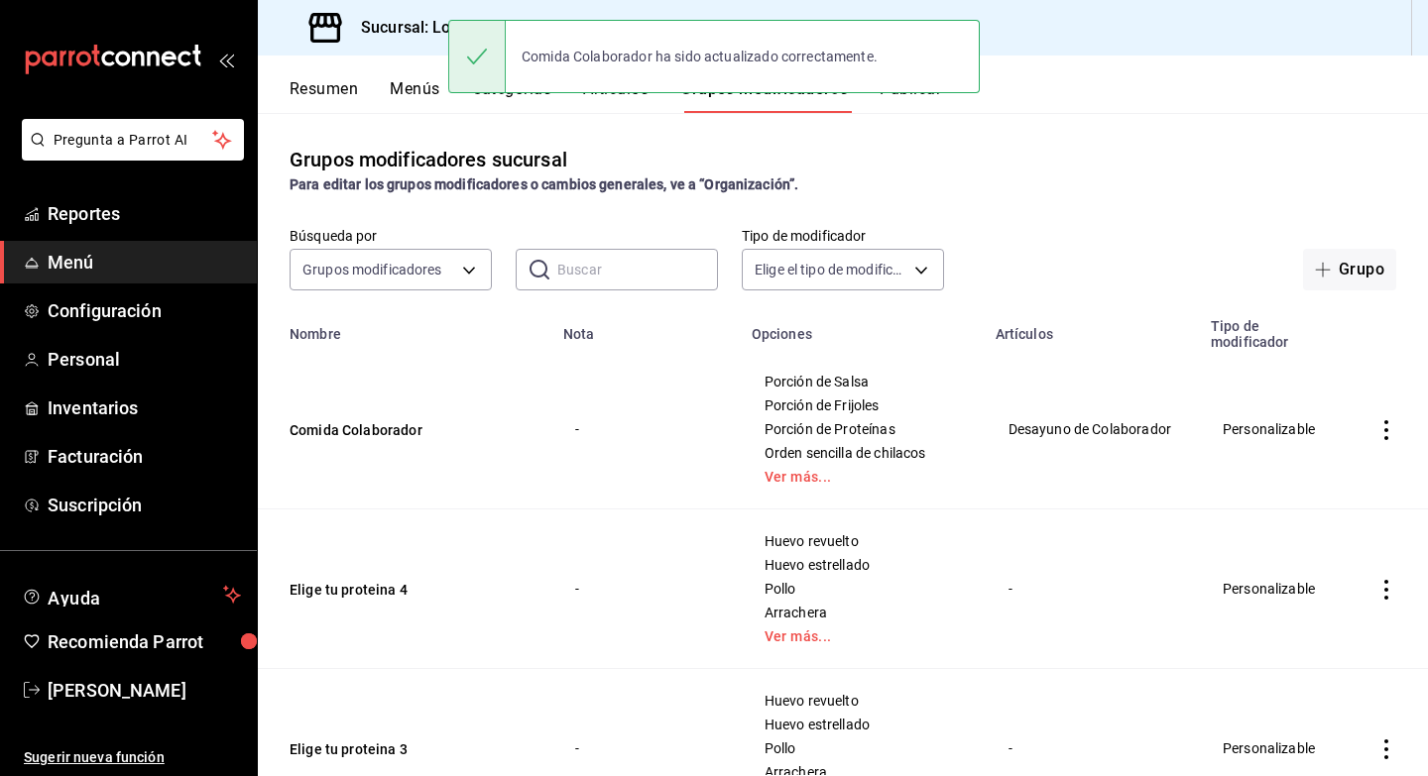
click at [341, 89] on button "Resumen" at bounding box center [324, 96] width 68 height 34
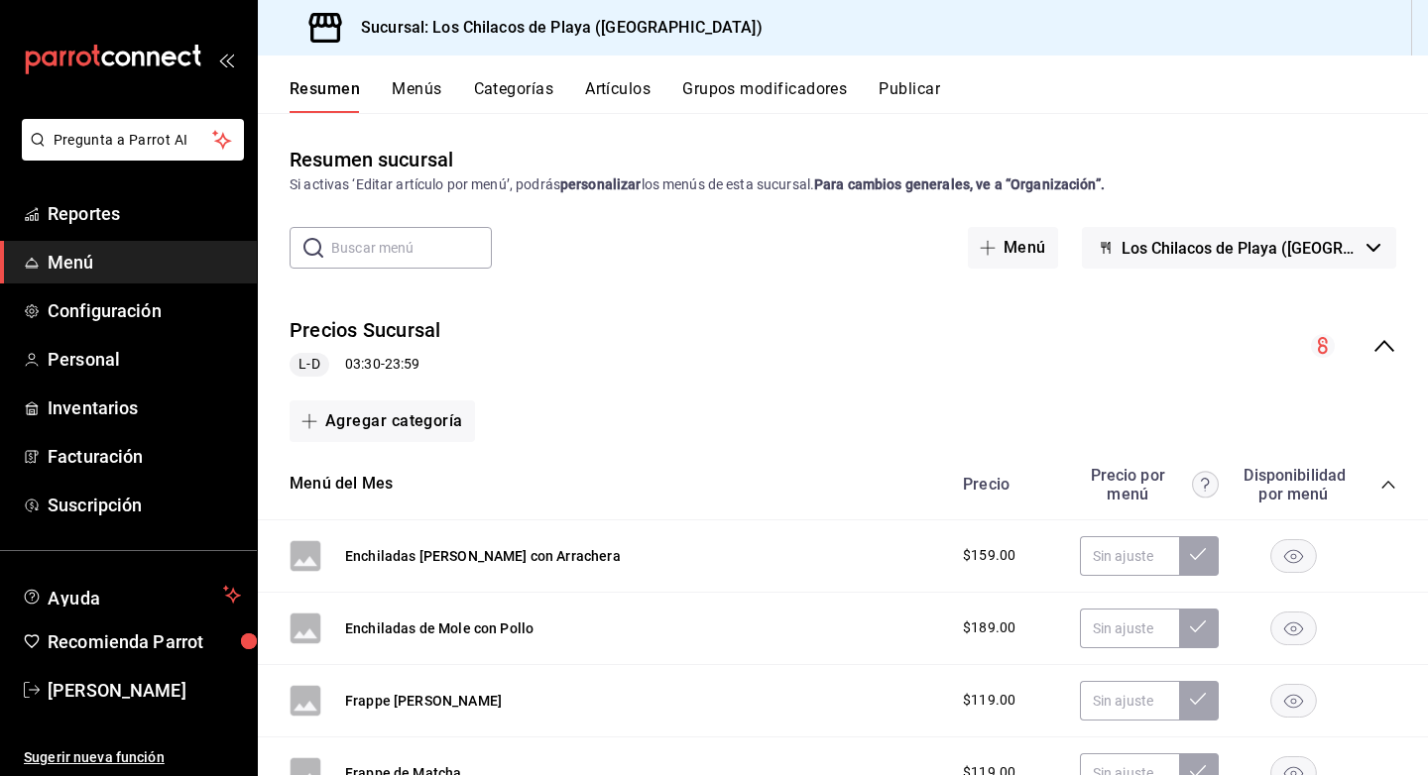
click at [763, 88] on button "Grupos modificadores" at bounding box center [764, 96] width 165 height 34
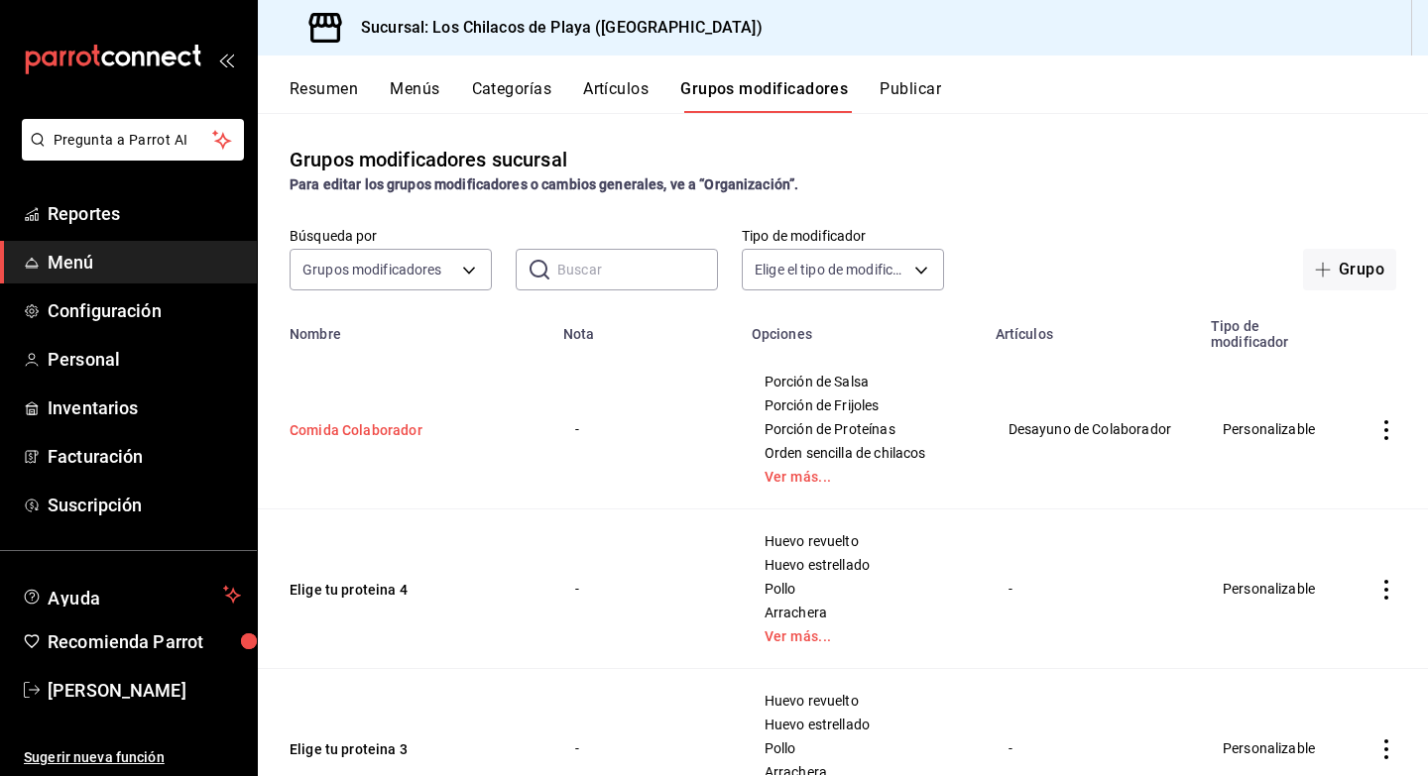
click at [365, 435] on button "Comida Colaborador" at bounding box center [409, 430] width 238 height 20
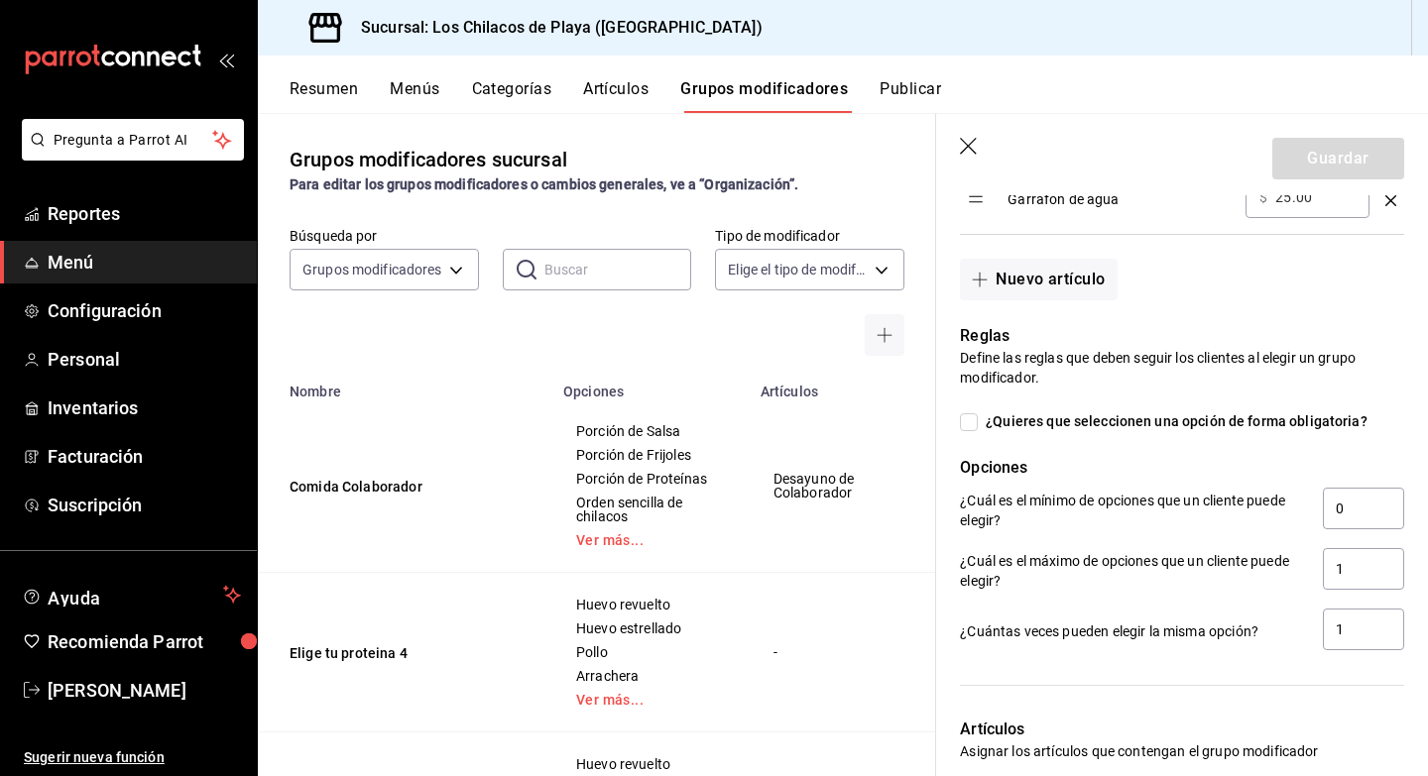
scroll to position [1036, 0]
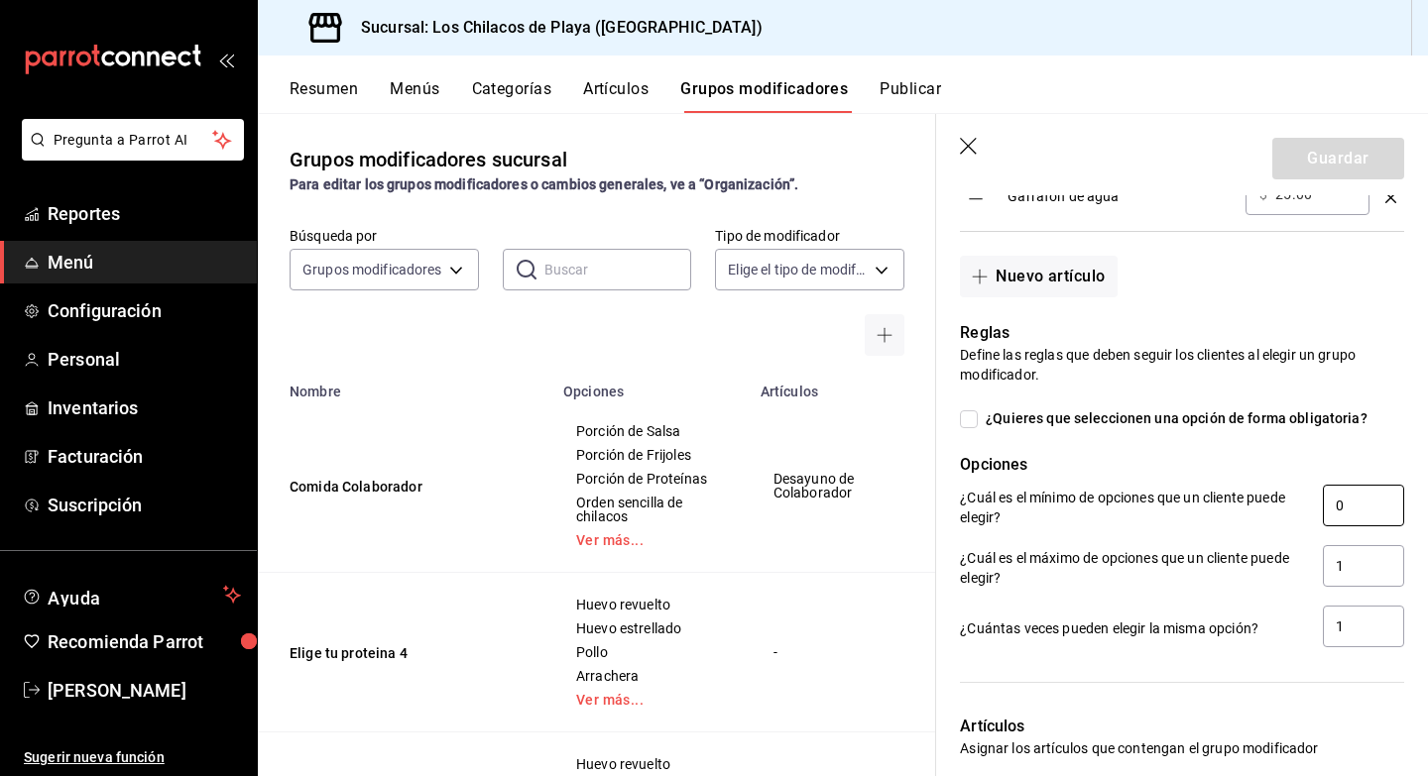
click at [1356, 507] on input "0" at bounding box center [1363, 506] width 81 height 42
click at [1352, 567] on input "1" at bounding box center [1363, 566] width 81 height 42
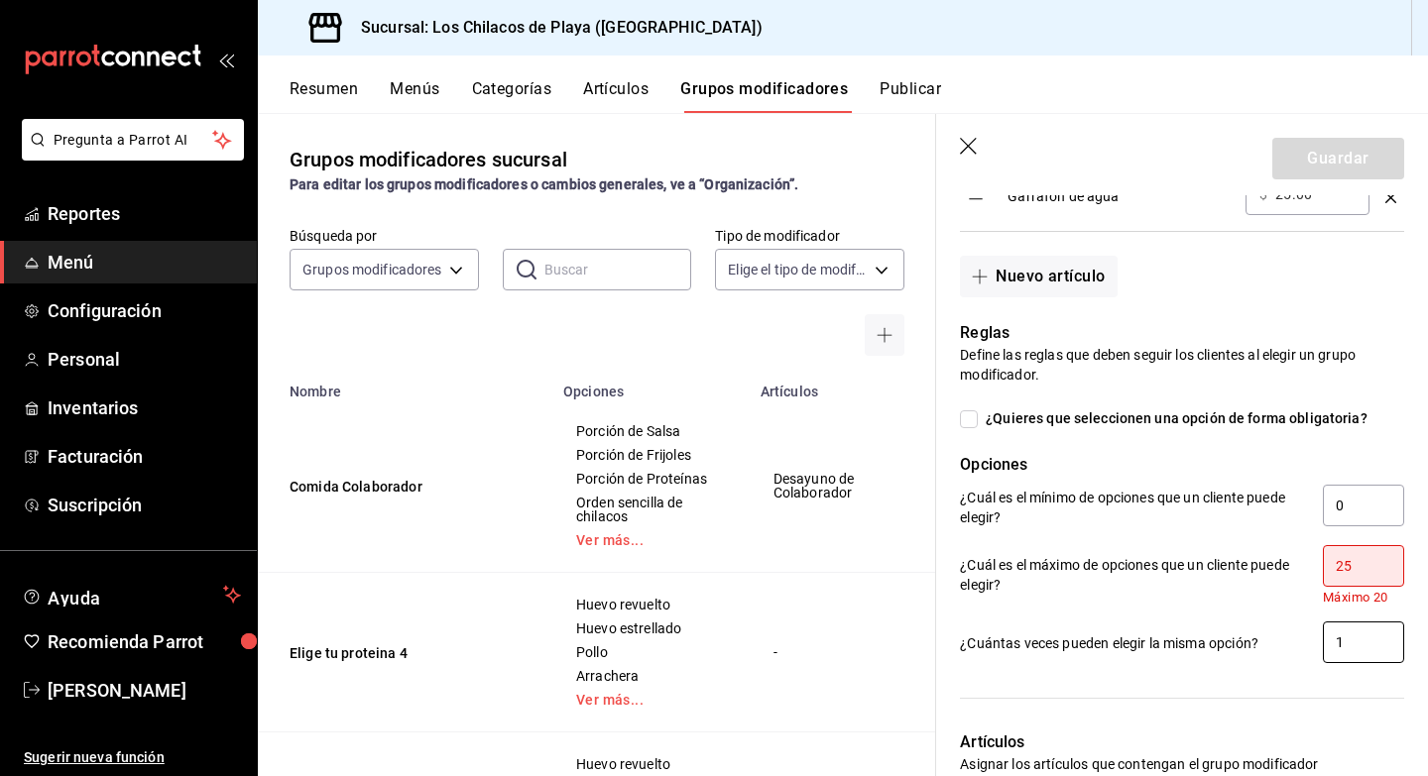
type input "25"
click at [1353, 644] on input "1" at bounding box center [1363, 643] width 81 height 42
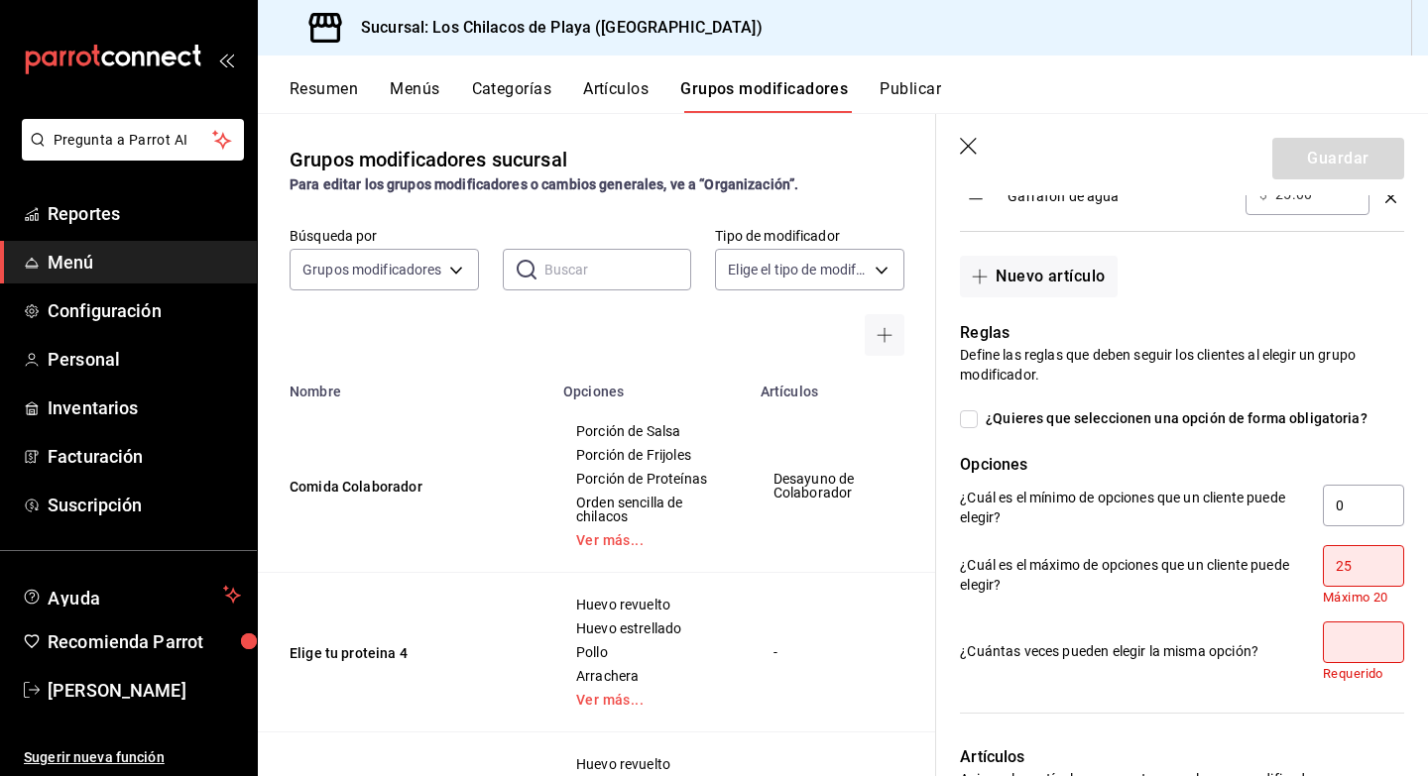
type input "2"
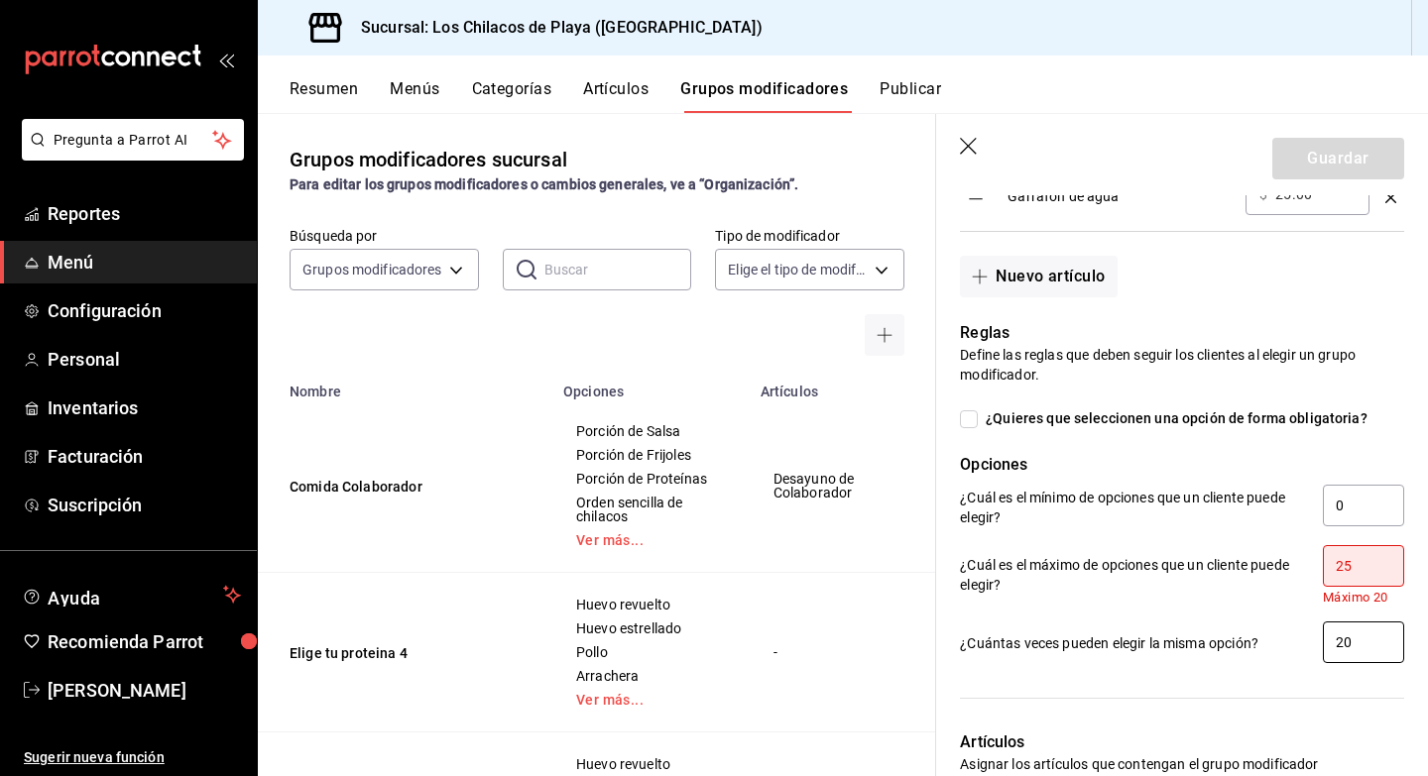
type input "20"
click at [1357, 569] on input "25" at bounding box center [1363, 566] width 81 height 42
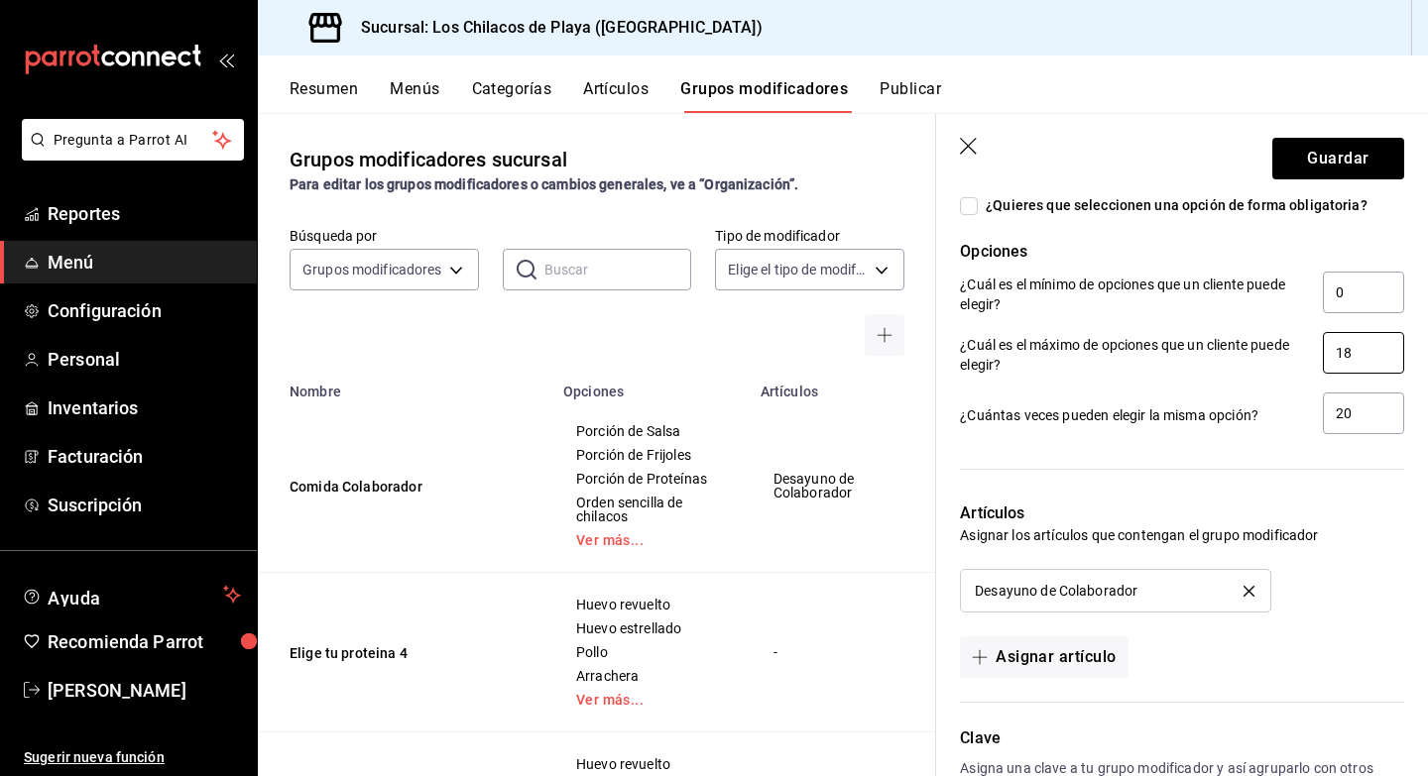
scroll to position [1325, 0]
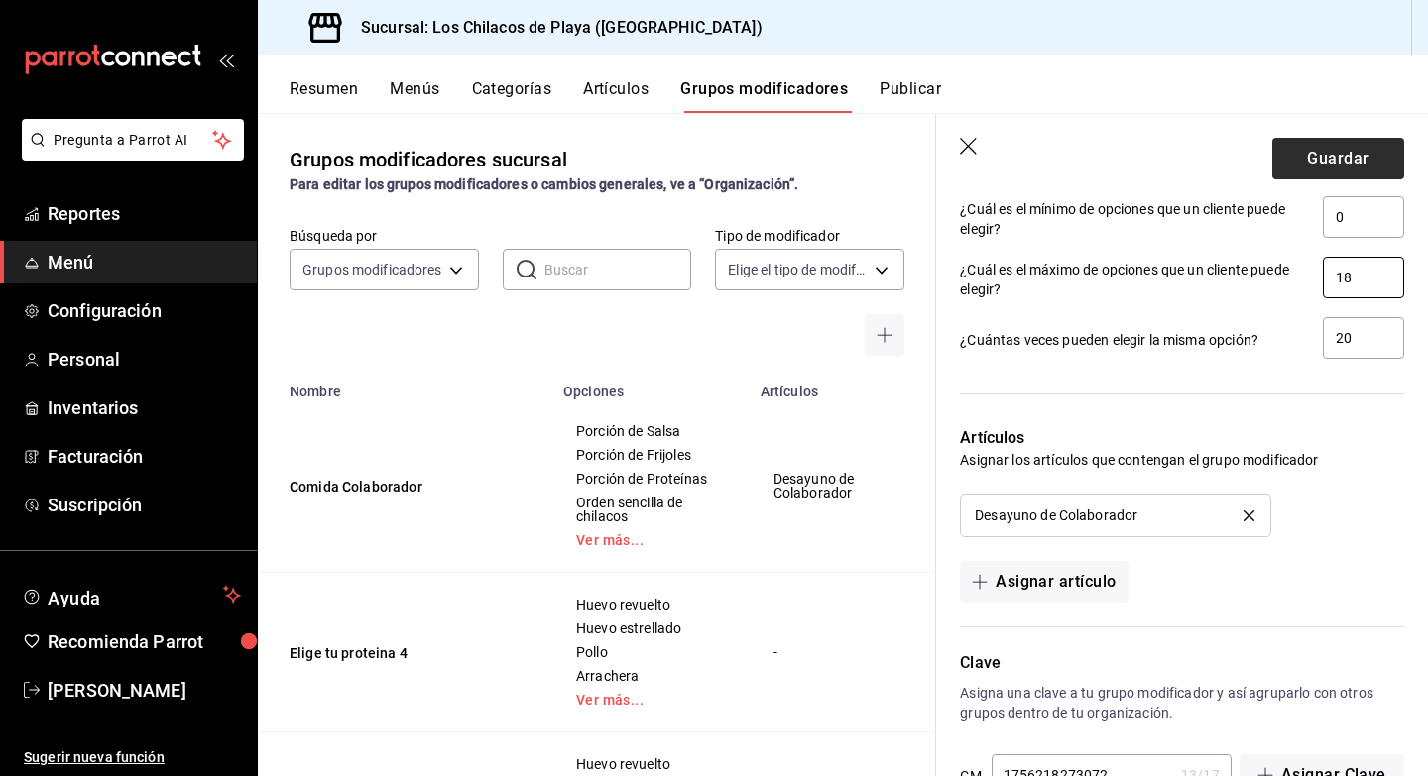
type input "18"
click at [1339, 175] on button "Guardar" at bounding box center [1338, 159] width 132 height 42
